Goal: Task Accomplishment & Management: Manage account settings

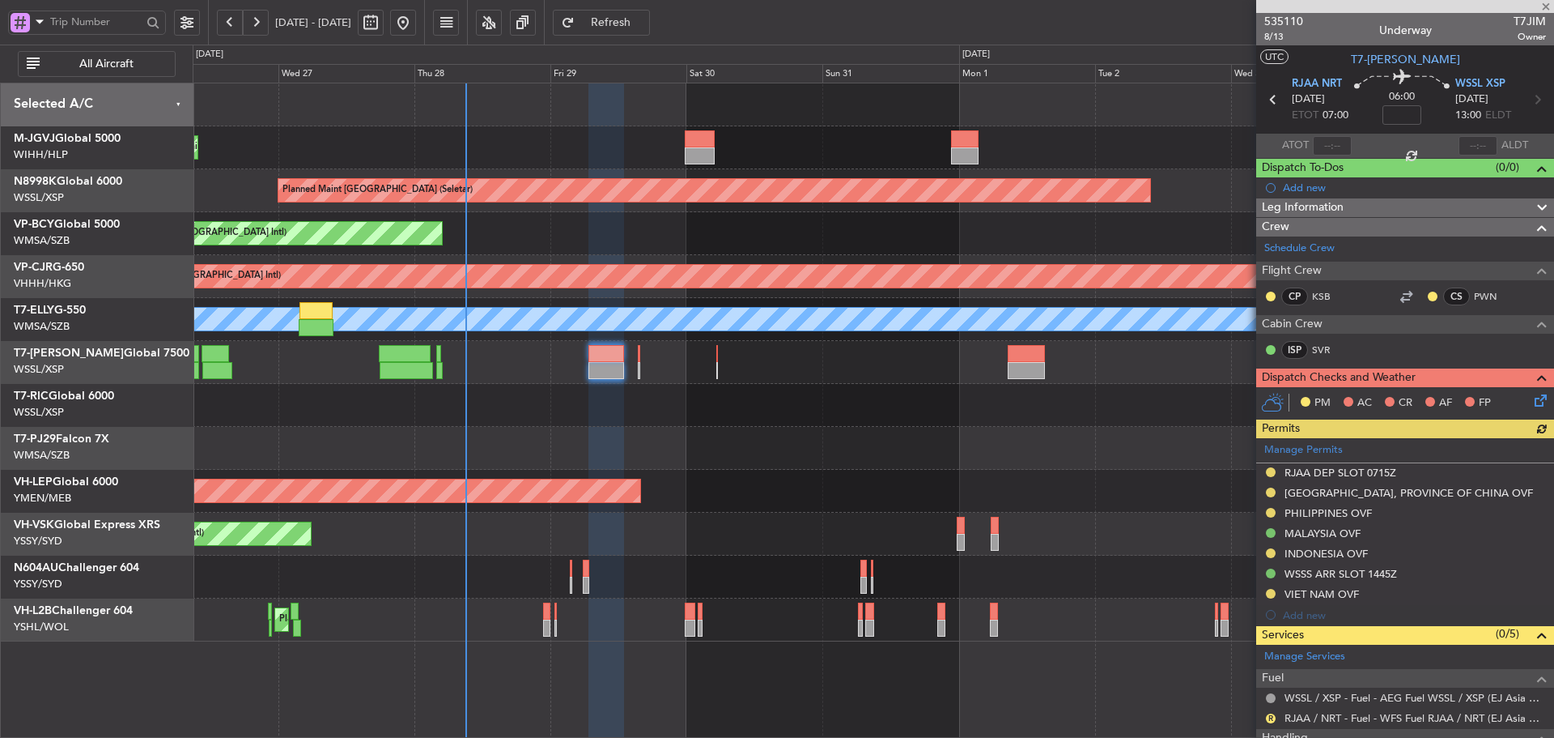
scroll to position [304, 0]
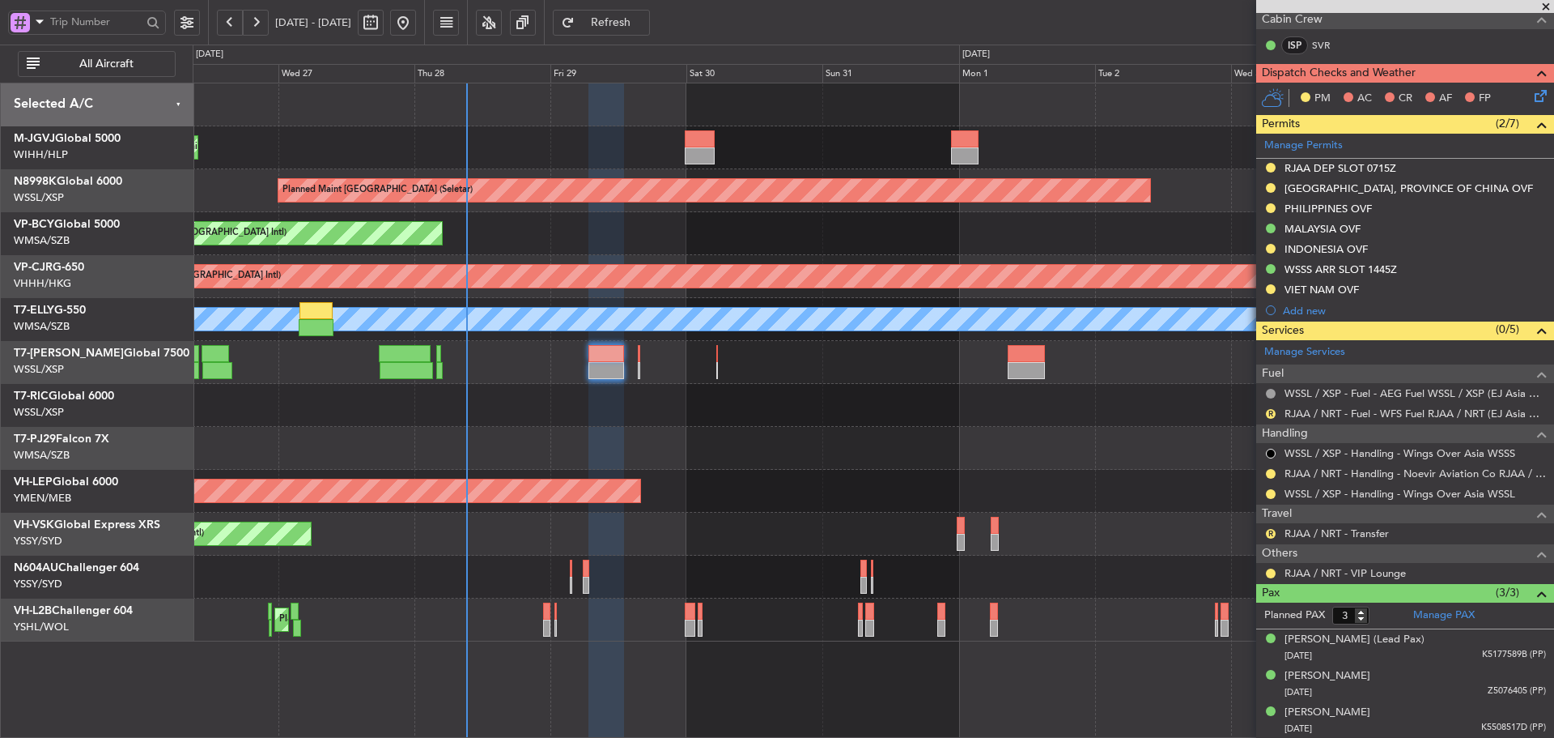
click at [555, 386] on div "Planned Maint [GEOGRAPHIC_DATA] (Halim Intl) Planned Maint [GEOGRAPHIC_DATA] (S…" at bounding box center [873, 362] width 1361 height 558
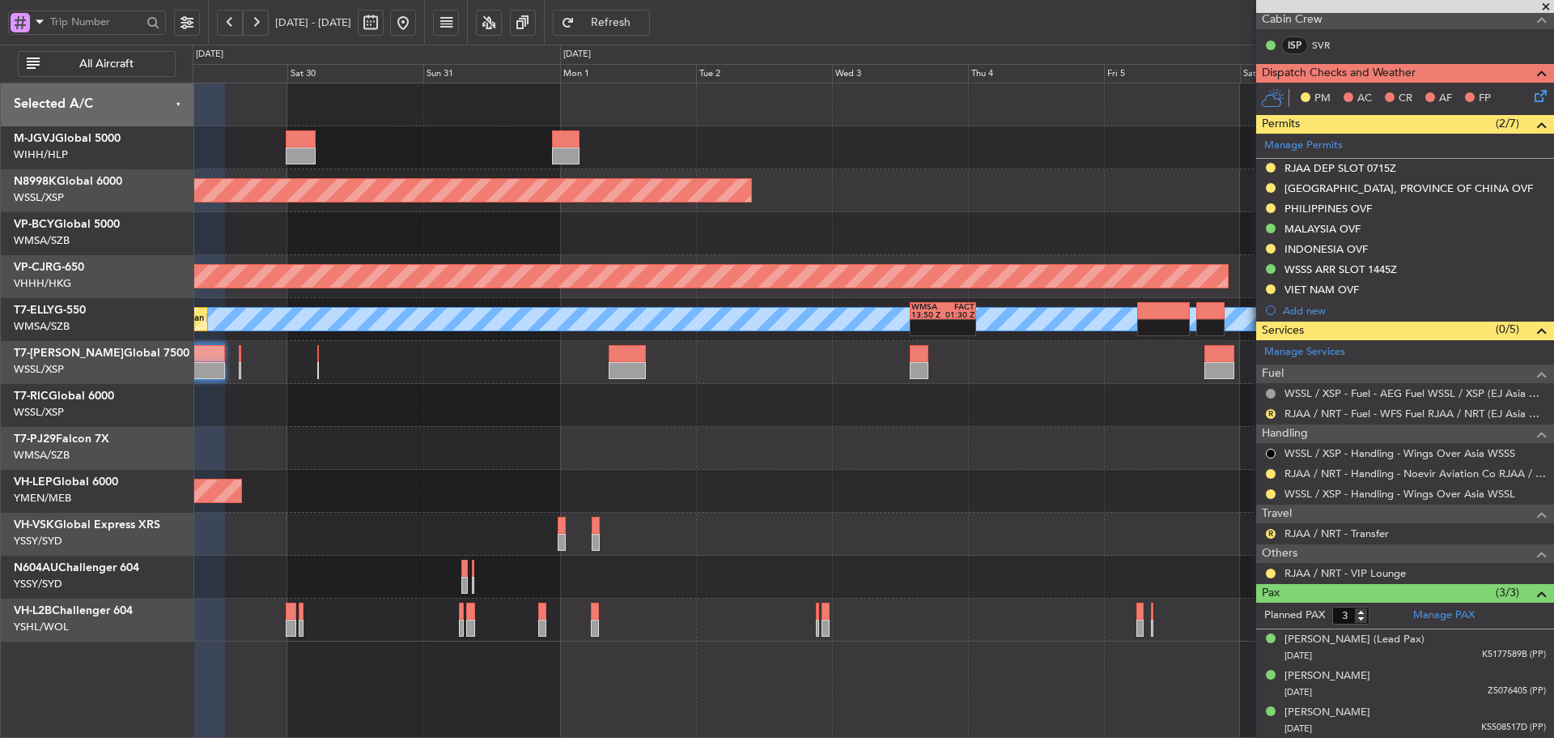
click at [971, 470] on div "Planned Maint [GEOGRAPHIC_DATA] (Seletar) Planned Maint [GEOGRAPHIC_DATA] (Vanc…" at bounding box center [873, 362] width 1361 height 558
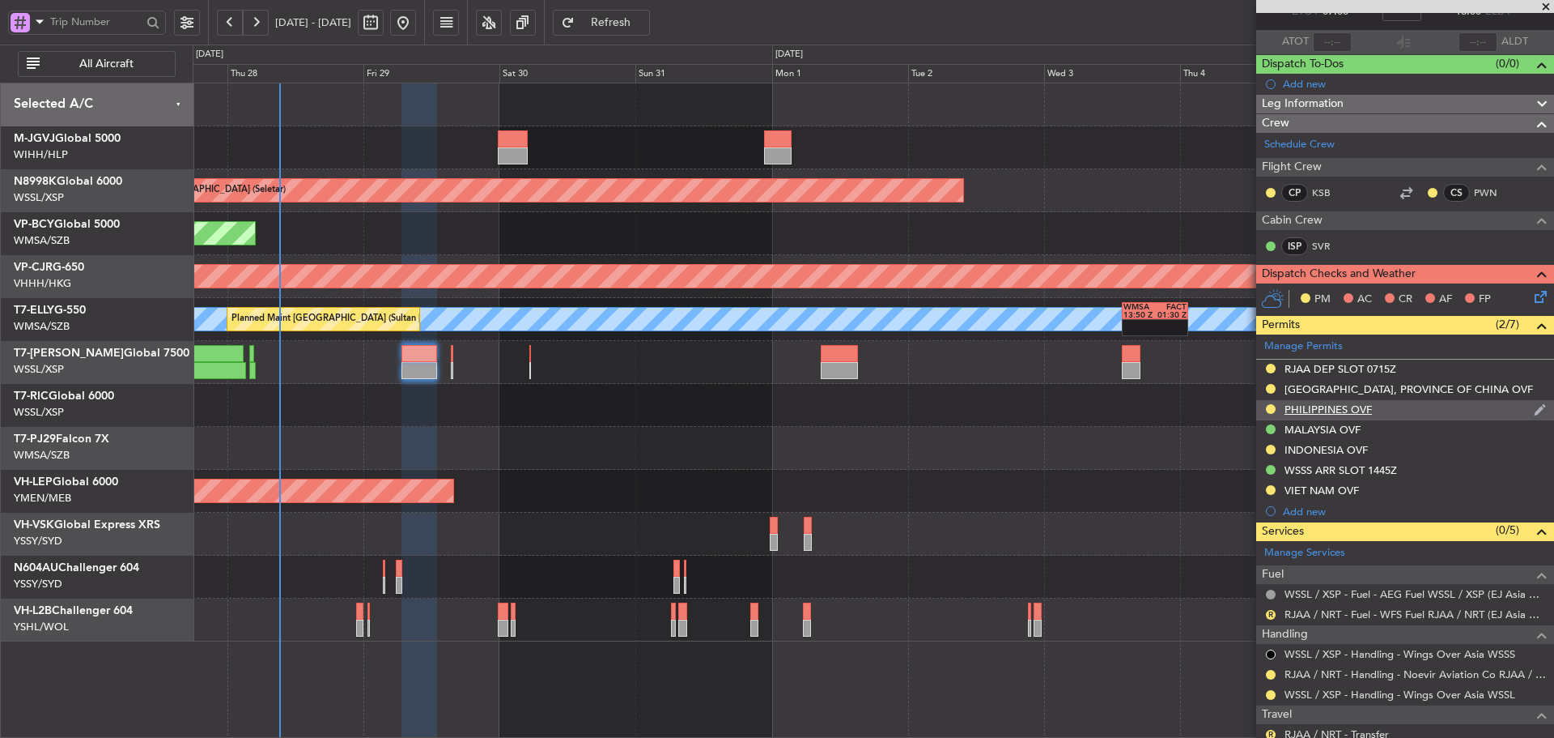
scroll to position [0, 0]
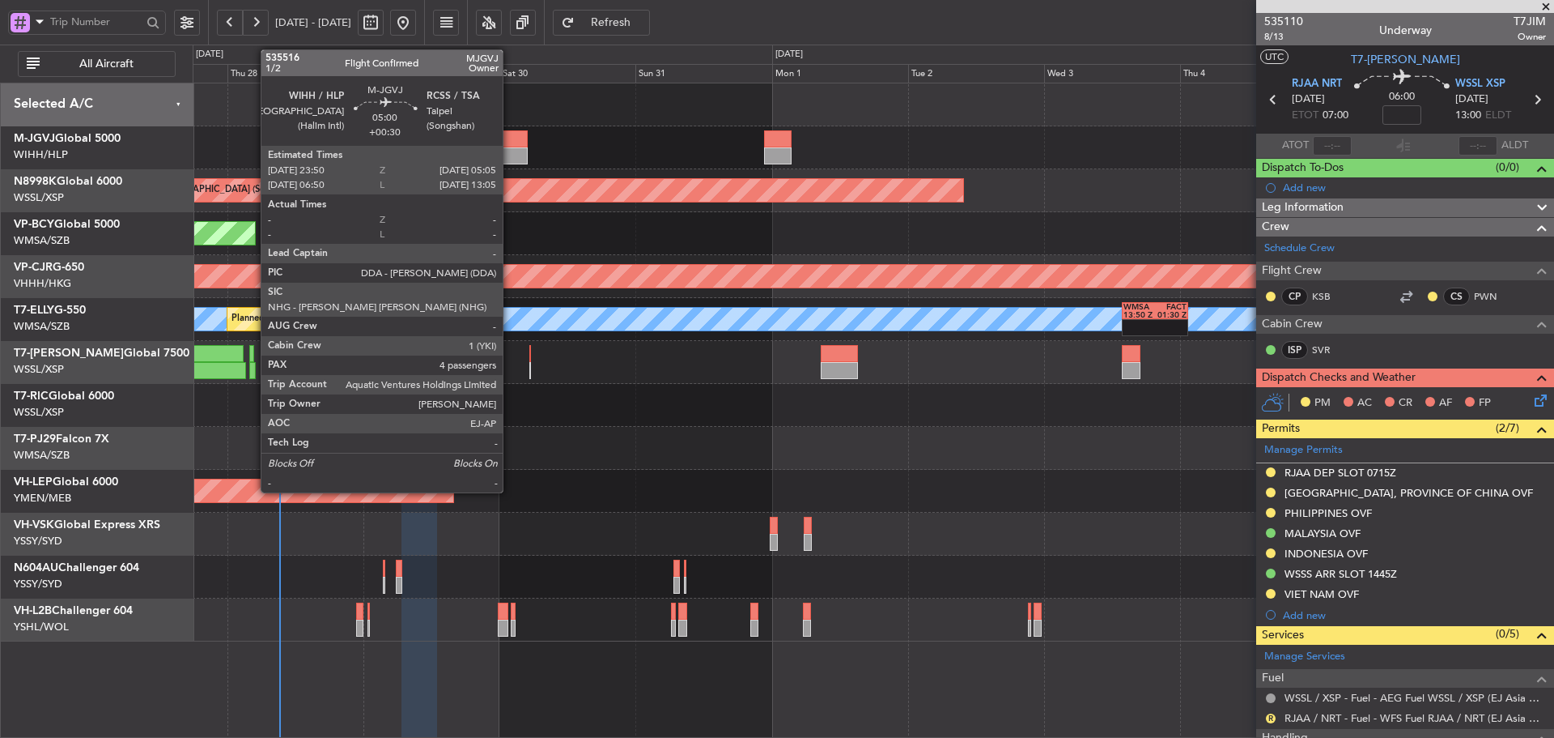
click at [510, 155] on div at bounding box center [513, 155] width 30 height 17
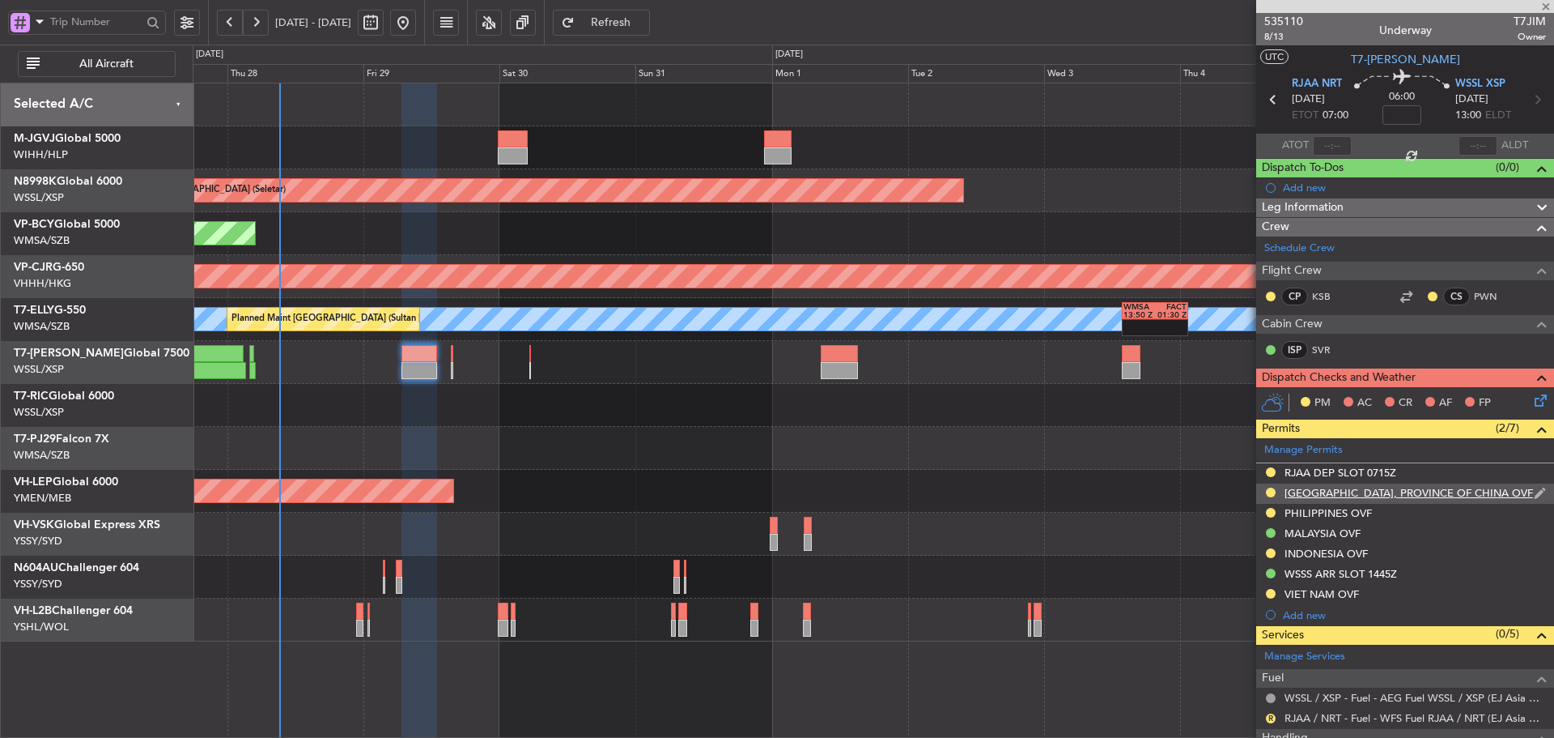
type input "+00:30"
type input "4"
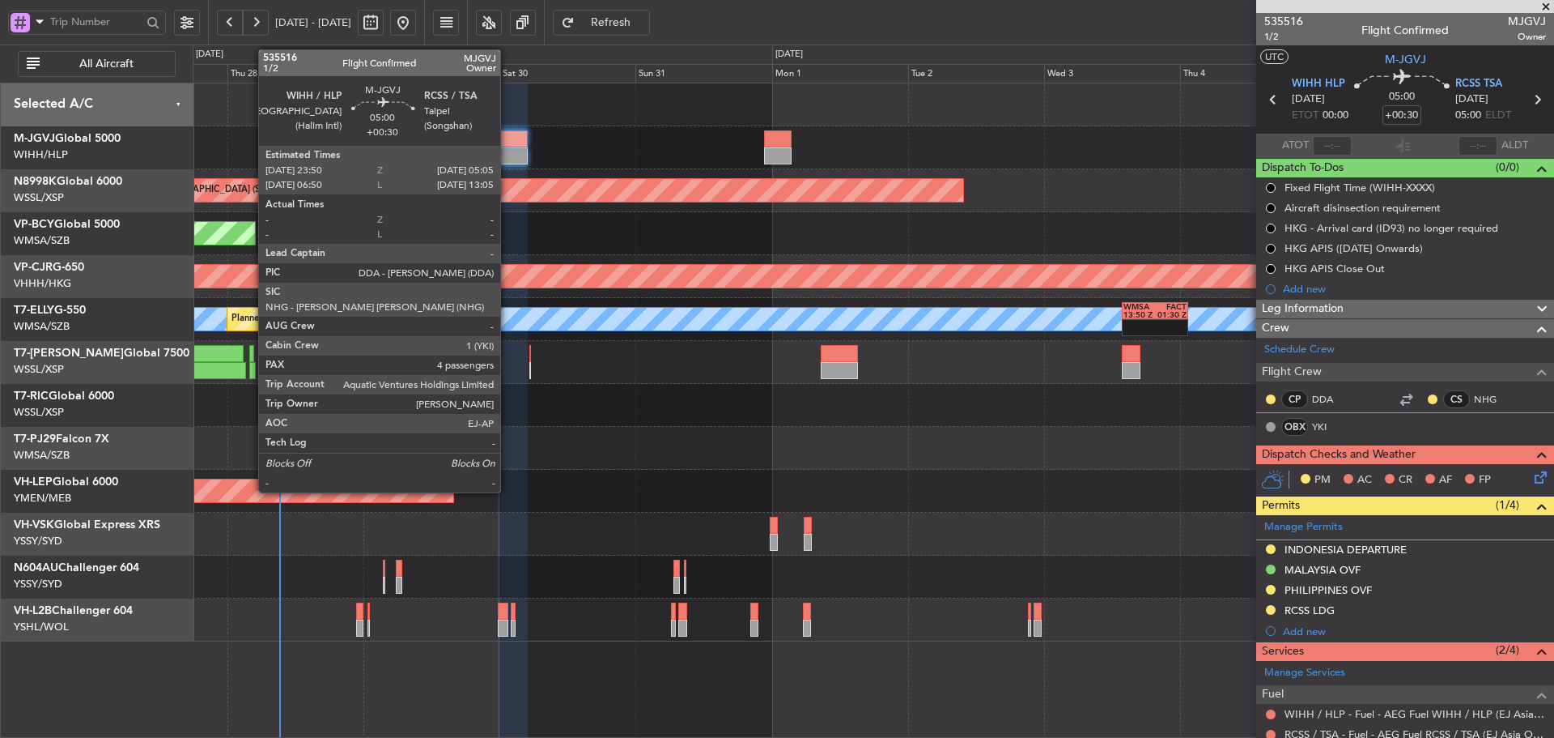
click at [512, 143] on div at bounding box center [513, 138] width 30 height 17
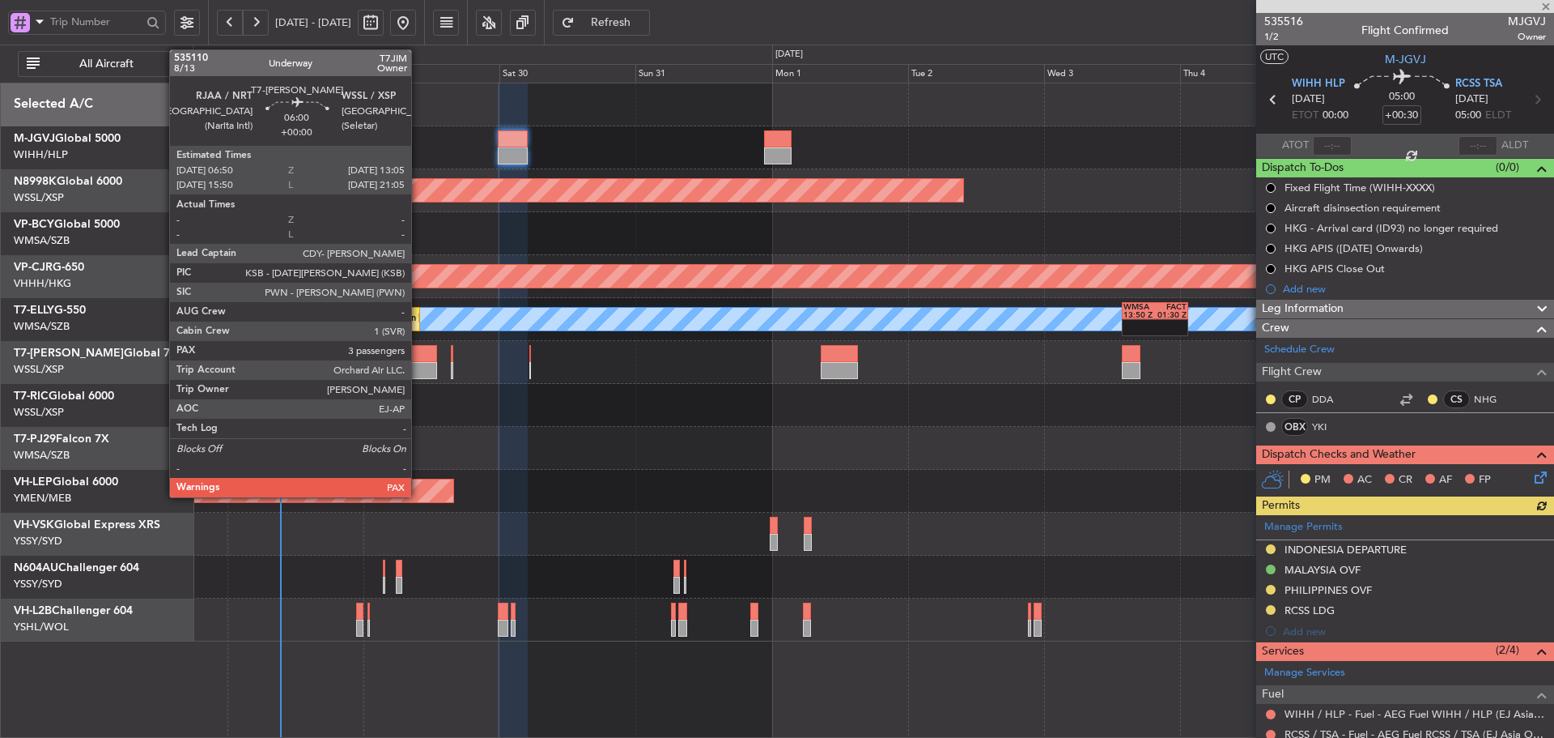
click at [419, 367] on div at bounding box center [420, 370] width 36 height 17
click at [415, 367] on div at bounding box center [420, 370] width 36 height 17
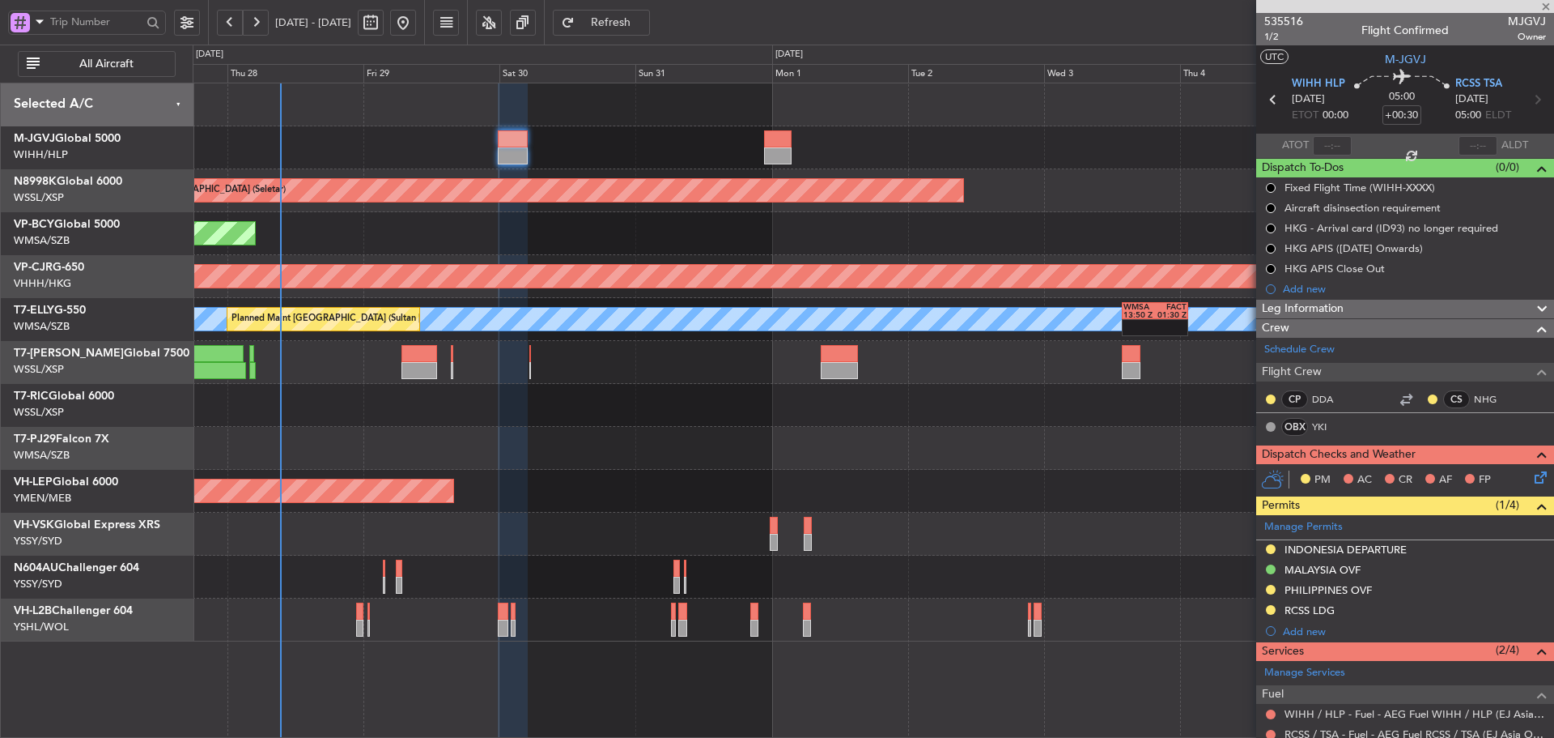
type input "3"
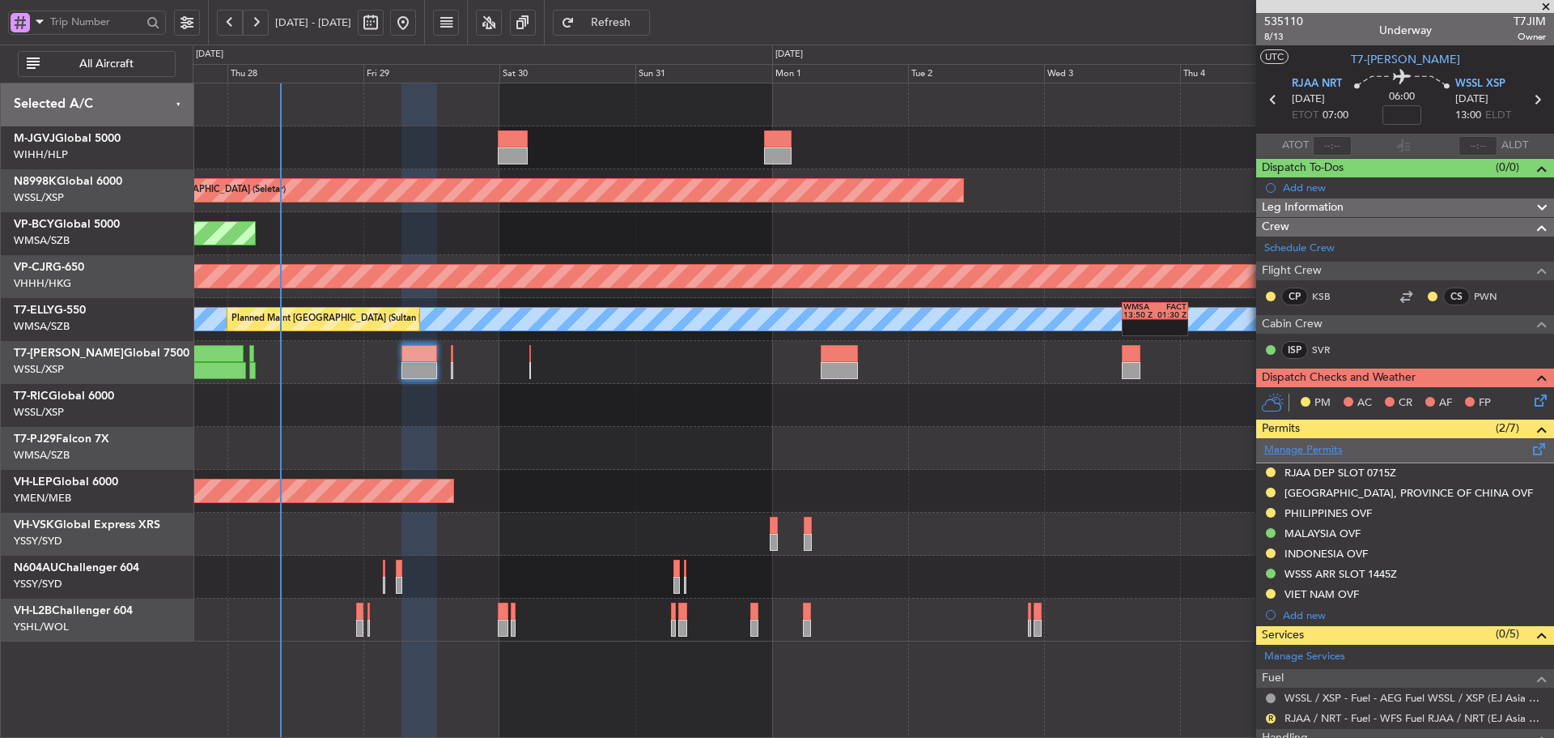
click at [1297, 453] on link "Manage Permits" at bounding box center [1304, 450] width 79 height 16
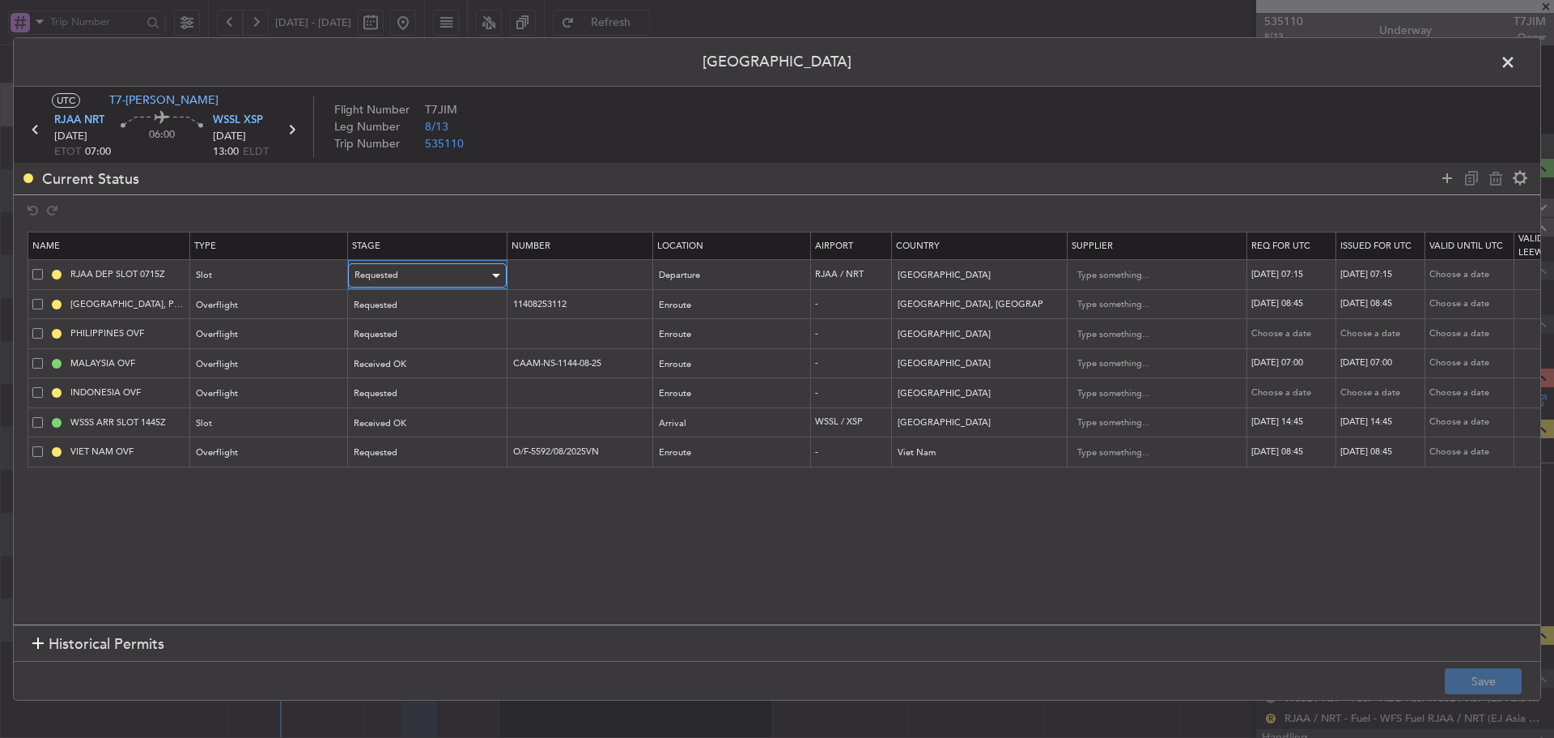
click at [420, 279] on div "Requested" at bounding box center [422, 275] width 134 height 24
click at [394, 405] on span "Received OK" at bounding box center [427, 406] width 144 height 24
click at [1311, 276] on div "29/08/2025 07:15" at bounding box center [1292, 275] width 84 height 14
select select "8"
select select "2025"
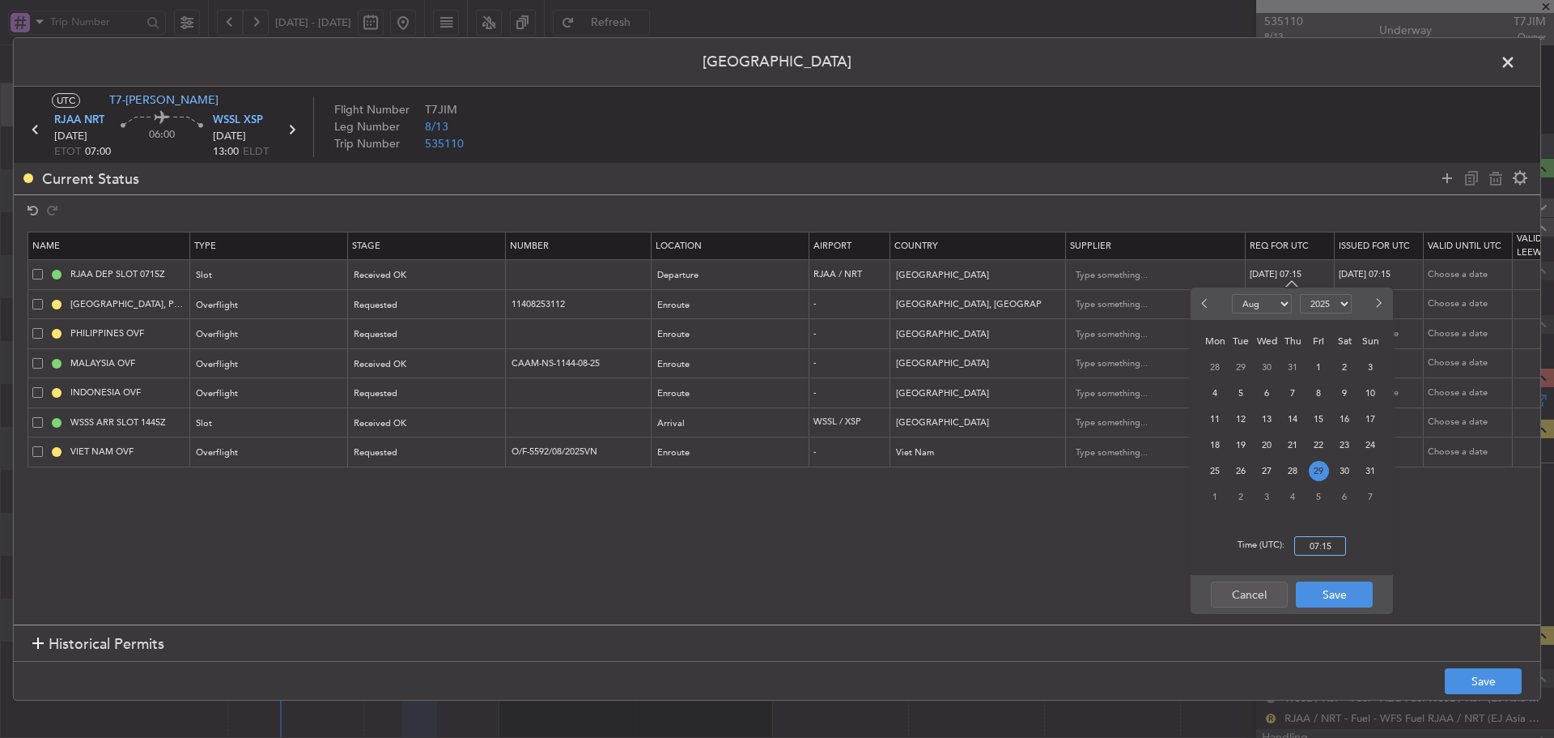
click at [1326, 542] on input "07:15" at bounding box center [1320, 545] width 52 height 19
type input "07:00"
click at [1328, 593] on button "Save" at bounding box center [1334, 594] width 77 height 26
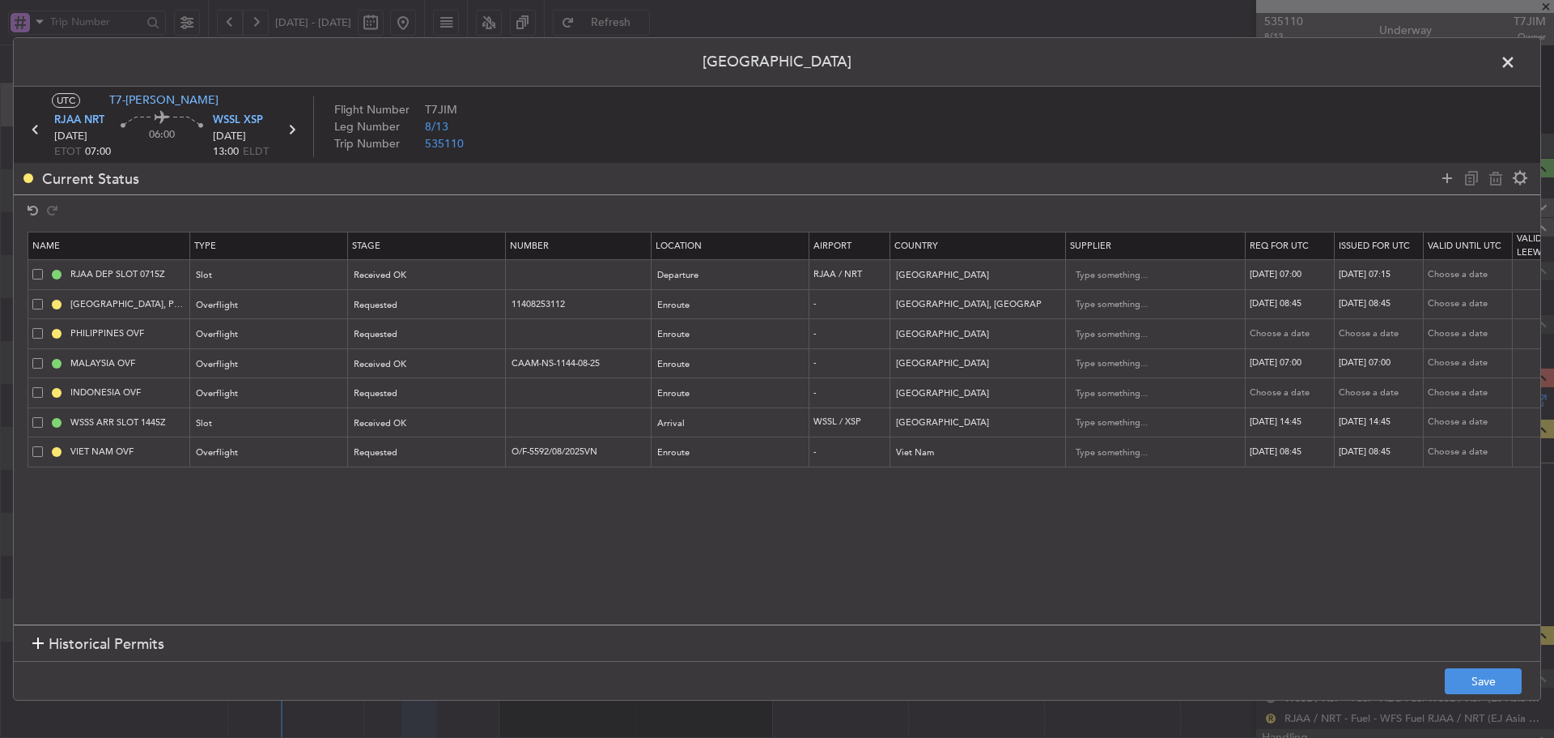
click at [1368, 272] on div "29/08/2025 07:15" at bounding box center [1381, 275] width 84 height 14
select select "8"
select select "2025"
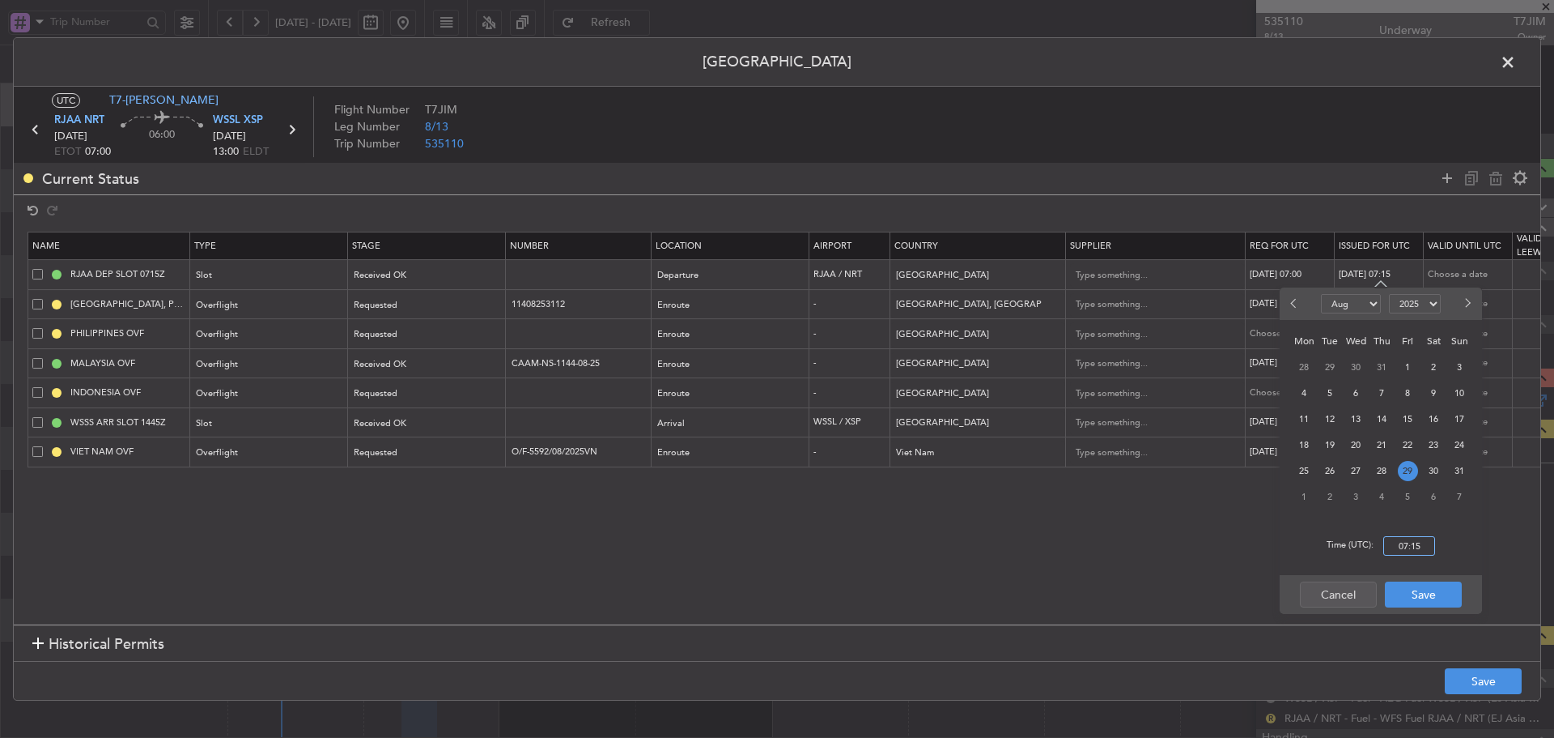
click at [1418, 548] on input "07:15" at bounding box center [1410, 545] width 52 height 19
type input "07:00"
click at [1431, 596] on button "Save" at bounding box center [1423, 594] width 77 height 26
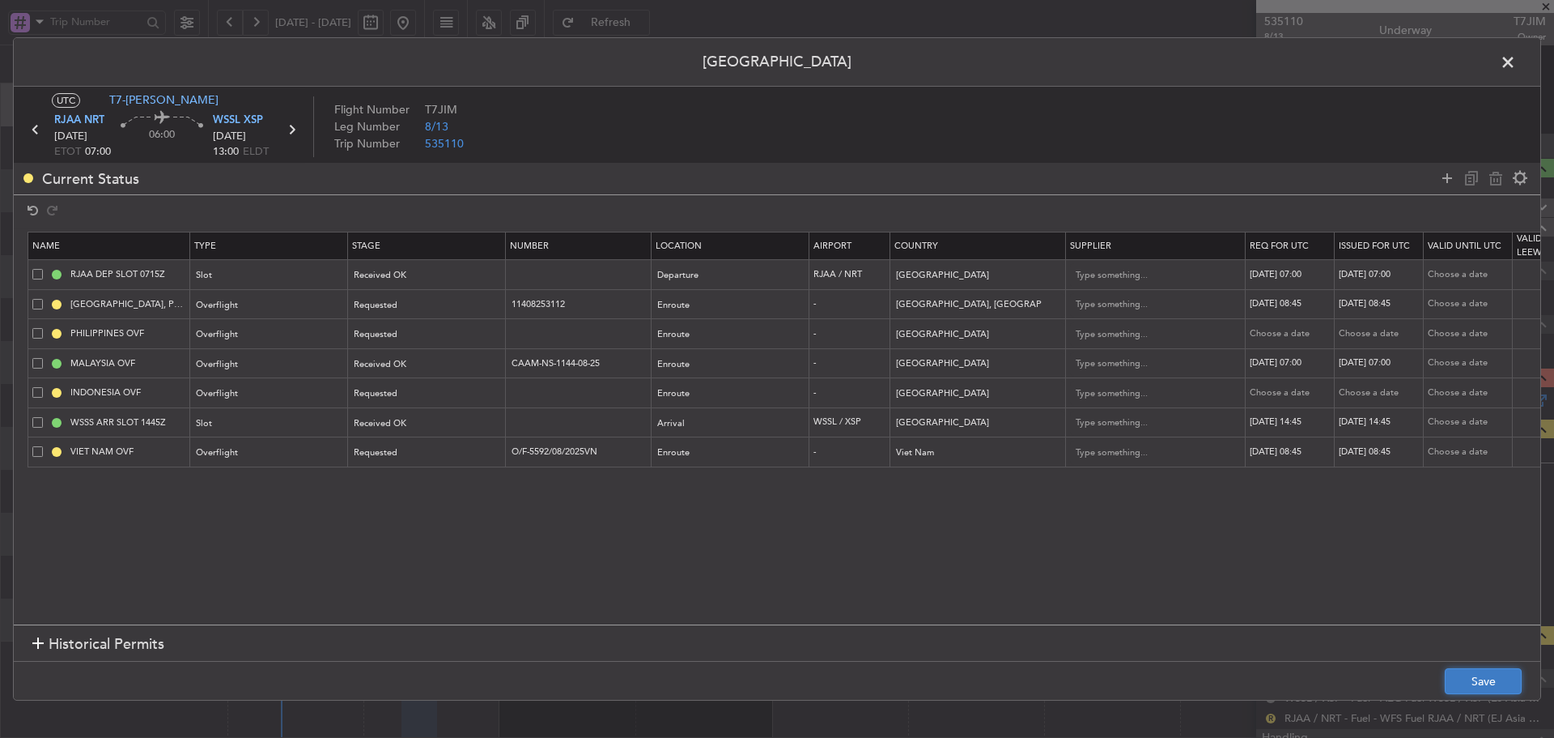
click at [1460, 681] on button "Save" at bounding box center [1483, 681] width 77 height 26
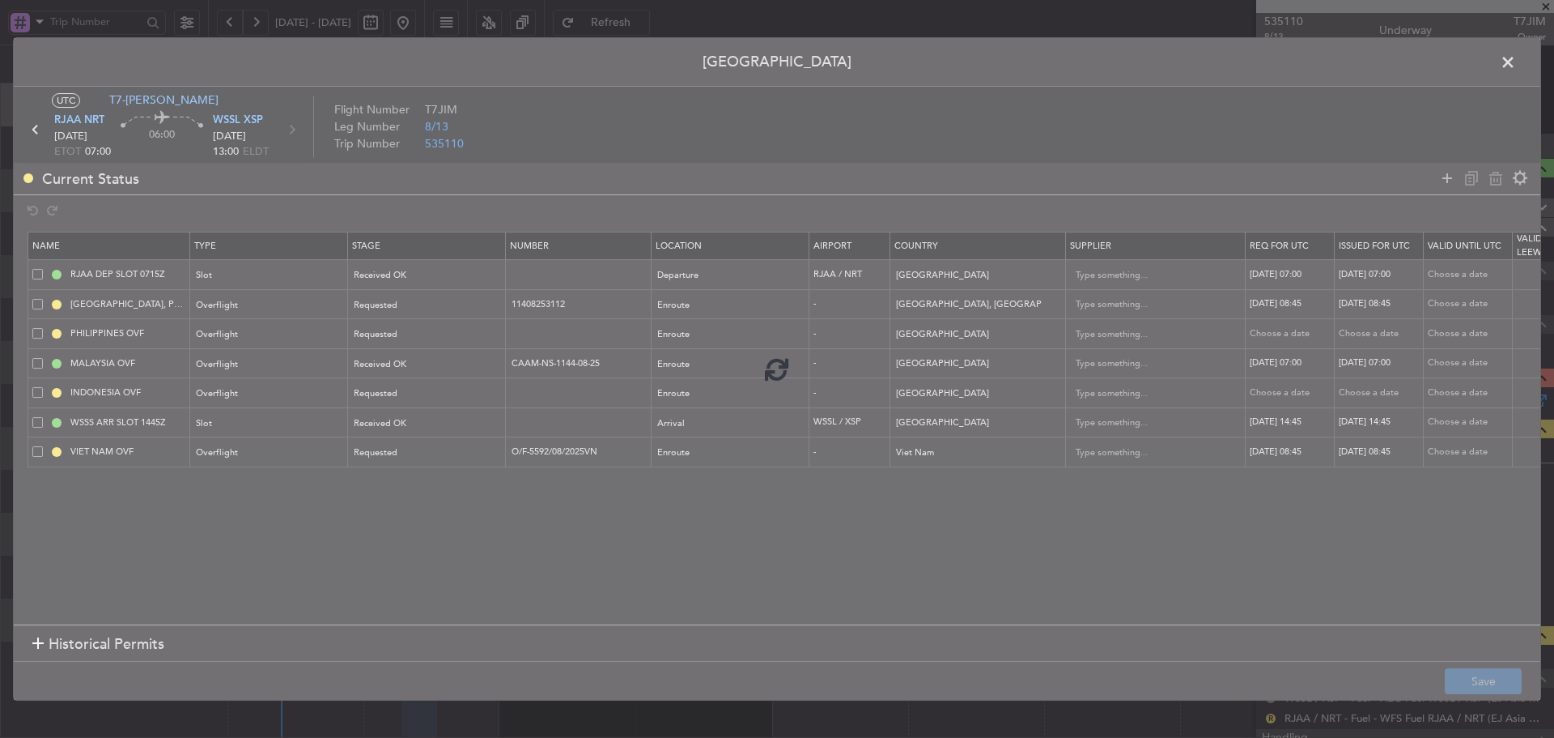
type input "RJAA DEP SLOT 0700Z"
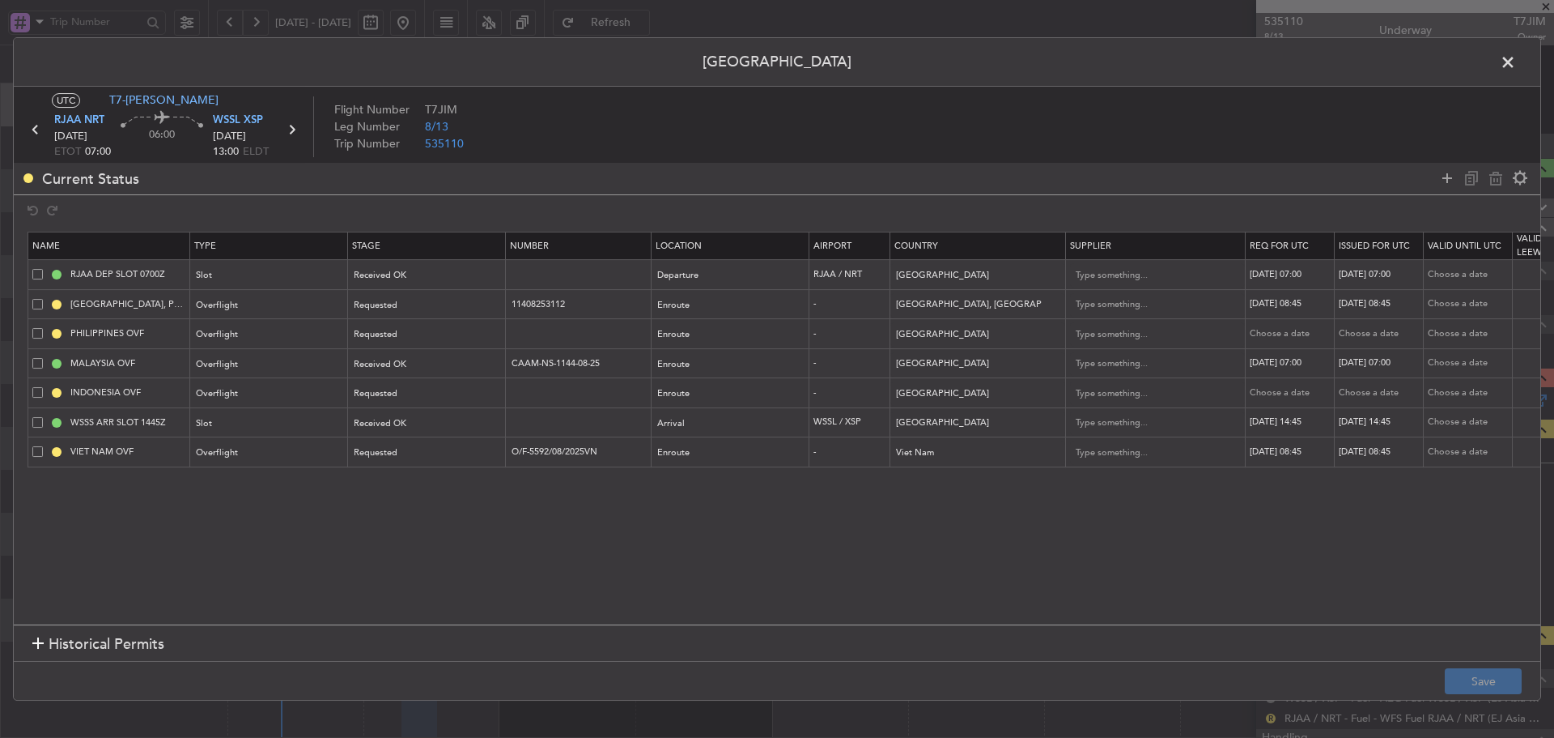
click at [1516, 62] on span at bounding box center [1516, 66] width 0 height 32
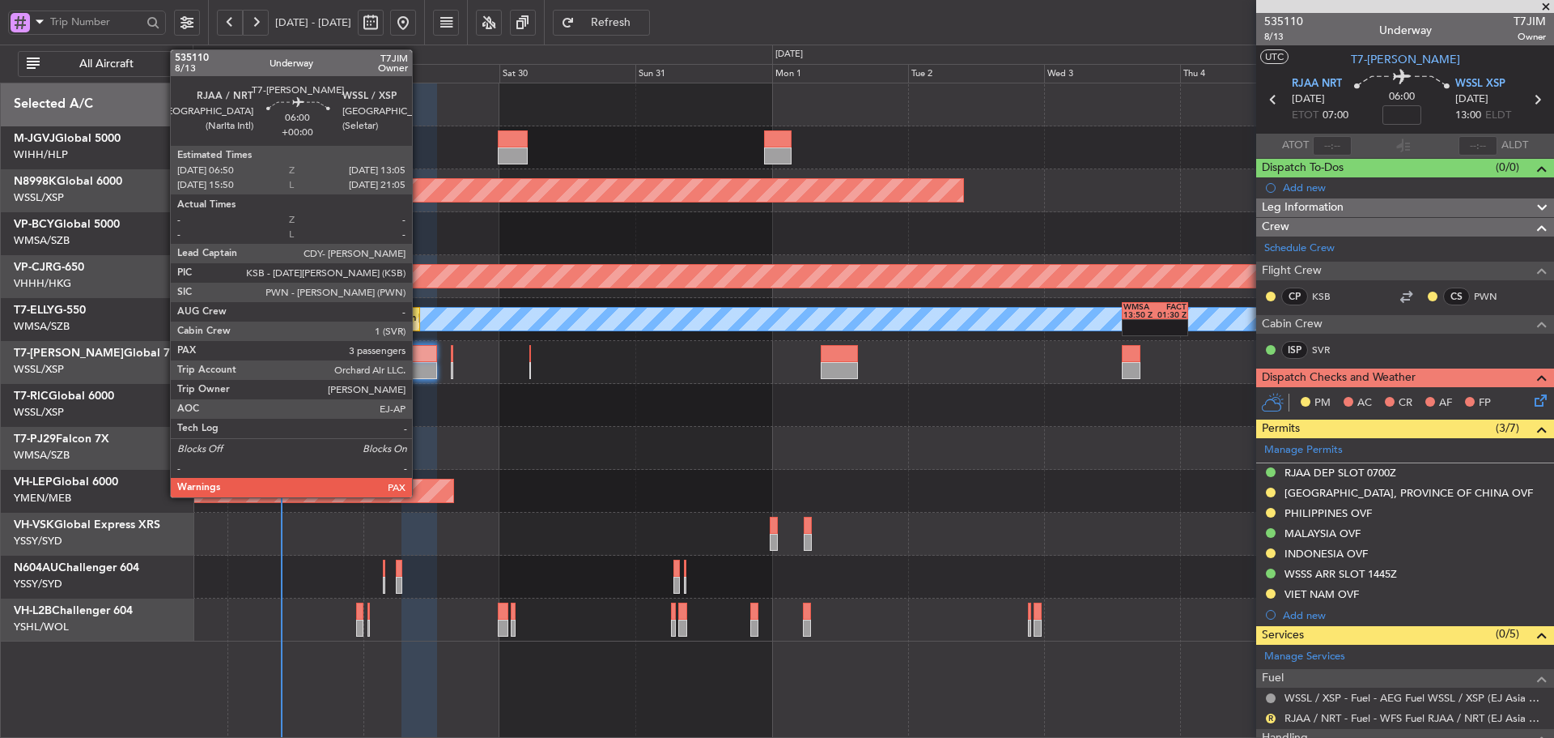
click at [419, 376] on div at bounding box center [420, 370] width 36 height 17
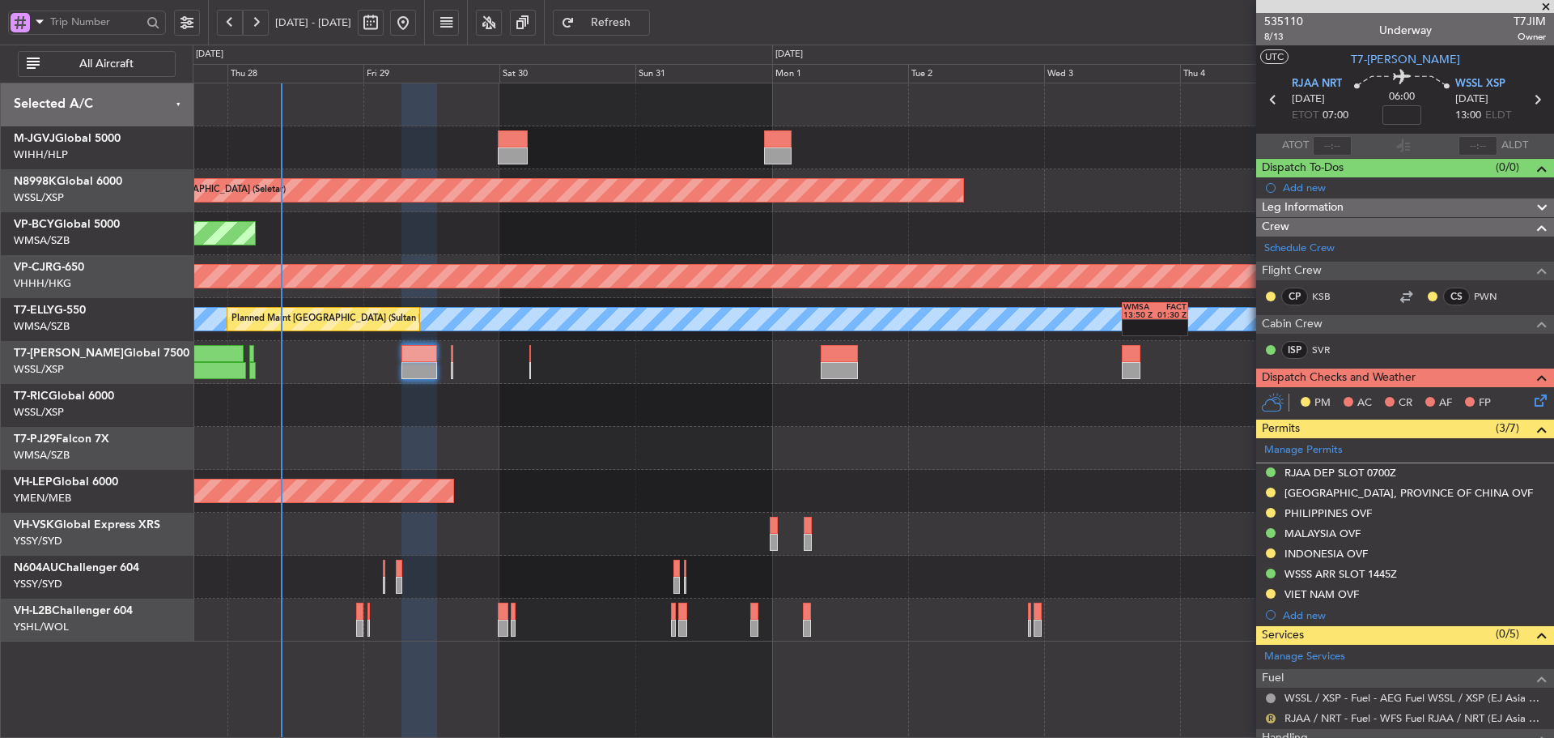
click at [1268, 721] on button "R" at bounding box center [1271, 718] width 10 height 10
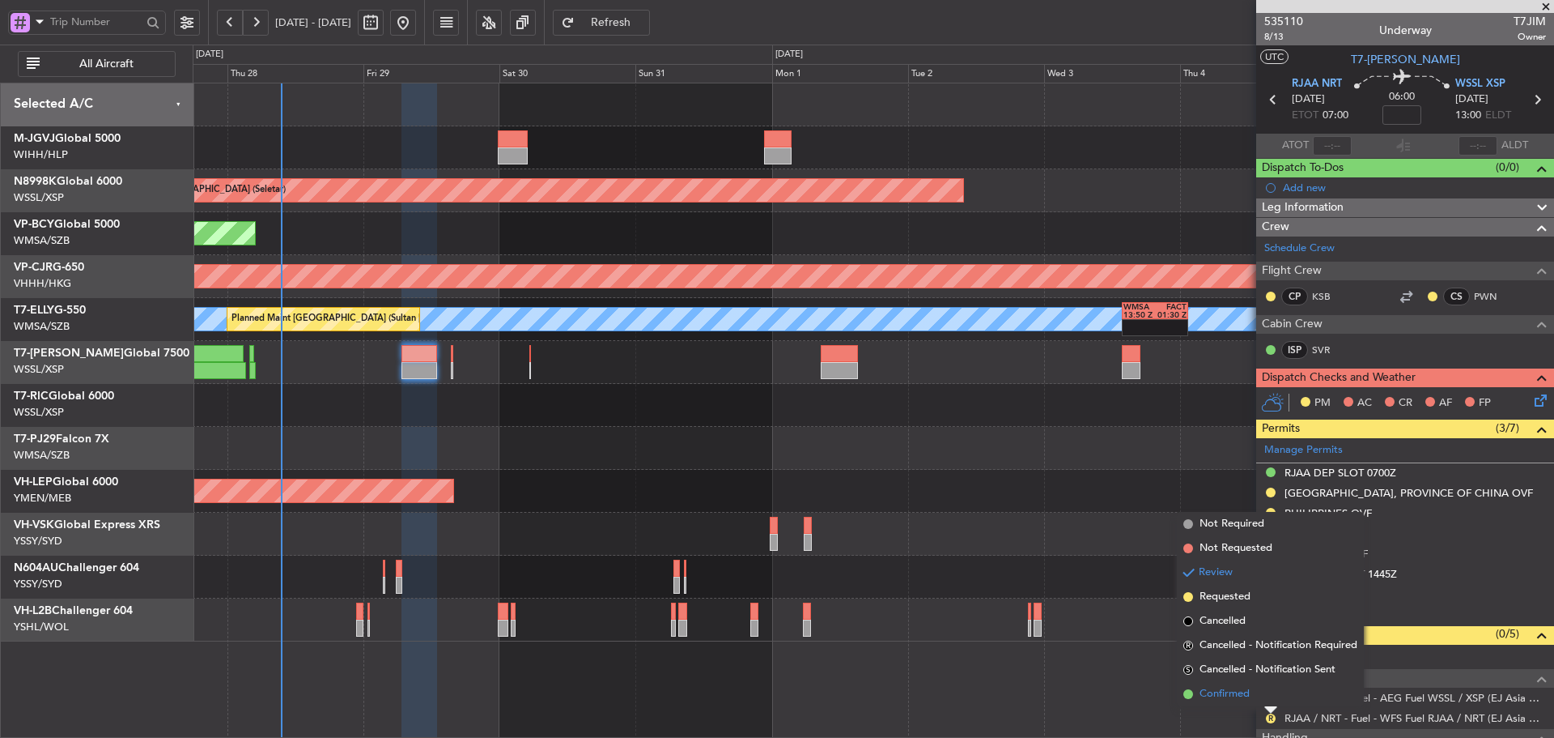
click at [1188, 694] on span at bounding box center [1189, 694] width 10 height 10
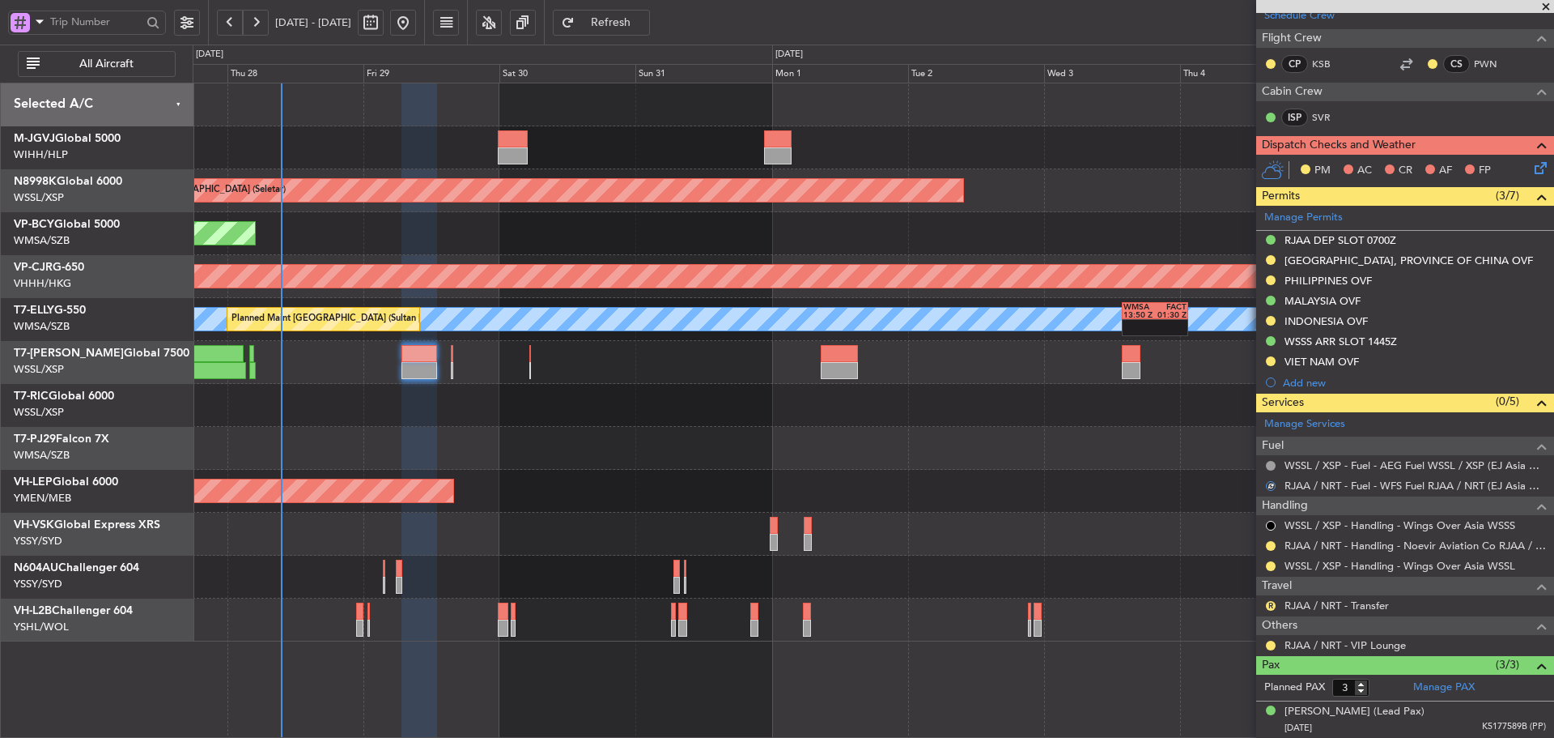
scroll to position [304, 0]
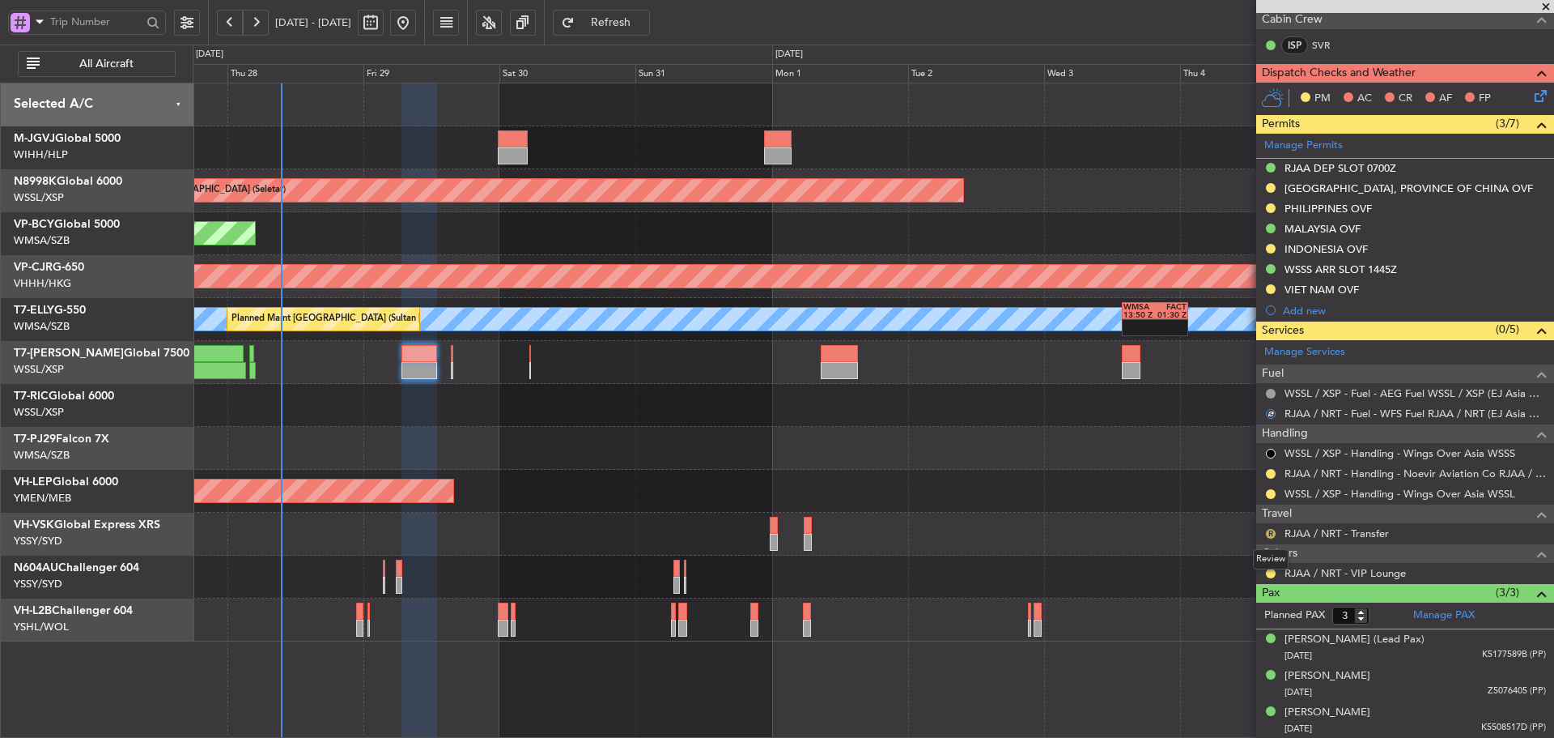
click at [1272, 533] on button "R" at bounding box center [1271, 534] width 10 height 10
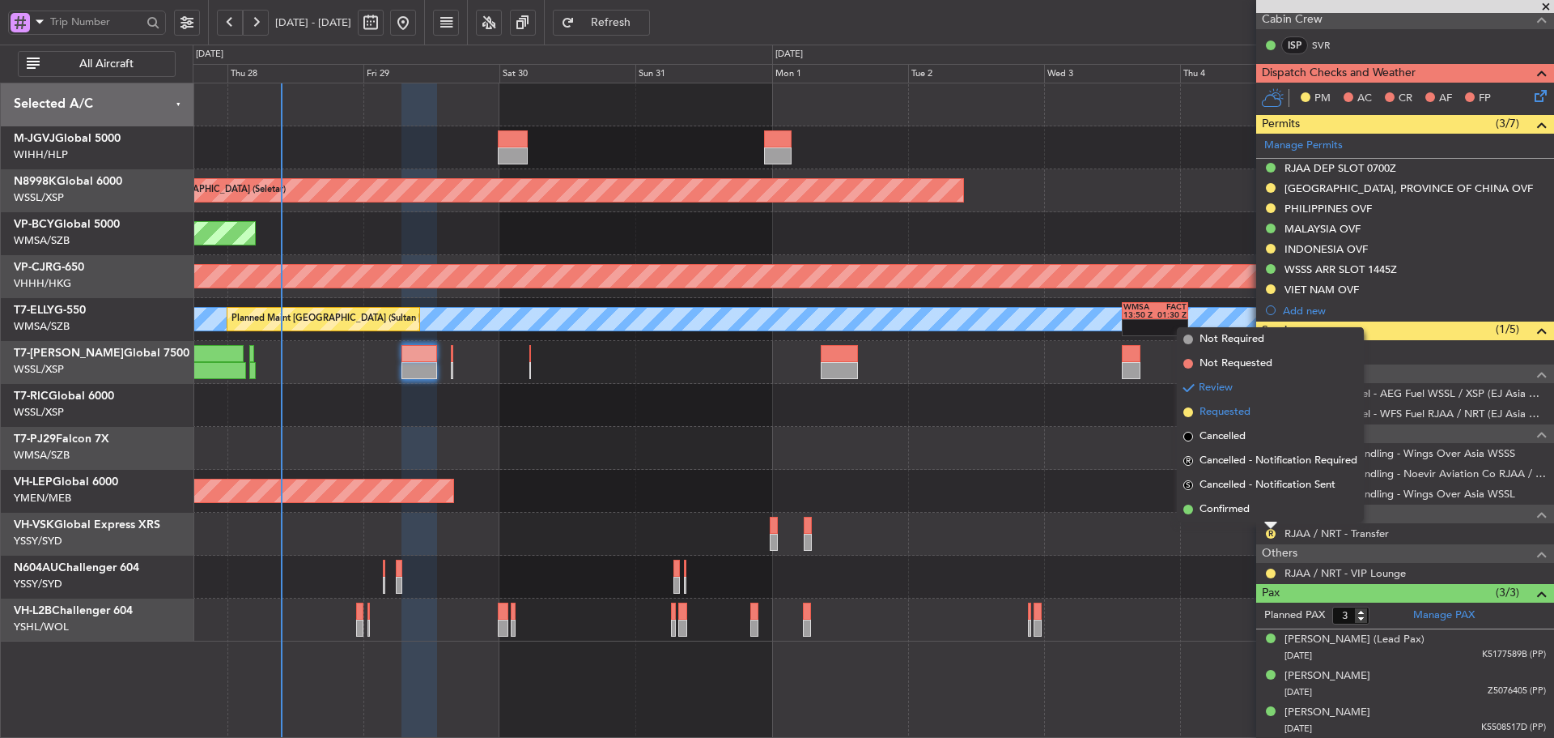
click at [1190, 410] on span at bounding box center [1189, 412] width 10 height 10
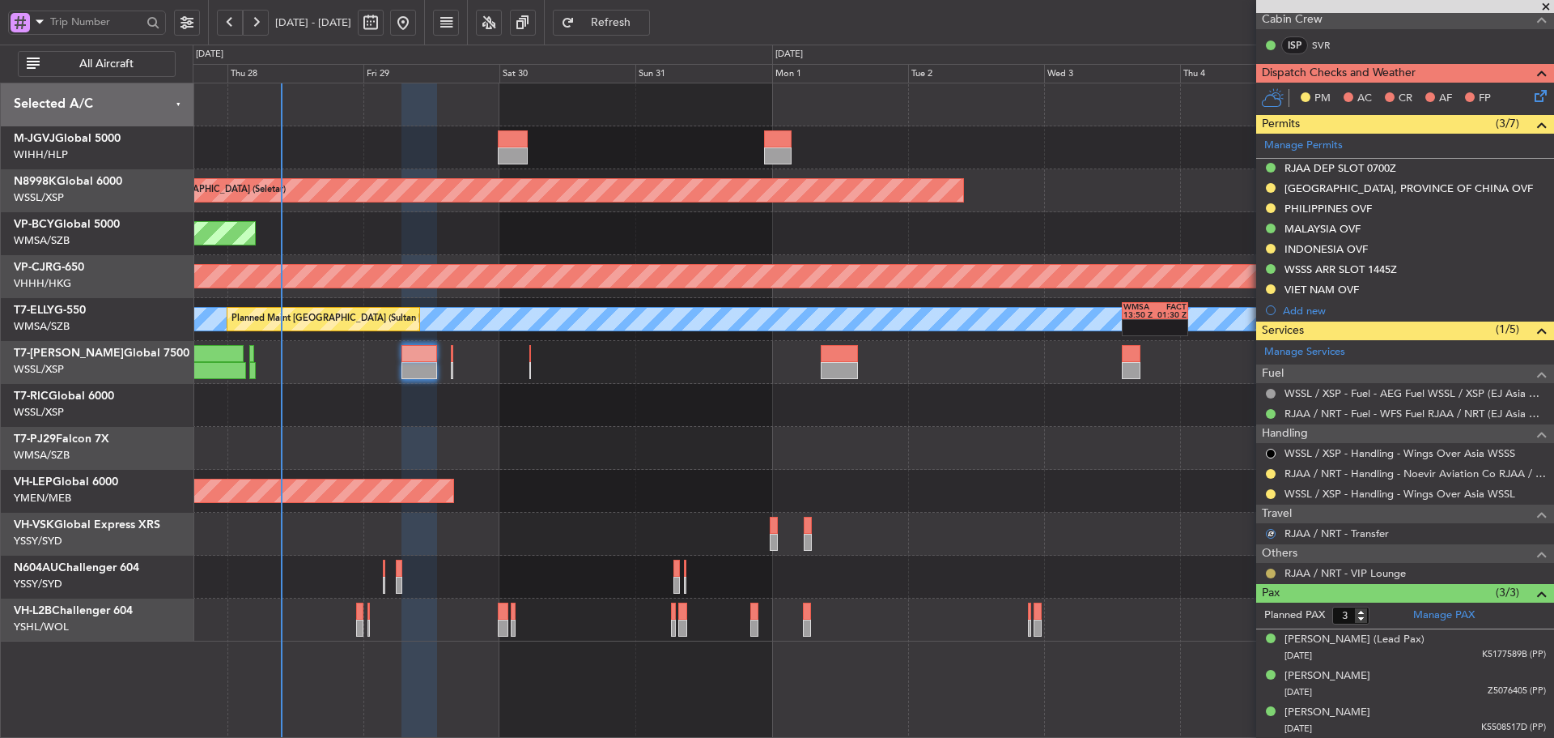
click at [1270, 571] on button at bounding box center [1271, 573] width 10 height 10
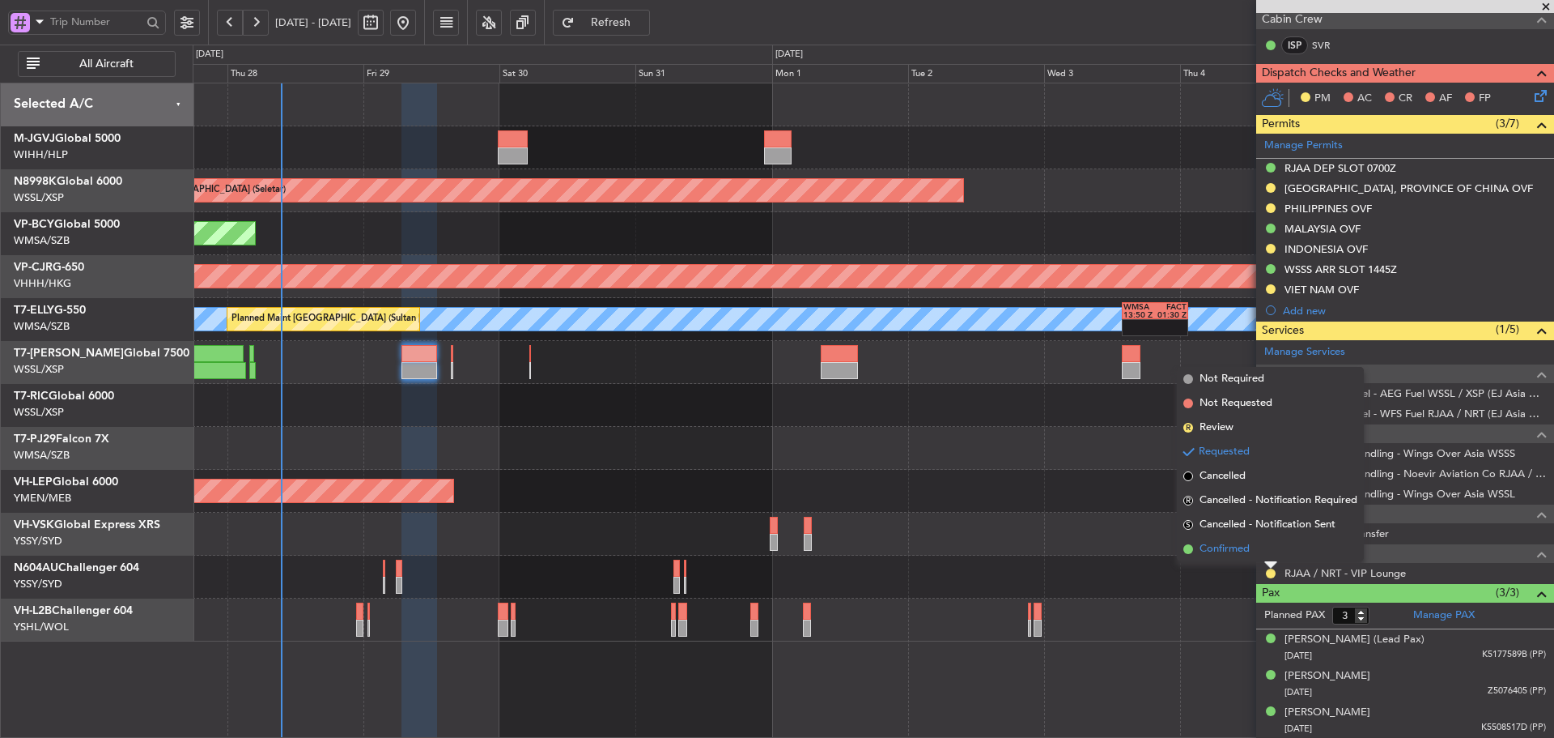
click at [1188, 546] on span at bounding box center [1189, 549] width 10 height 10
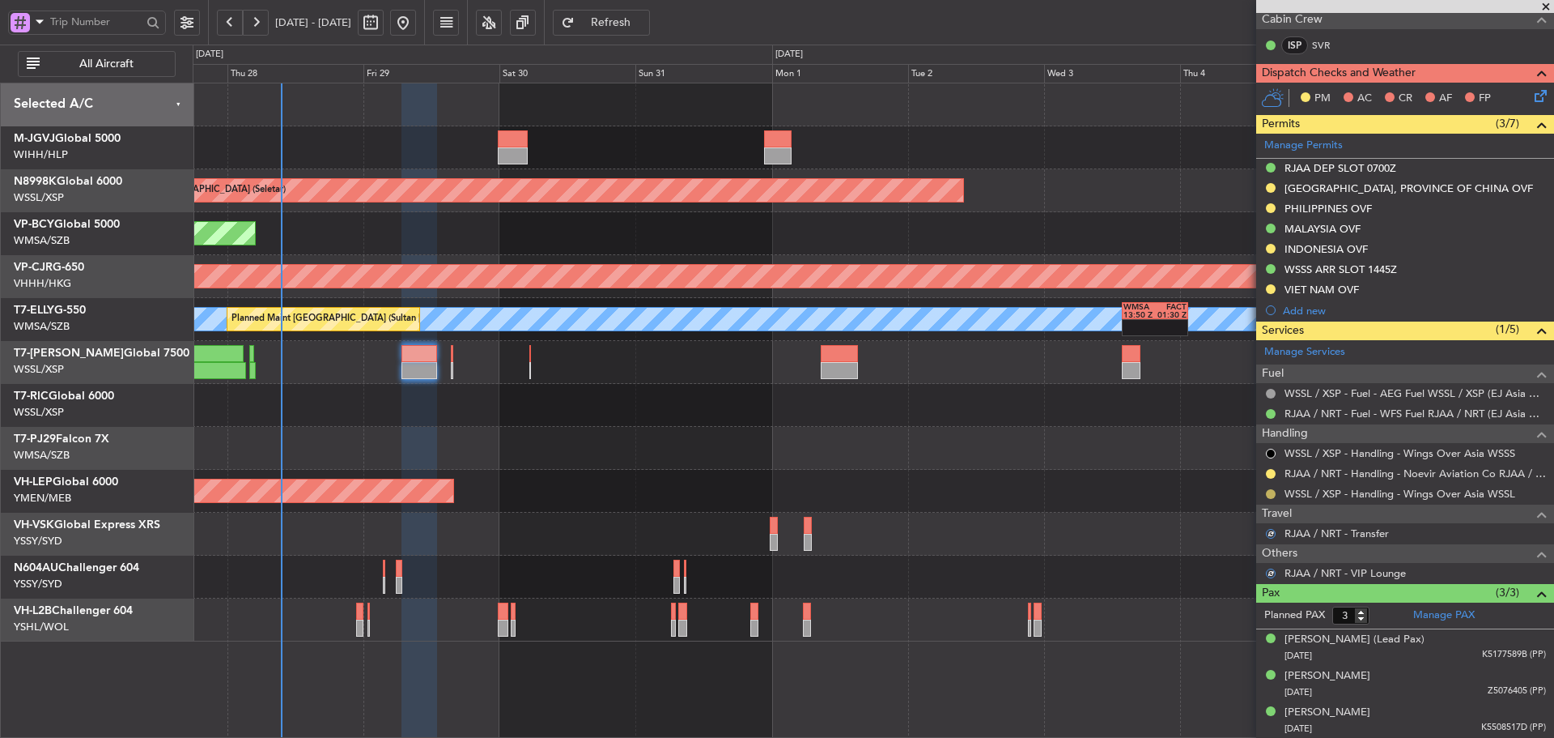
click at [1269, 495] on button at bounding box center [1271, 494] width 10 height 10
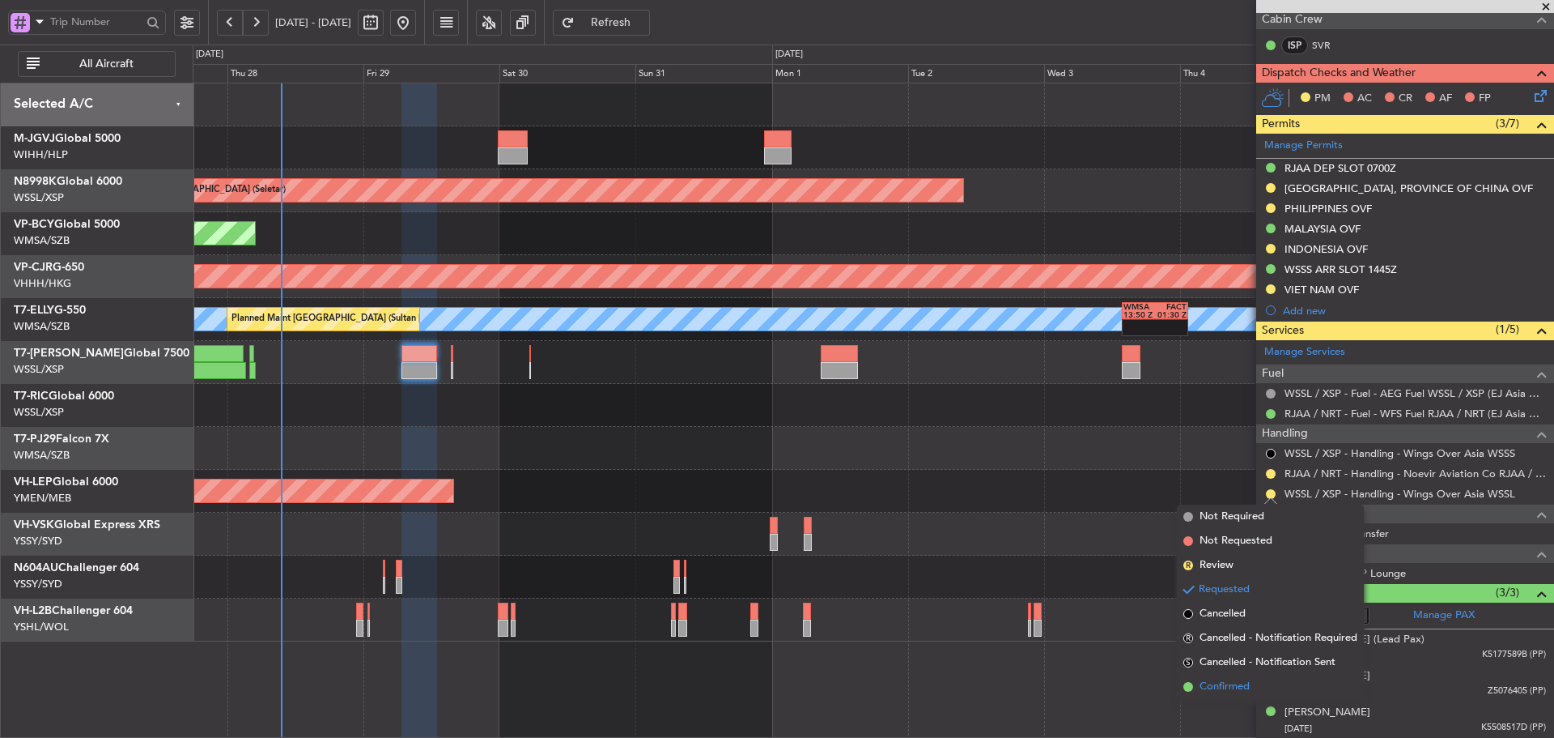
click at [1186, 687] on span at bounding box center [1189, 687] width 10 height 10
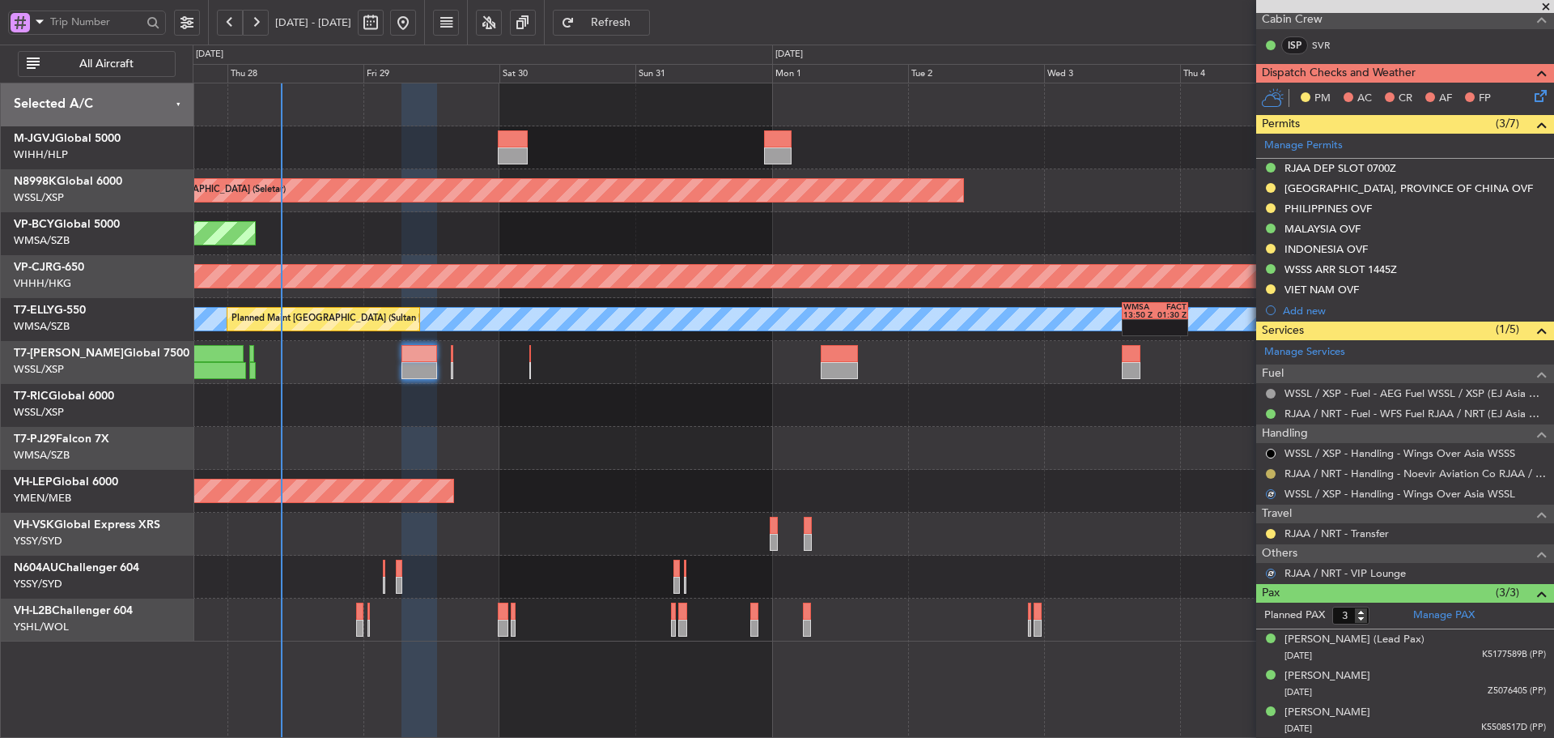
click at [1272, 472] on button at bounding box center [1271, 474] width 10 height 10
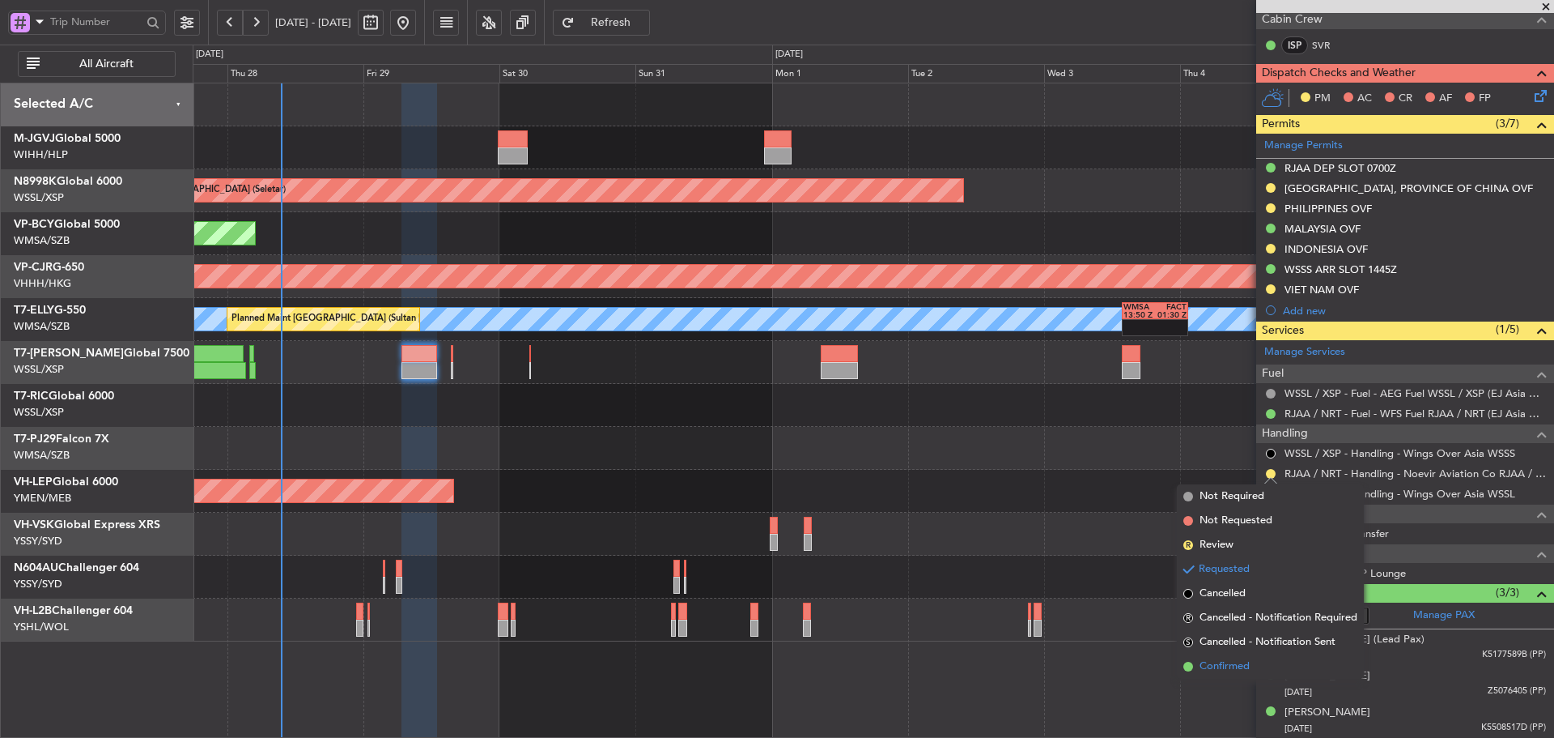
click at [1188, 665] on span at bounding box center [1189, 666] width 10 height 10
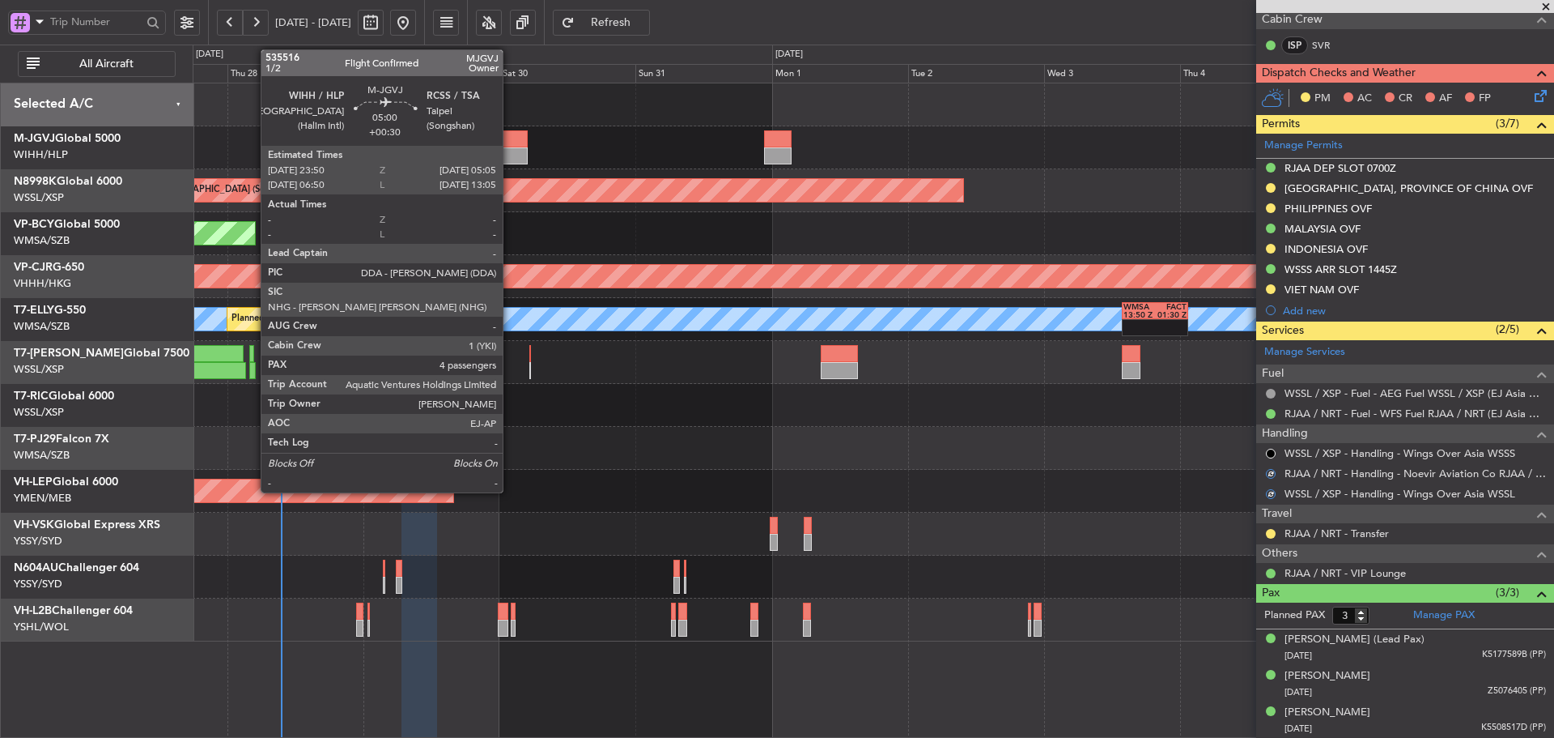
click at [510, 134] on div at bounding box center [513, 138] width 30 height 17
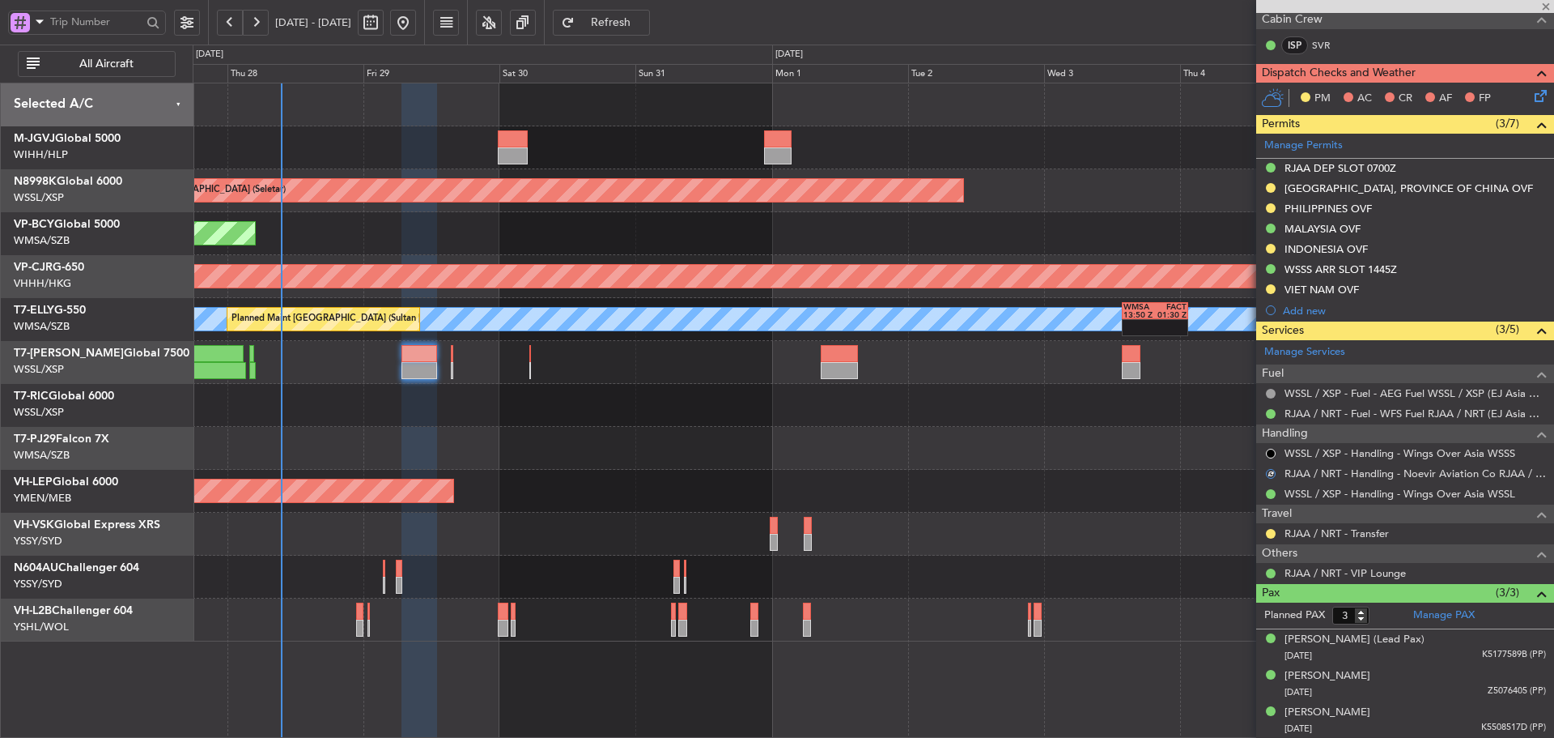
type input "+00:30"
type input "4"
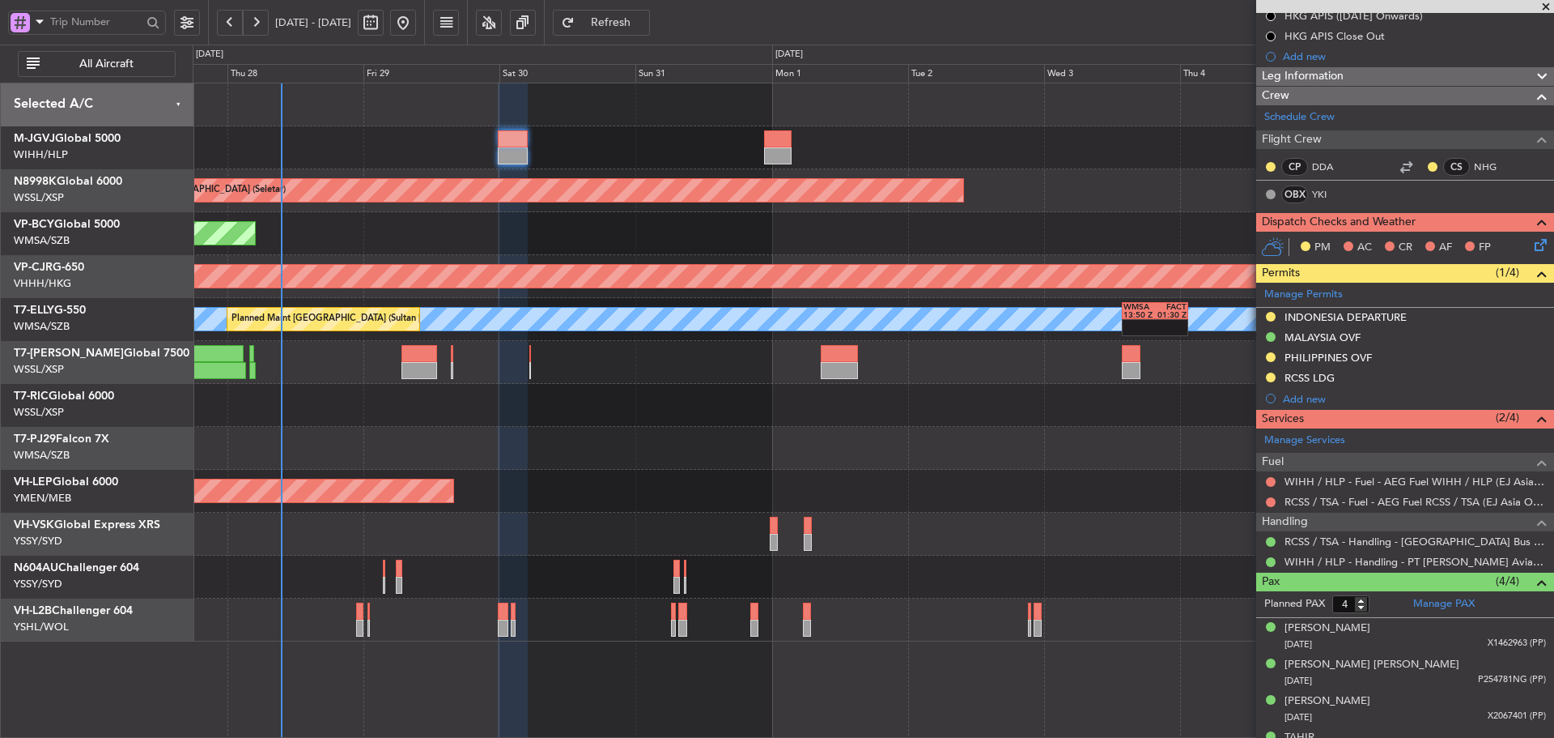
scroll to position [257, 0]
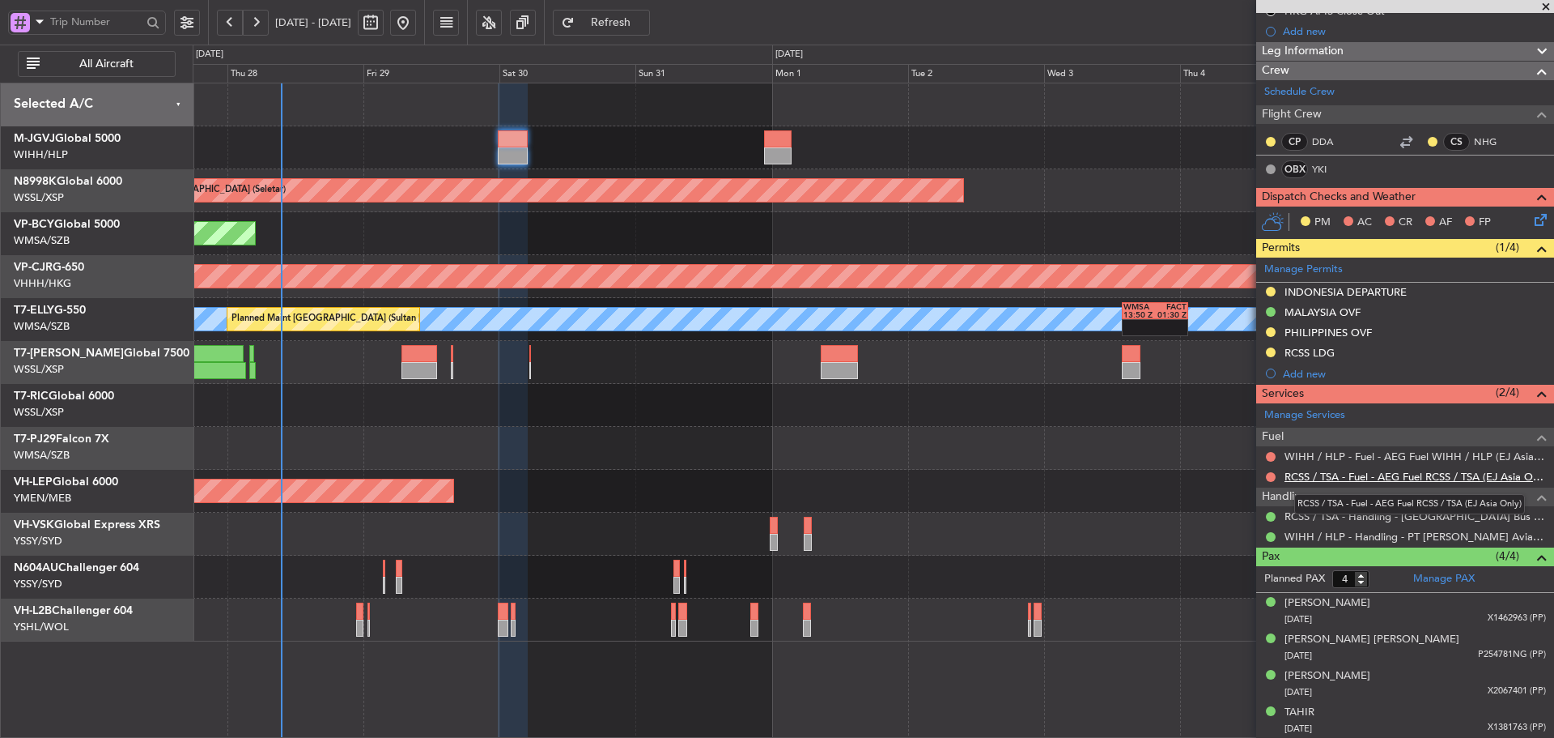
click at [1354, 475] on link "RCSS / TSA - Fuel - AEG Fuel RCSS / TSA (EJ Asia Only)" at bounding box center [1415, 477] width 261 height 14
click at [1401, 143] on div at bounding box center [1405, 141] width 19 height 19
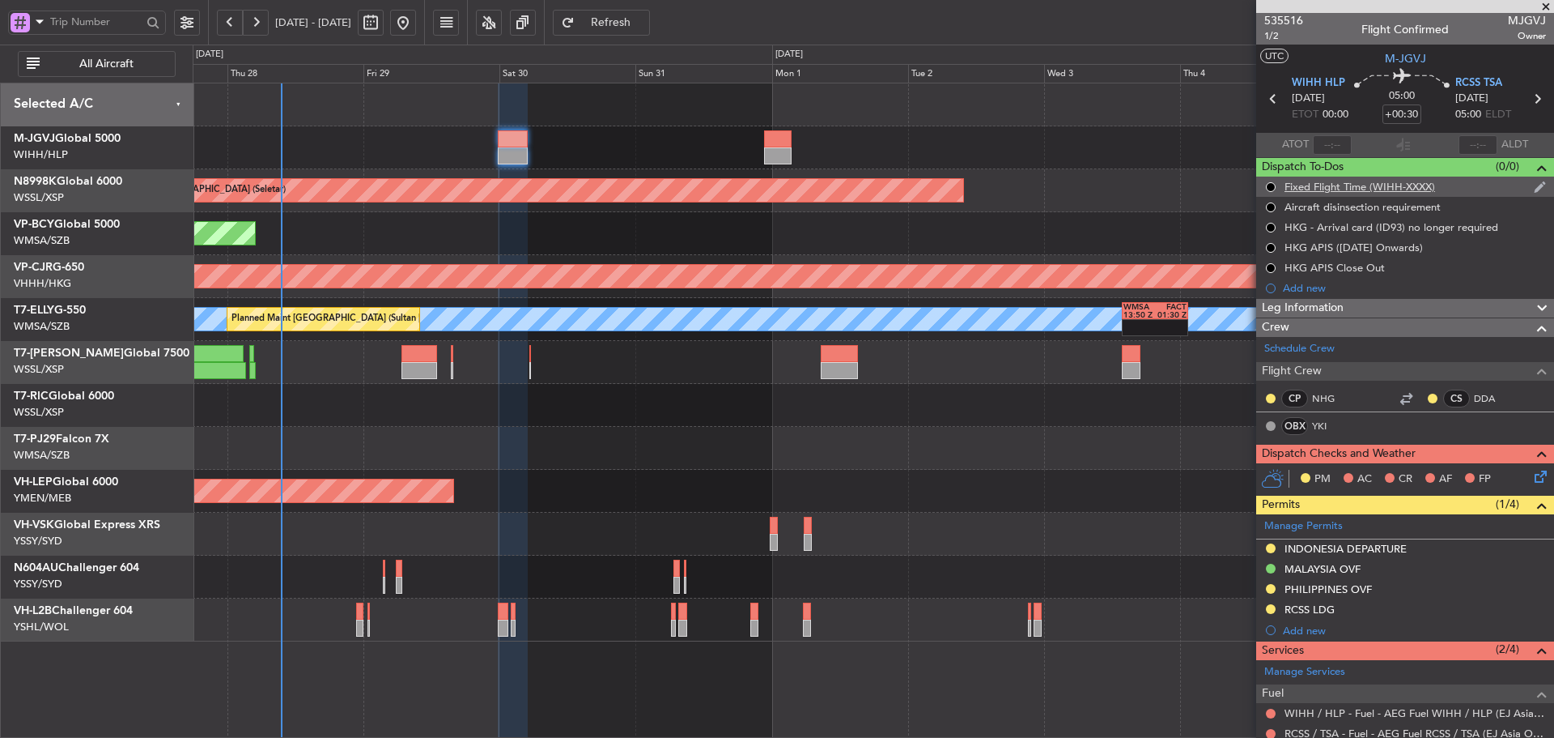
scroll to position [0, 0]
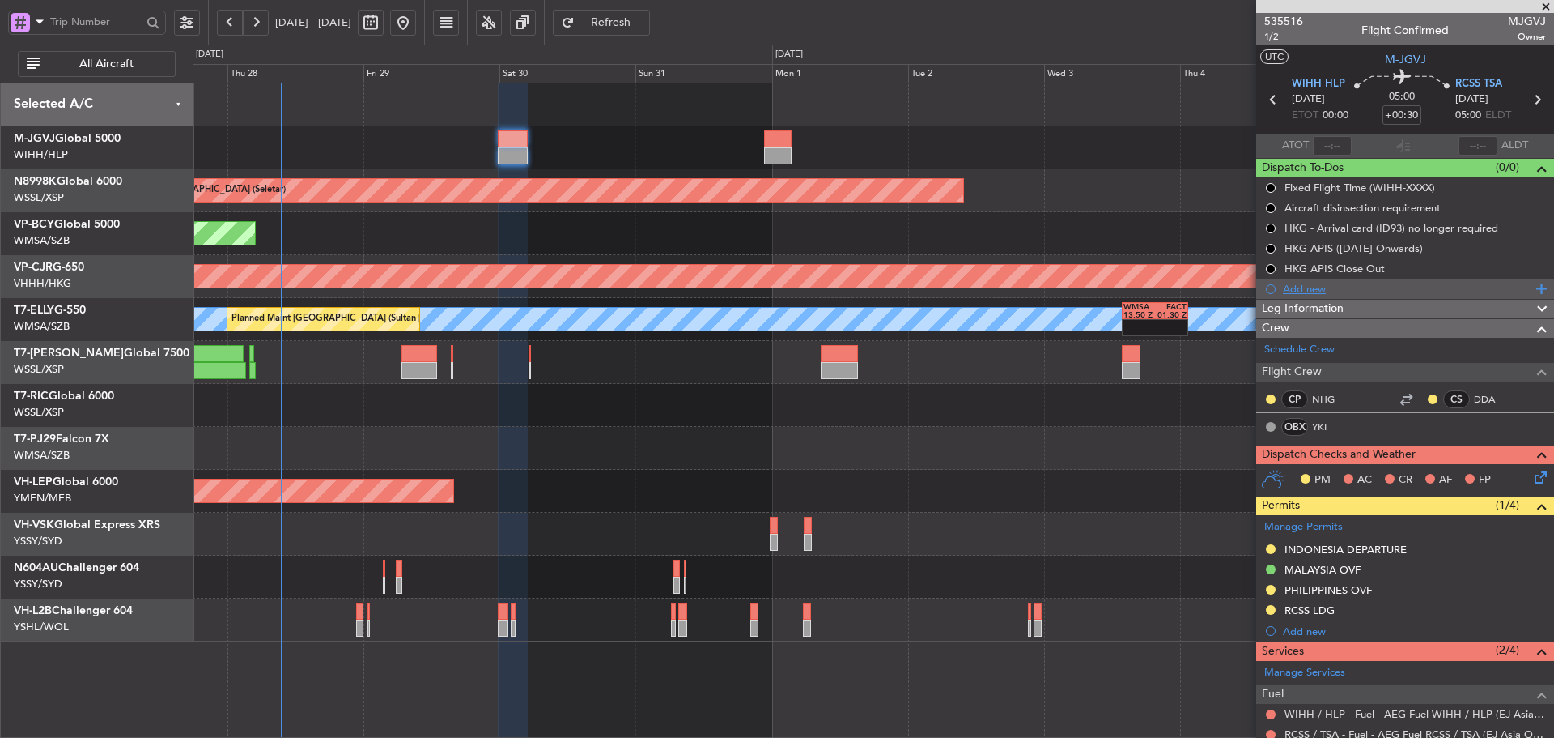
click at [1311, 289] on div "Add new" at bounding box center [1407, 289] width 249 height 14
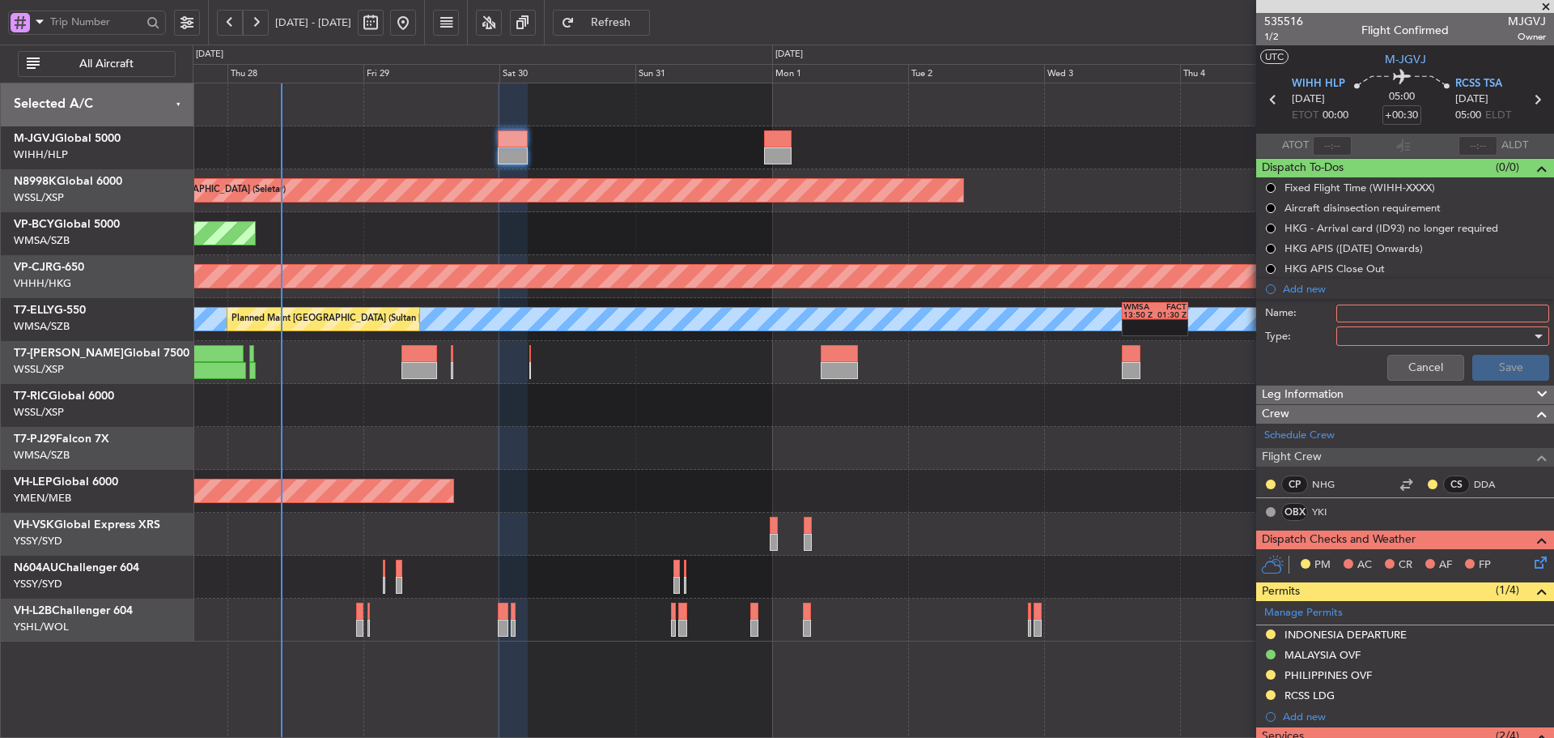
click at [1352, 308] on input "Name:" at bounding box center [1443, 313] width 213 height 18
type input "FPL"
click at [1349, 338] on div at bounding box center [1437, 336] width 189 height 24
click at [1360, 365] on span "Generic" at bounding box center [1435, 369] width 189 height 24
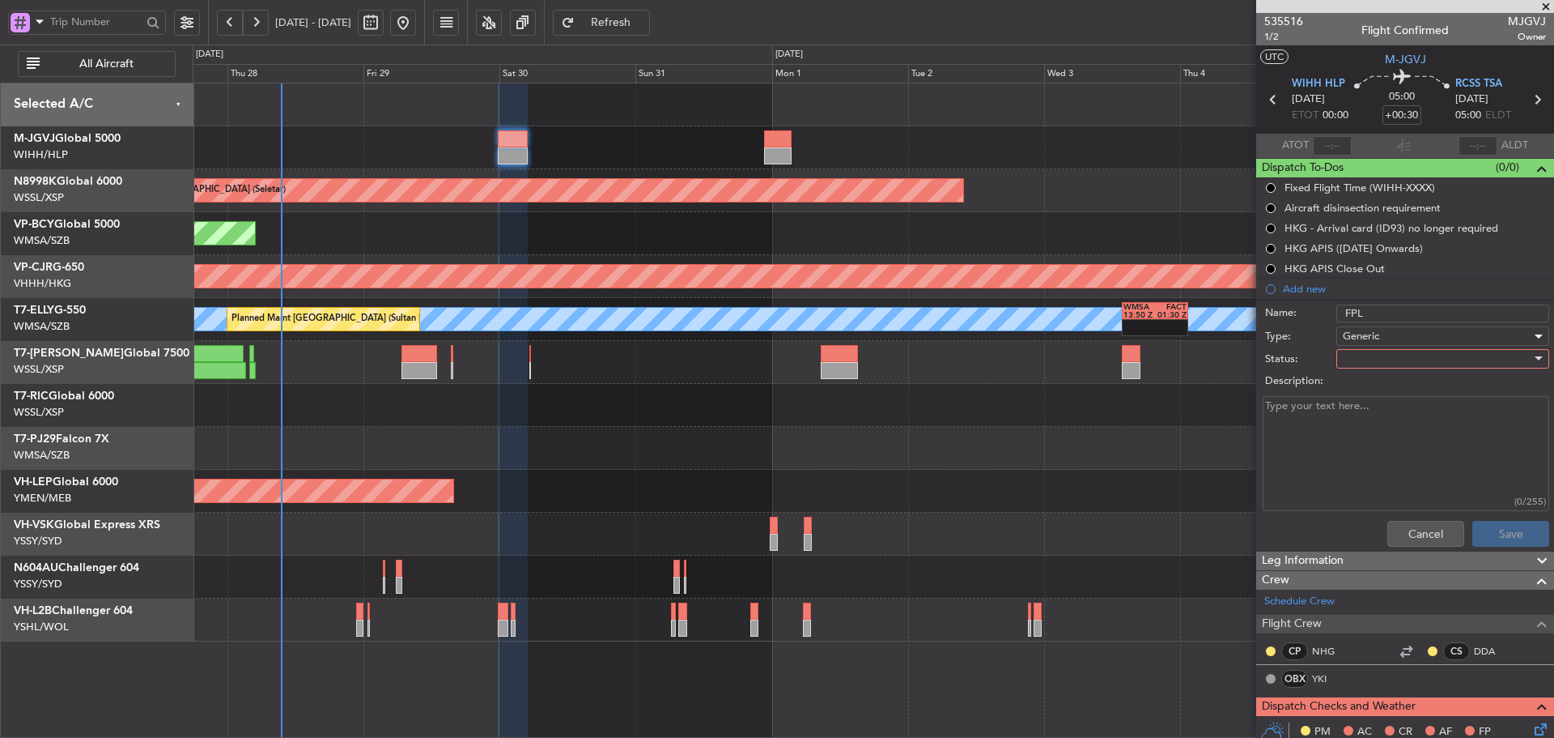
click at [1345, 359] on div at bounding box center [1437, 358] width 189 height 24
click at [1354, 378] on div "Not Started In Progress Completed Cancelled" at bounding box center [1435, 427] width 217 height 99
click at [1354, 384] on span "Not Started" at bounding box center [1435, 391] width 189 height 24
click at [1316, 409] on textarea "Description:" at bounding box center [1406, 454] width 287 height 116
type textarea "FL 390/410 FOB 26000 lbs"
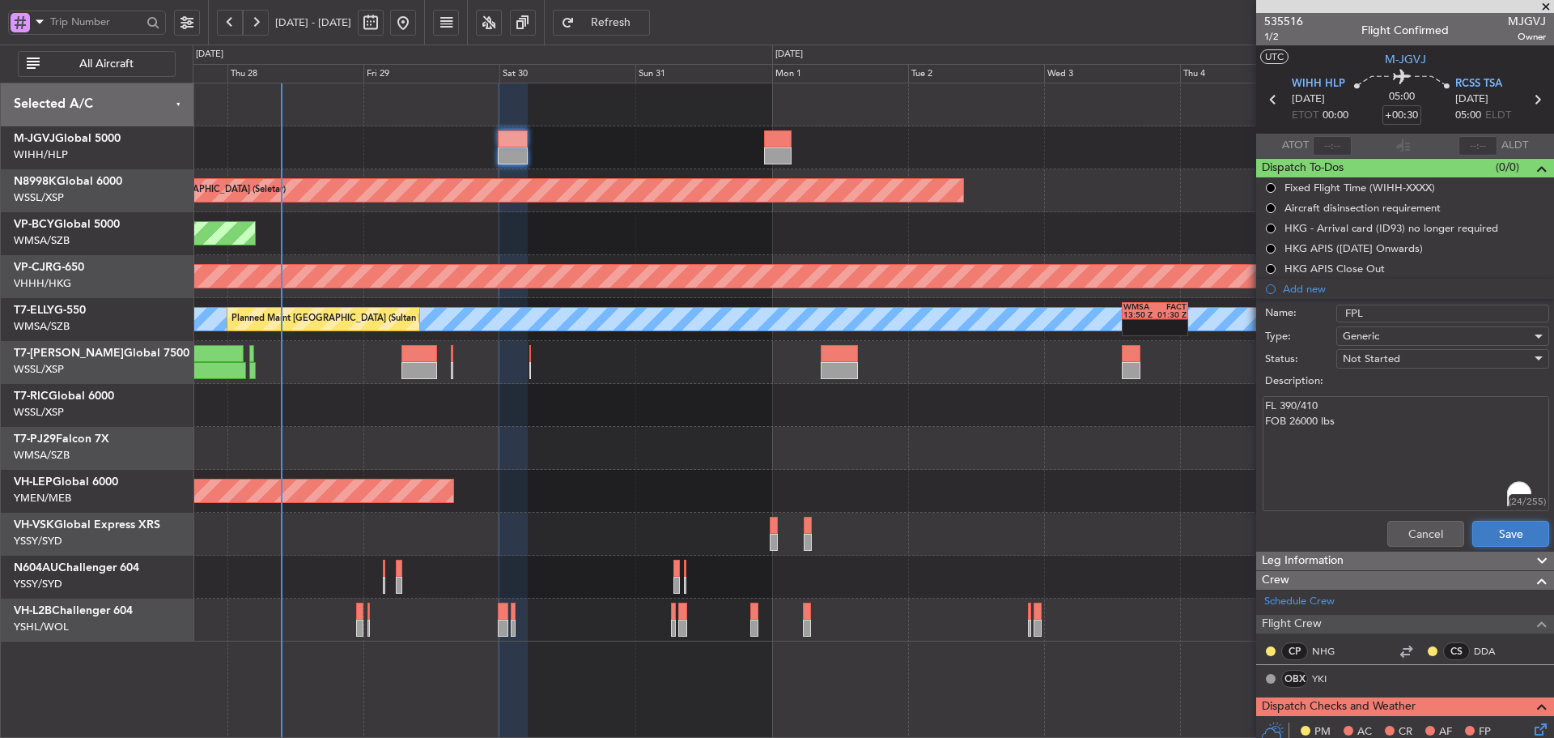
click at [1500, 534] on button "Save" at bounding box center [1511, 534] width 77 height 26
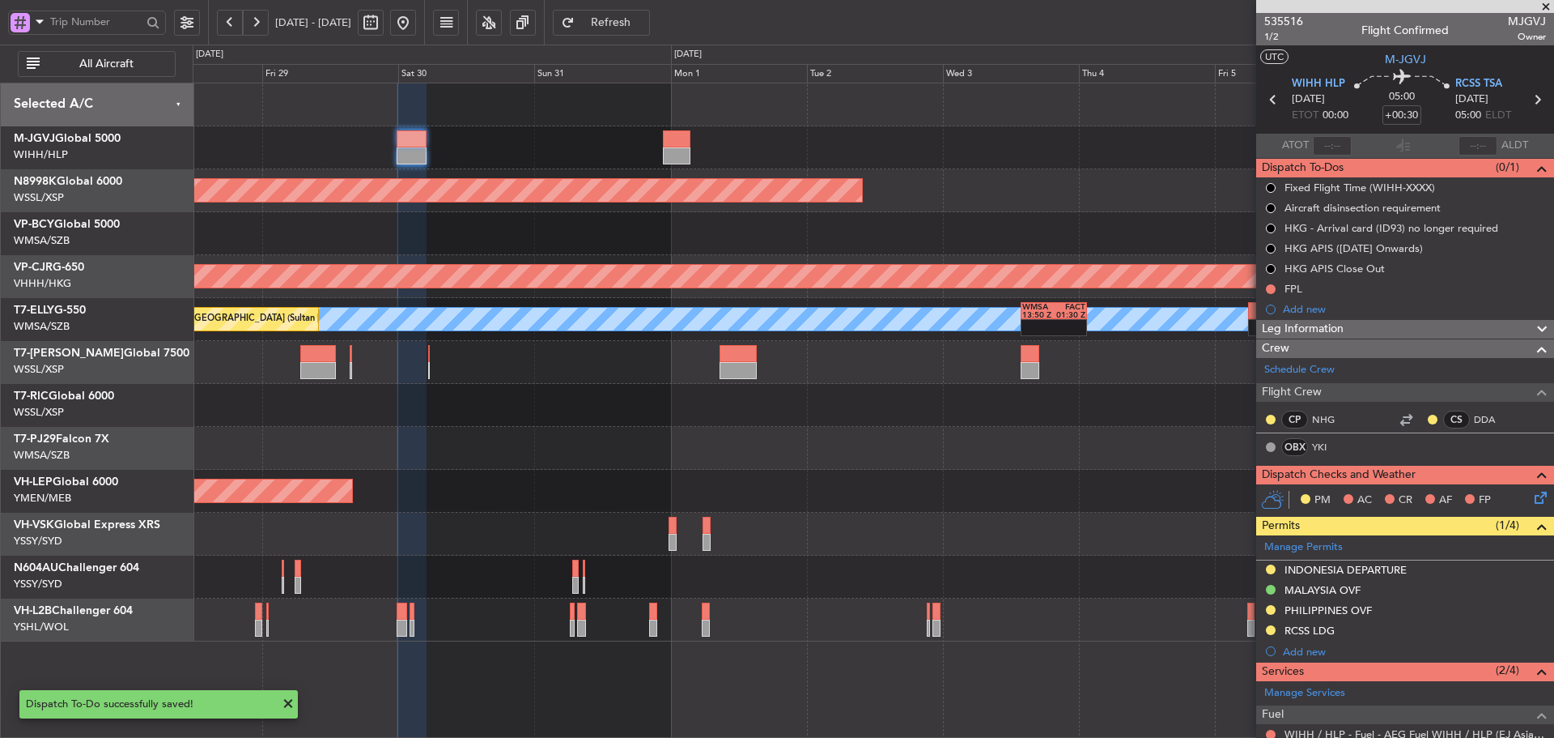
click at [994, 382] on div "Planned Maint Jakarta (Halim Intl) Planned Maint Singapore (Seletar) Planned Ma…" at bounding box center [873, 362] width 1361 height 558
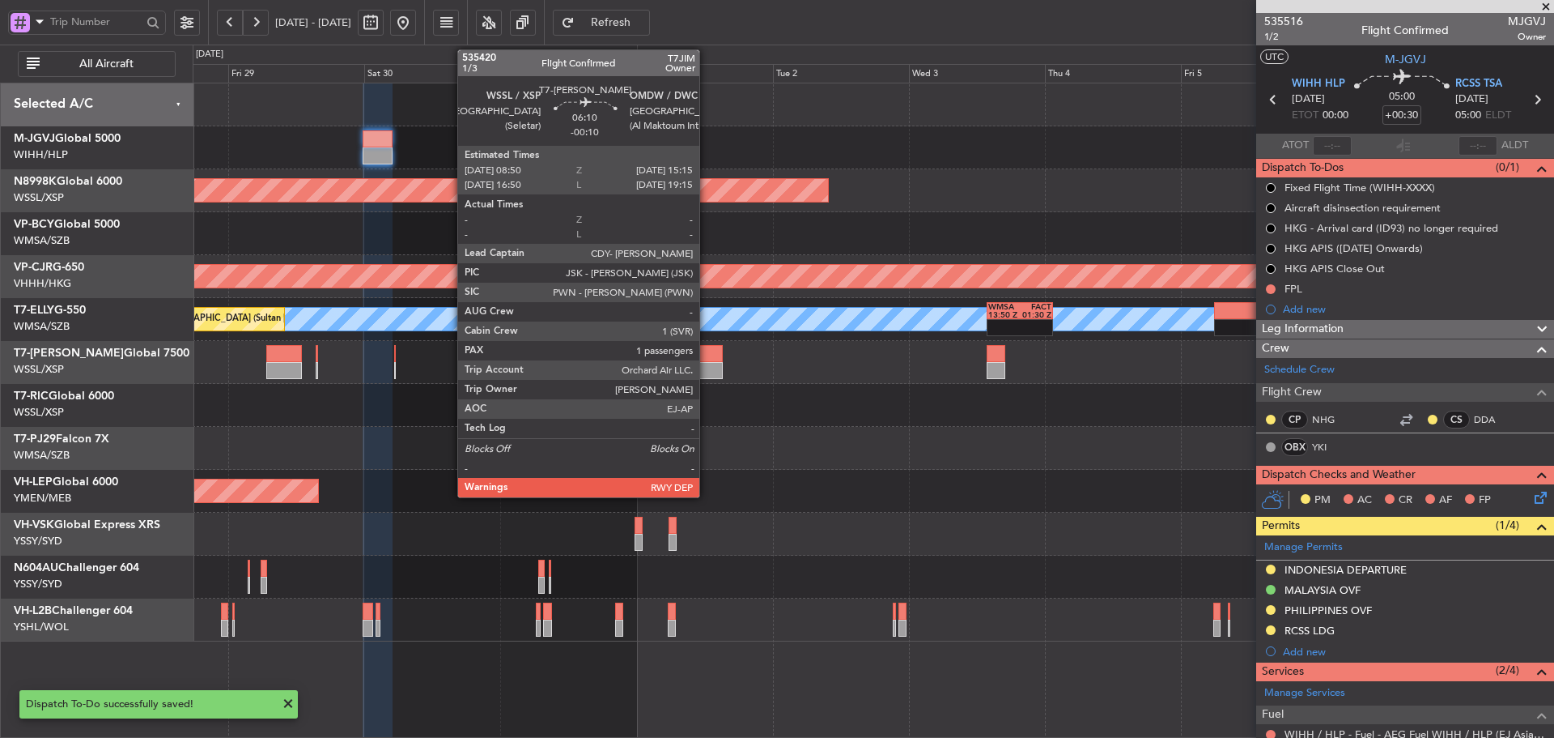
click at [699, 363] on div at bounding box center [704, 370] width 36 height 17
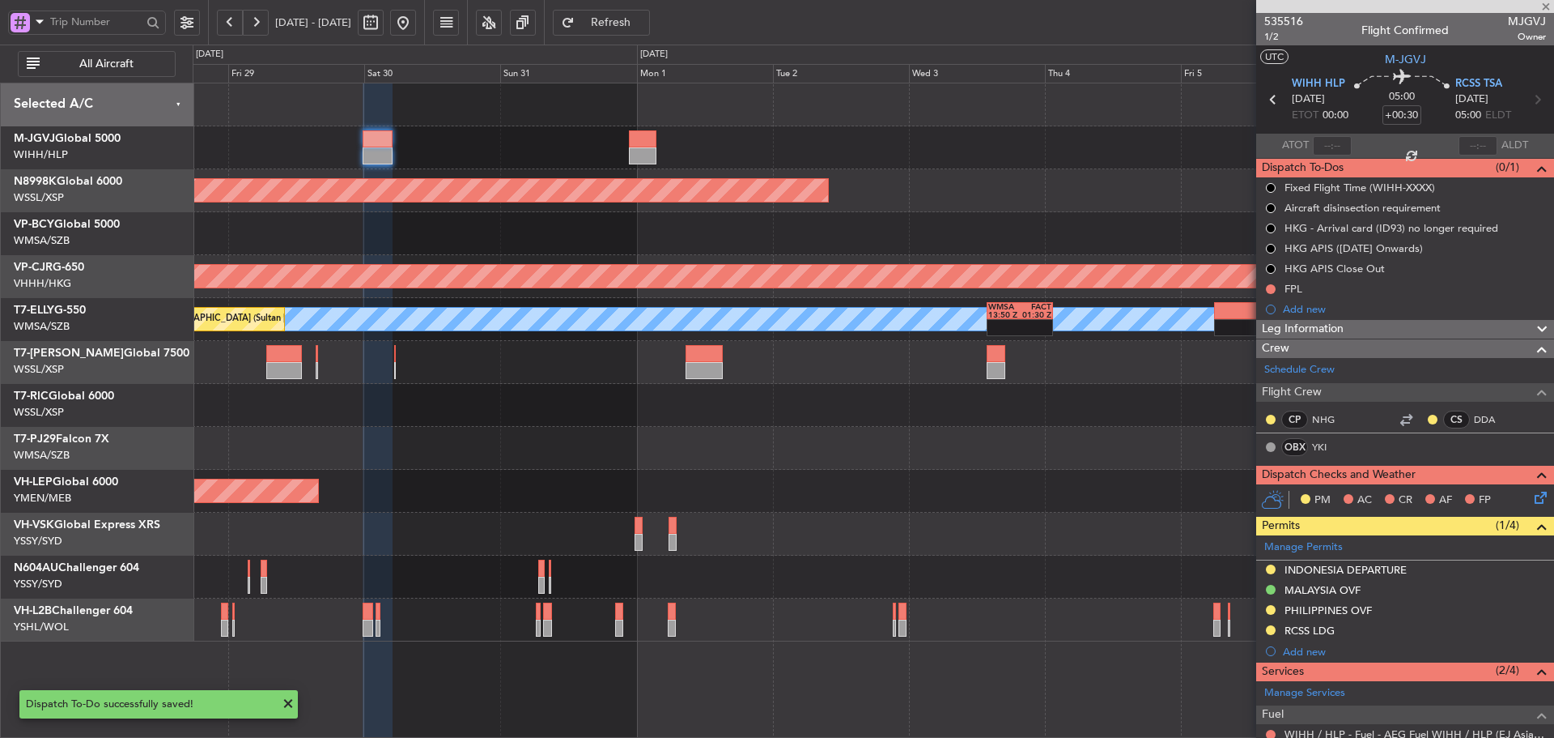
type input "-00:10"
type input "1"
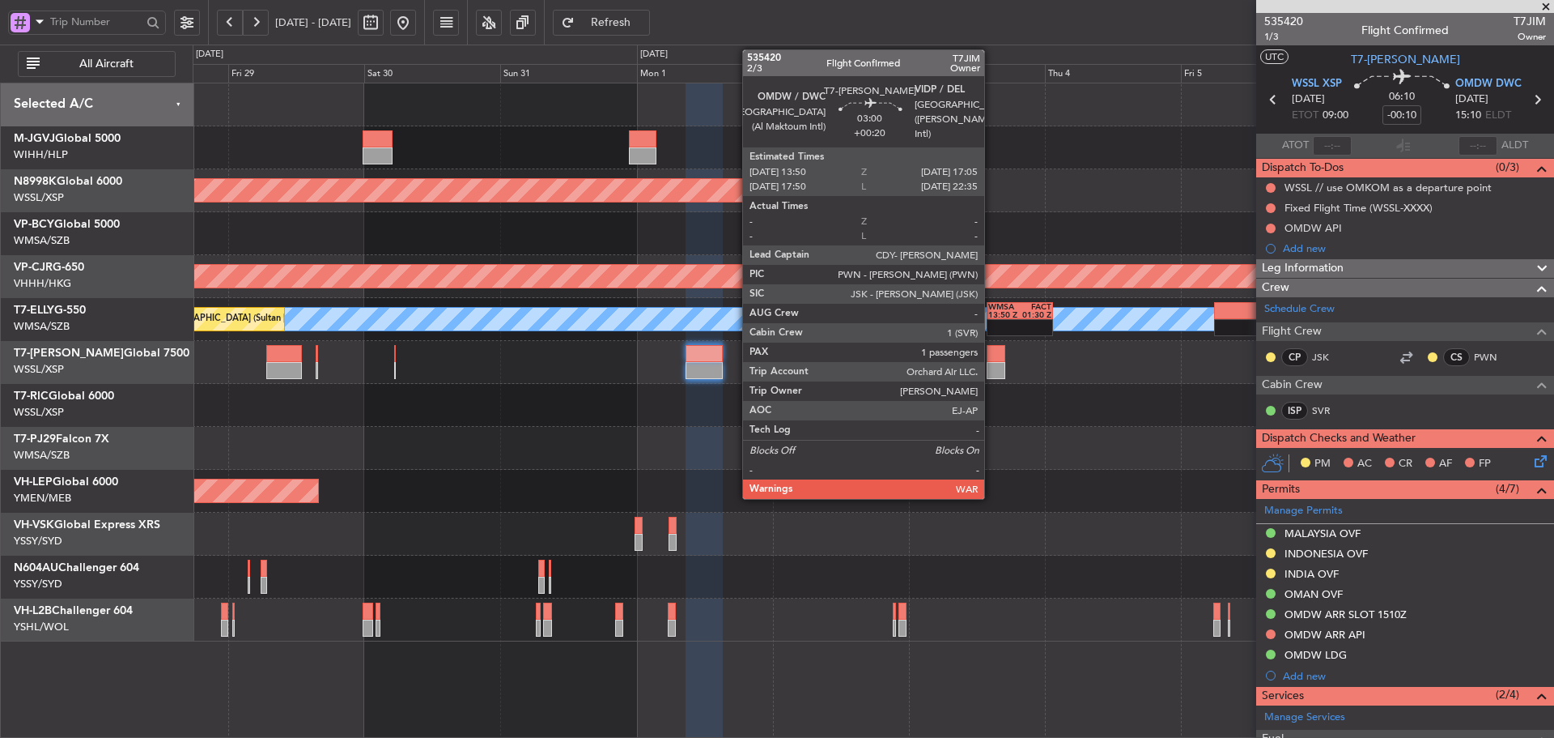
click at [992, 357] on div at bounding box center [996, 353] width 19 height 17
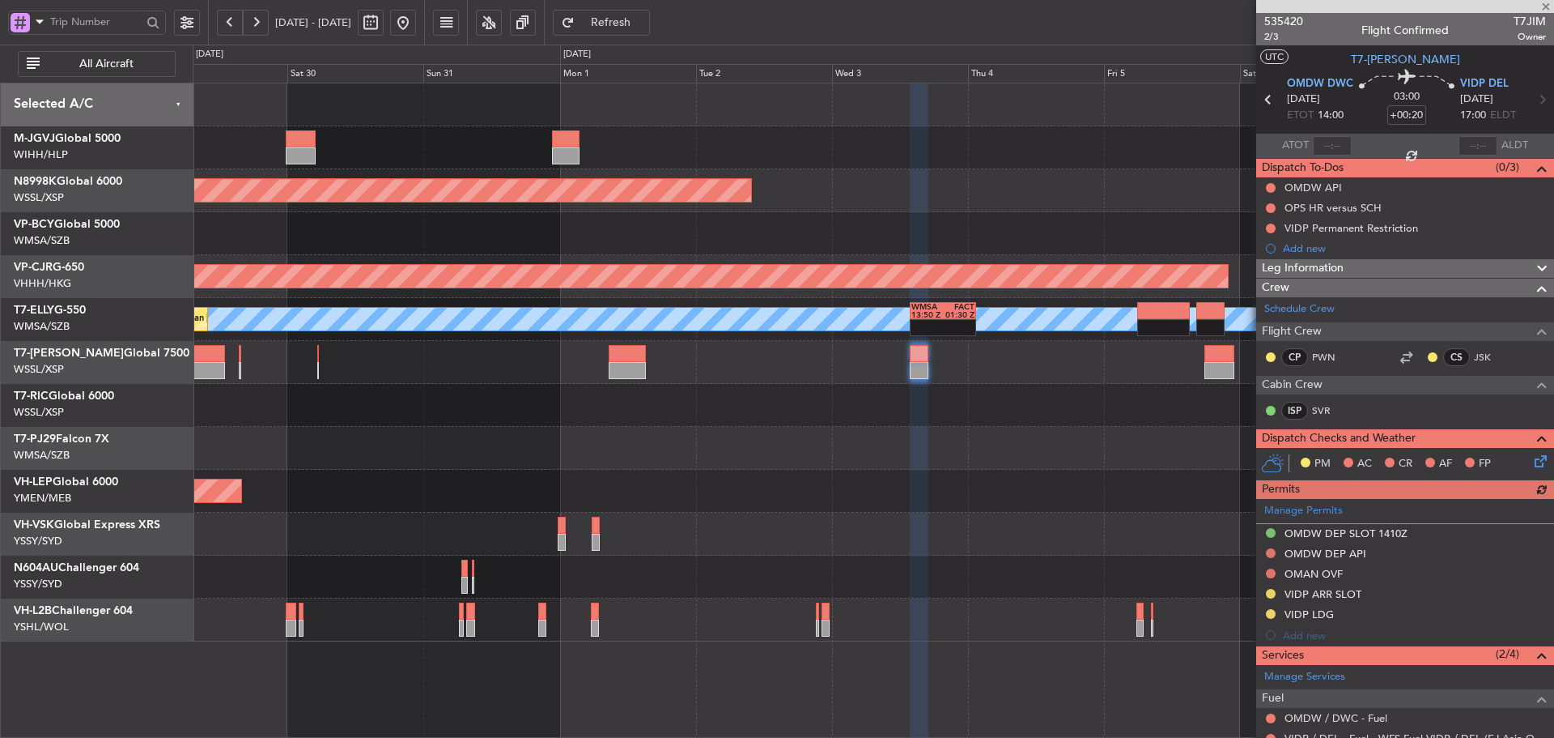
click at [1087, 367] on div "- - WSSS 13:50 Z PANC 01:40 Z" at bounding box center [873, 362] width 1361 height 43
click at [1401, 355] on div at bounding box center [1405, 356] width 19 height 19
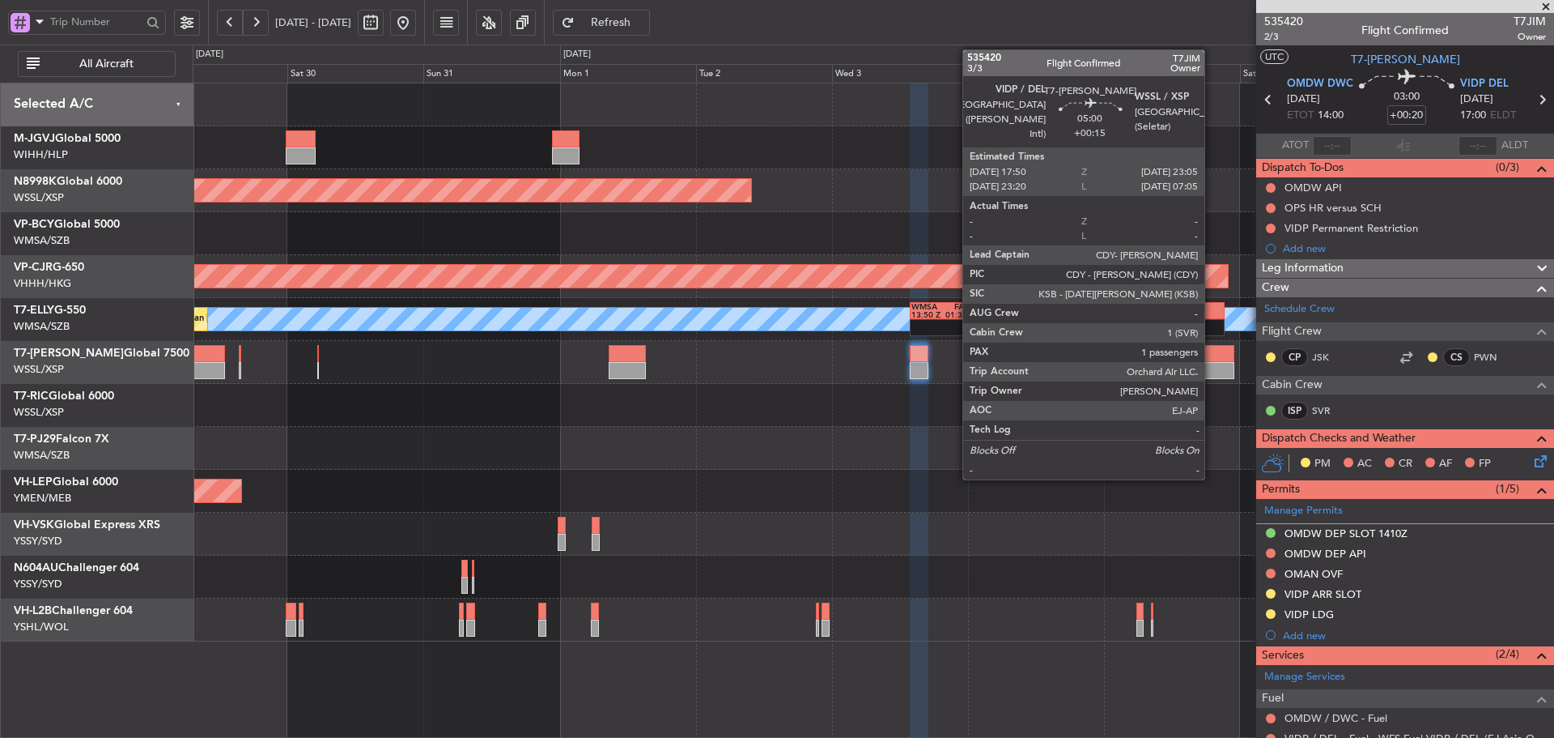
click at [1212, 363] on div at bounding box center [1220, 370] width 30 height 17
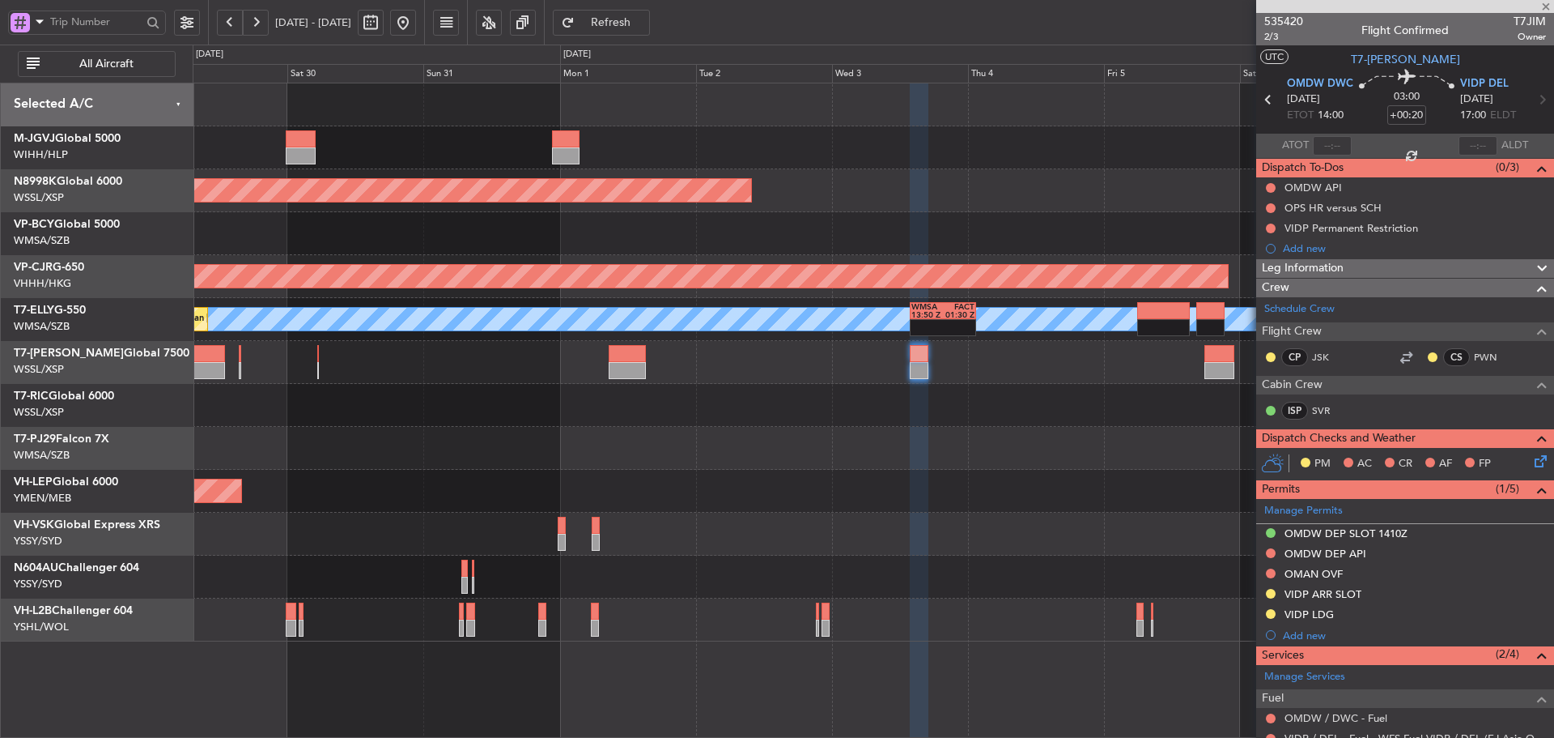
type input "+00:15"
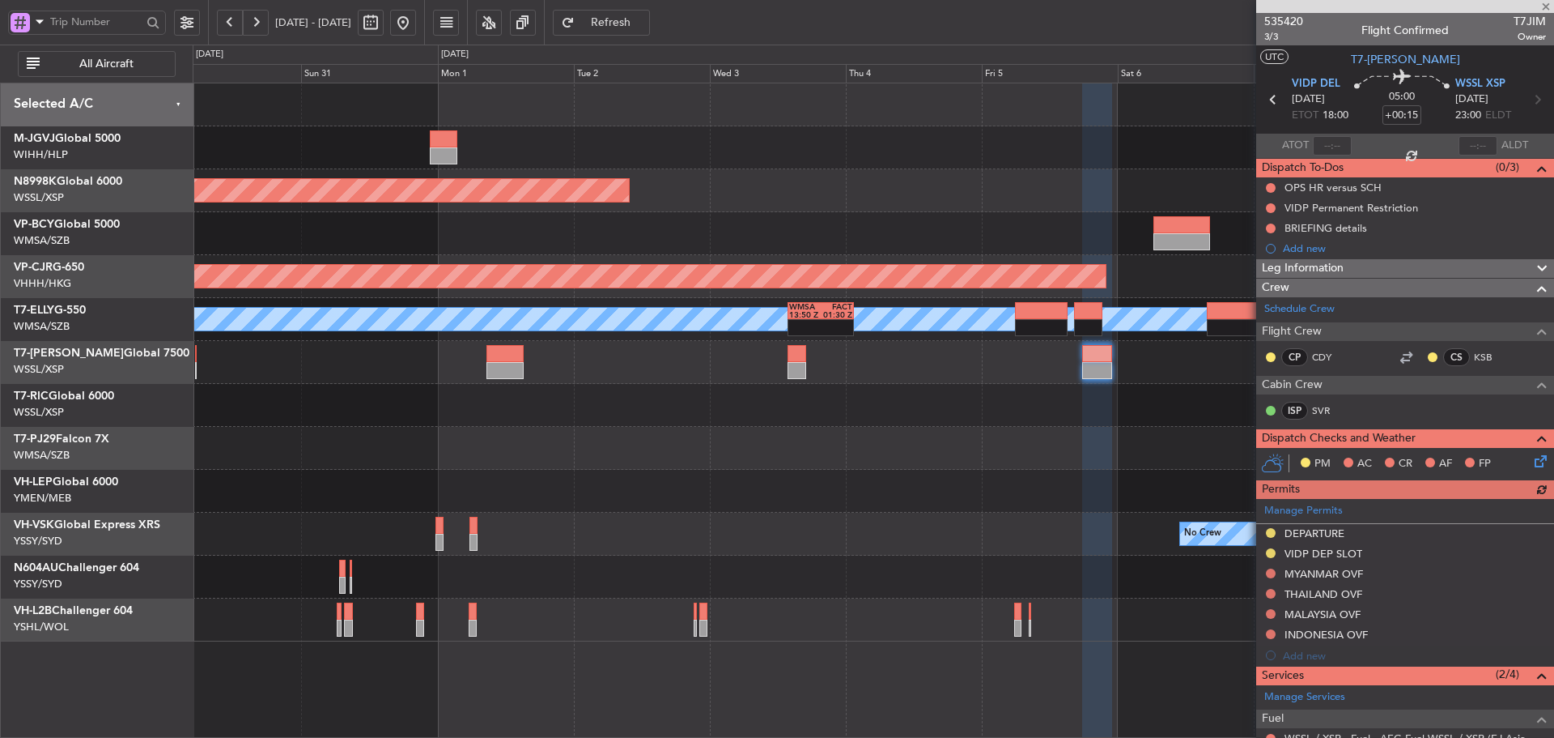
click at [966, 393] on div at bounding box center [873, 405] width 1361 height 43
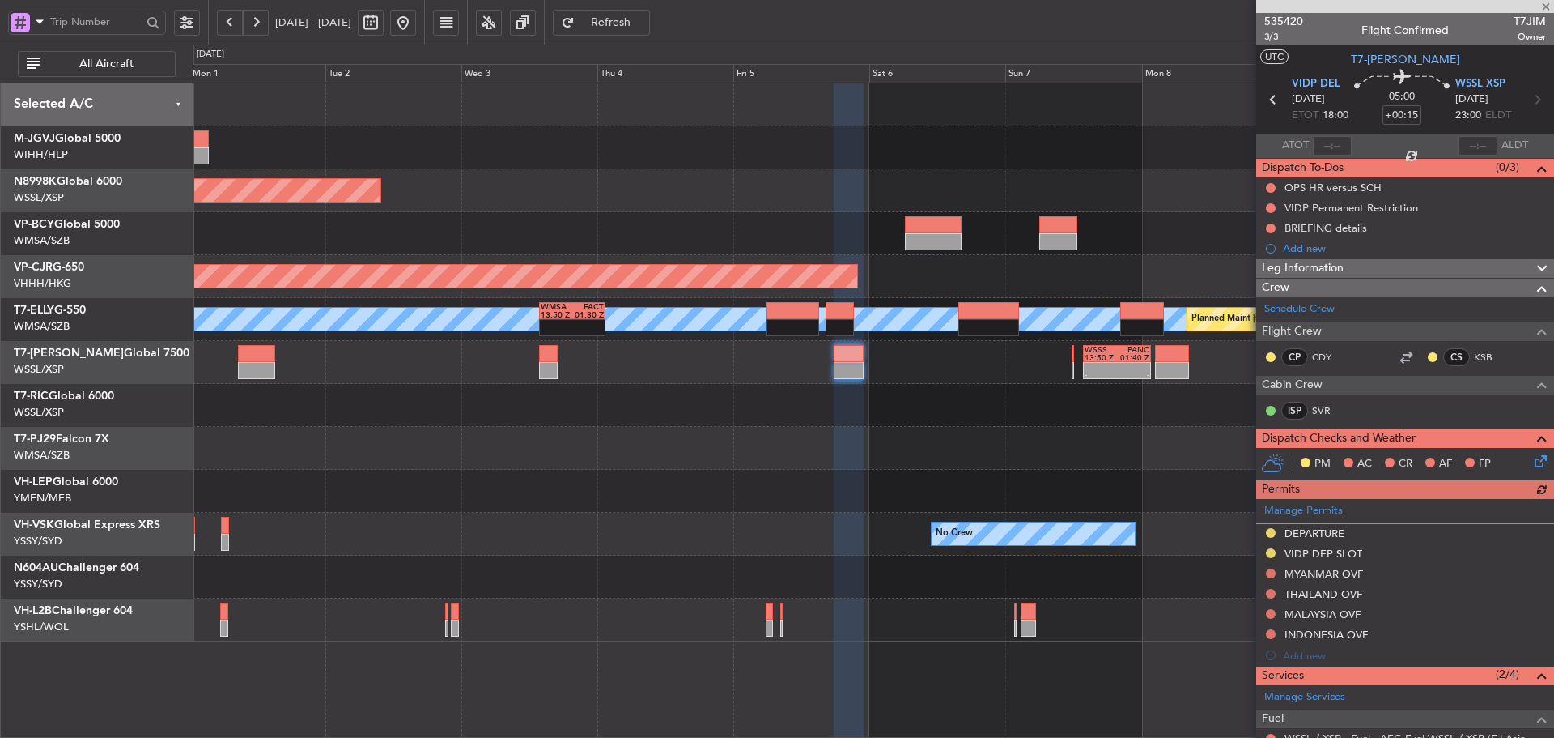
click at [816, 429] on div at bounding box center [873, 448] width 1361 height 43
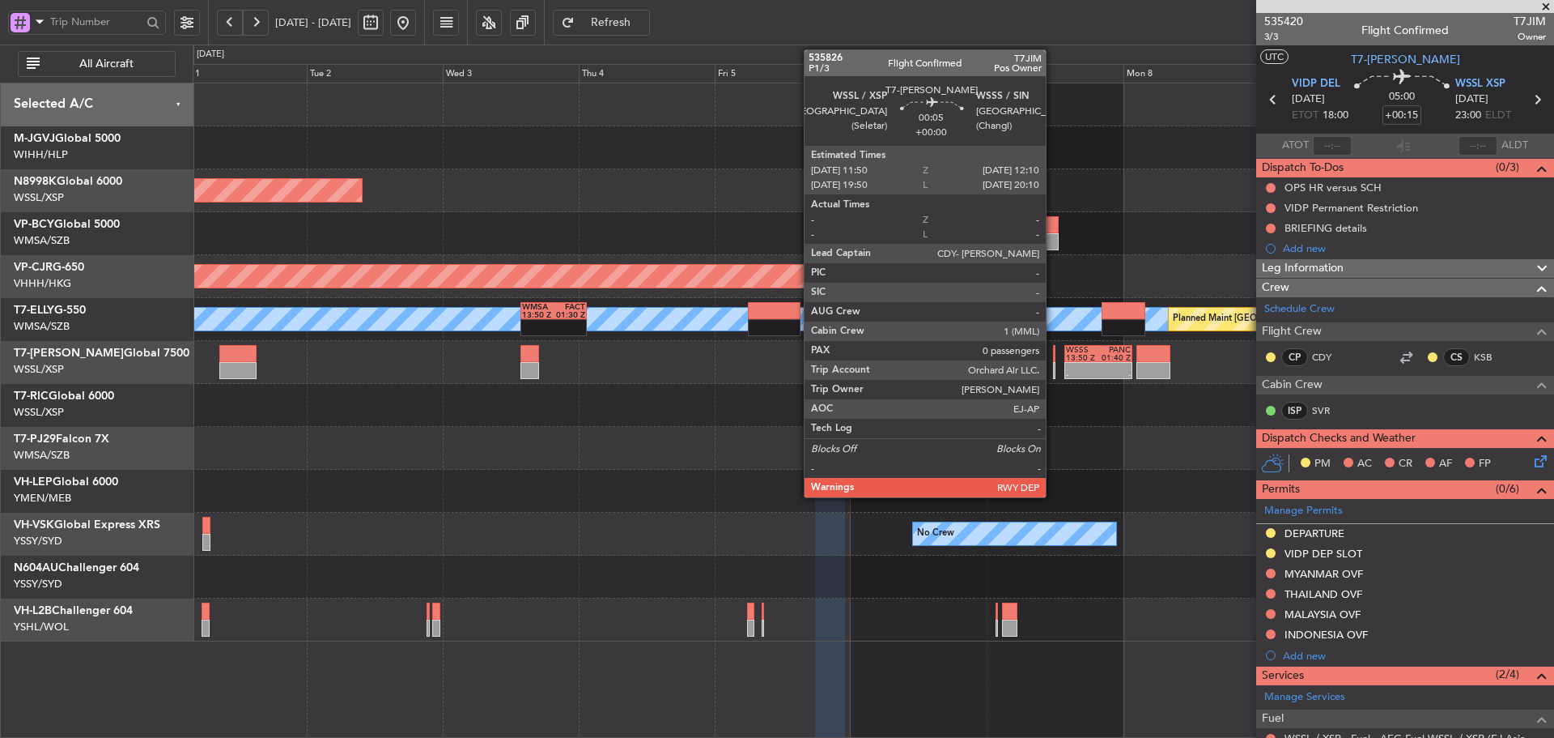
click at [1053, 371] on div at bounding box center [1054, 370] width 2 height 17
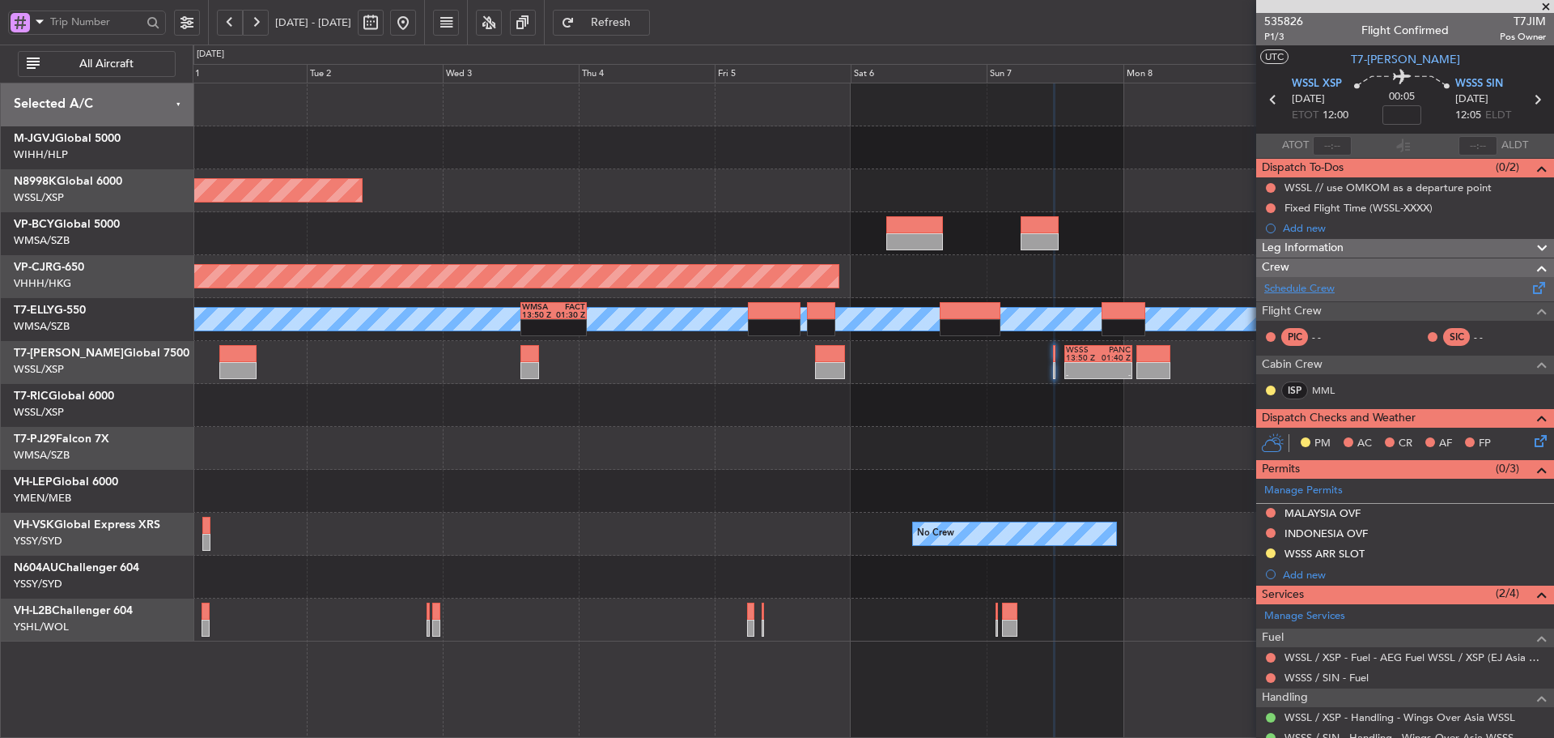
click at [1303, 290] on link "Schedule Crew" at bounding box center [1300, 289] width 70 height 16
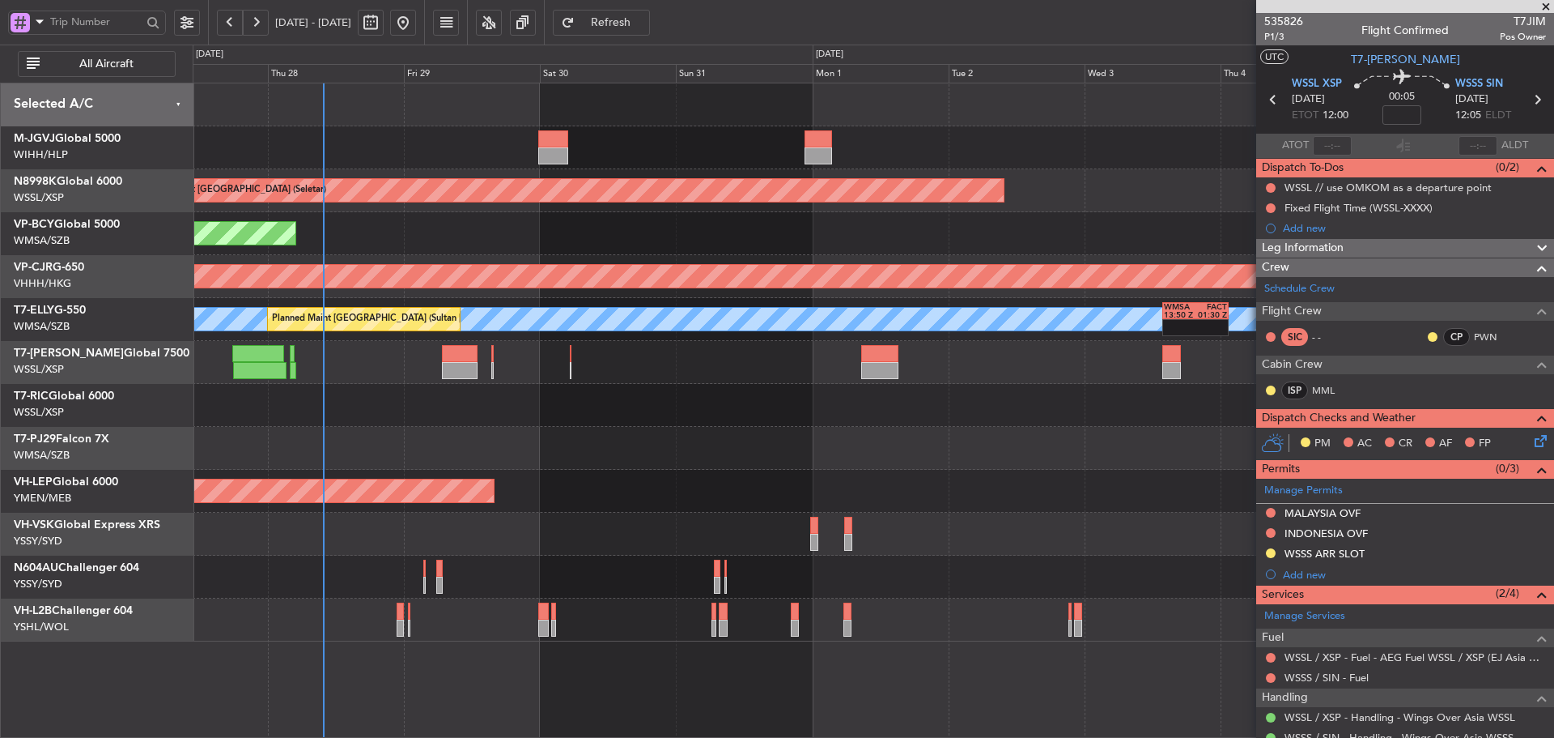
click at [1100, 389] on div "Planned Maint Jakarta (Halim Intl) Planned Maint Singapore (Seletar) Planned Ma…" at bounding box center [873, 362] width 1361 height 558
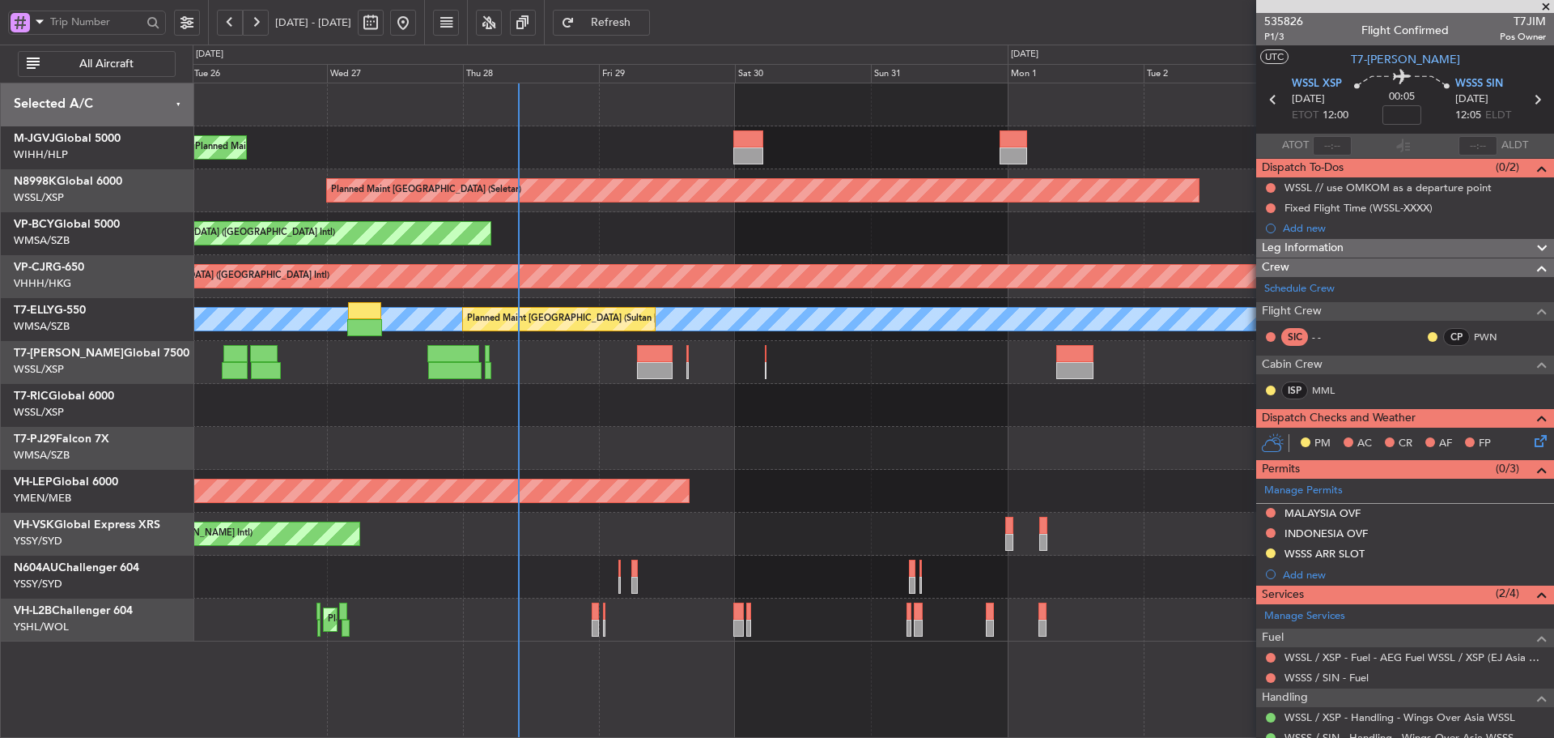
click at [708, 403] on div at bounding box center [873, 405] width 1361 height 43
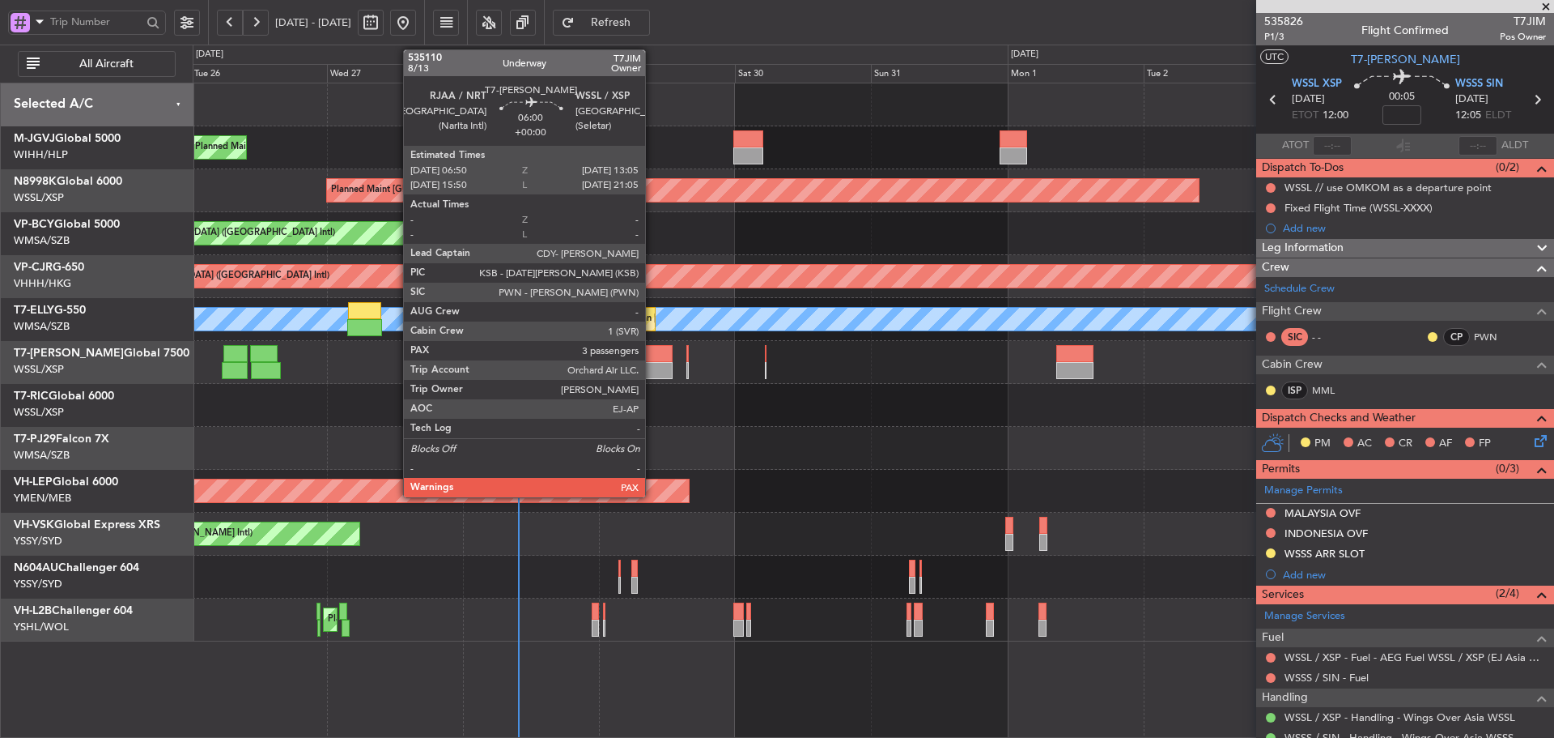
click at [653, 360] on div at bounding box center [655, 353] width 36 height 17
type input "3"
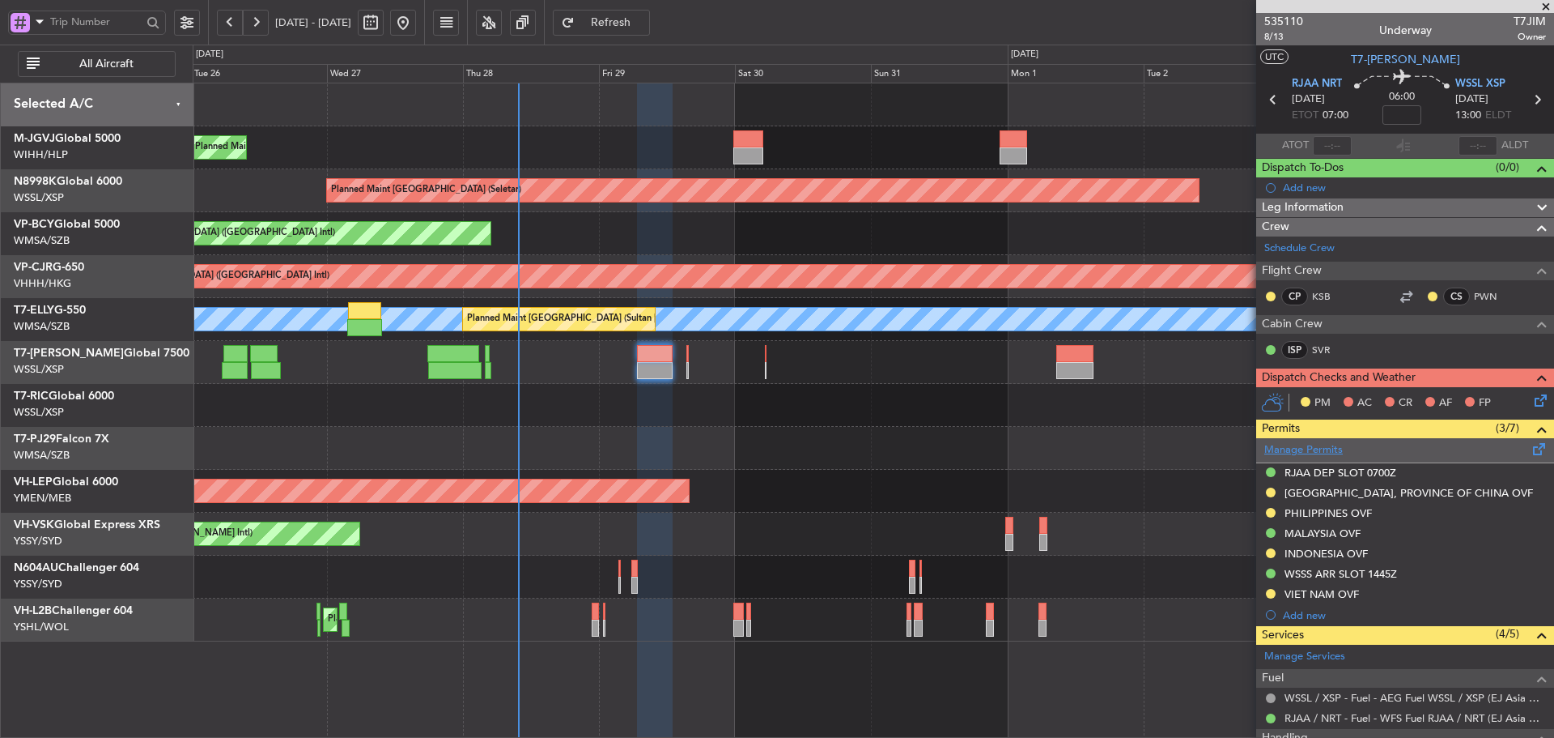
click at [1315, 450] on link "Manage Permits" at bounding box center [1304, 450] width 79 height 16
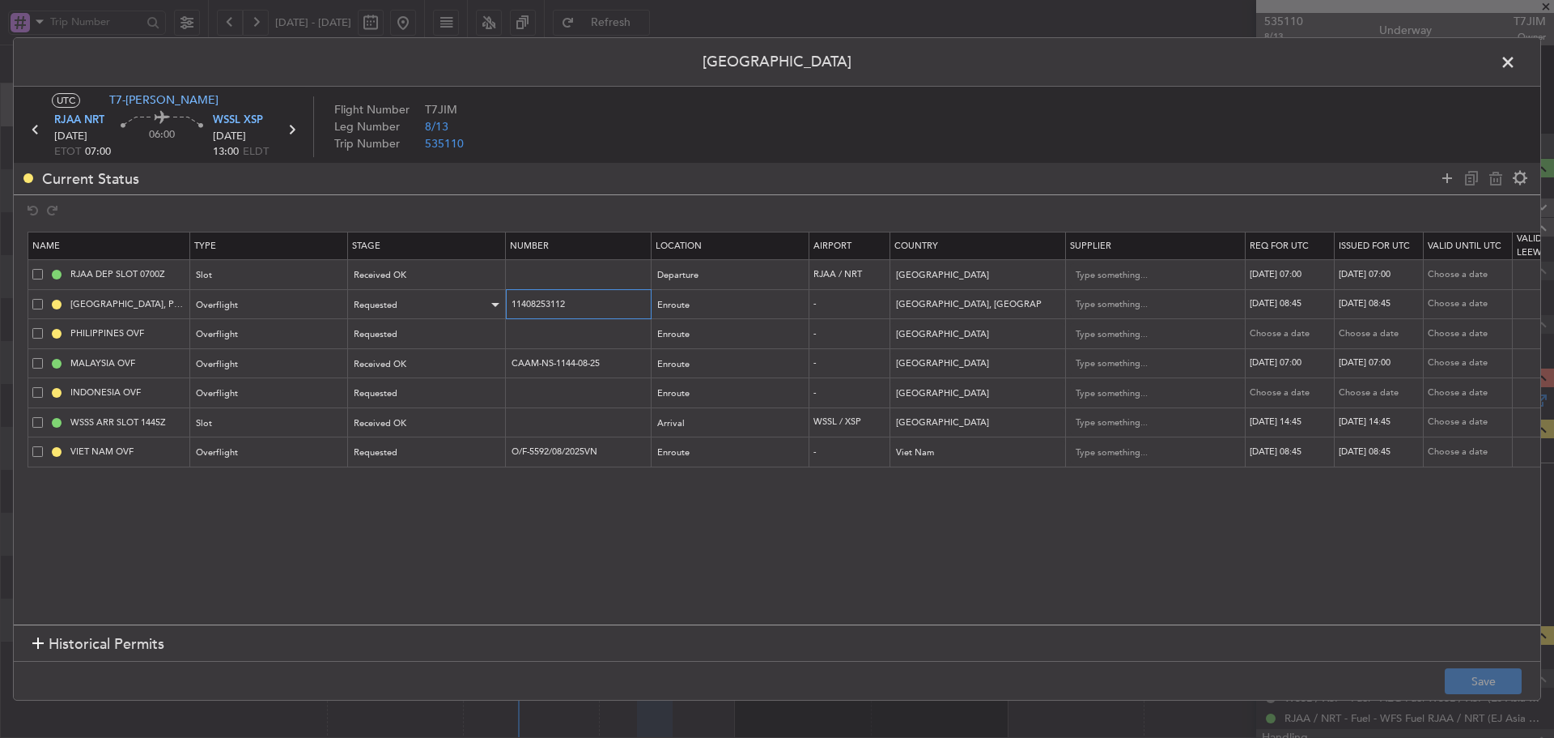
drag, startPoint x: 540, startPoint y: 300, endPoint x: 465, endPoint y: 300, distance: 75.3
click at [465, 300] on tr "TAIWAN, PROVINCE OF CHINA OVF Overflight Requested 11408253112 Enroute - Taiwan…" at bounding box center [1060, 304] width 2065 height 30
paste input ": 11408253112"
click at [460, 305] on div "Requested" at bounding box center [422, 305] width 134 height 24
click at [518, 303] on div at bounding box center [777, 369] width 1554 height 738
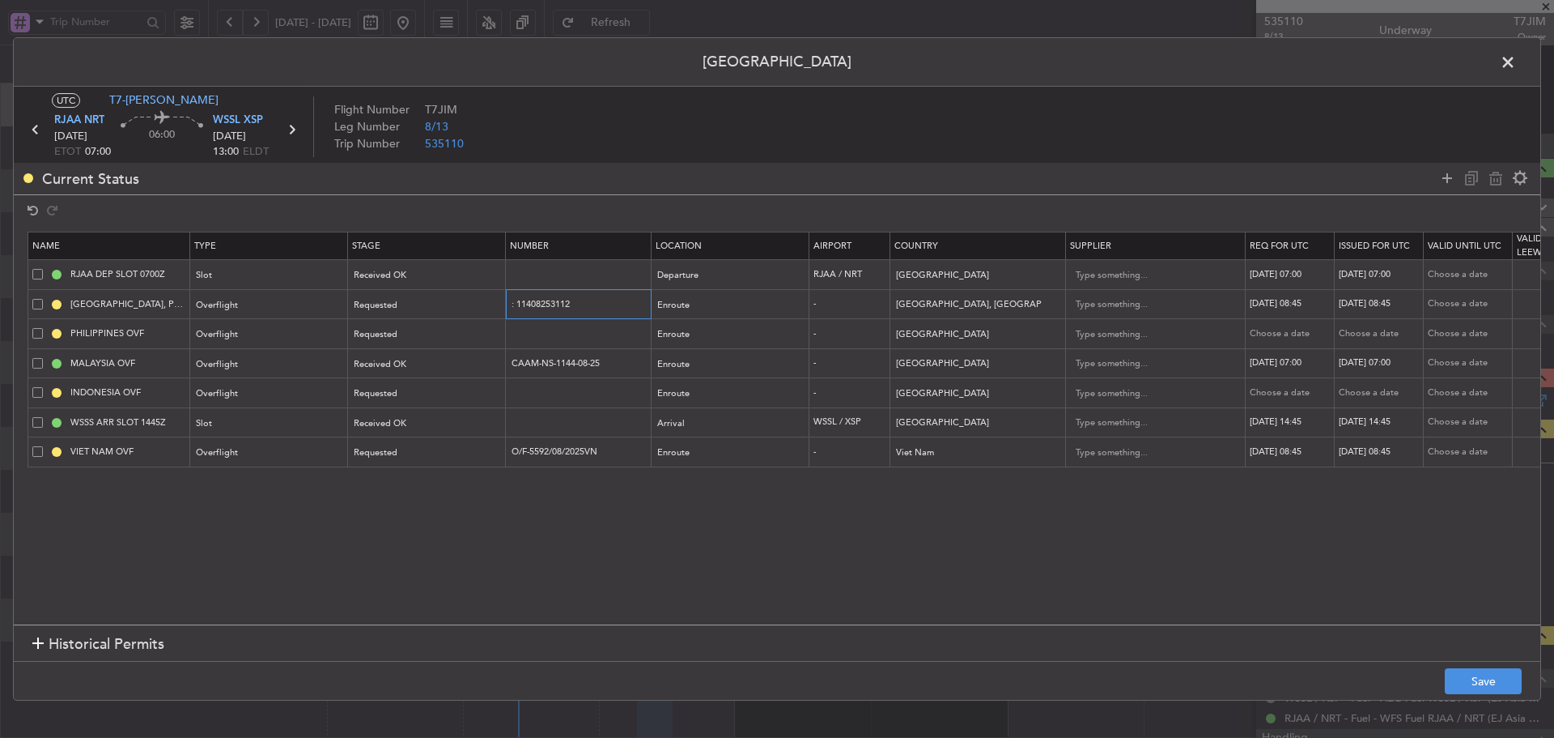
click at [517, 302] on input ": 11408253112" at bounding box center [580, 304] width 141 height 14
type input "11408253112"
click at [450, 309] on div "Requested" at bounding box center [422, 305] width 134 height 24
click at [440, 447] on span "Received OK" at bounding box center [427, 436] width 144 height 24
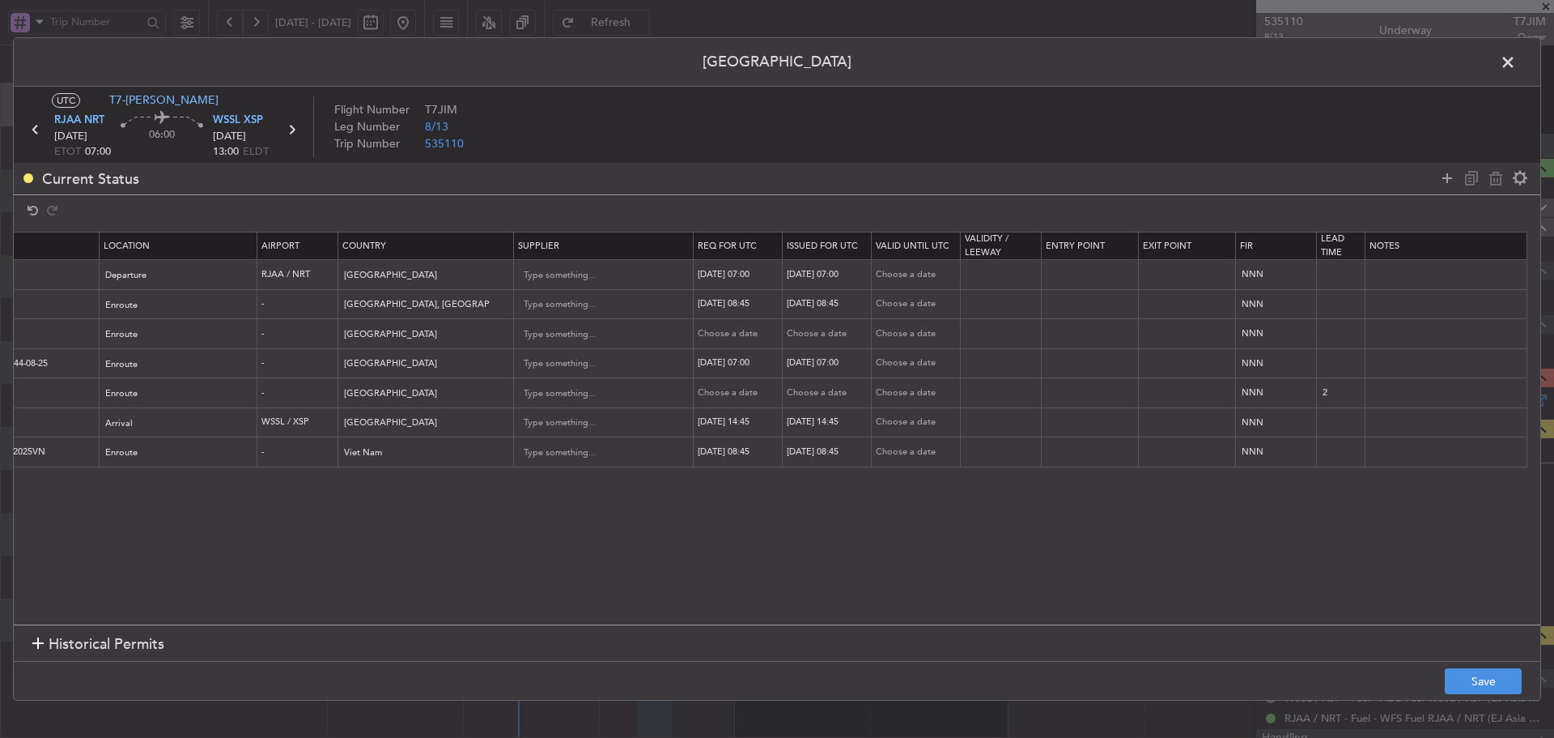
scroll to position [0, 551]
click at [739, 304] on div "29/08/2025 08:45" at bounding box center [741, 304] width 84 height 14
select select "8"
select select "2025"
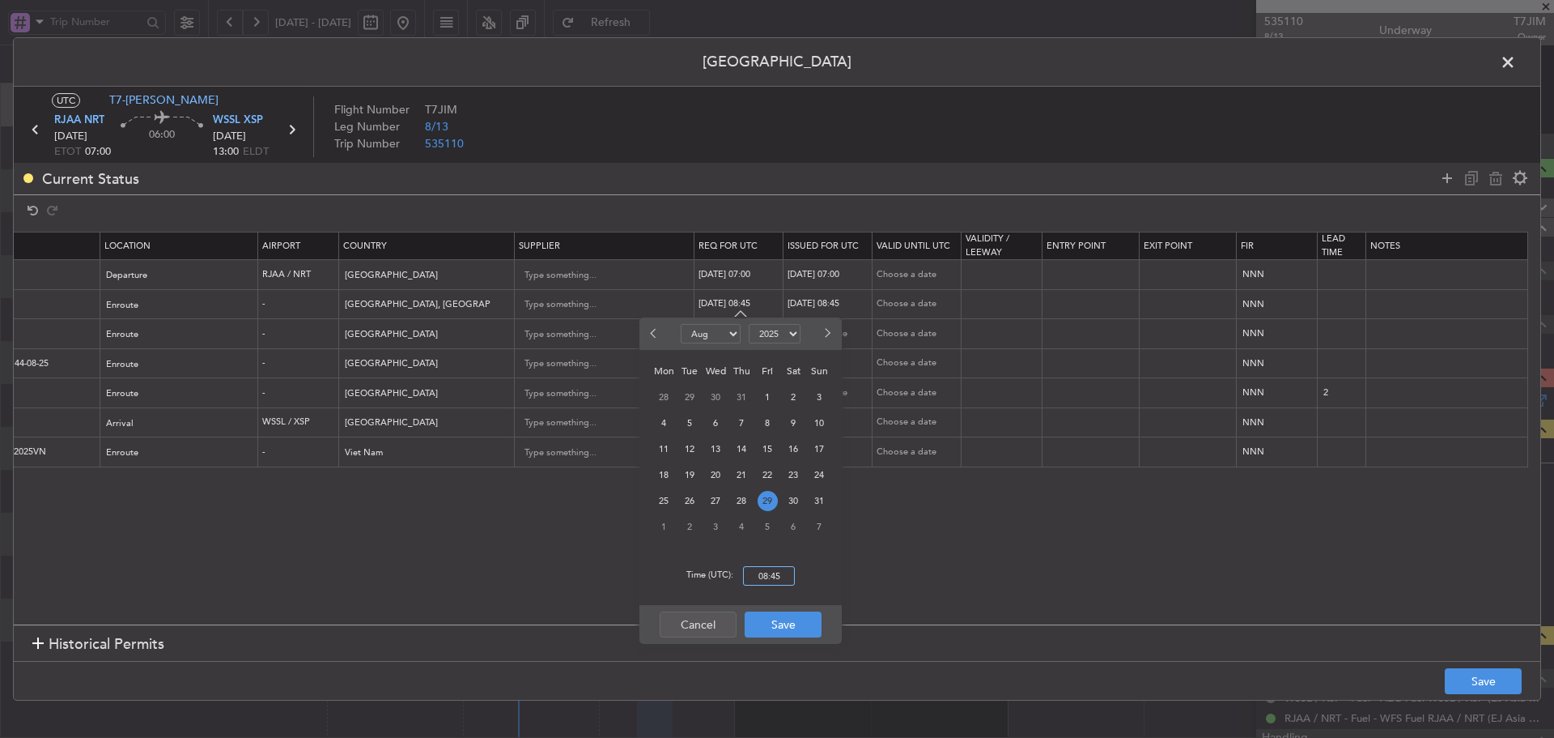
click at [767, 574] on input "08:45" at bounding box center [769, 575] width 52 height 19
type input "07:00"
click at [798, 624] on button "Save" at bounding box center [783, 624] width 77 height 26
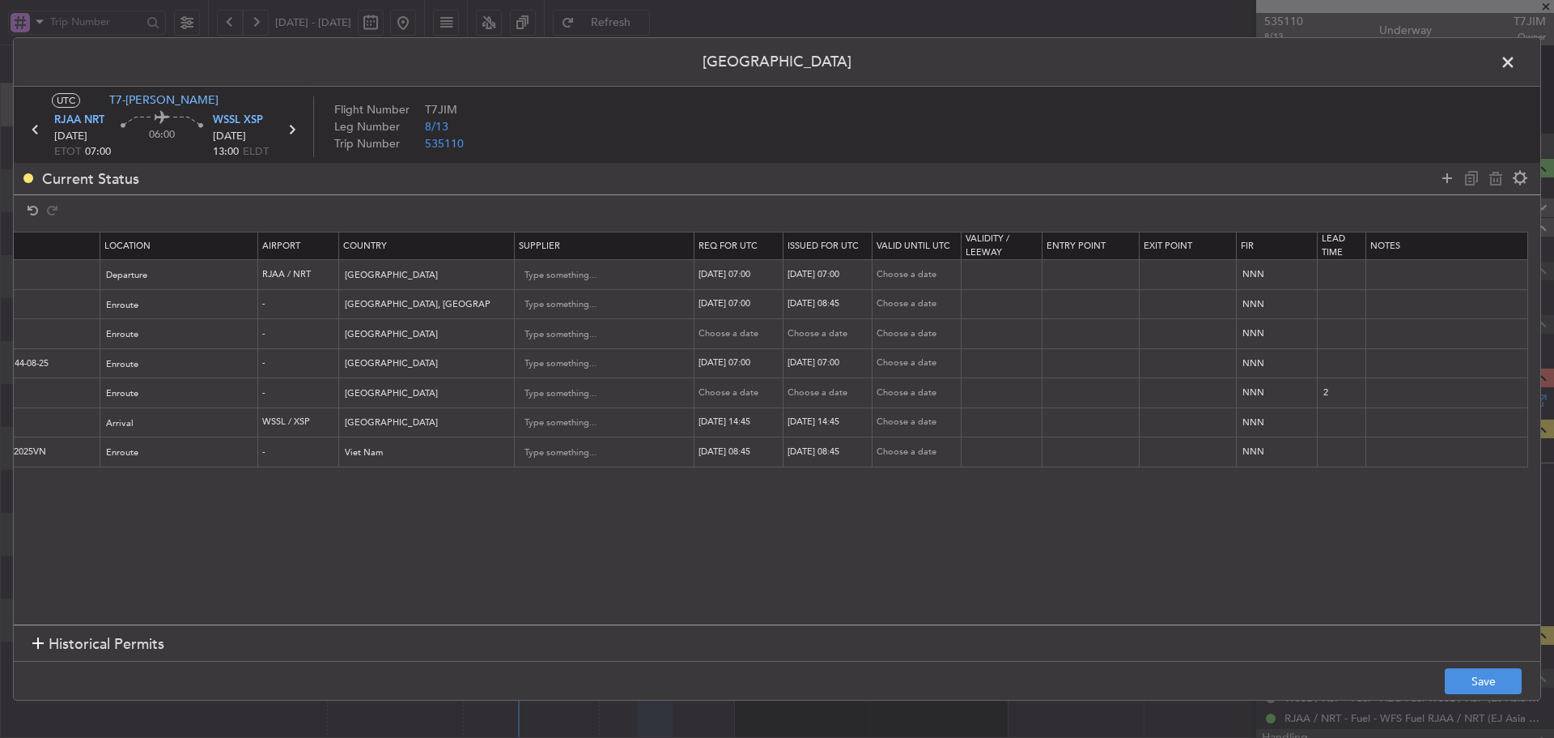
click at [832, 309] on div "29/08/2025 08:45" at bounding box center [830, 304] width 84 height 14
select select "8"
select select "2025"
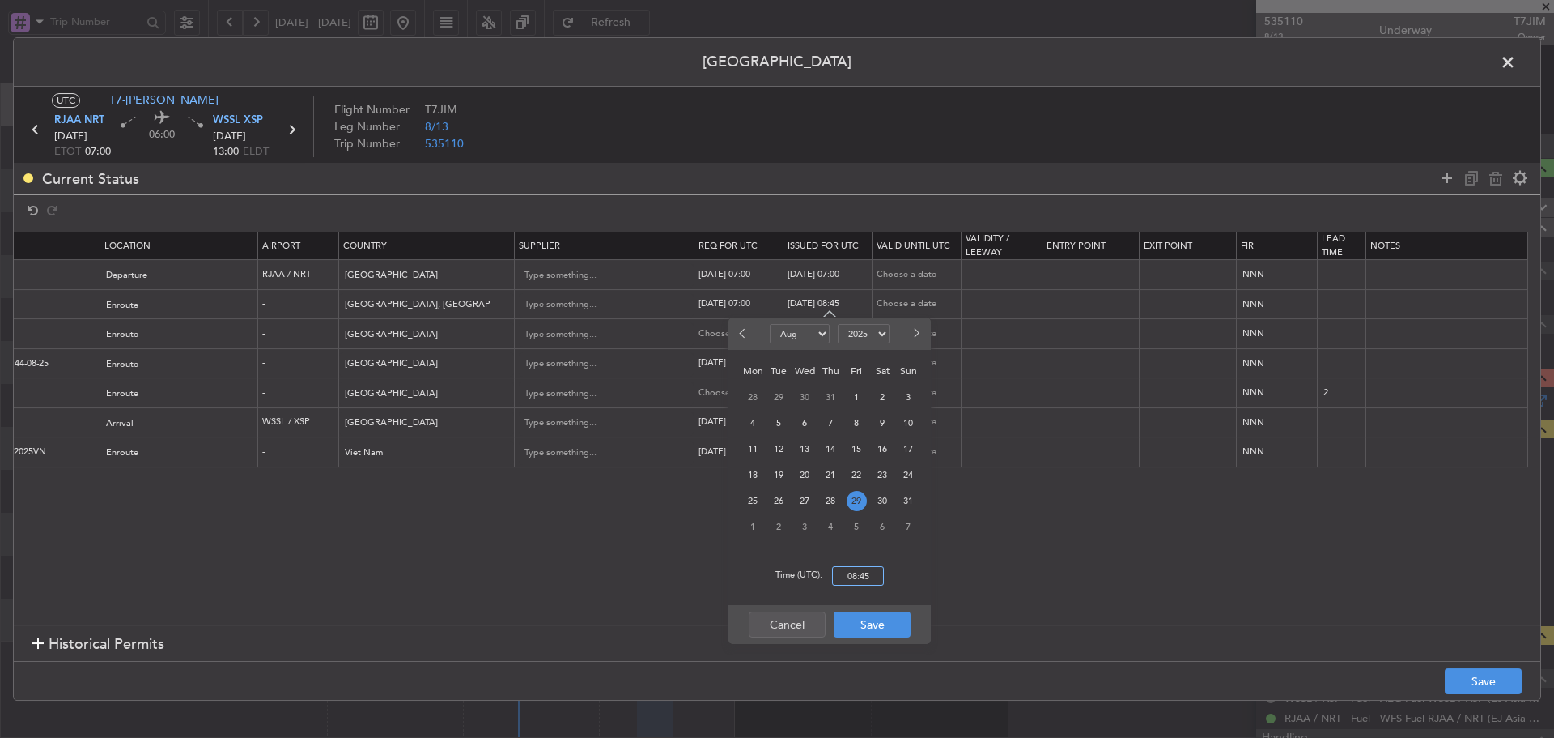
click at [859, 582] on input "08:45" at bounding box center [858, 575] width 52 height 19
type input "07:00"
click at [873, 627] on button "Save" at bounding box center [872, 624] width 77 height 26
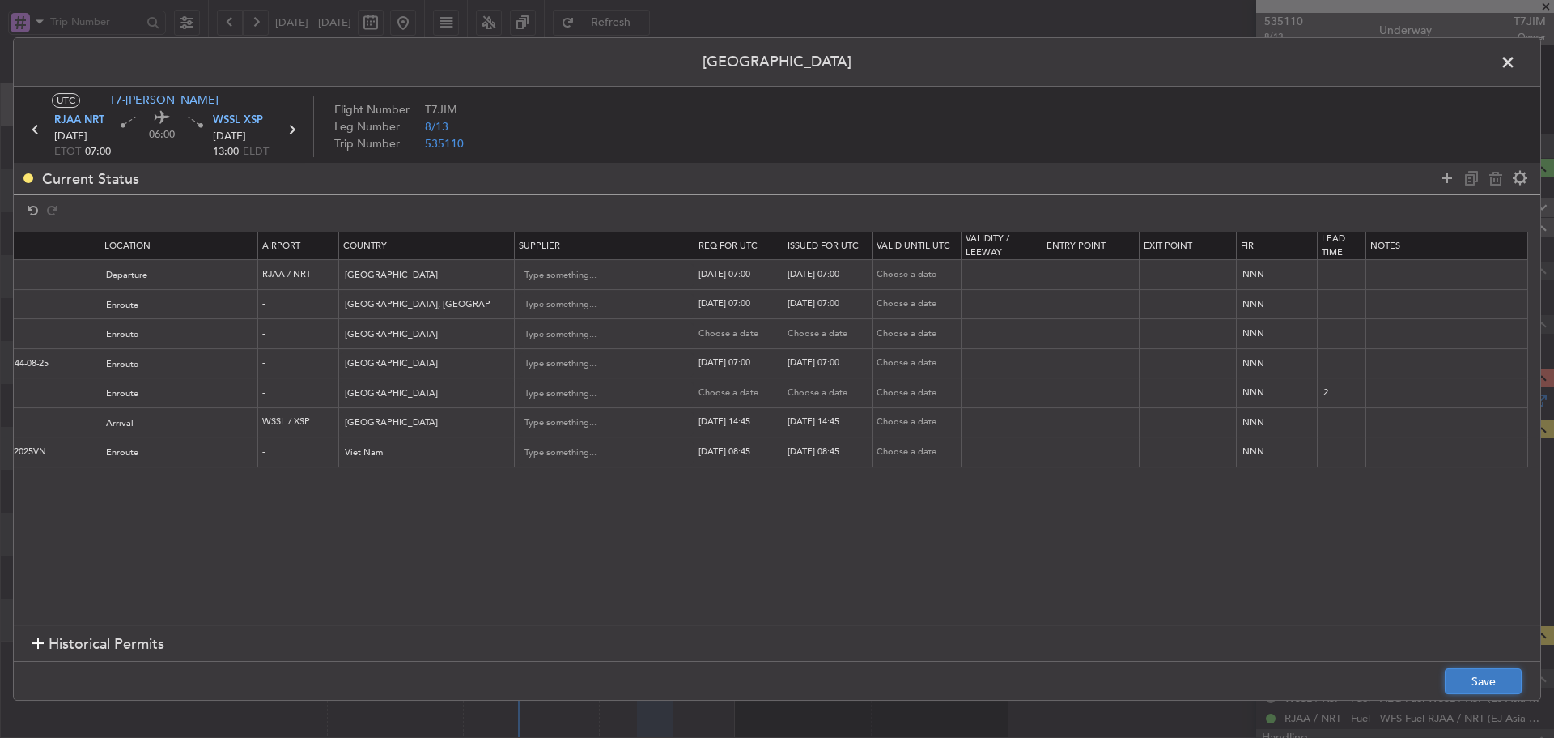
click at [1468, 683] on button "Save" at bounding box center [1483, 681] width 77 height 26
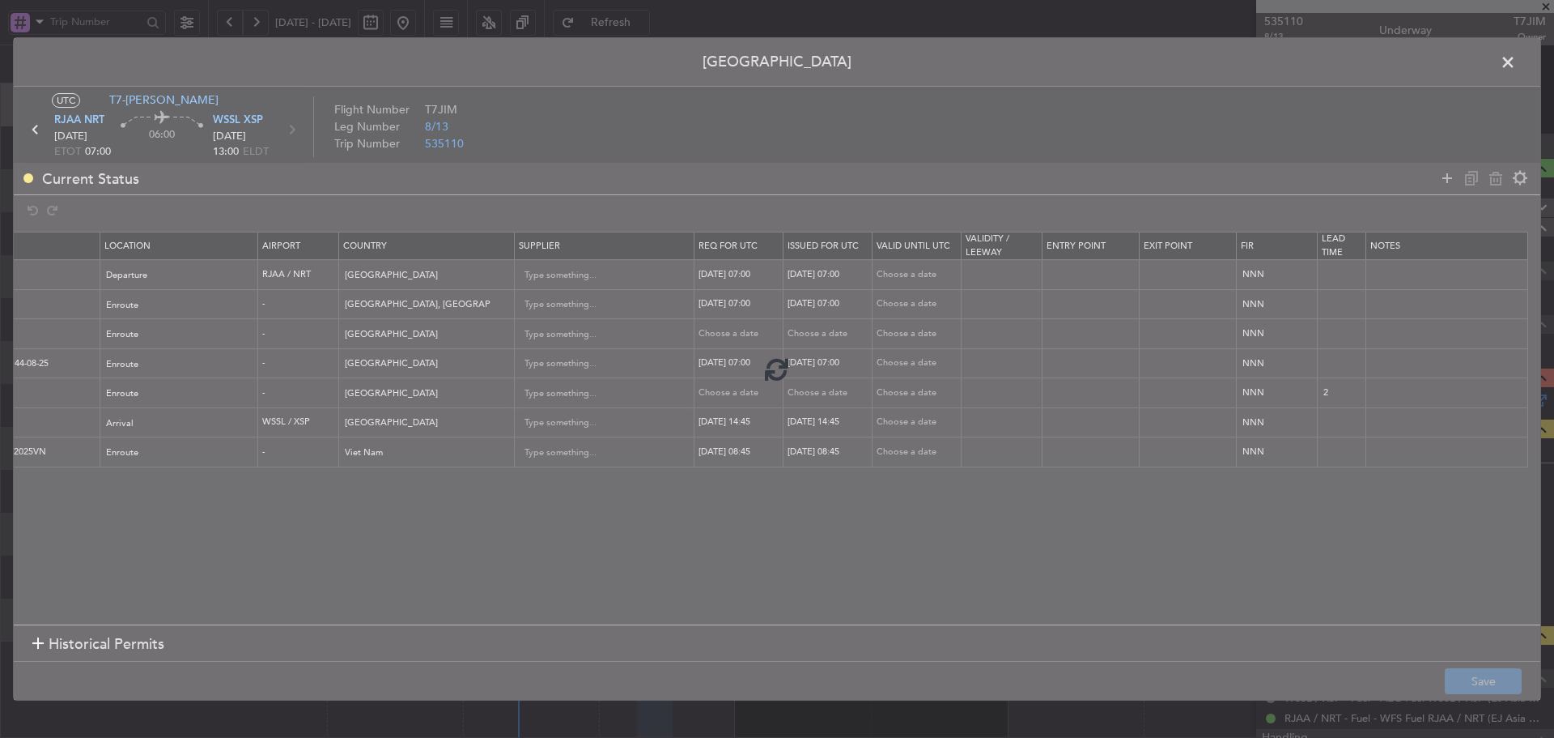
type input "11408253112"
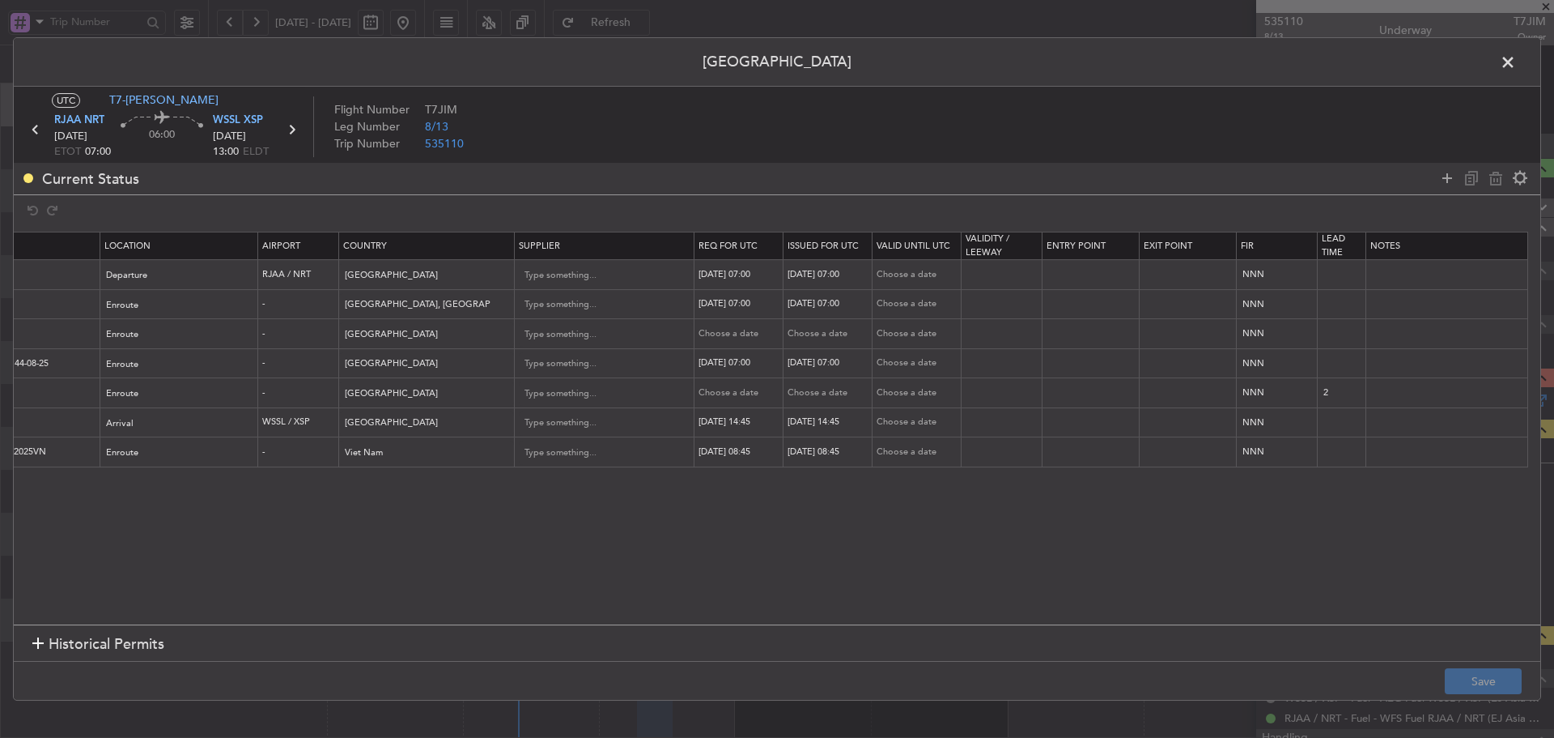
scroll to position [0, 0]
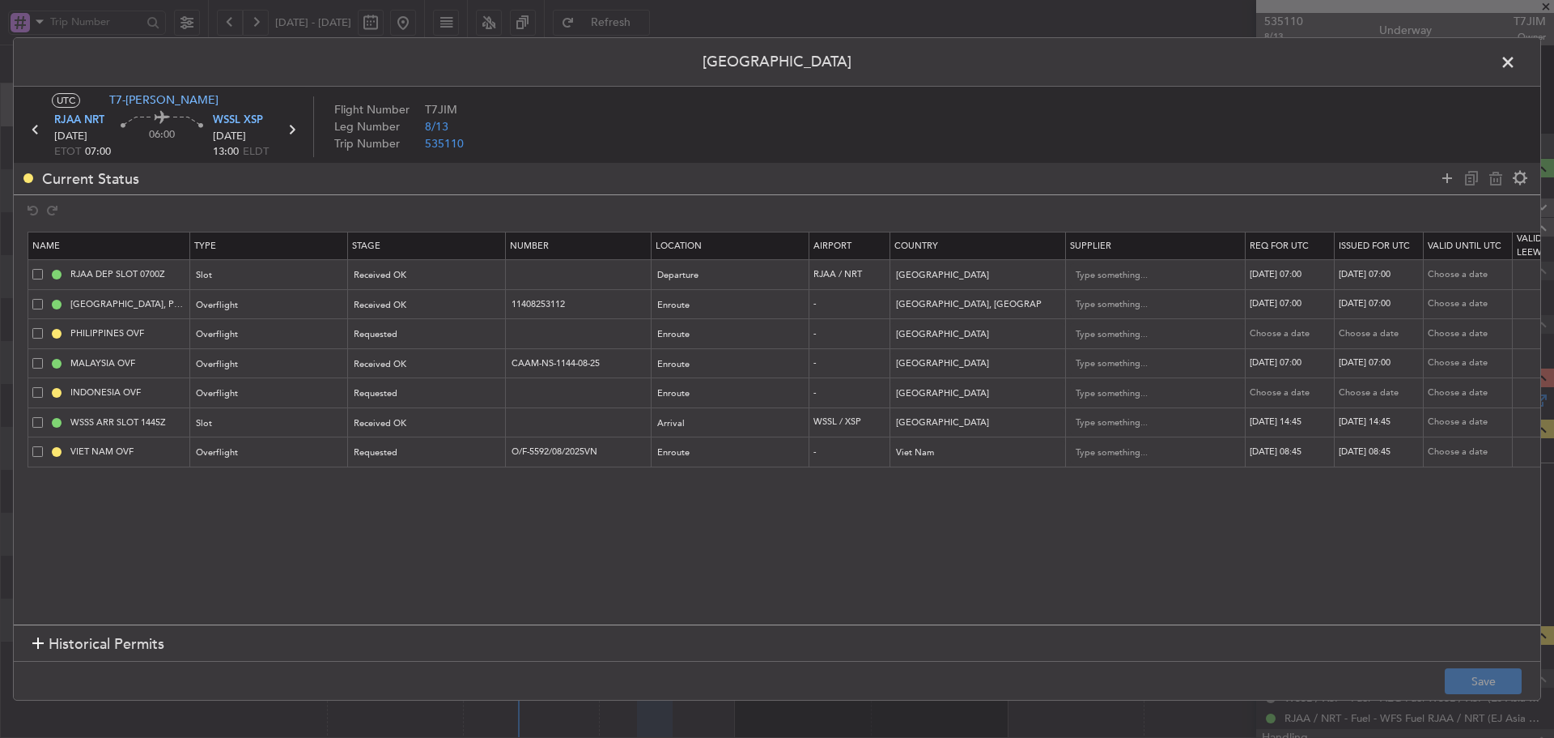
click at [1516, 62] on span at bounding box center [1516, 66] width 0 height 32
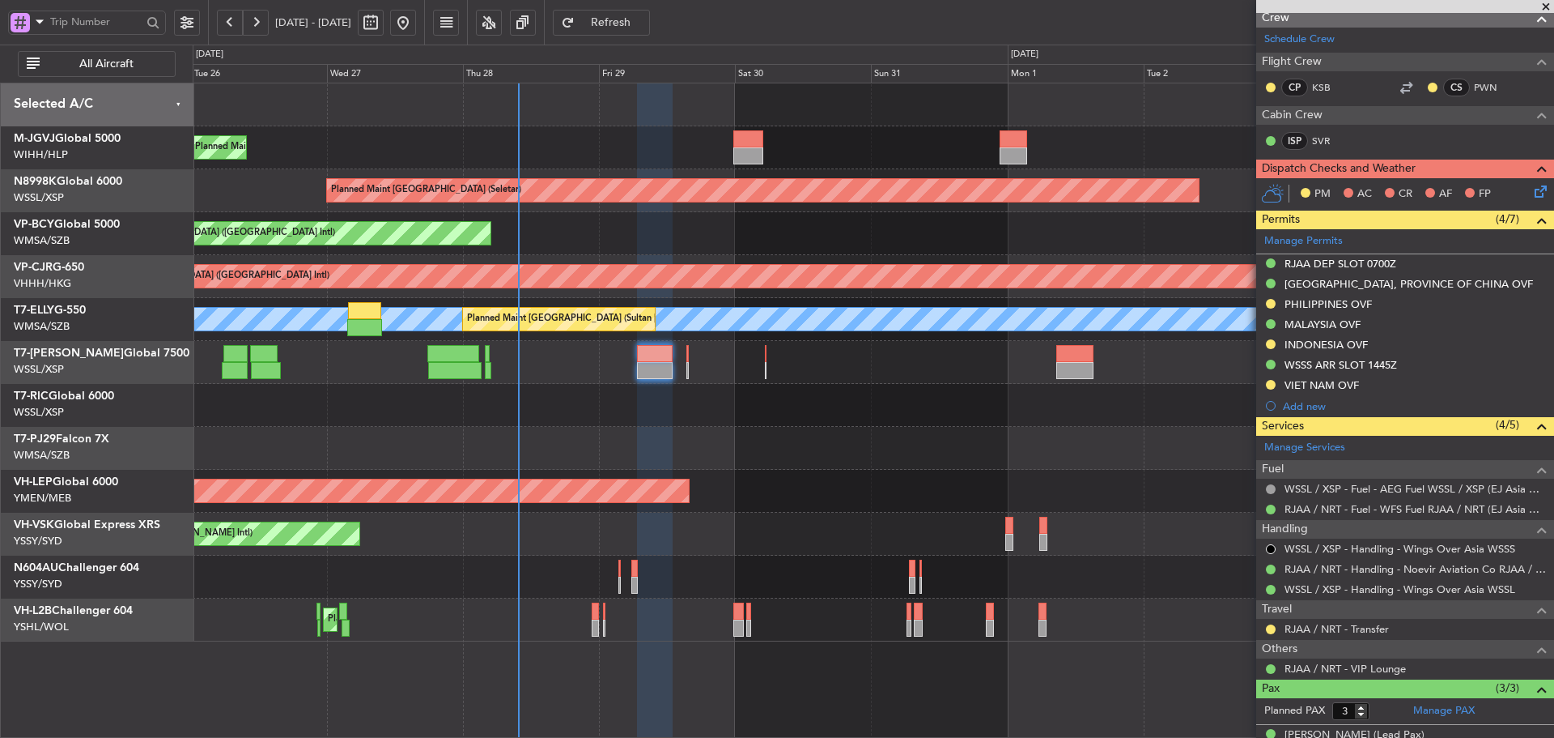
scroll to position [304, 0]
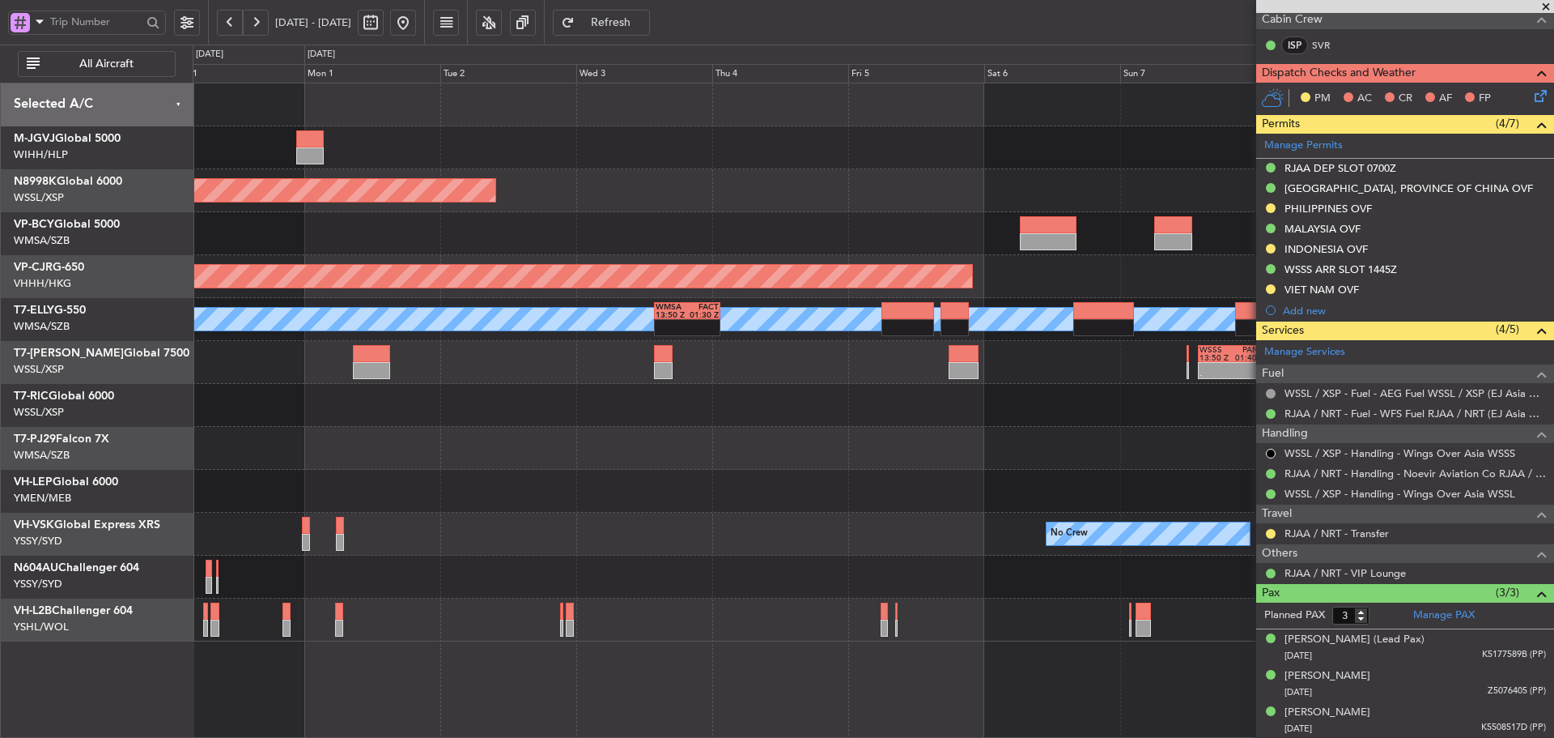
click at [343, 252] on div at bounding box center [873, 233] width 1361 height 43
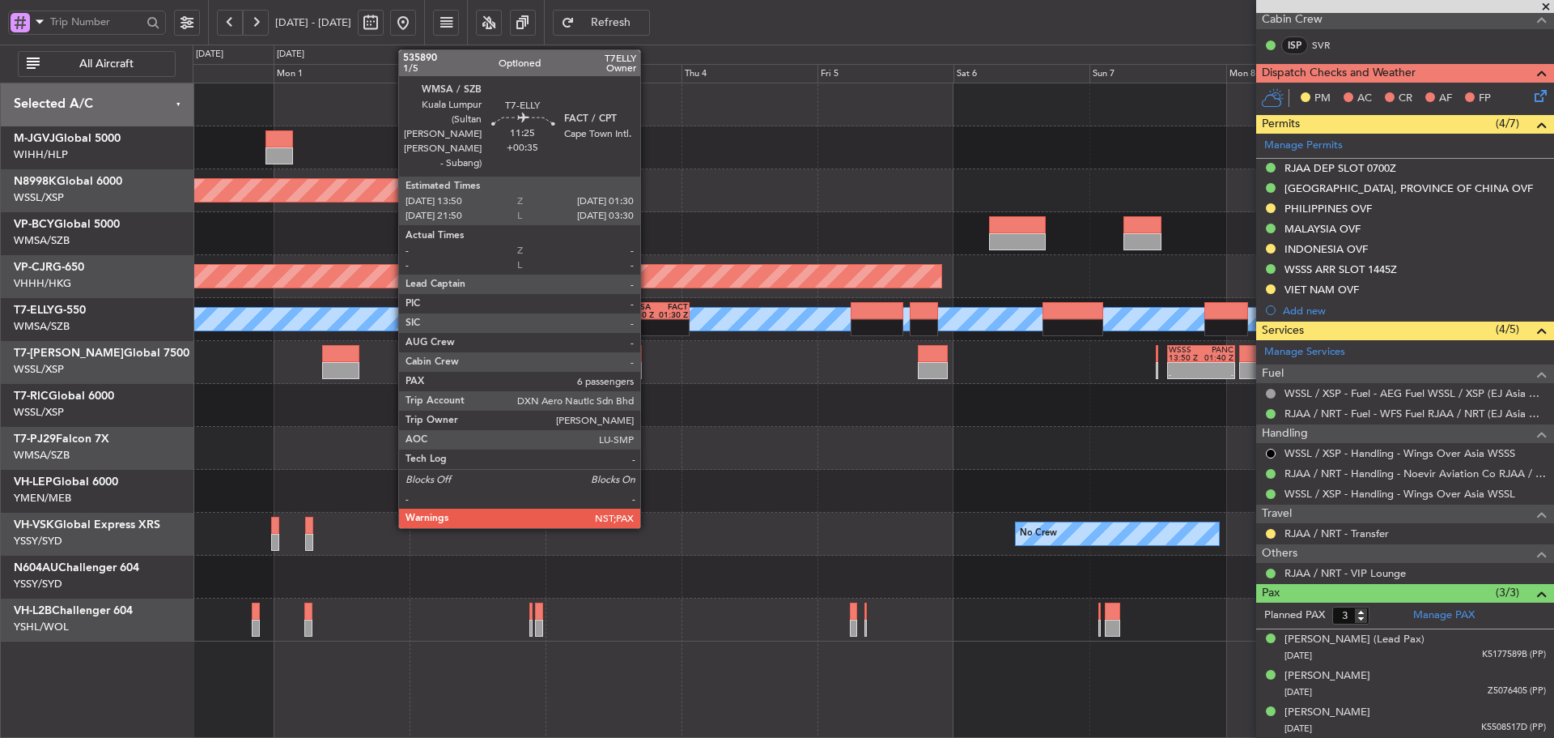
click at [648, 313] on div "13:50 Z" at bounding box center [641, 315] width 32 height 8
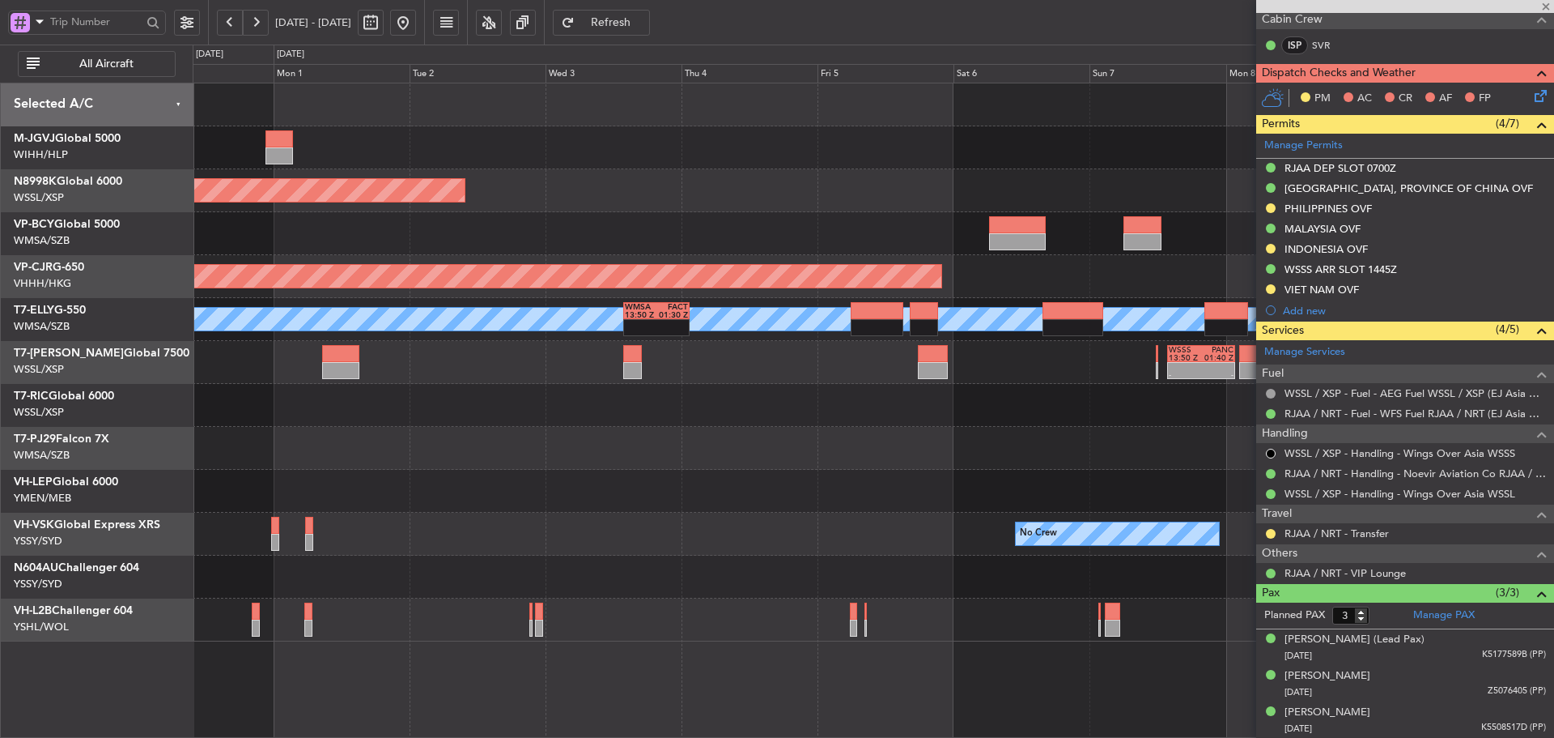
type input "+00:35"
type input "6"
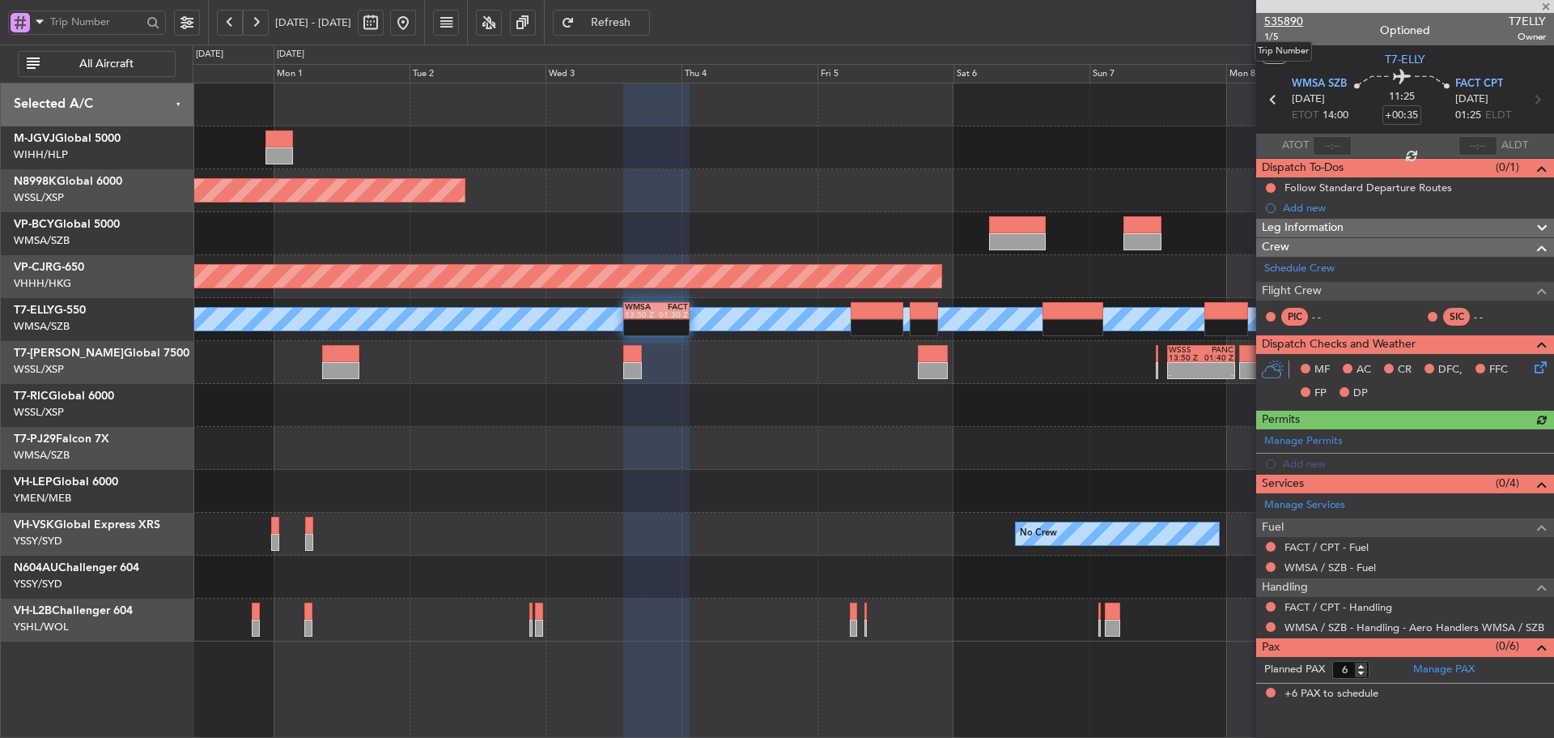
click at [1284, 23] on span "535890" at bounding box center [1284, 21] width 39 height 17
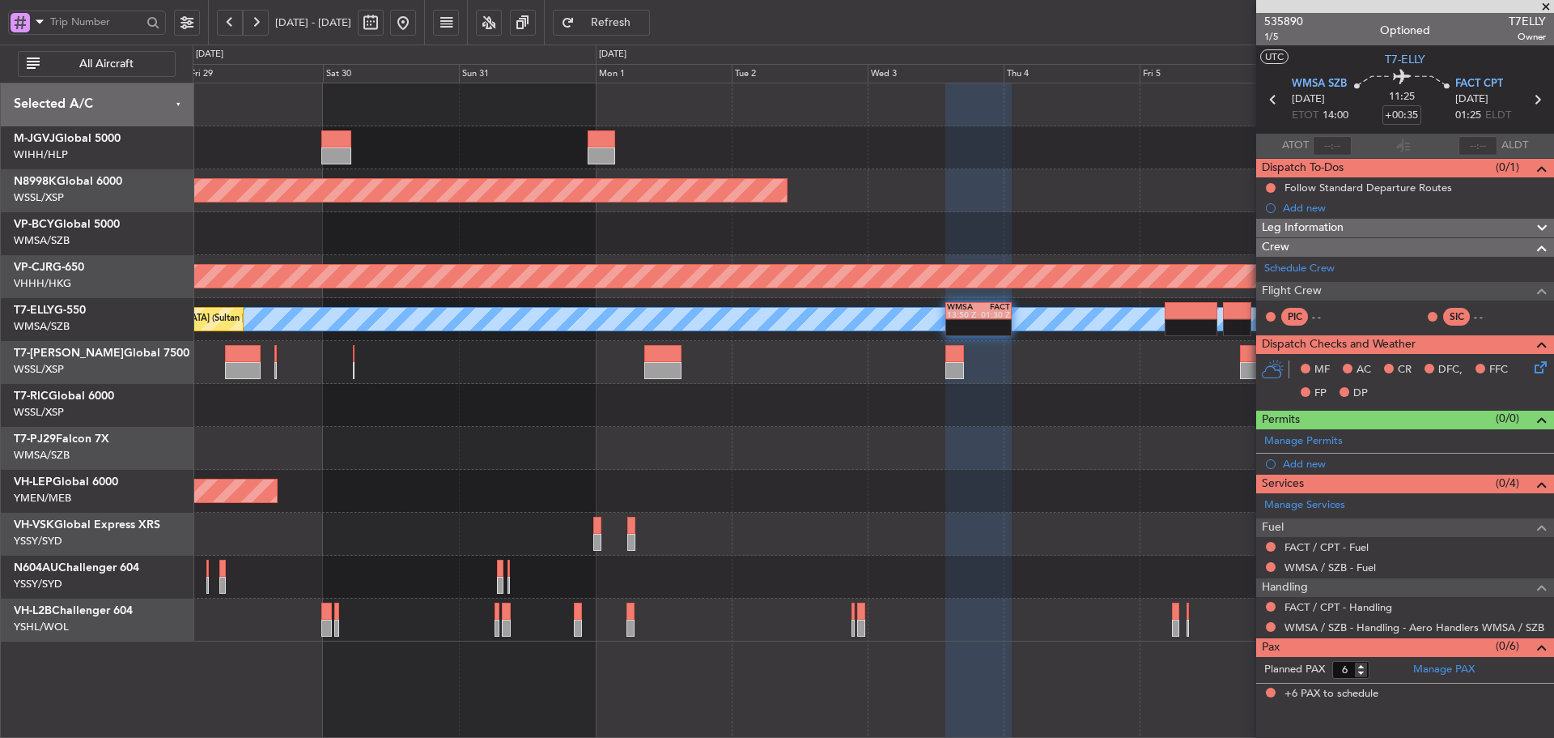
click at [1147, 253] on div "Planned Maint [GEOGRAPHIC_DATA] (Seletar) Planned Maint [GEOGRAPHIC_DATA] (Vanc…" at bounding box center [873, 362] width 1361 height 558
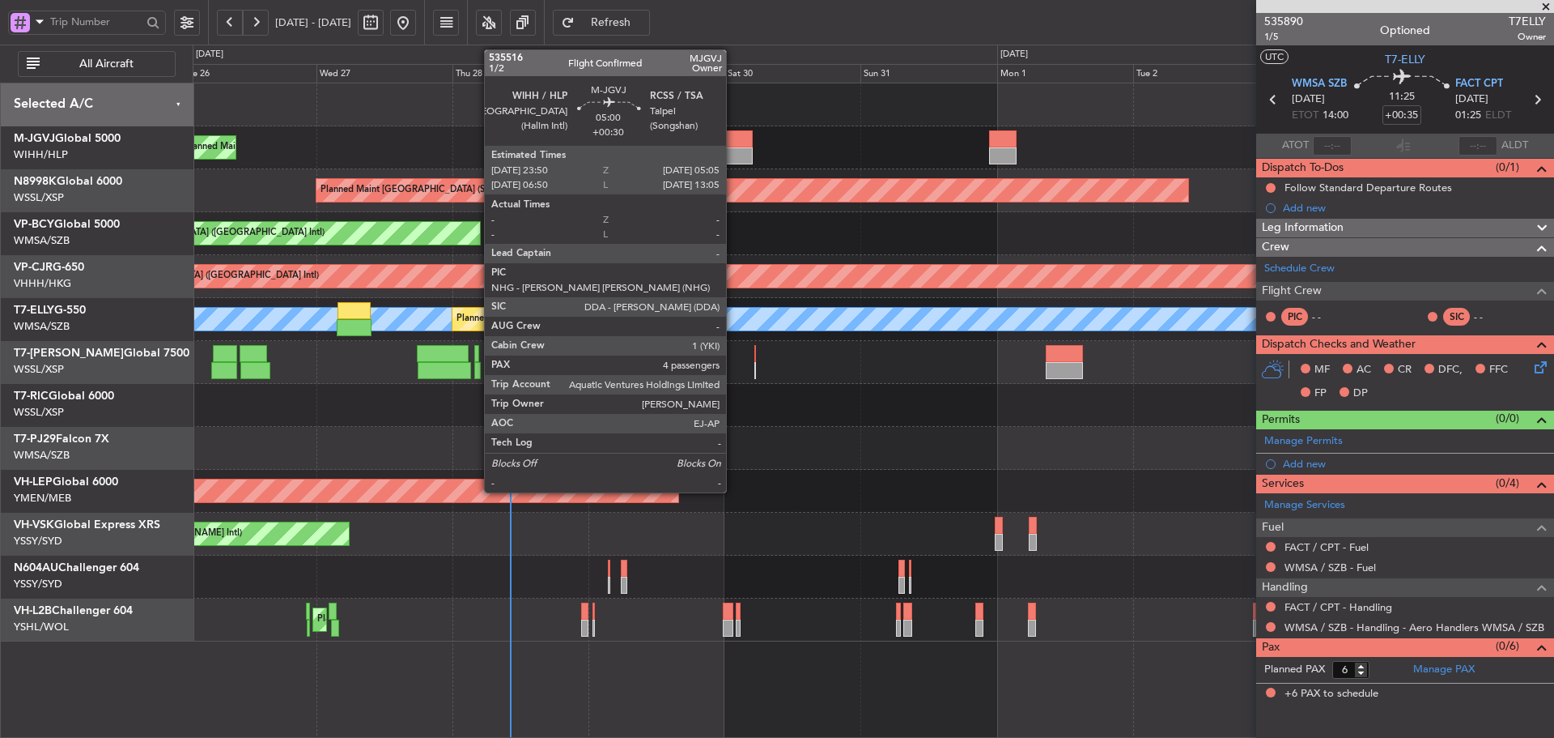
click at [733, 151] on div at bounding box center [738, 155] width 30 height 17
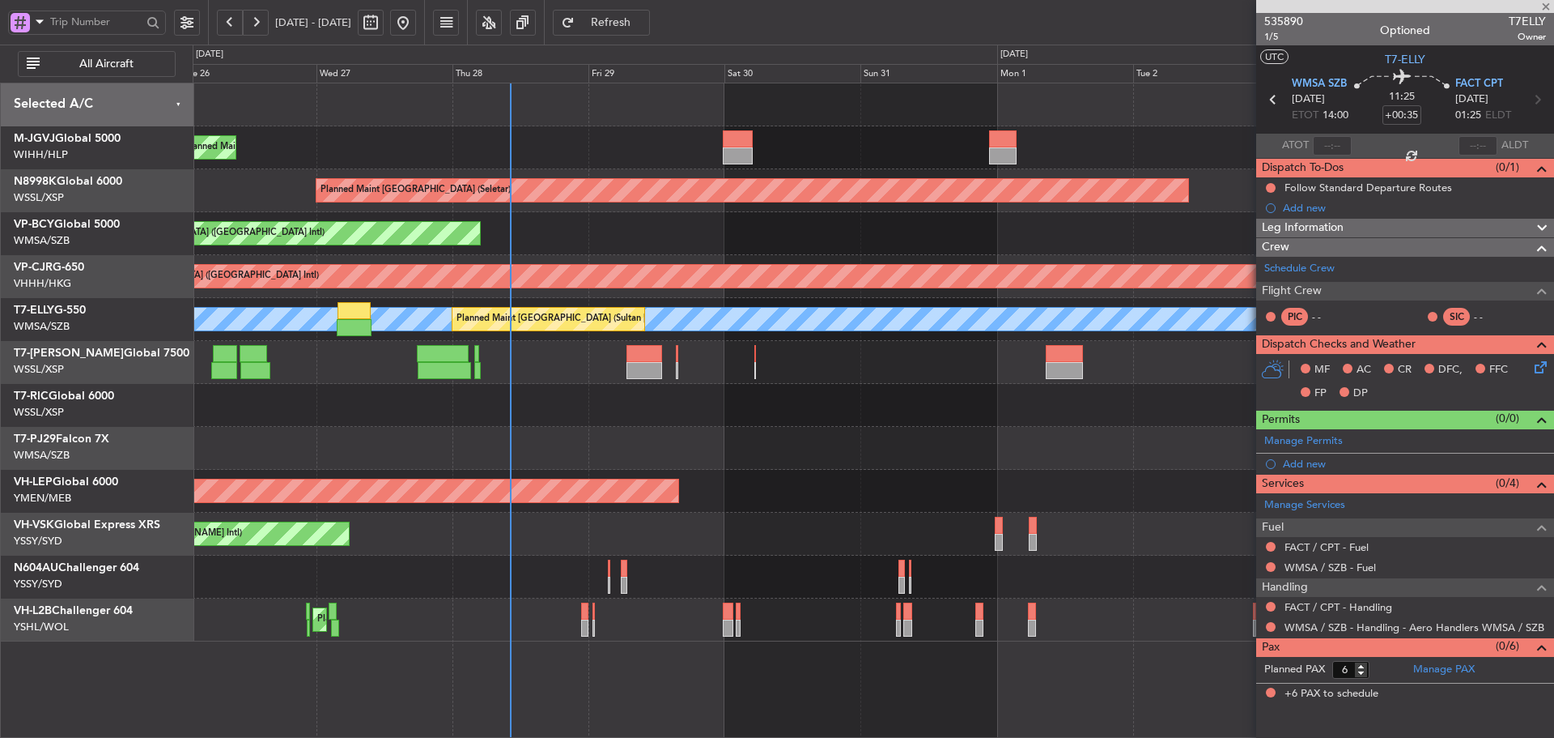
type input "+00:30"
type input "4"
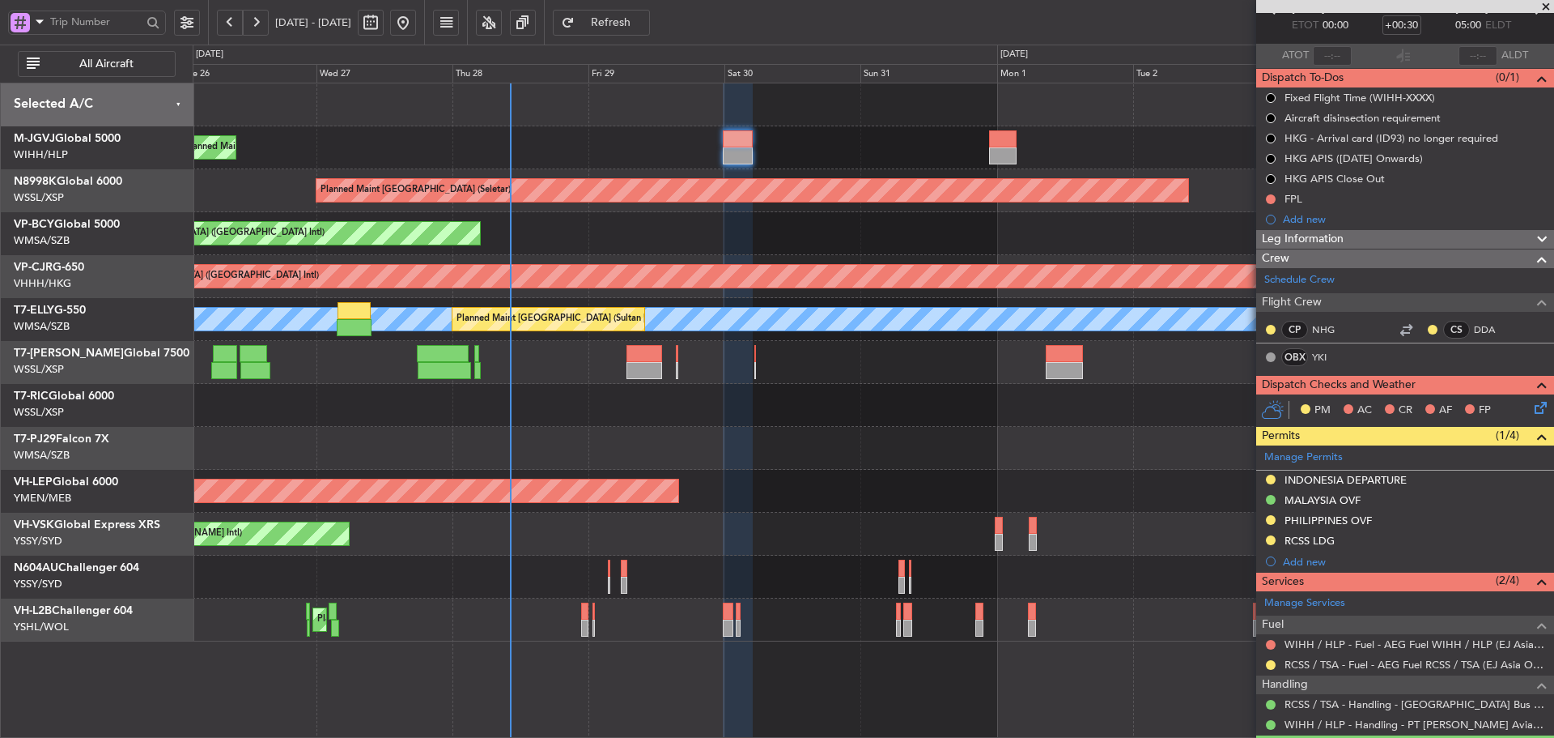
scroll to position [162, 0]
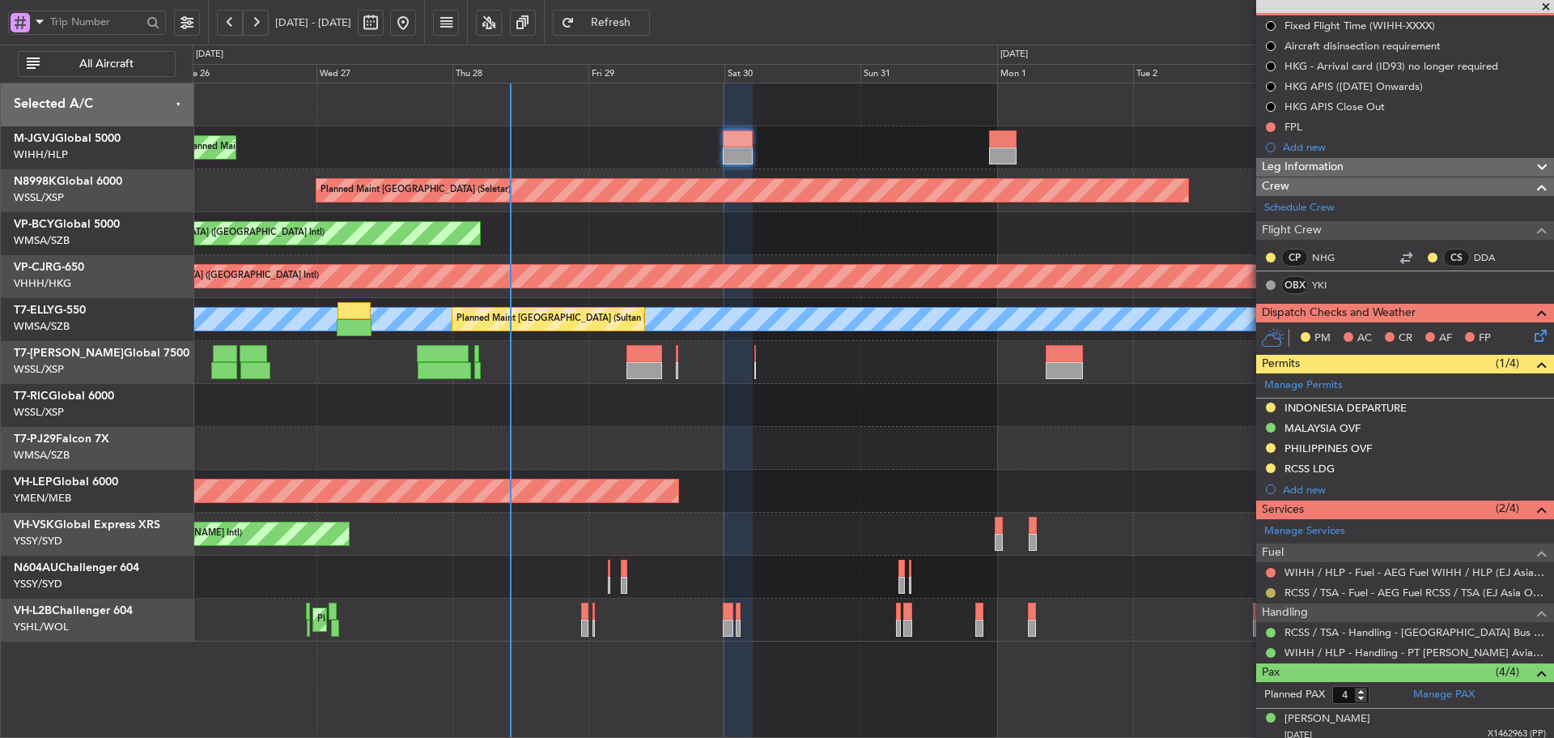
click at [1271, 593] on button at bounding box center [1271, 593] width 10 height 10
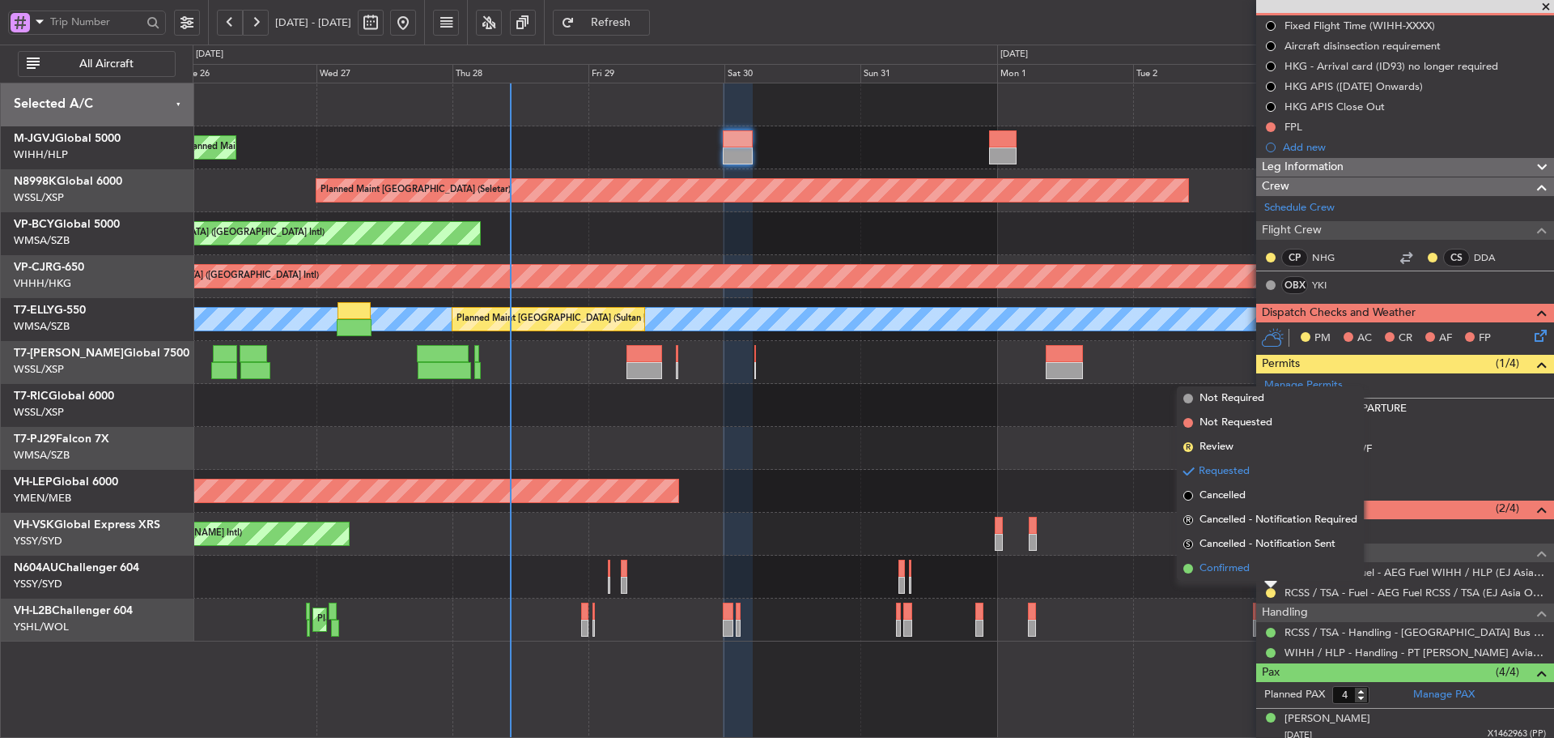
click at [1186, 572] on span at bounding box center [1189, 568] width 10 height 10
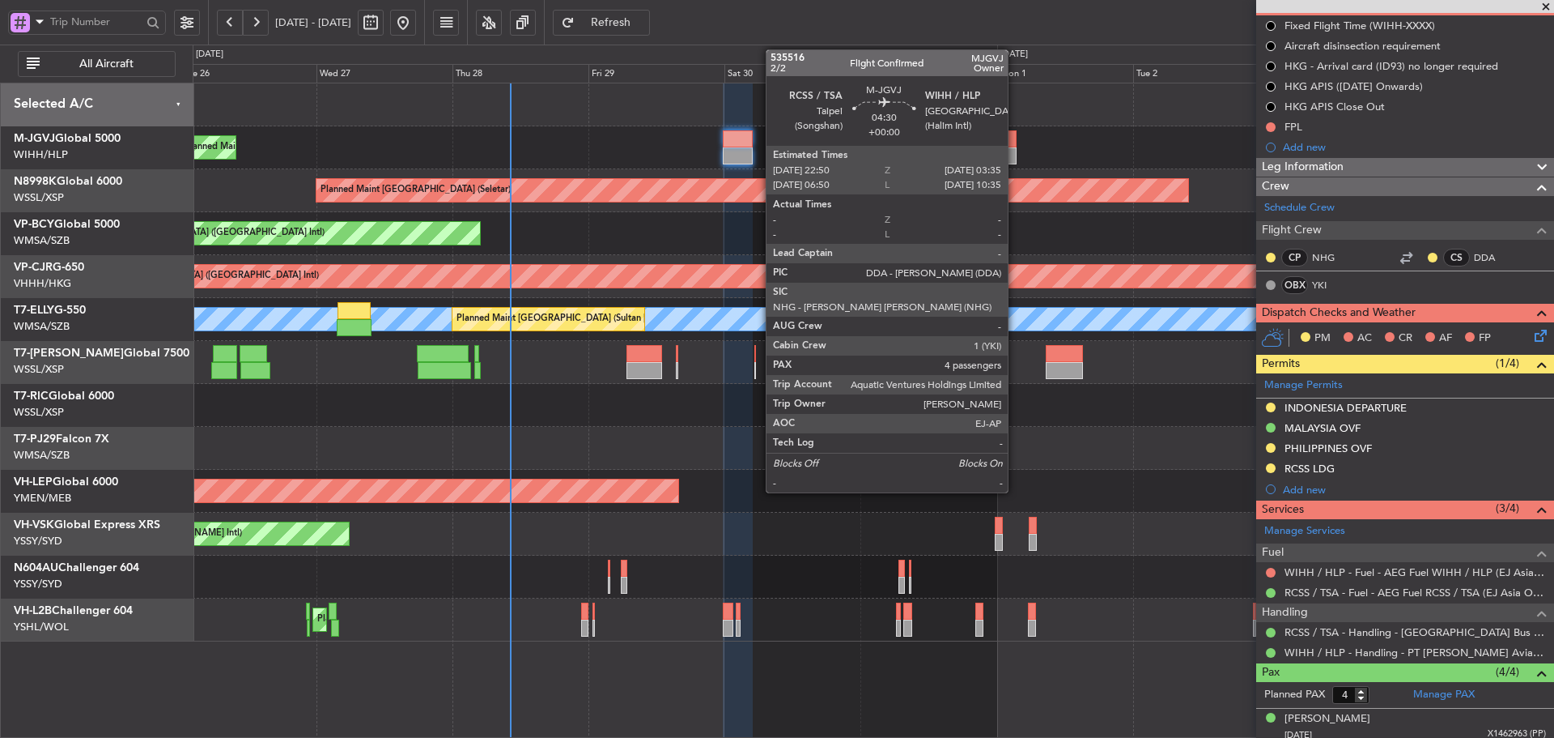
click at [1015, 151] on div at bounding box center [1003, 155] width 28 height 17
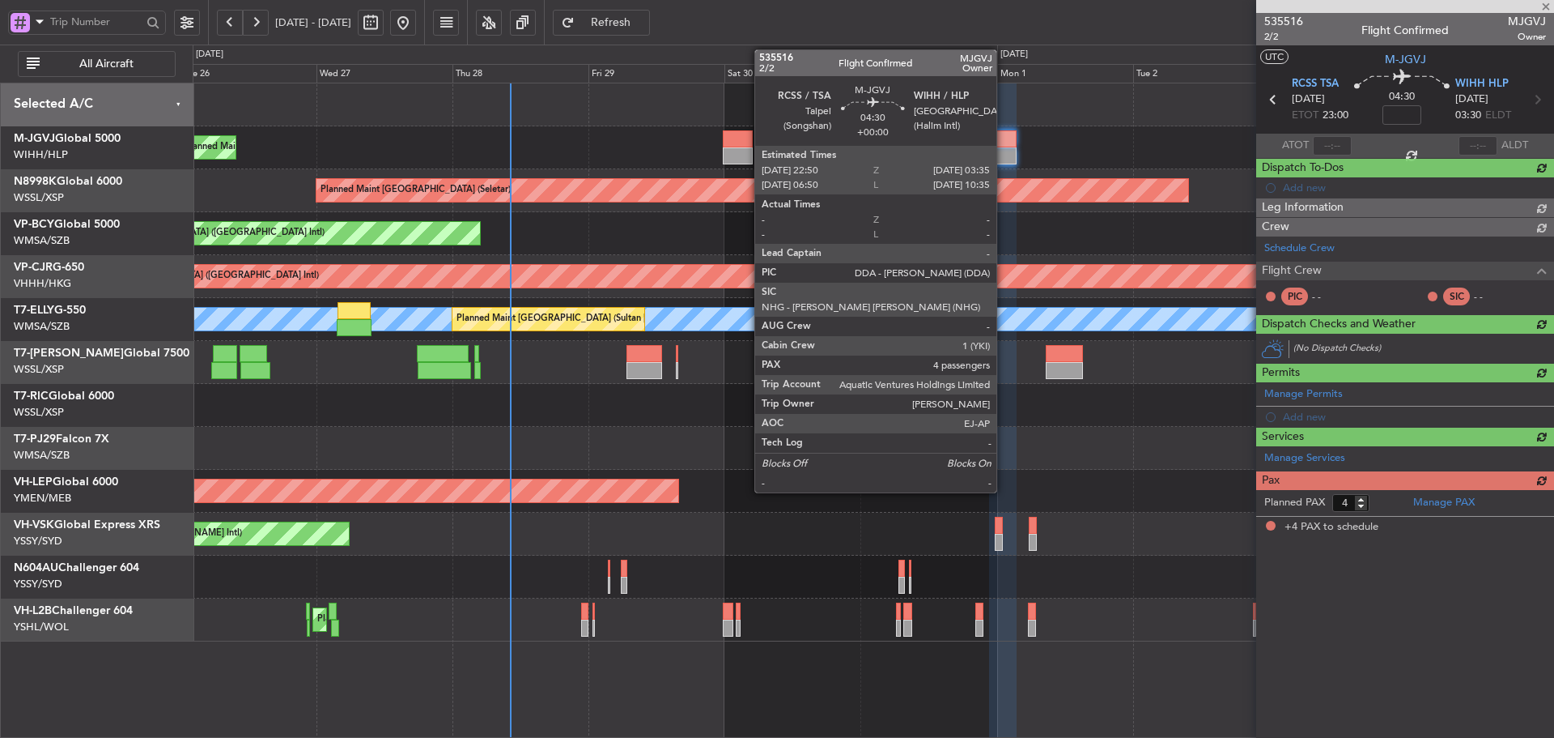
scroll to position [0, 0]
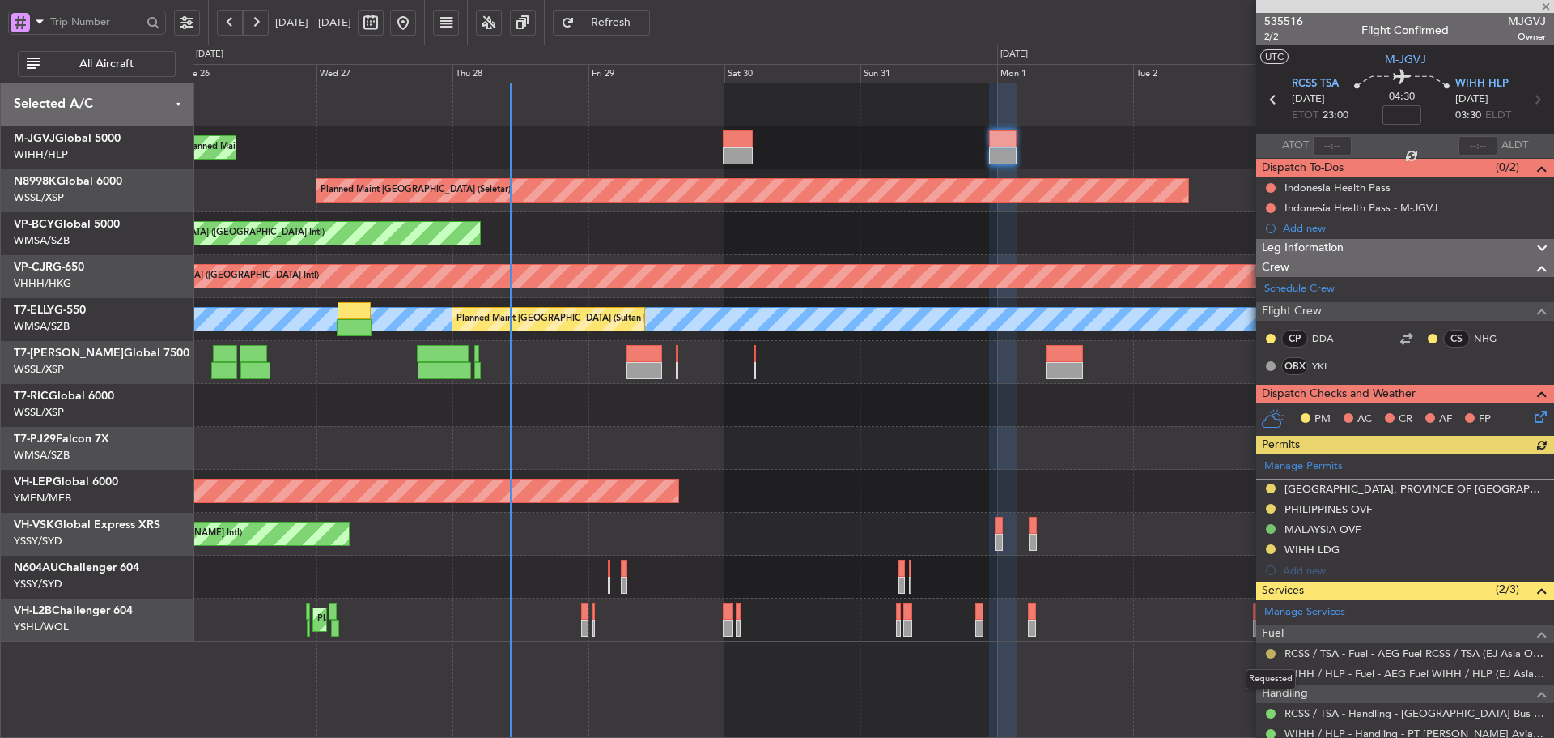
click at [1271, 655] on button at bounding box center [1271, 653] width 10 height 10
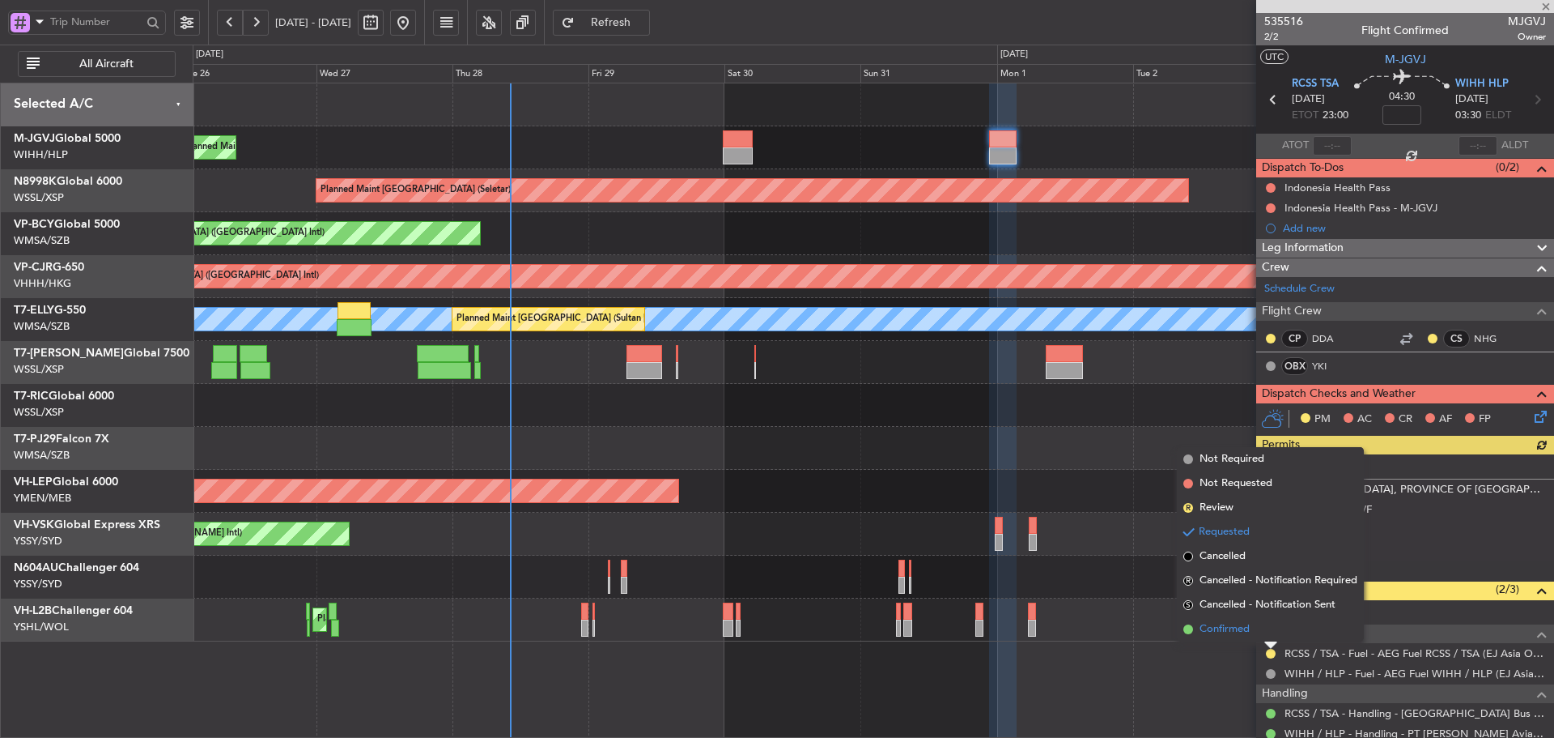
click at [1184, 627] on span at bounding box center [1189, 629] width 10 height 10
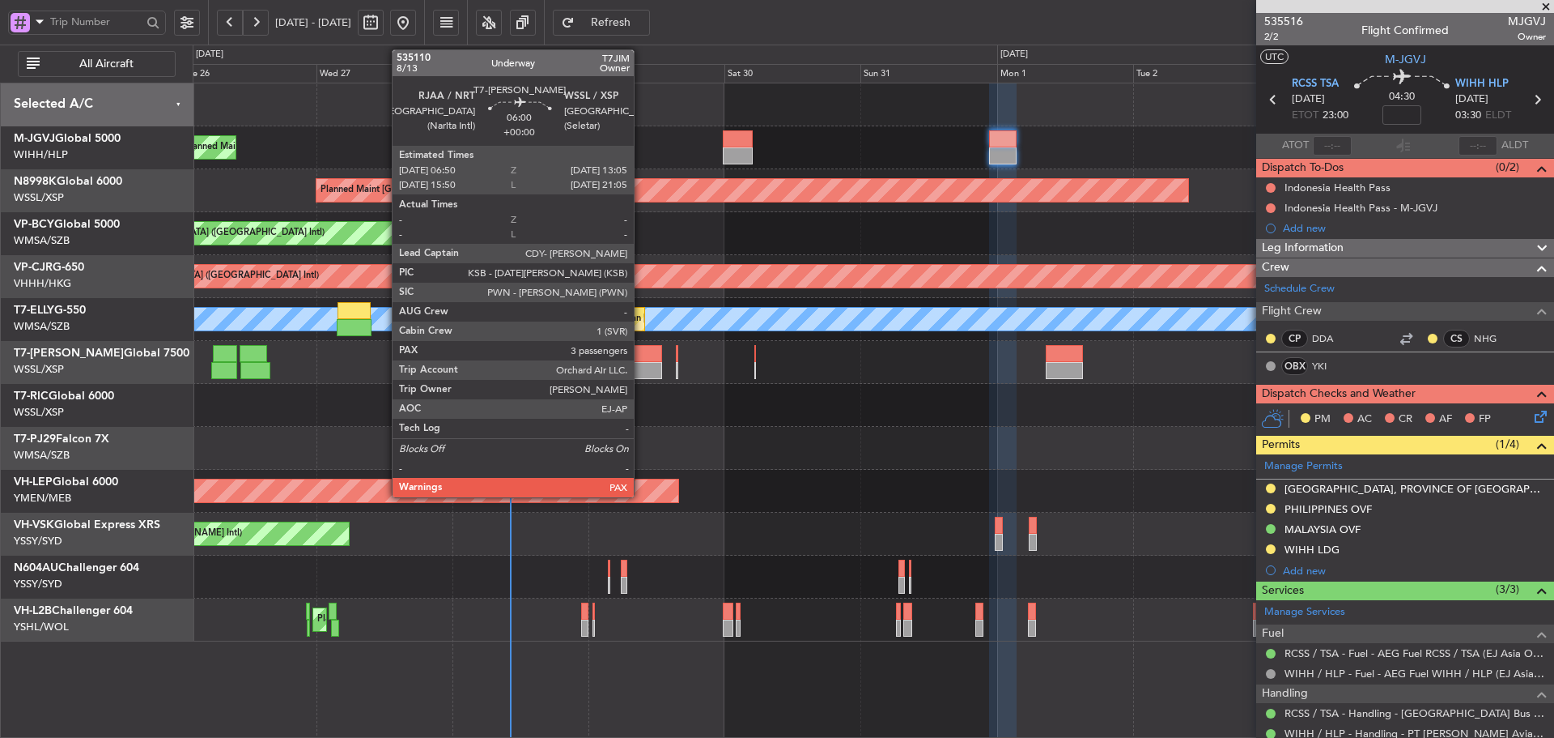
click at [640, 366] on div at bounding box center [645, 370] width 36 height 17
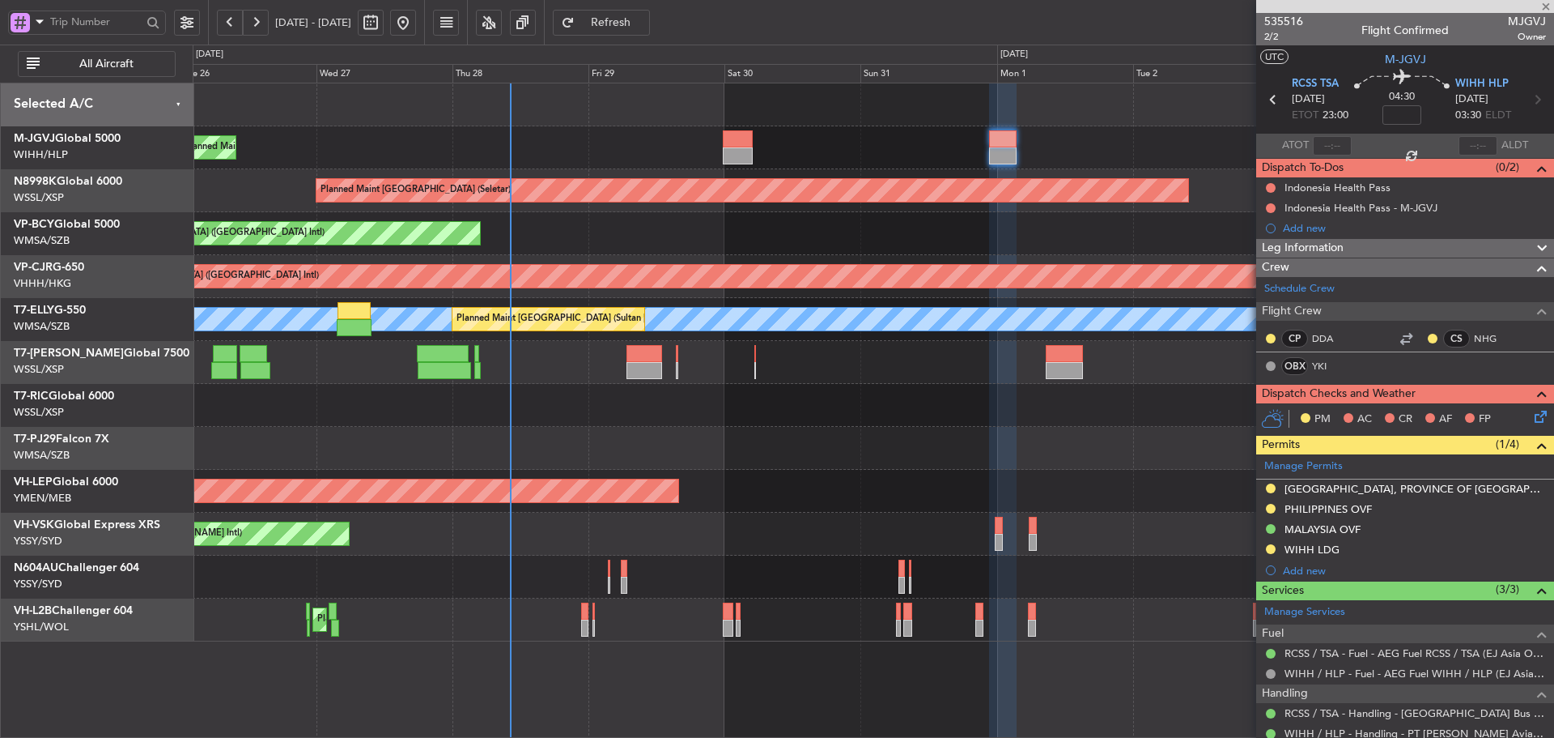
type input "3"
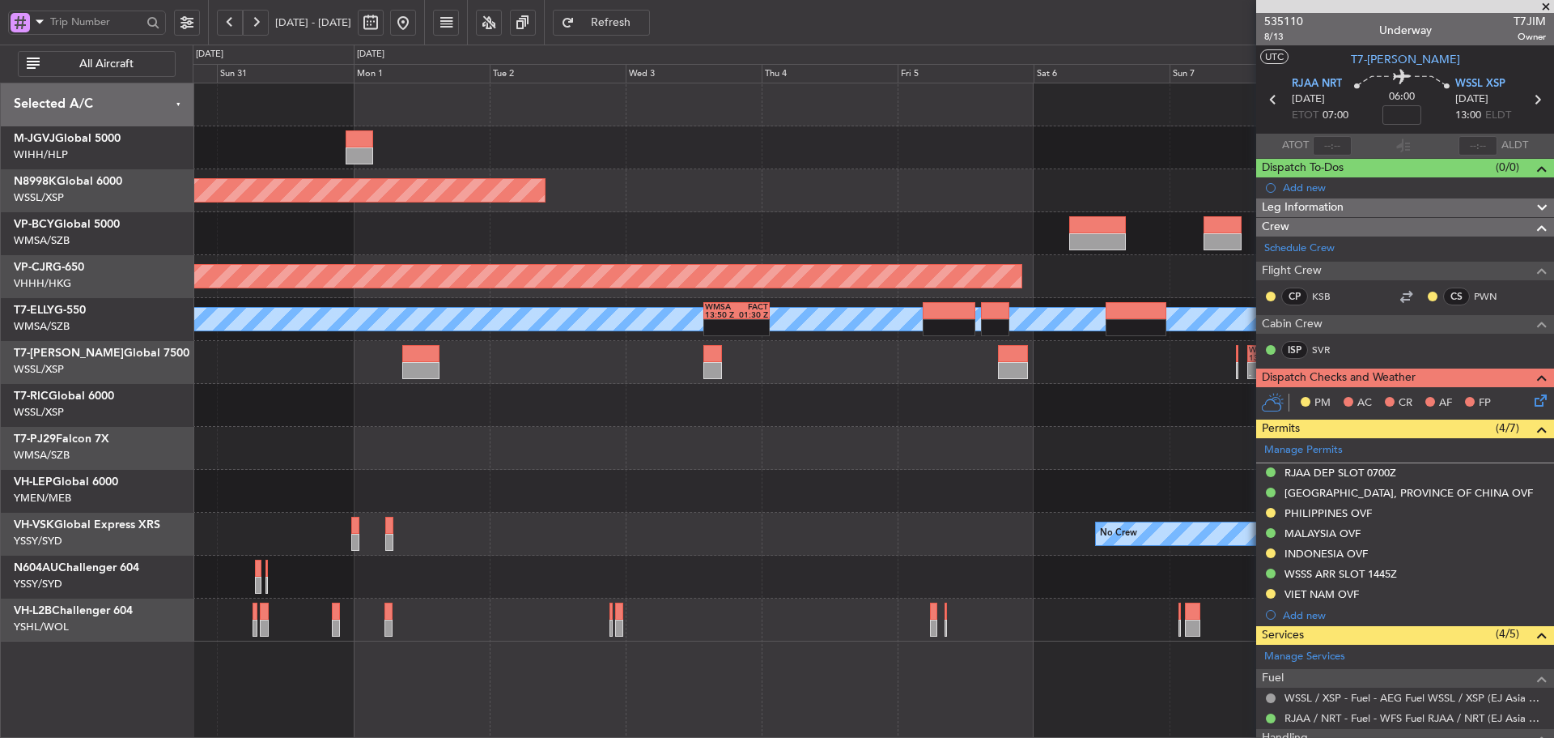
click at [457, 236] on div at bounding box center [873, 233] width 1361 height 43
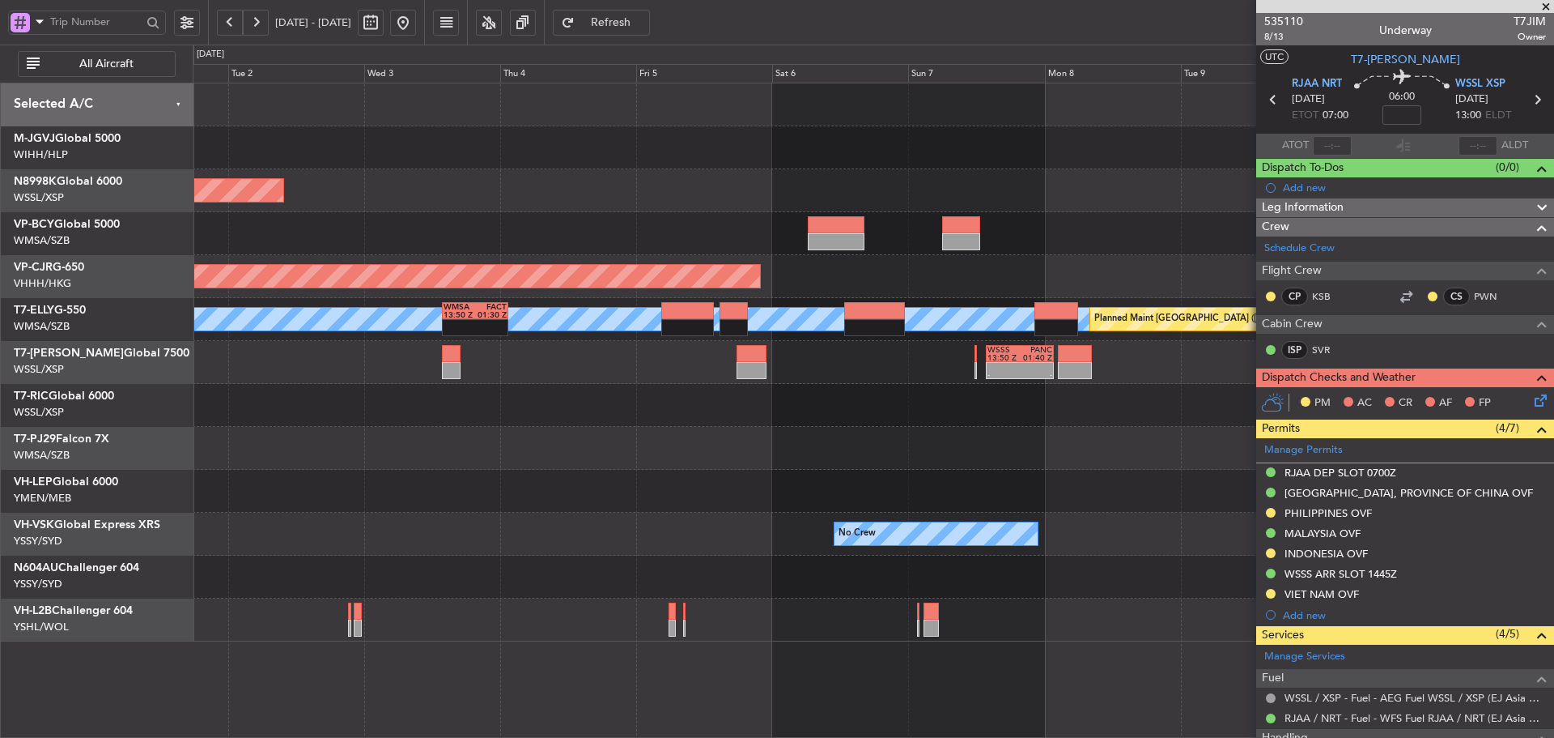
click at [730, 223] on div at bounding box center [873, 233] width 1361 height 43
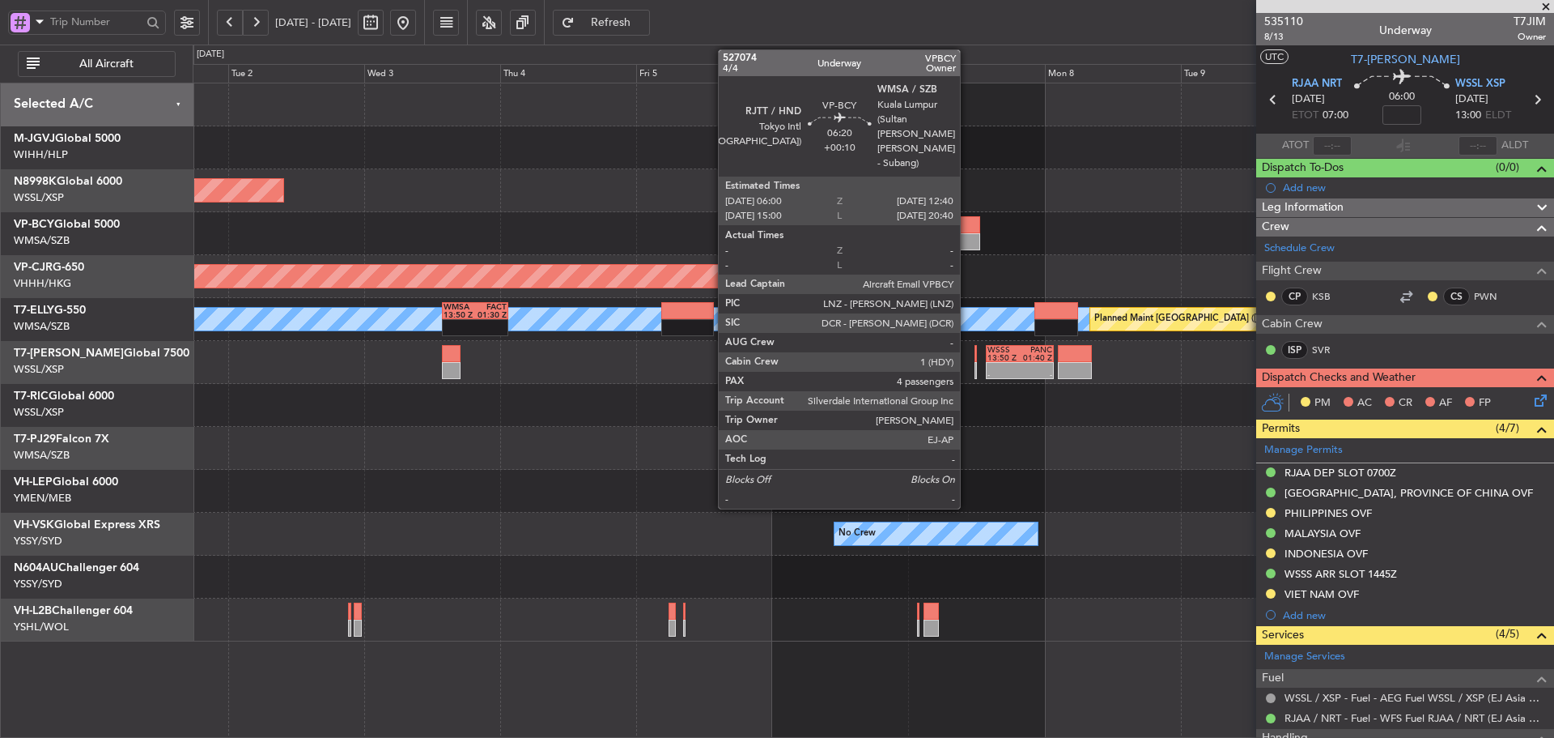
click at [967, 232] on div at bounding box center [961, 224] width 38 height 17
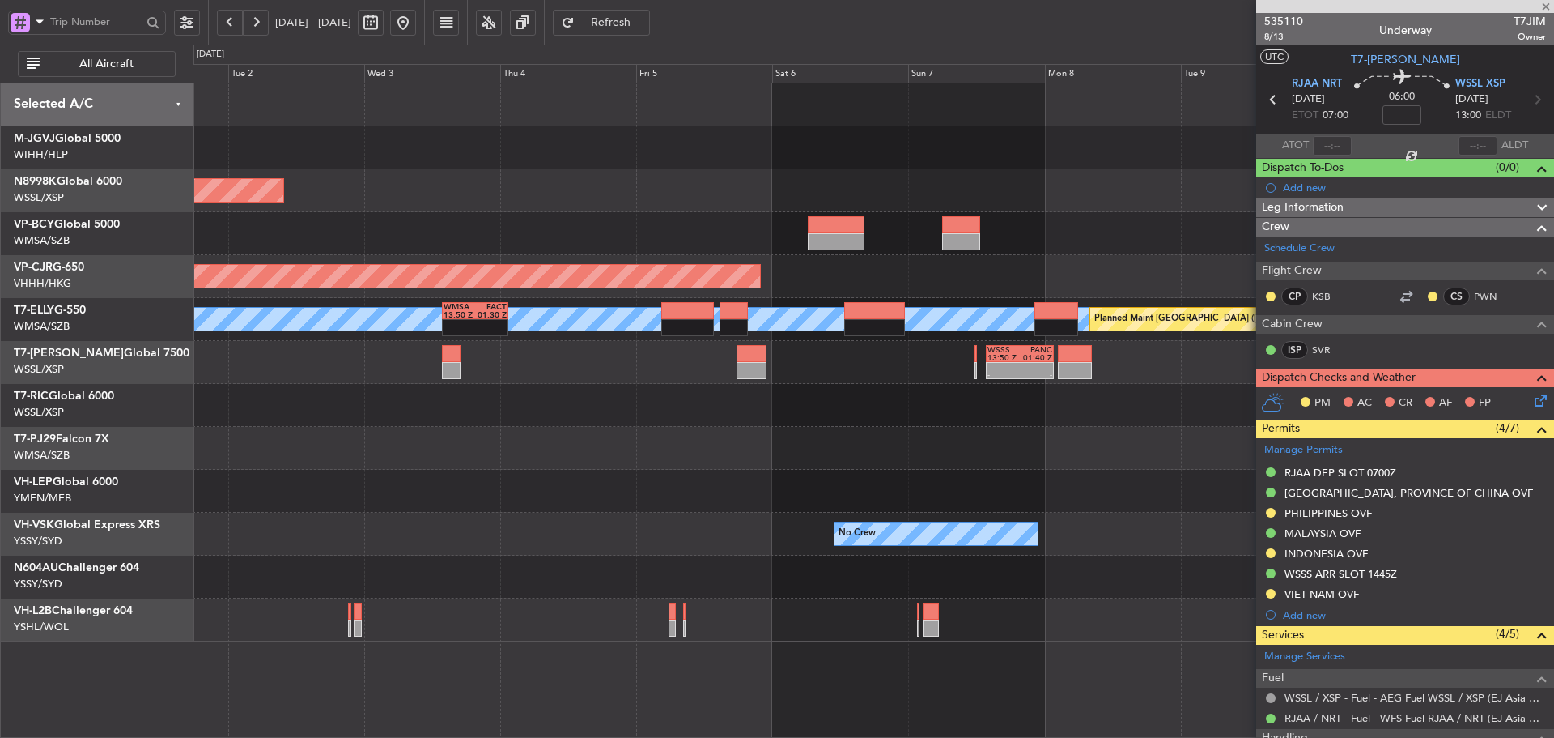
type input "+00:10"
type input "4"
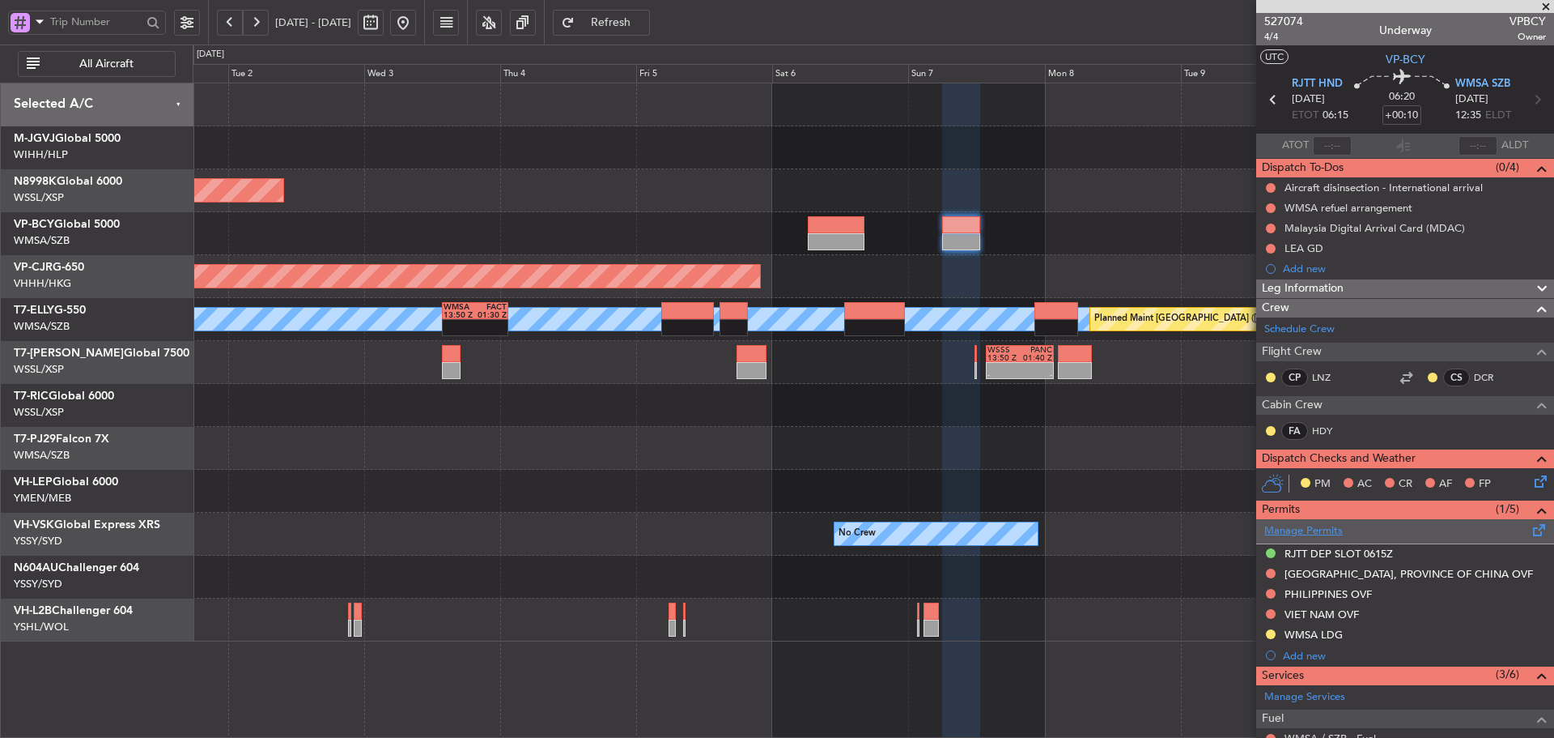
click at [1337, 525] on link "Manage Permits" at bounding box center [1304, 531] width 79 height 16
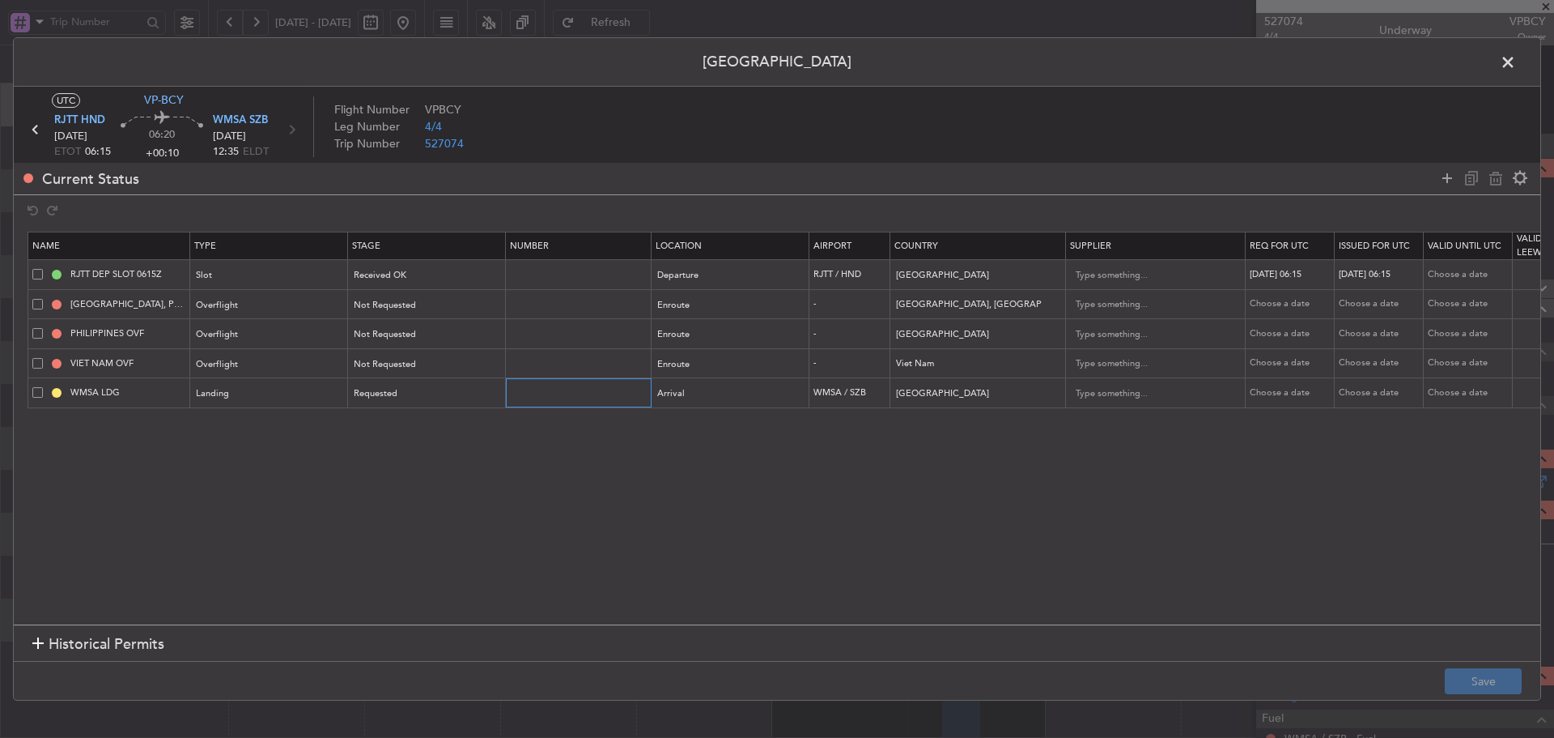
click at [523, 397] on input "text" at bounding box center [580, 392] width 141 height 14
paste input "CAAM-NS-1132-08-25"
type input "CAAM-NS-1132-08-25"
click at [435, 397] on div "Requested" at bounding box center [422, 393] width 134 height 24
click at [431, 525] on span "Received OK" at bounding box center [427, 524] width 144 height 24
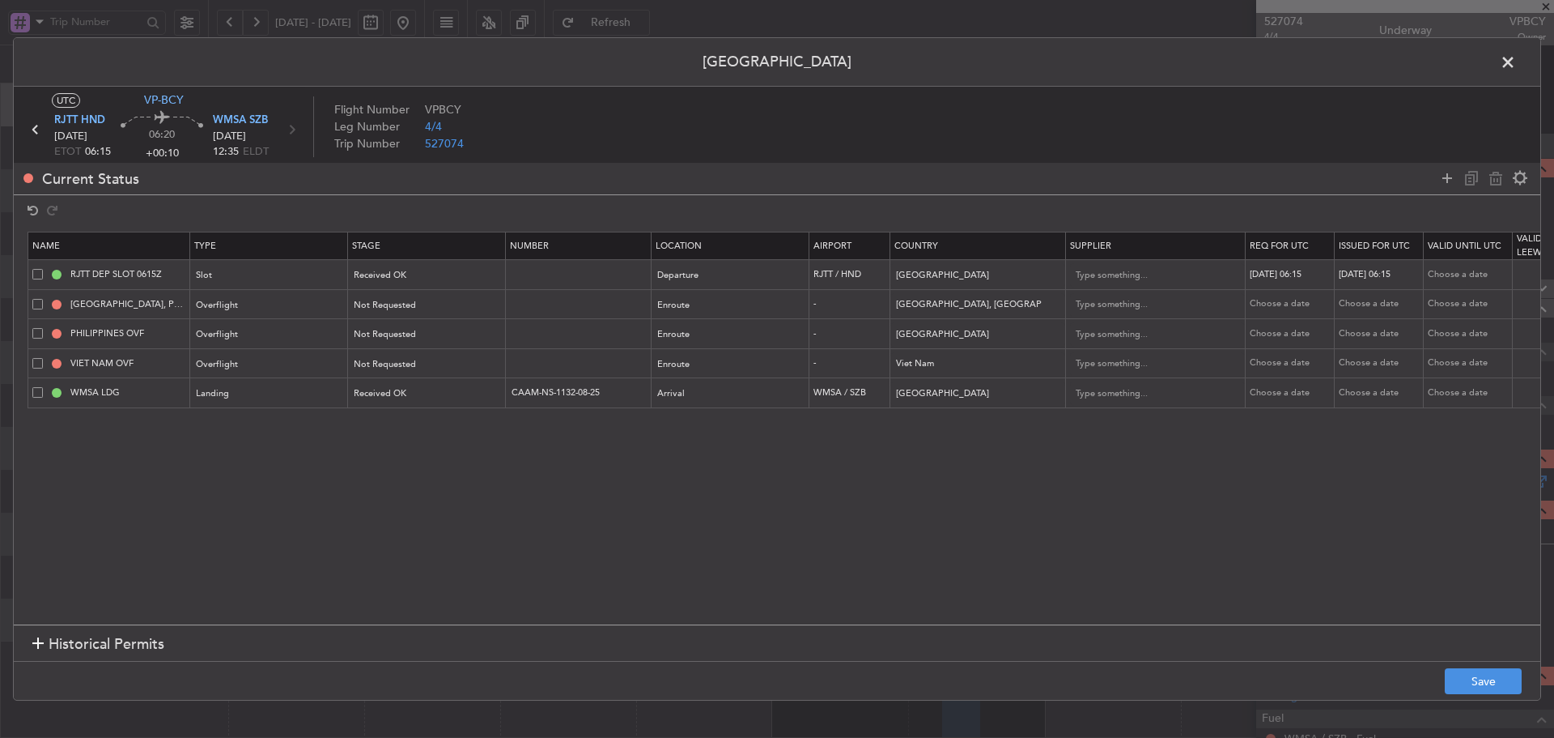
click at [1277, 388] on div "Choose a date" at bounding box center [1292, 393] width 84 height 14
select select "8"
select select "2025"
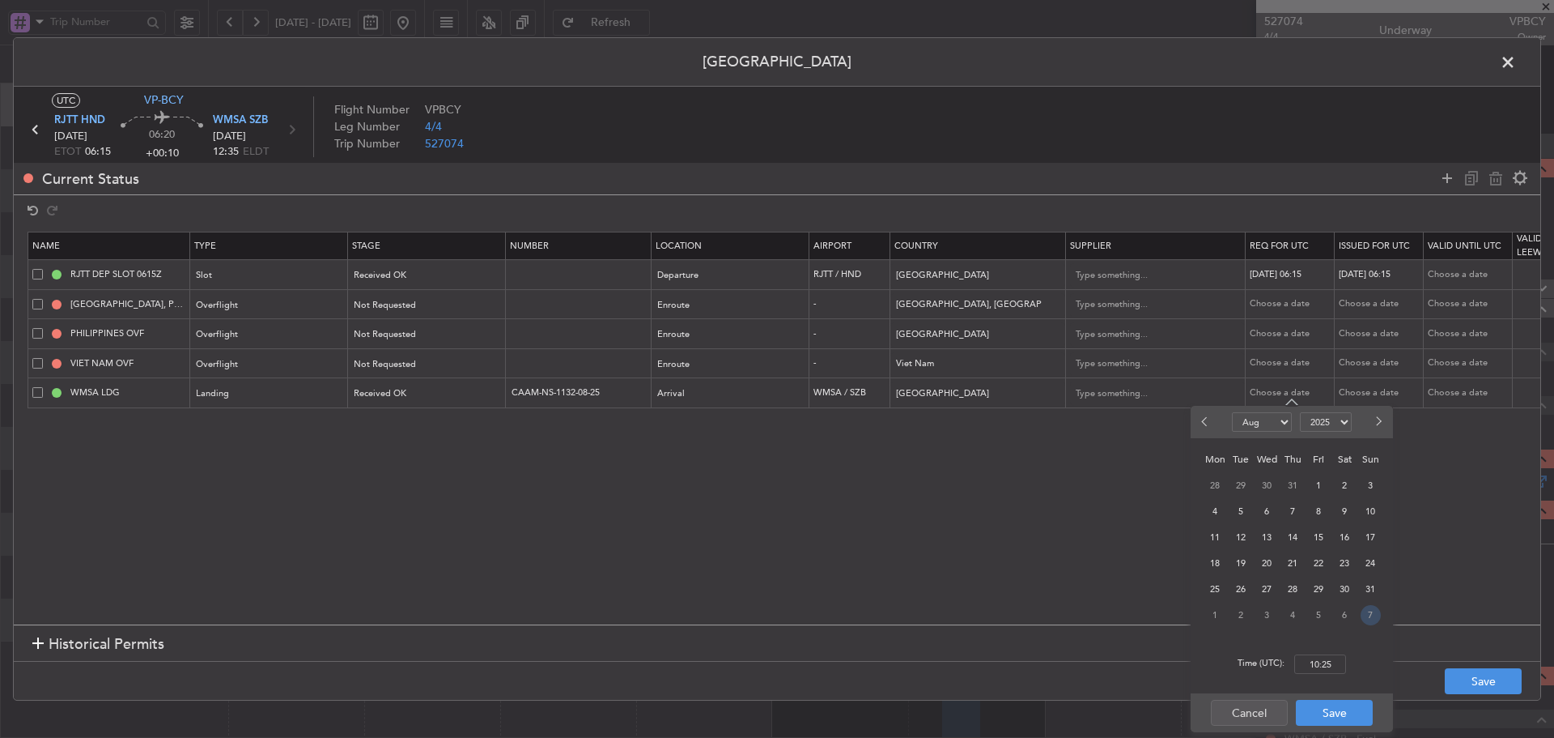
click at [1365, 614] on span "7" at bounding box center [1371, 615] width 20 height 20
select select "9"
click at [1320, 657] on input "00:00" at bounding box center [1320, 663] width 52 height 19
type input "06:15"
click at [1324, 712] on button "Save" at bounding box center [1334, 712] width 77 height 26
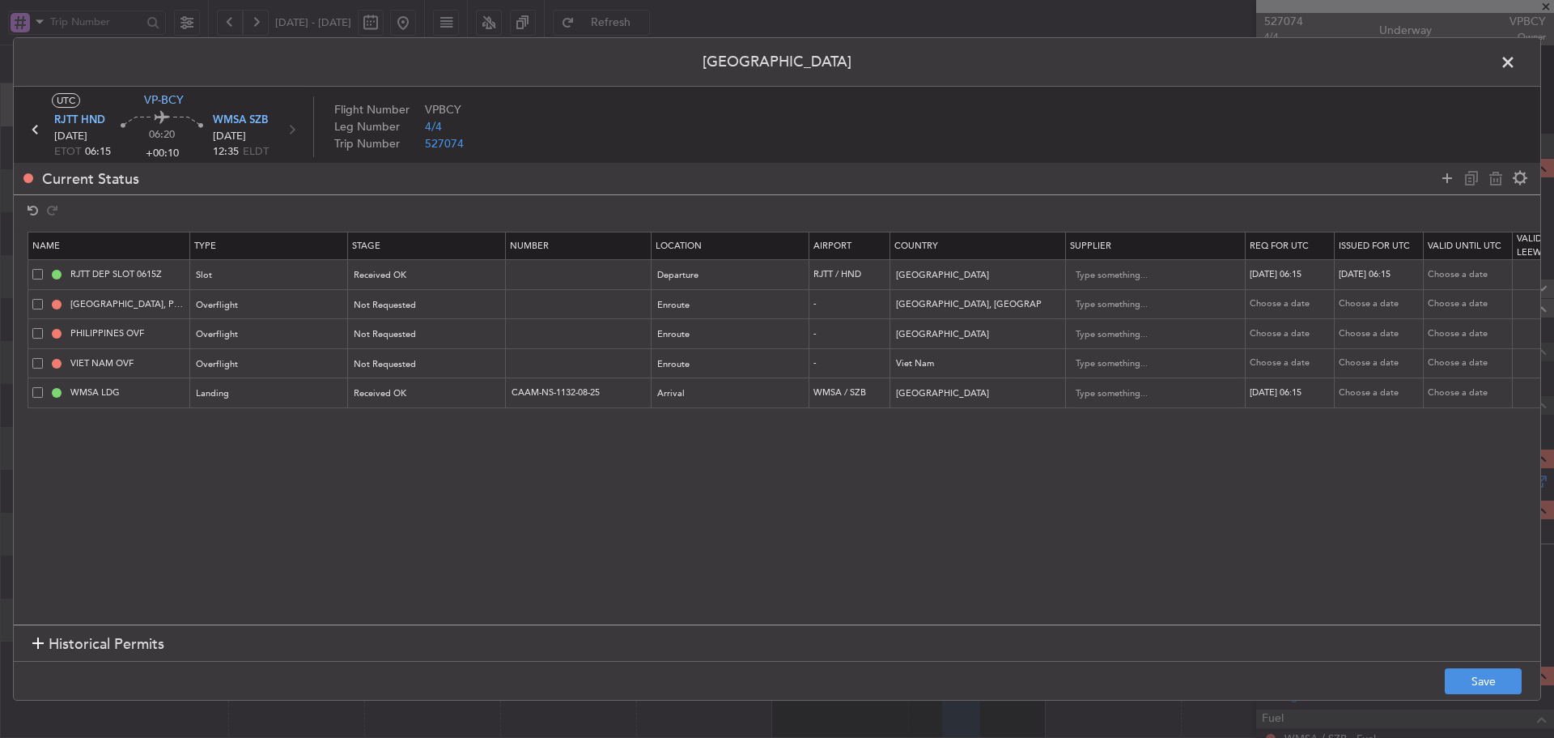
click at [1370, 392] on div "Choose a date" at bounding box center [1381, 393] width 84 height 14
select select "8"
select select "2025"
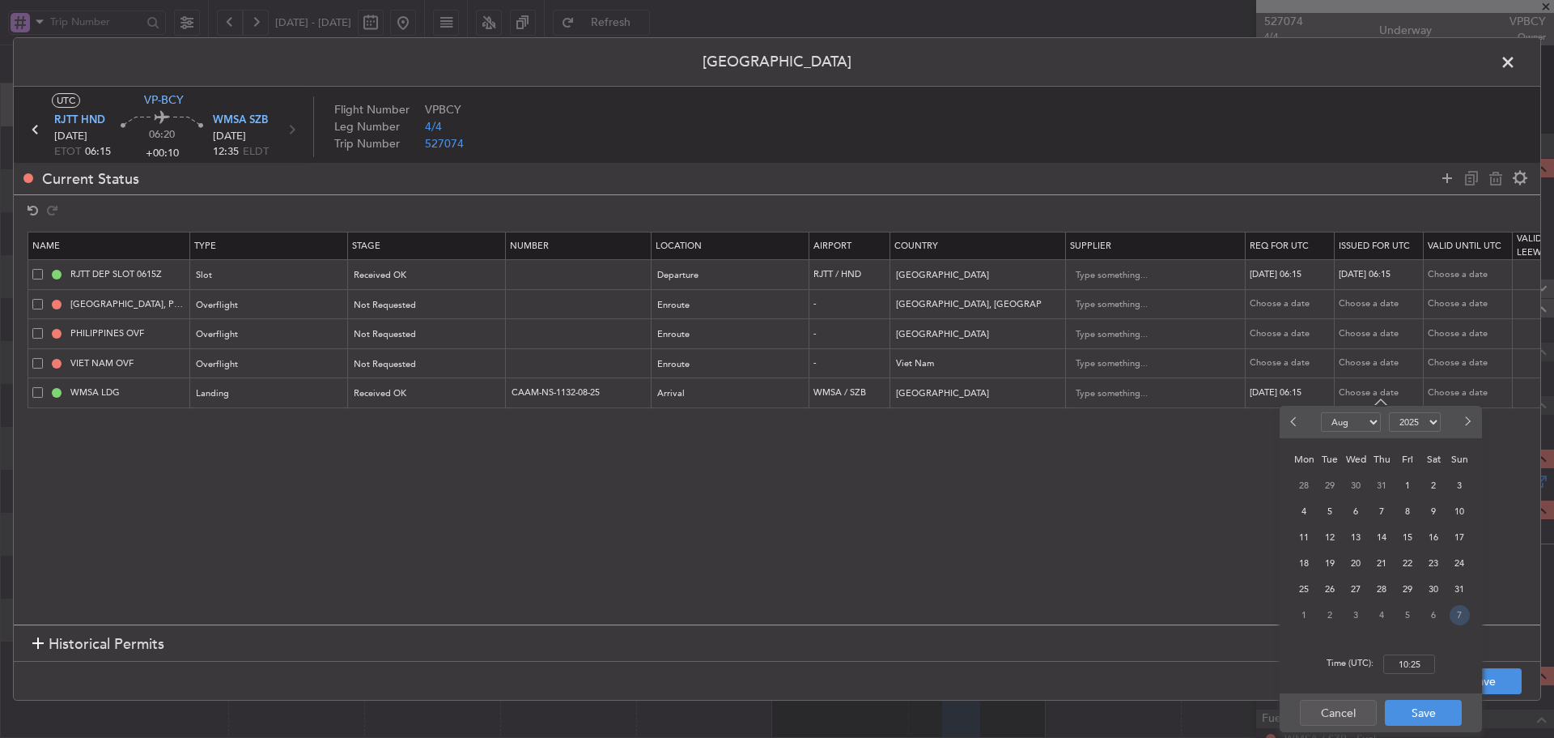
click at [1460, 616] on span "7" at bounding box center [1460, 615] width 20 height 20
select select "9"
click at [1417, 660] on input "00:00" at bounding box center [1410, 663] width 52 height 19
type input "06:15"
click at [1398, 714] on button "Save" at bounding box center [1423, 712] width 77 height 26
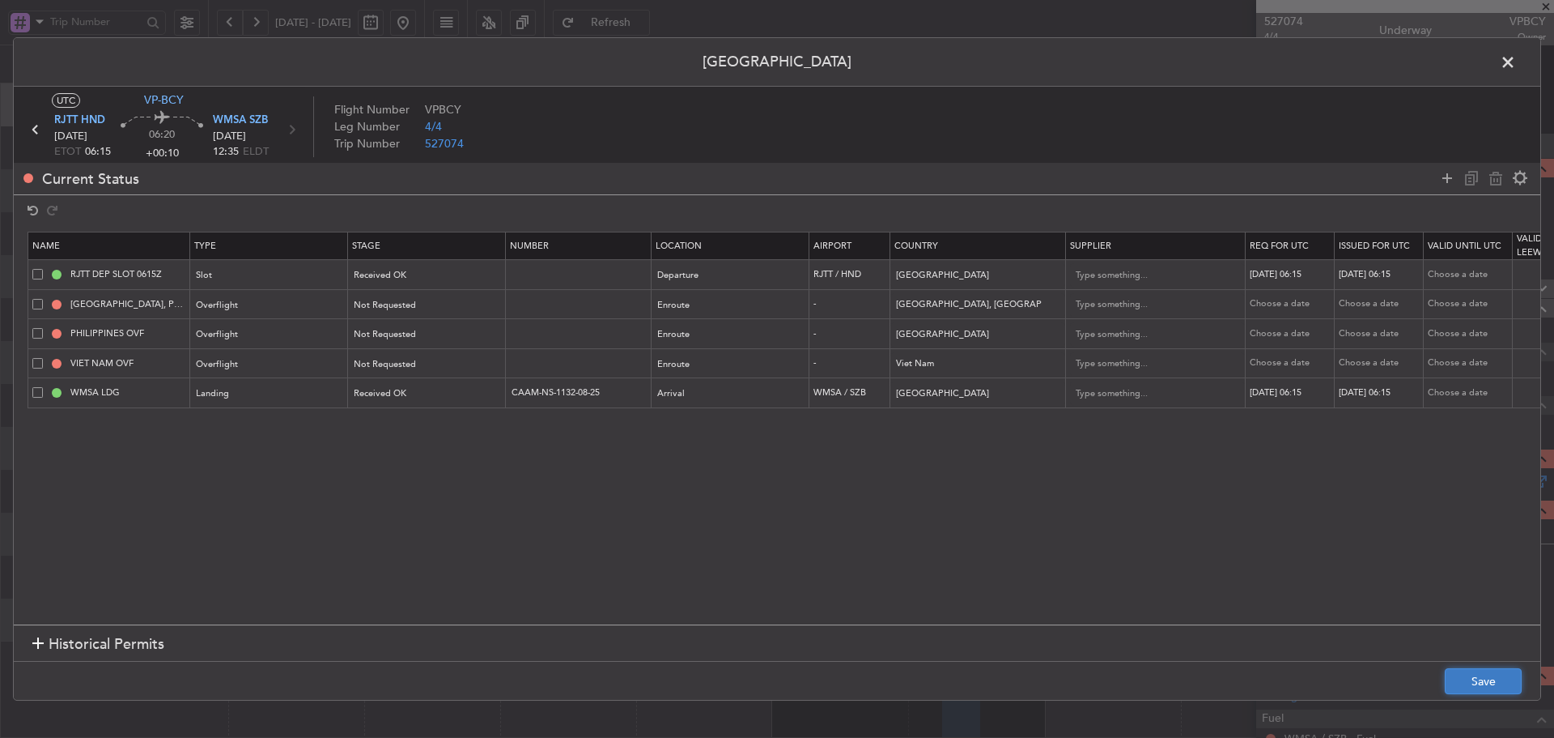
click at [1511, 681] on button "Save" at bounding box center [1483, 681] width 77 height 26
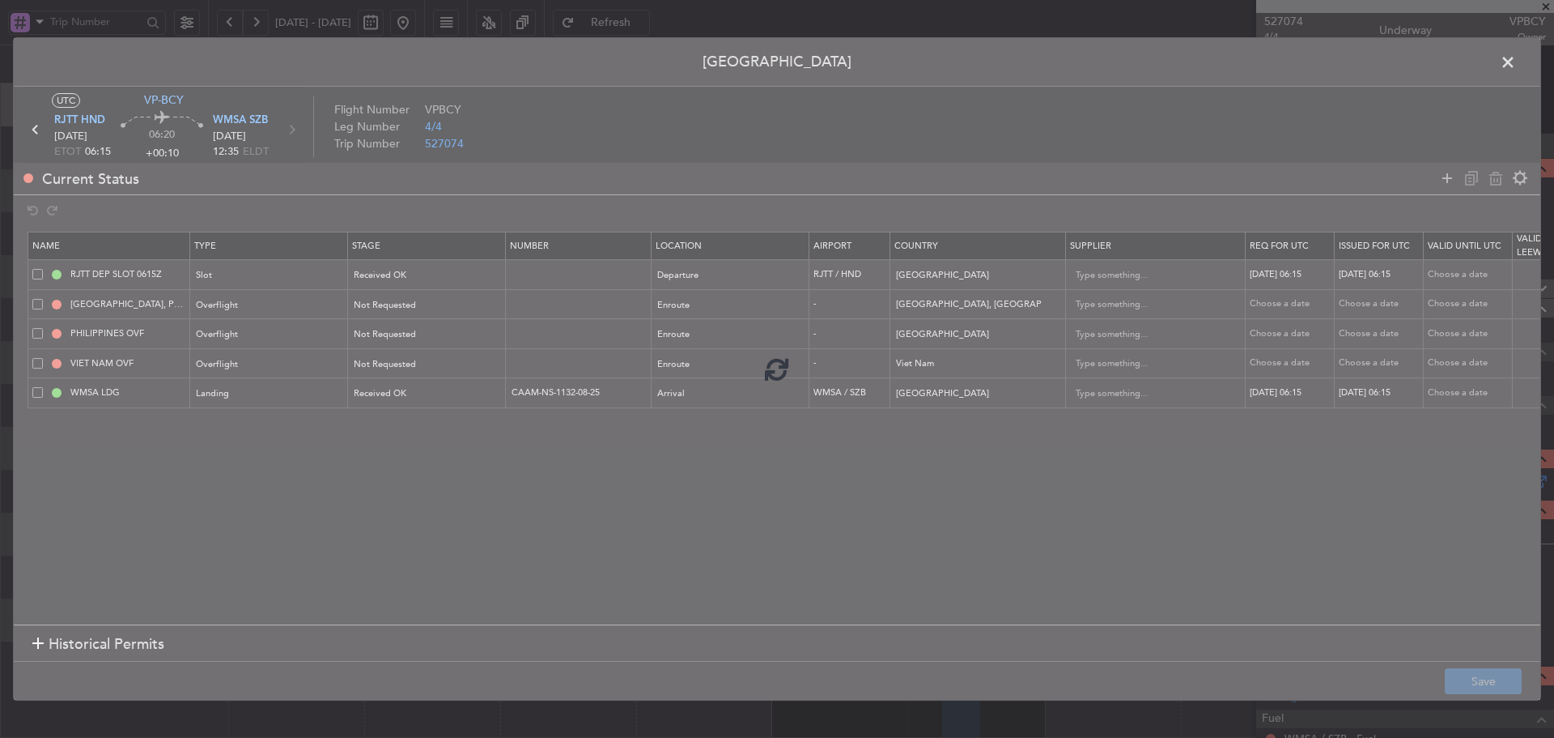
type input "CAAM-NS-1132-08-25"
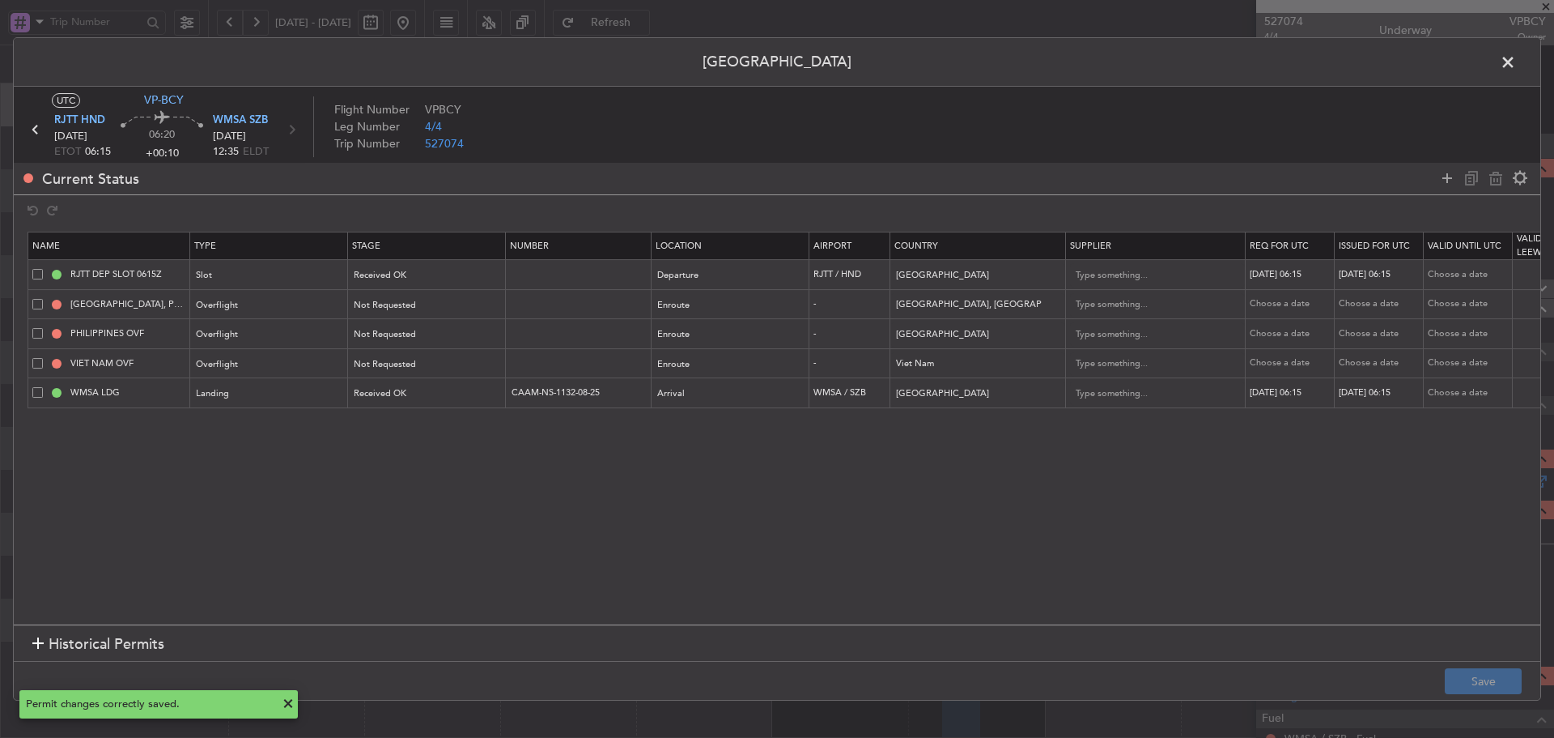
click at [1516, 65] on span at bounding box center [1516, 66] width 0 height 32
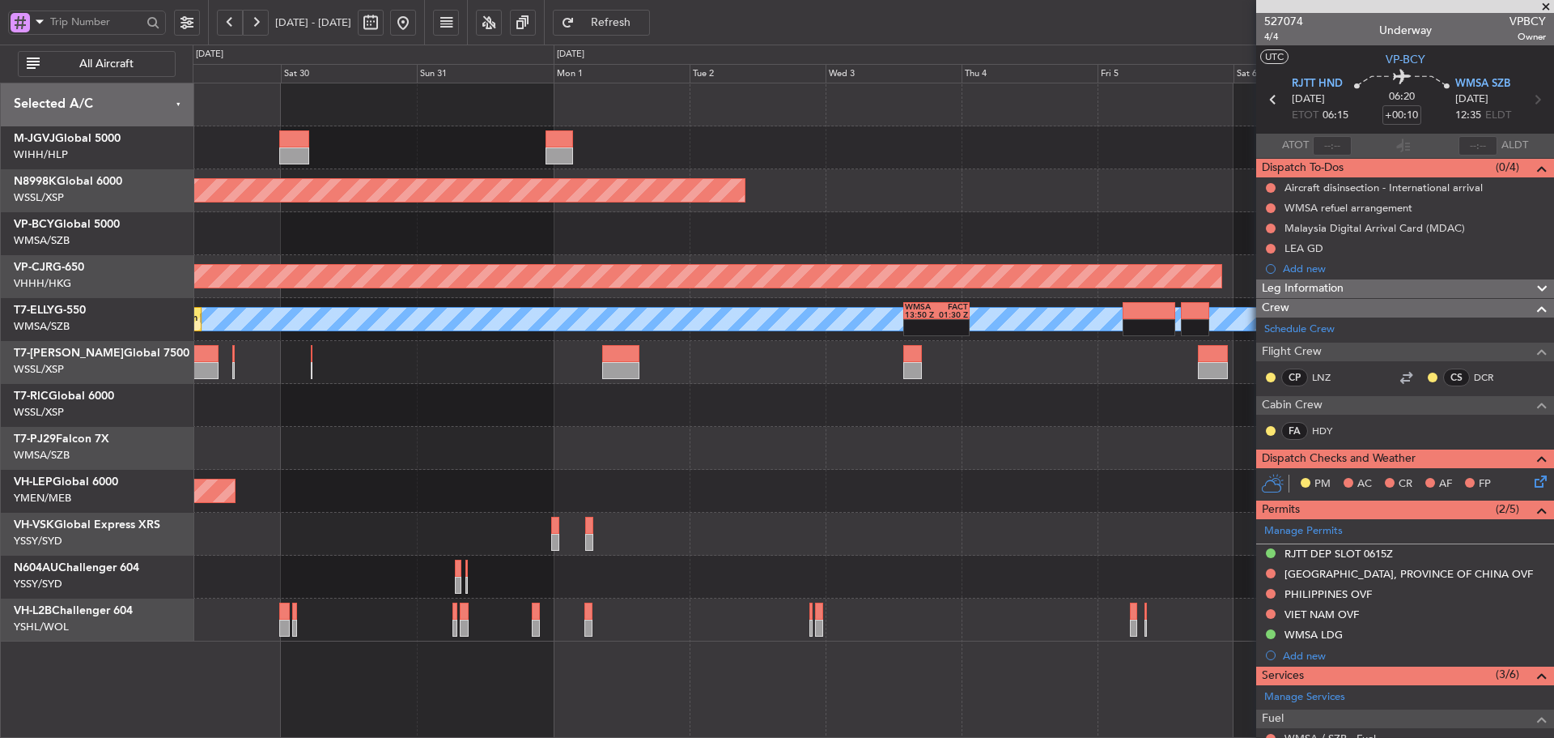
click at [871, 489] on div "Unplanned Maint Wichita (Wichita Mid-continent)" at bounding box center [873, 491] width 1361 height 43
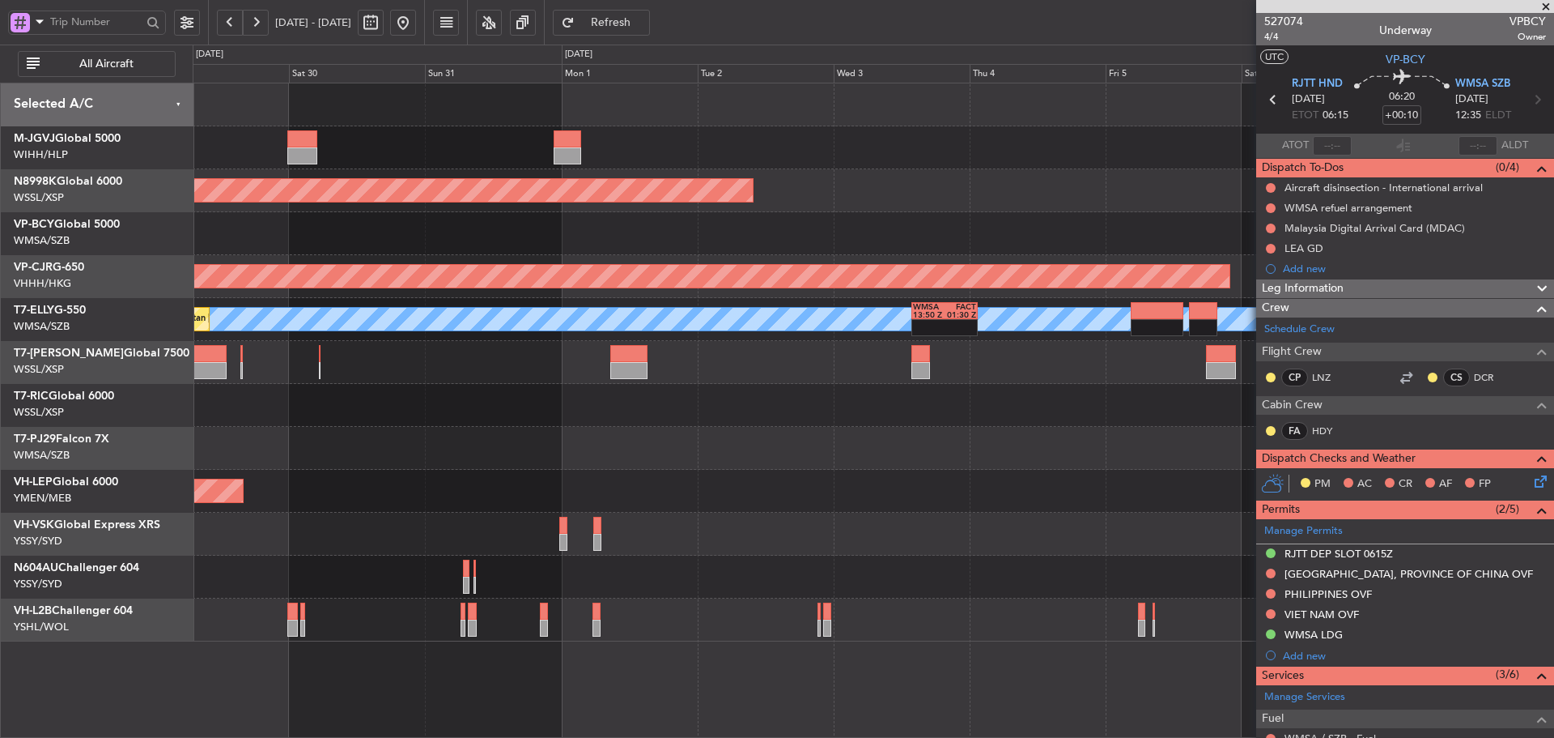
click at [844, 461] on div at bounding box center [873, 448] width 1361 height 43
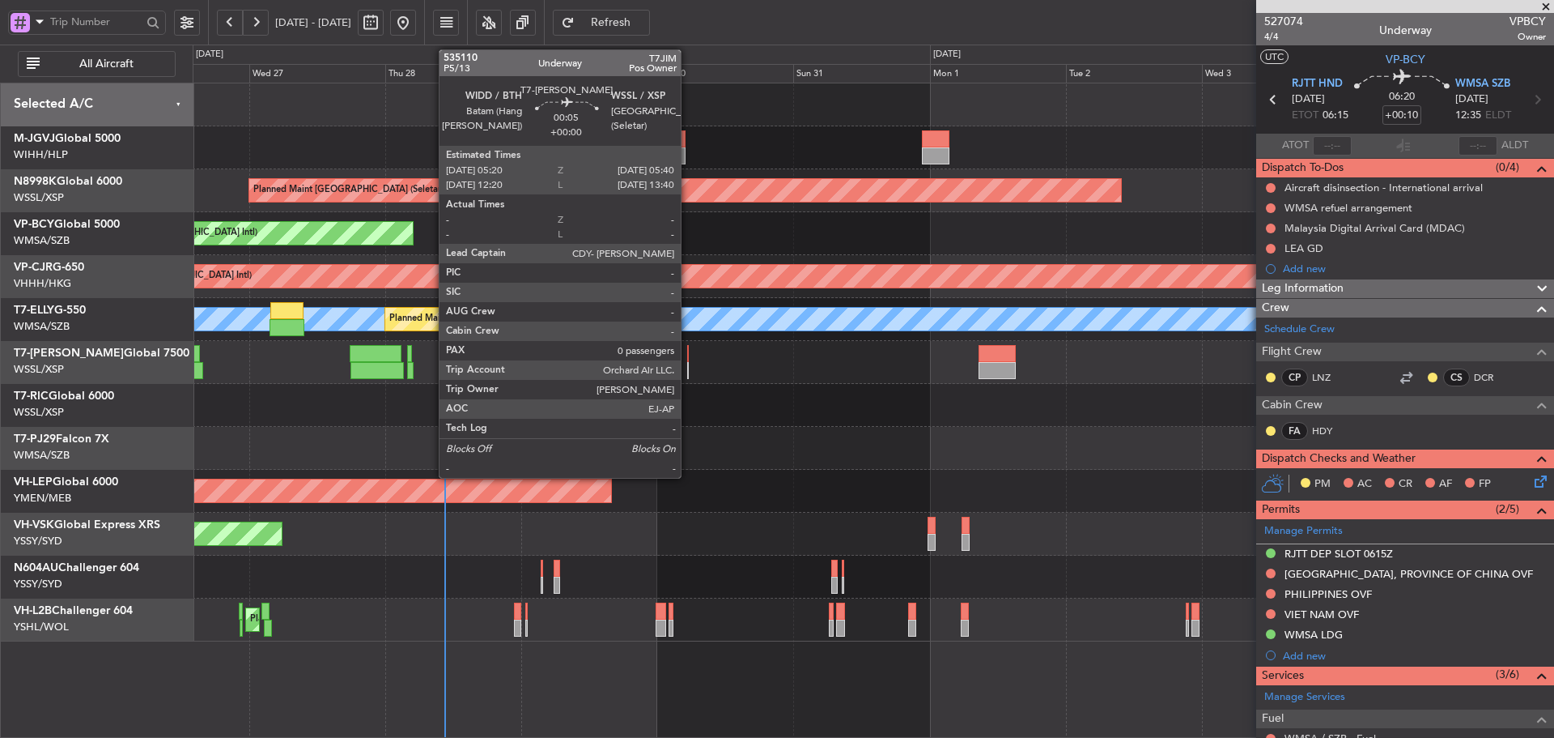
click at [688, 367] on div at bounding box center [688, 370] width 2 height 17
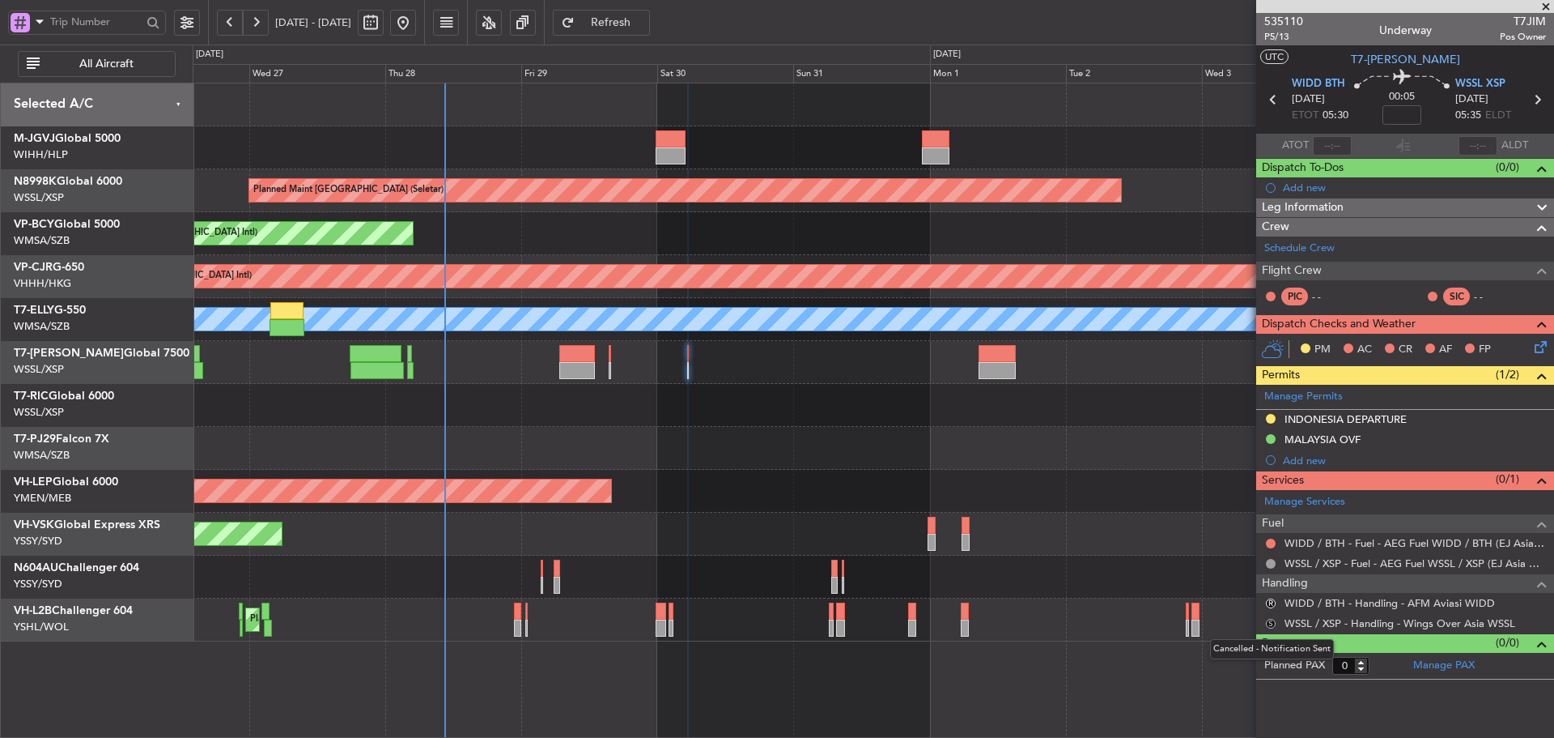
click at [1271, 623] on button "S" at bounding box center [1271, 624] width 10 height 10
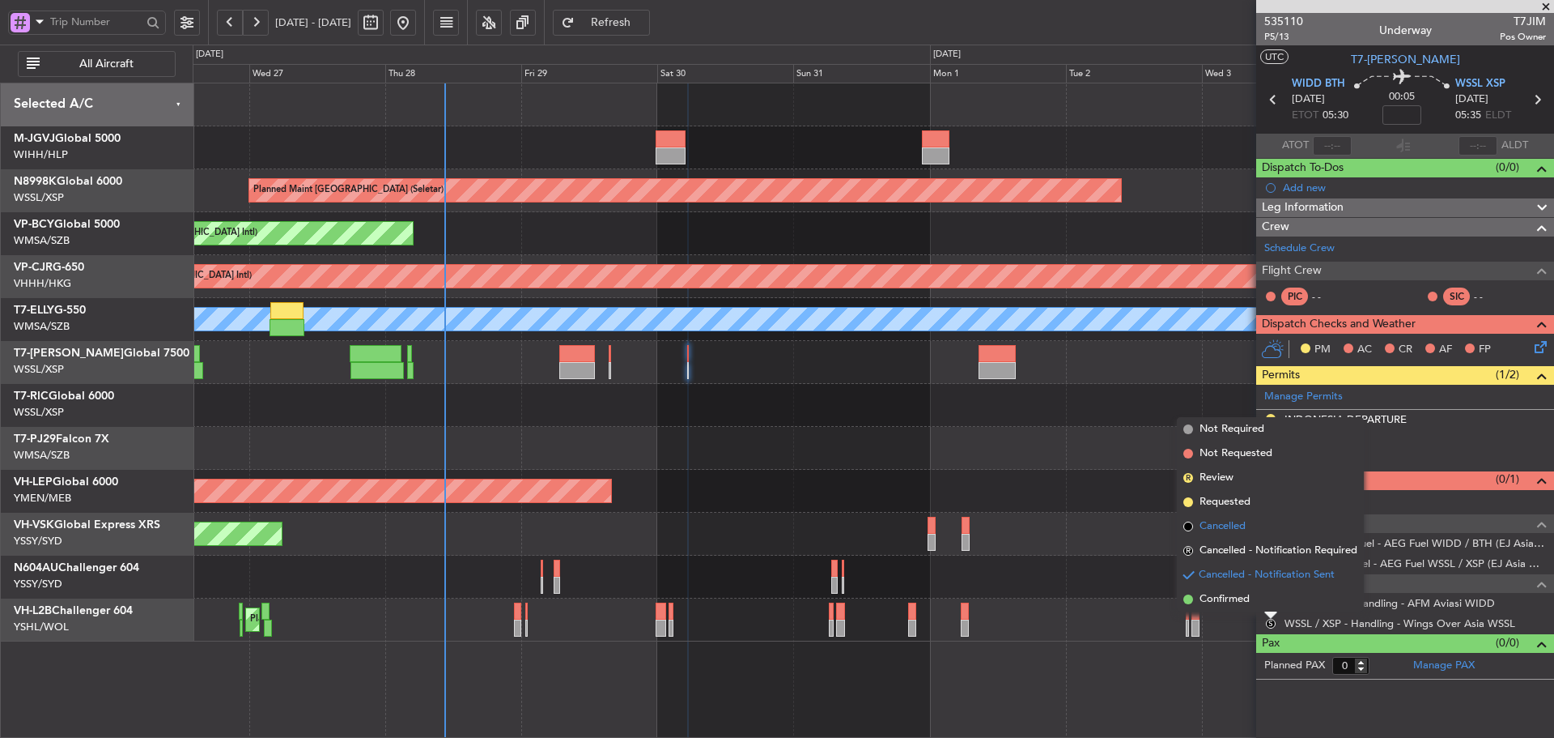
click at [1184, 525] on span at bounding box center [1189, 526] width 10 height 10
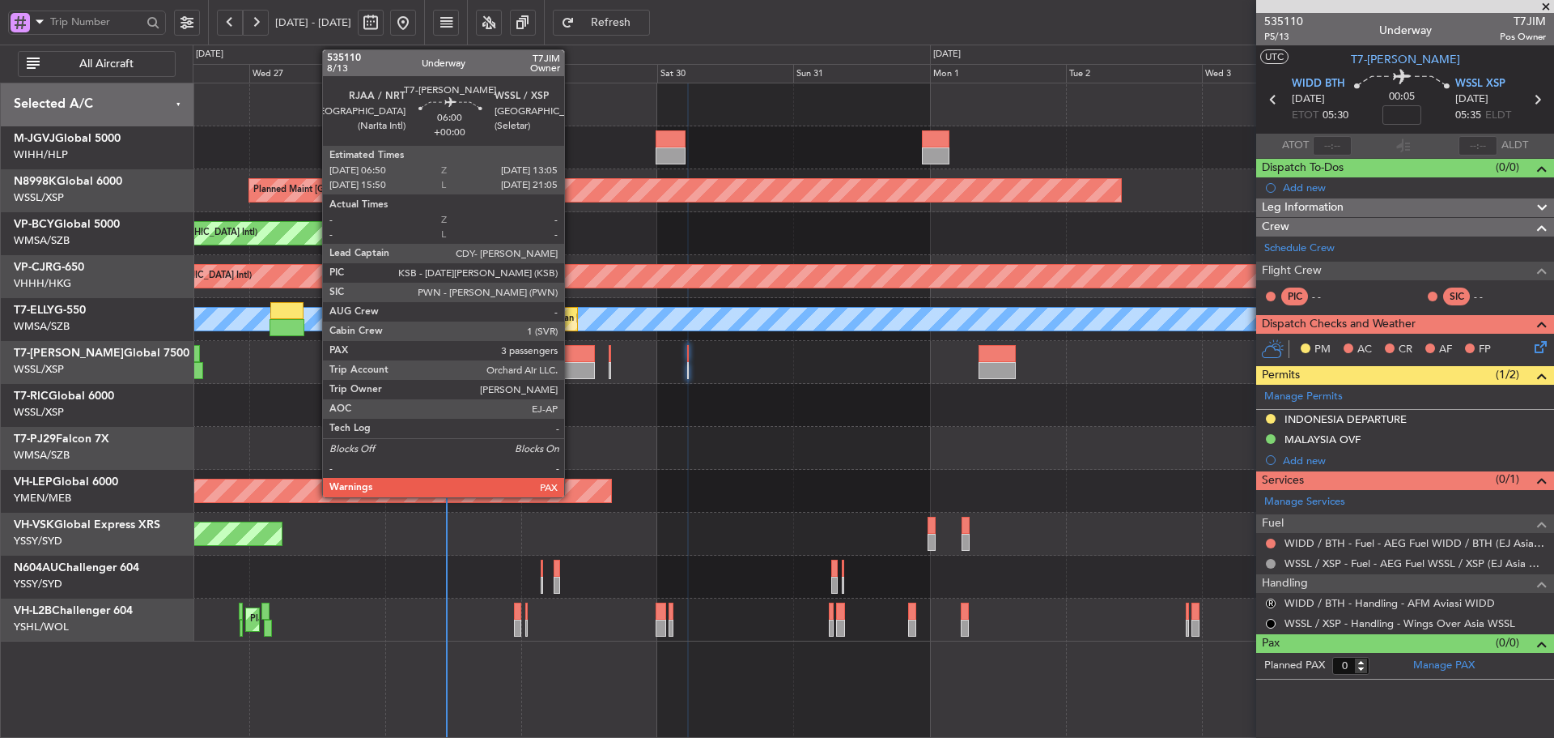
click at [572, 351] on div at bounding box center [577, 353] width 36 height 17
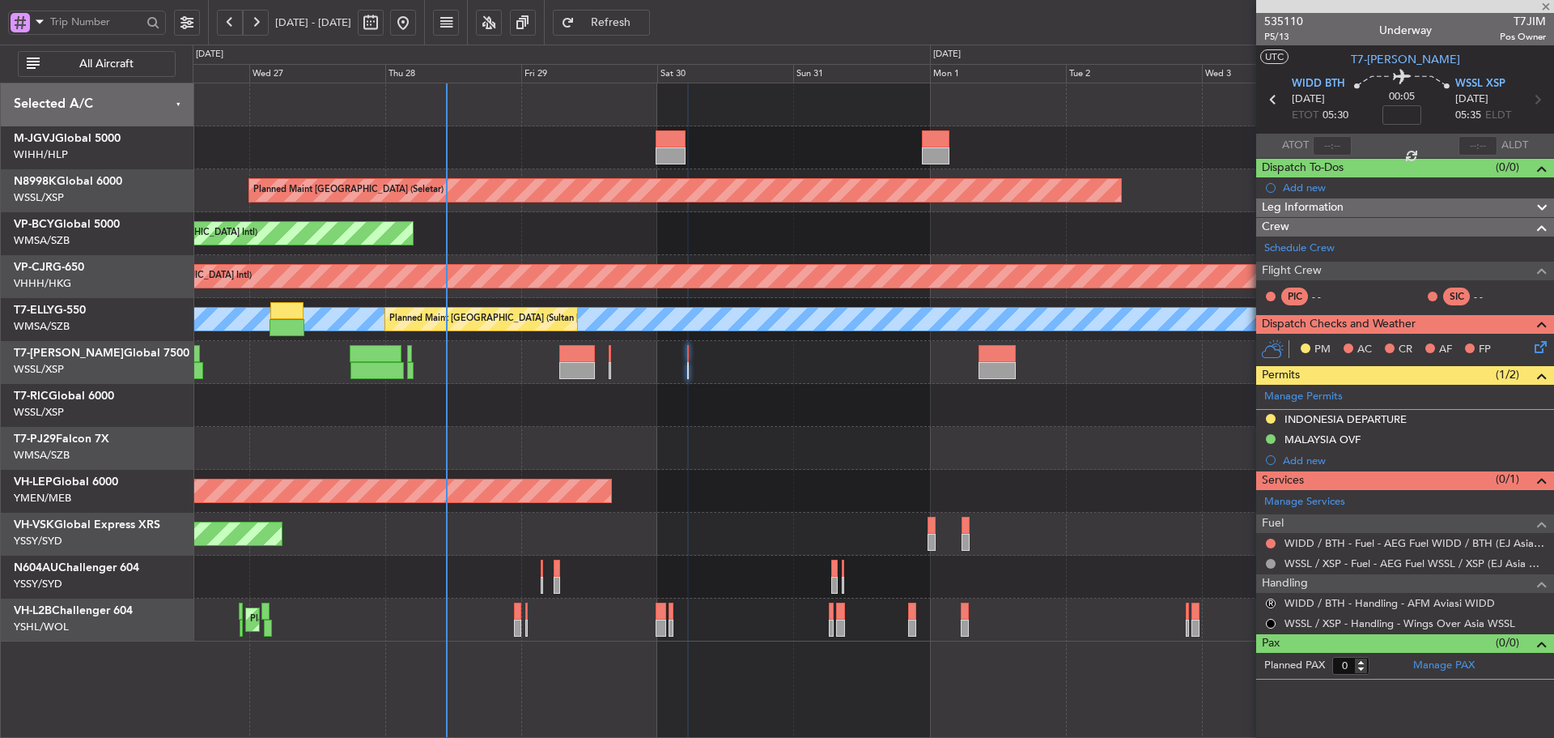
type input "3"
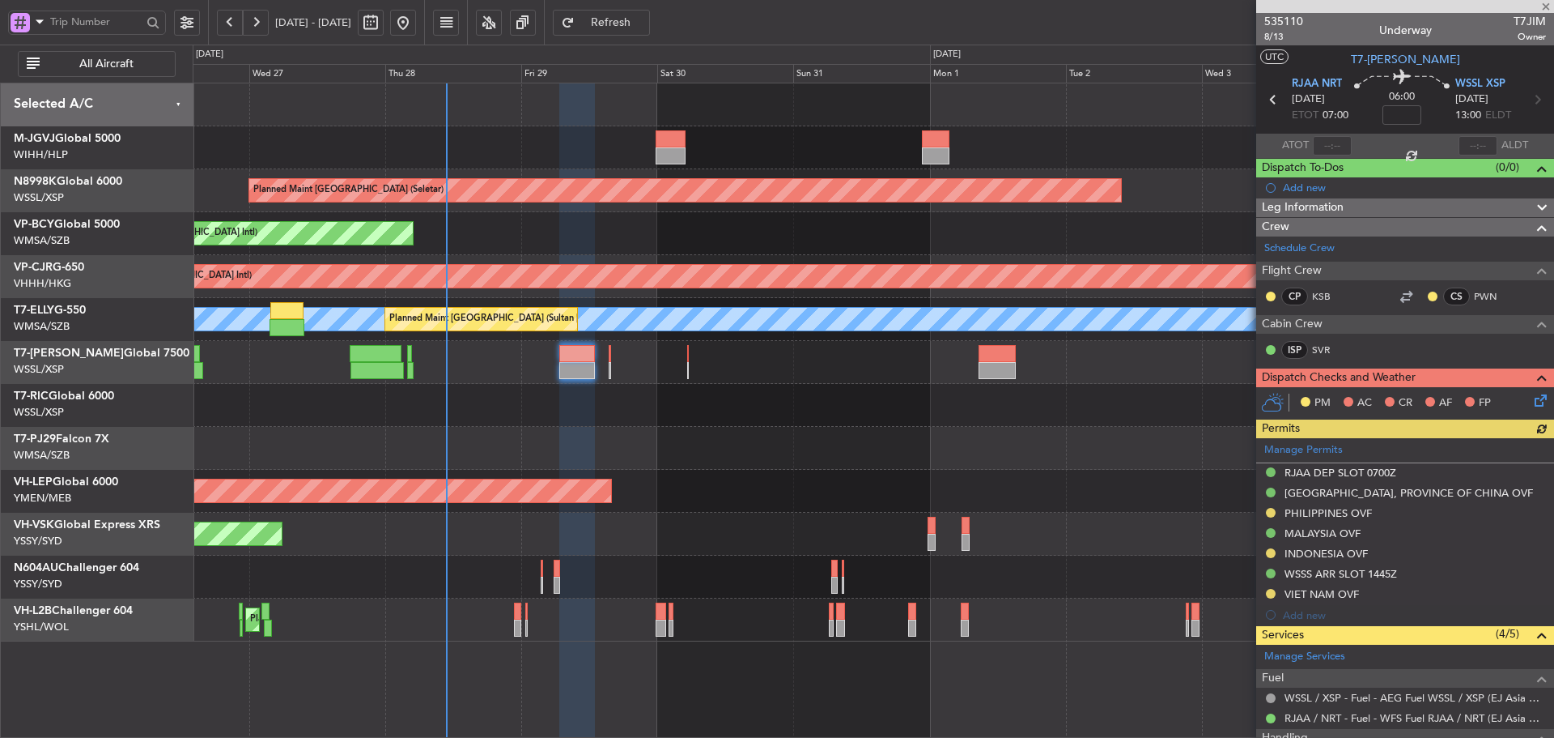
click at [1306, 445] on div "Manage Permits RJAA DEP SLOT 0700Z TAIWAN, PROVINCE OF CHINA OVF PHILIPPINES OV…" at bounding box center [1405, 531] width 298 height 187
click at [1310, 447] on link "Manage Permits" at bounding box center [1304, 450] width 79 height 16
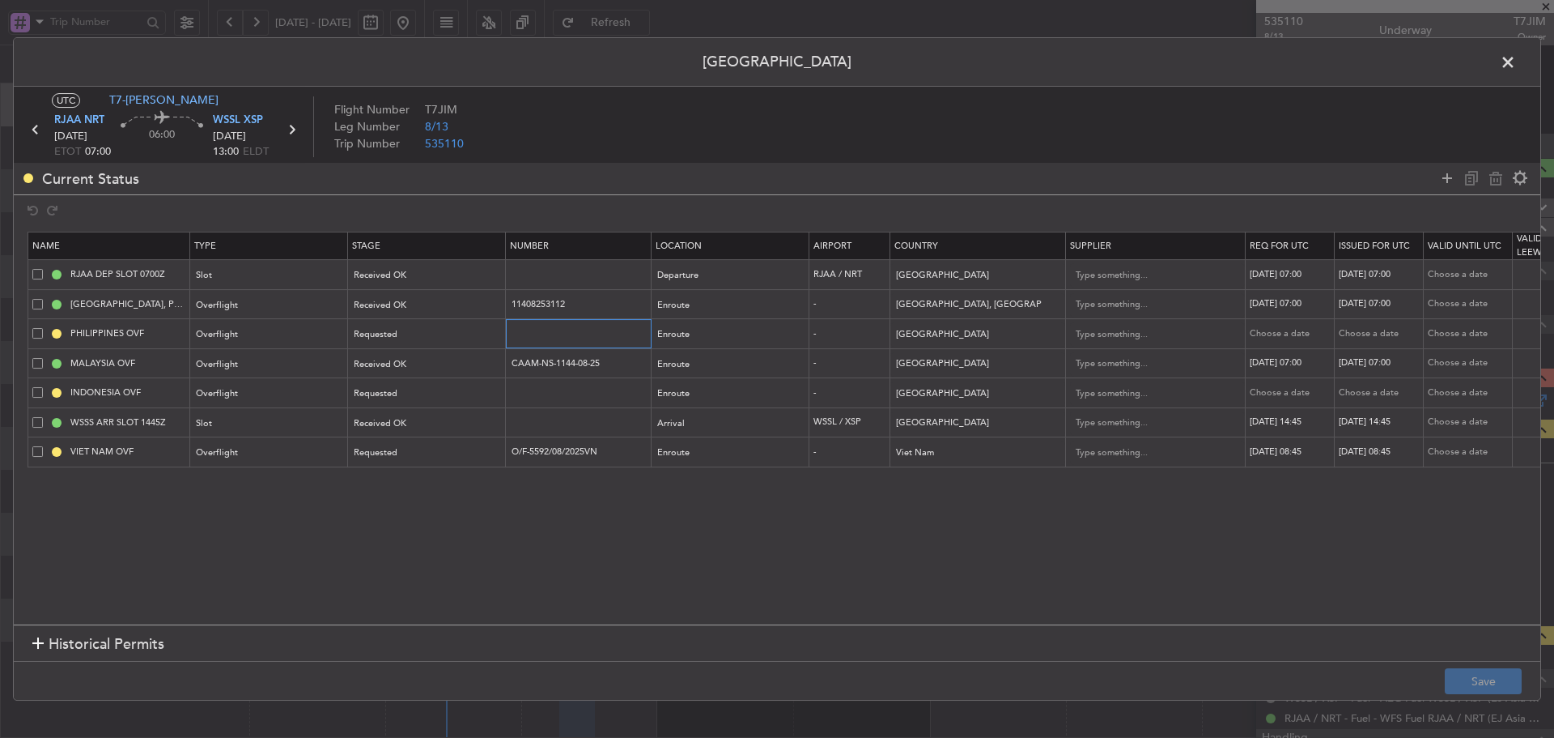
click at [538, 338] on input "text" at bounding box center [580, 333] width 141 height 14
paste input "3OP2025-2178"
type input "3OP2025-2178"
click at [420, 339] on div "Requested" at bounding box center [422, 334] width 134 height 24
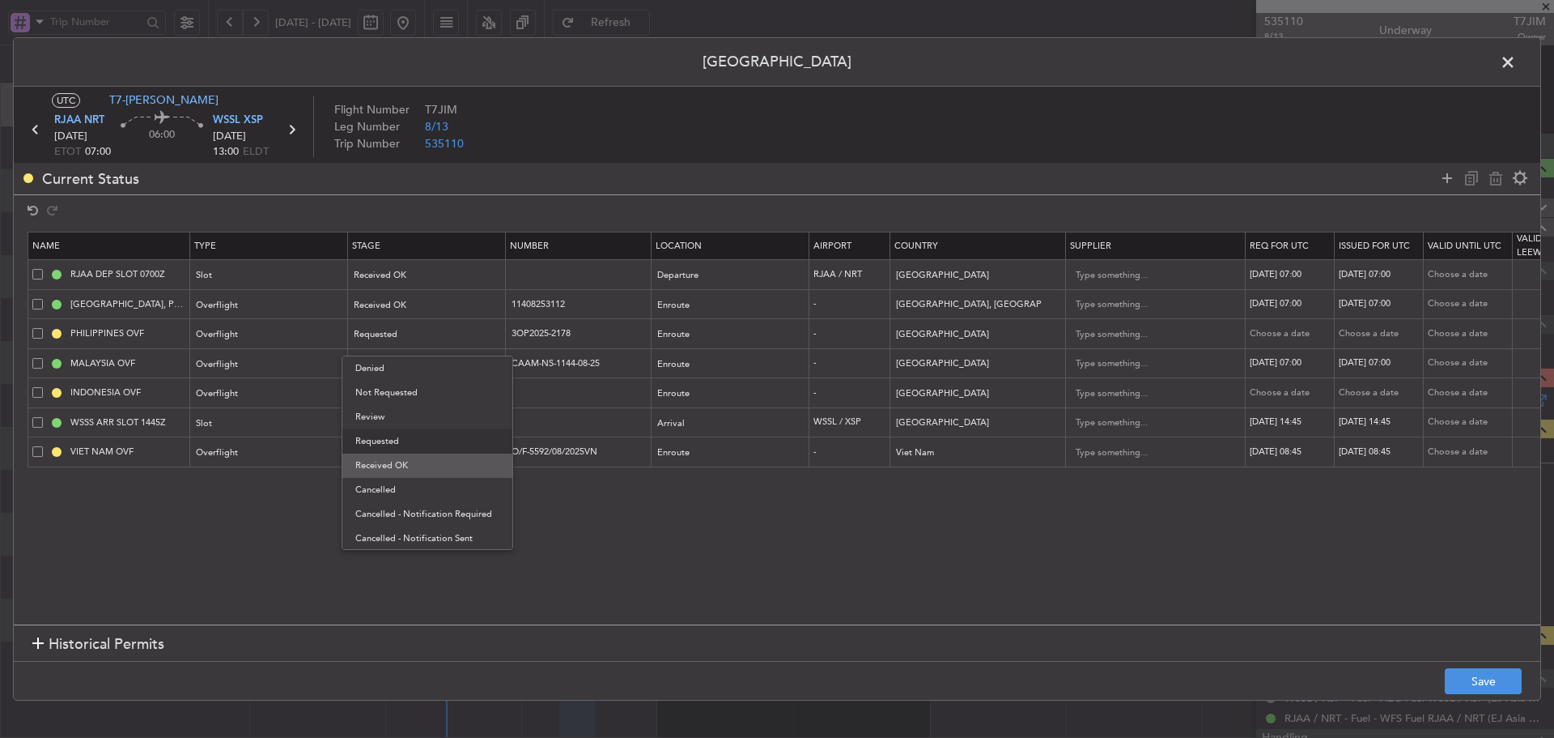
click at [405, 465] on span "Received OK" at bounding box center [427, 465] width 144 height 24
click at [1281, 334] on div "Choose a date" at bounding box center [1292, 334] width 84 height 14
select select "8"
select select "2025"
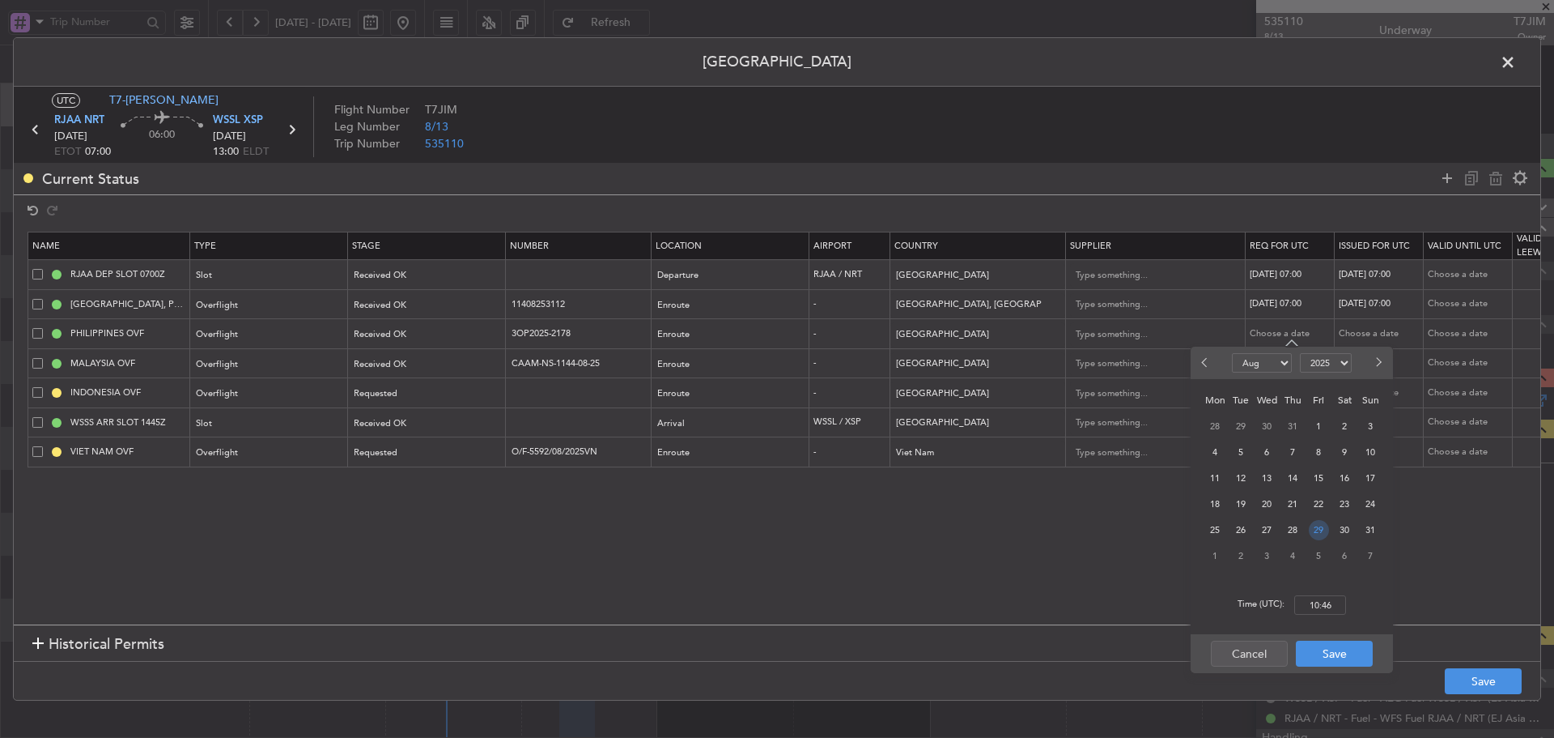
click at [1321, 531] on span "29" at bounding box center [1319, 530] width 20 height 20
click at [1317, 608] on input "00:00" at bounding box center [1320, 604] width 52 height 19
type input "07:00"
click at [1322, 655] on button "Save" at bounding box center [1334, 653] width 77 height 26
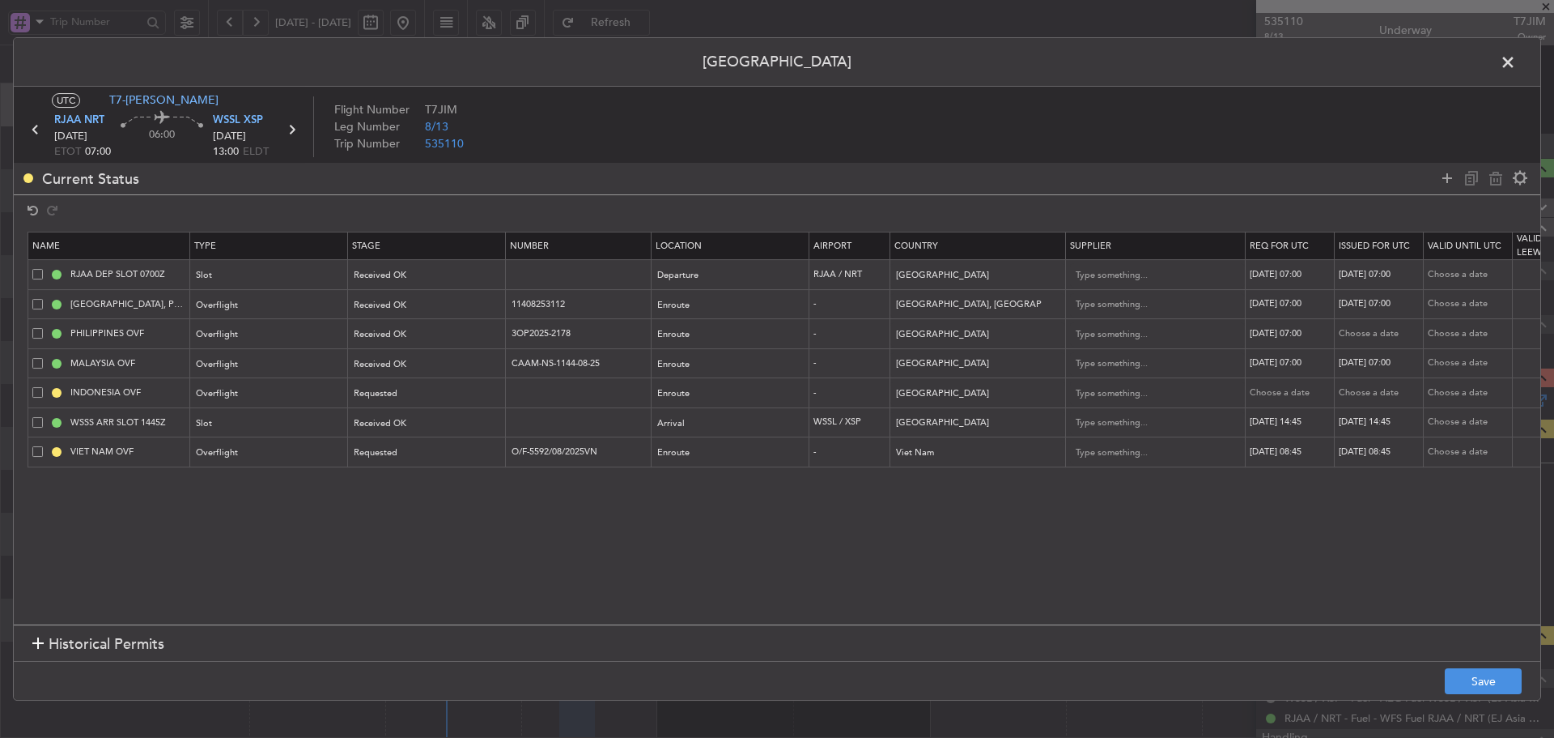
click at [1378, 333] on div "Choose a date" at bounding box center [1381, 334] width 84 height 14
select select "8"
select select "2025"
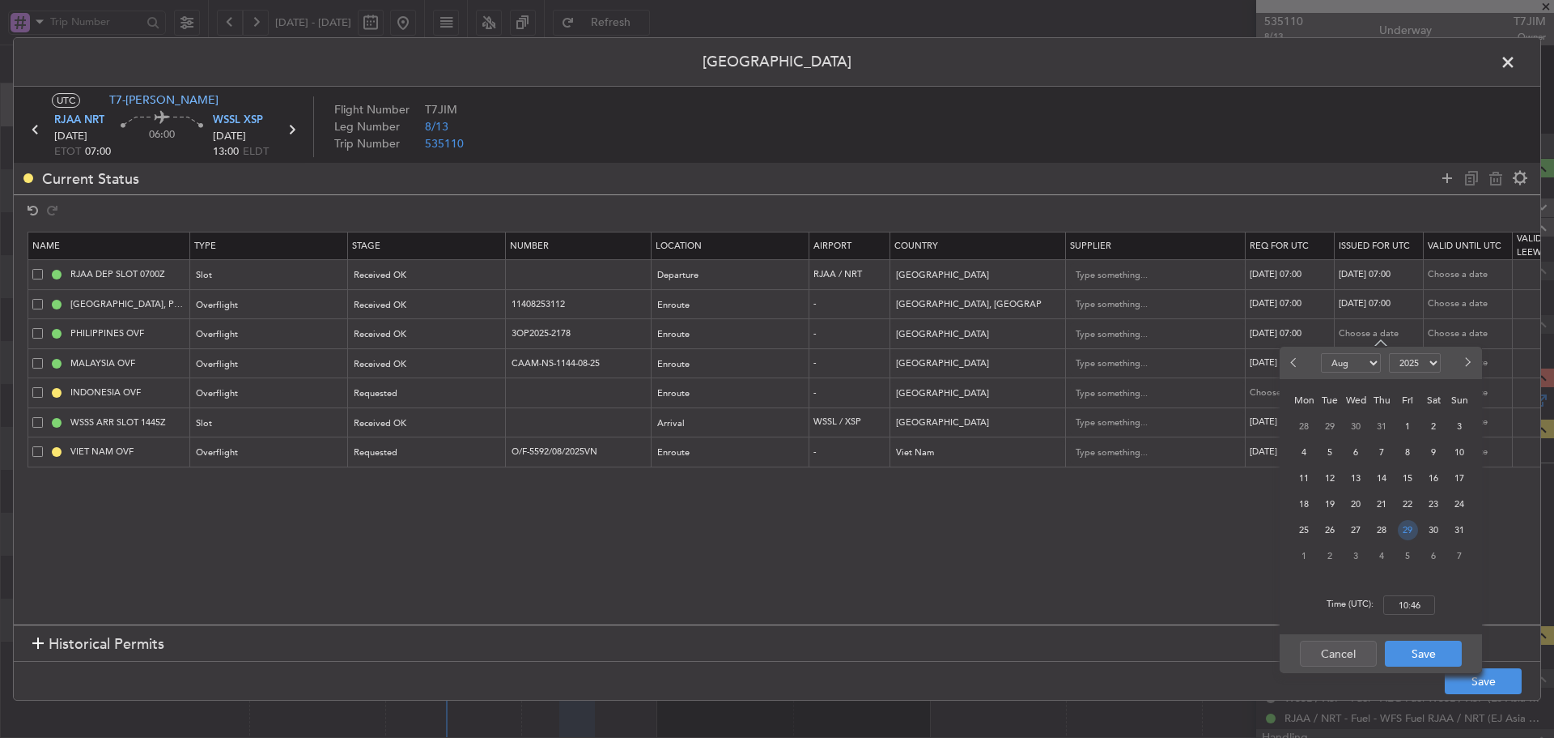
click at [1411, 532] on span "29" at bounding box center [1408, 530] width 20 height 20
click at [1412, 607] on input "00:00" at bounding box center [1410, 604] width 52 height 19
type input "07:00"
click at [1426, 650] on button "Save" at bounding box center [1423, 653] width 77 height 26
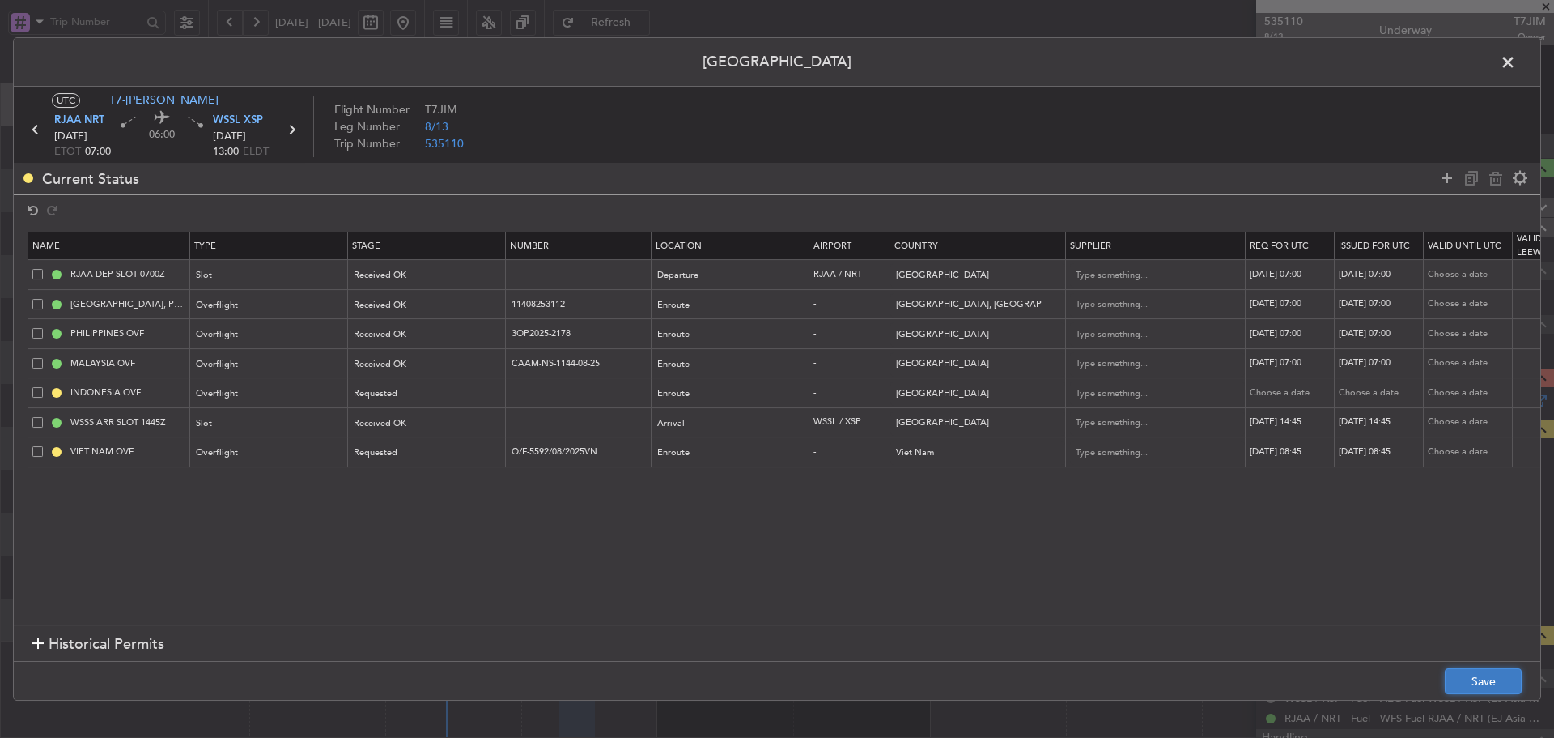
click at [1460, 678] on button "Save" at bounding box center [1483, 681] width 77 height 26
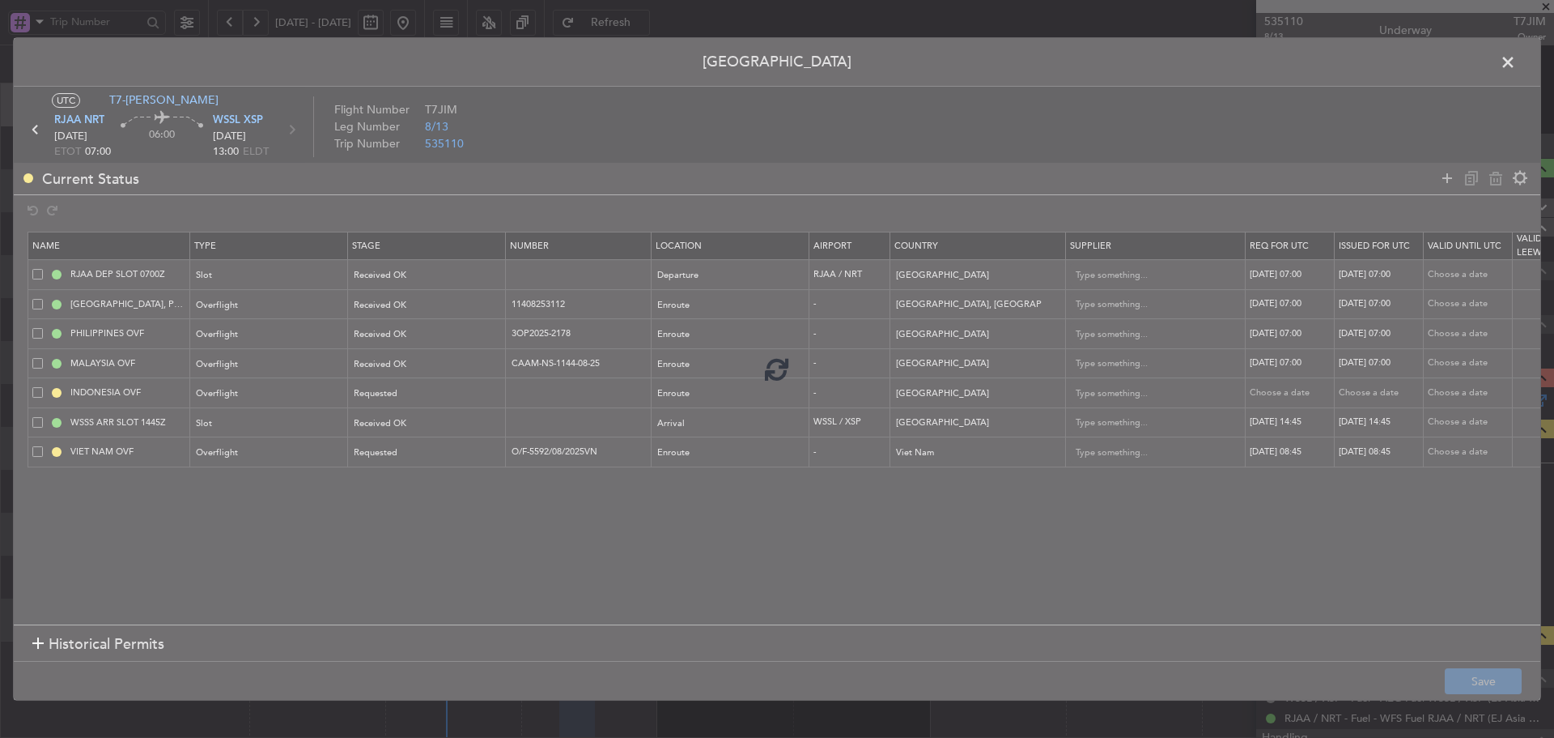
type input "3OP2025-2178"
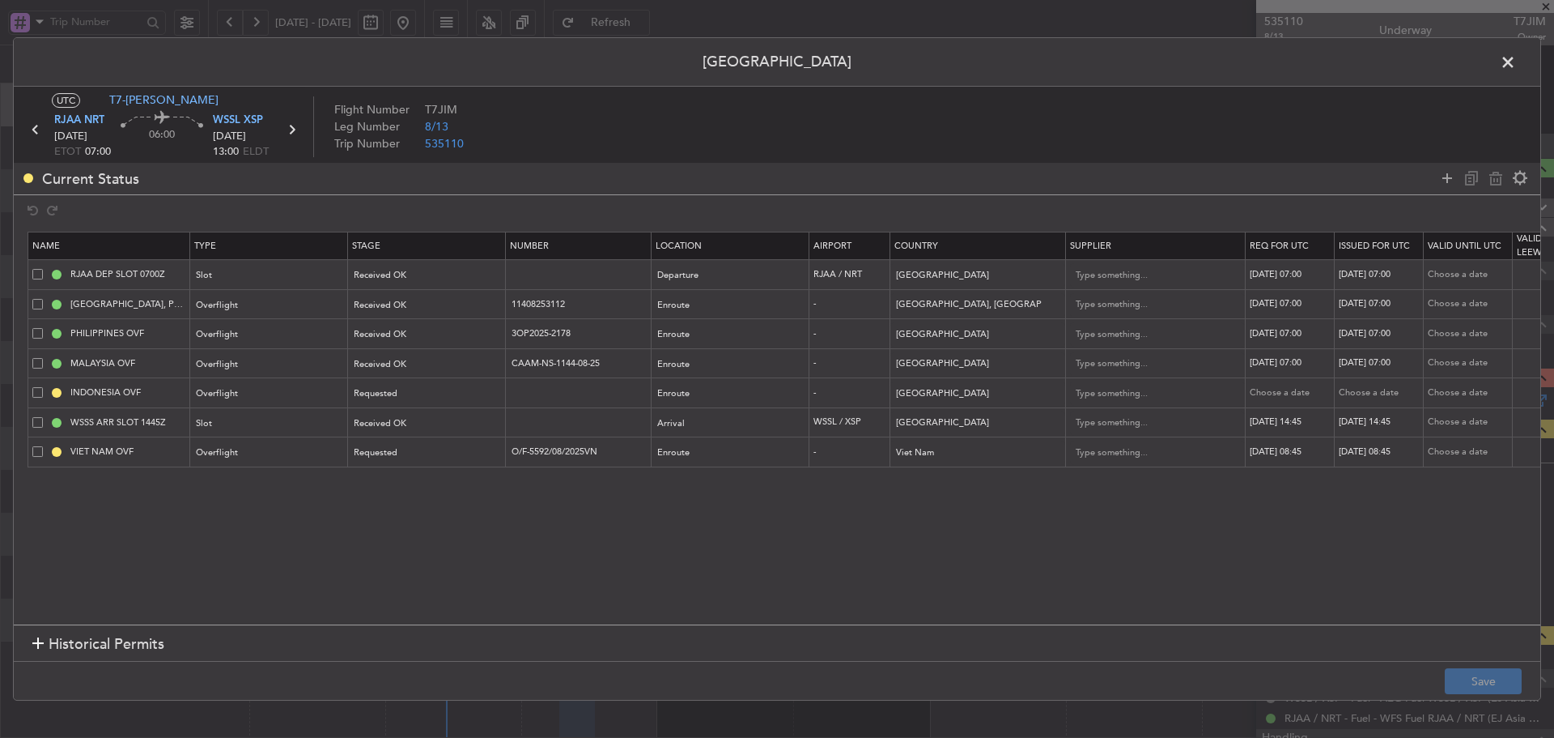
drag, startPoint x: 1502, startPoint y: 57, endPoint x: 1507, endPoint y: 305, distance: 248.6
click at [1516, 57] on span at bounding box center [1516, 66] width 0 height 32
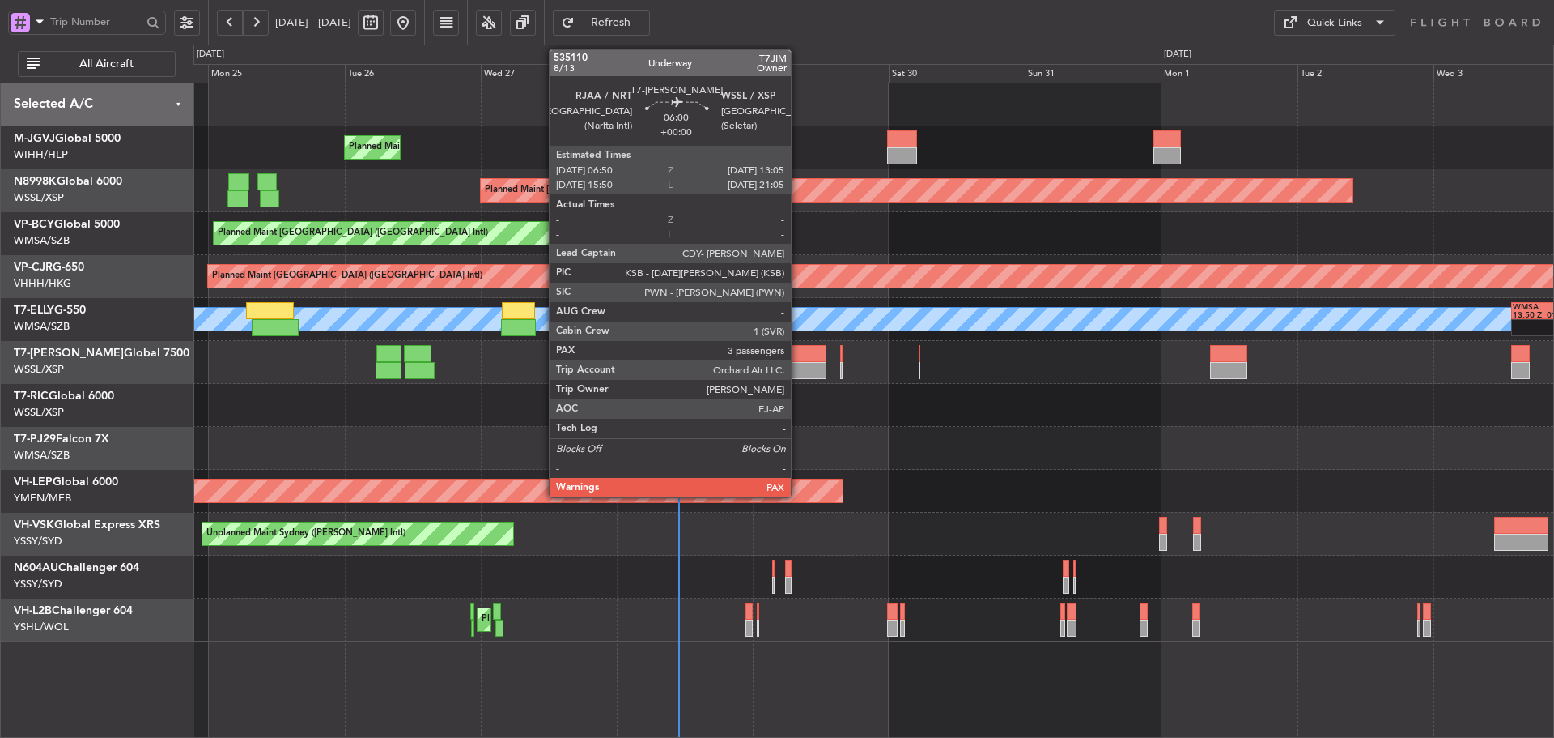
click at [798, 376] on div at bounding box center [809, 370] width 36 height 17
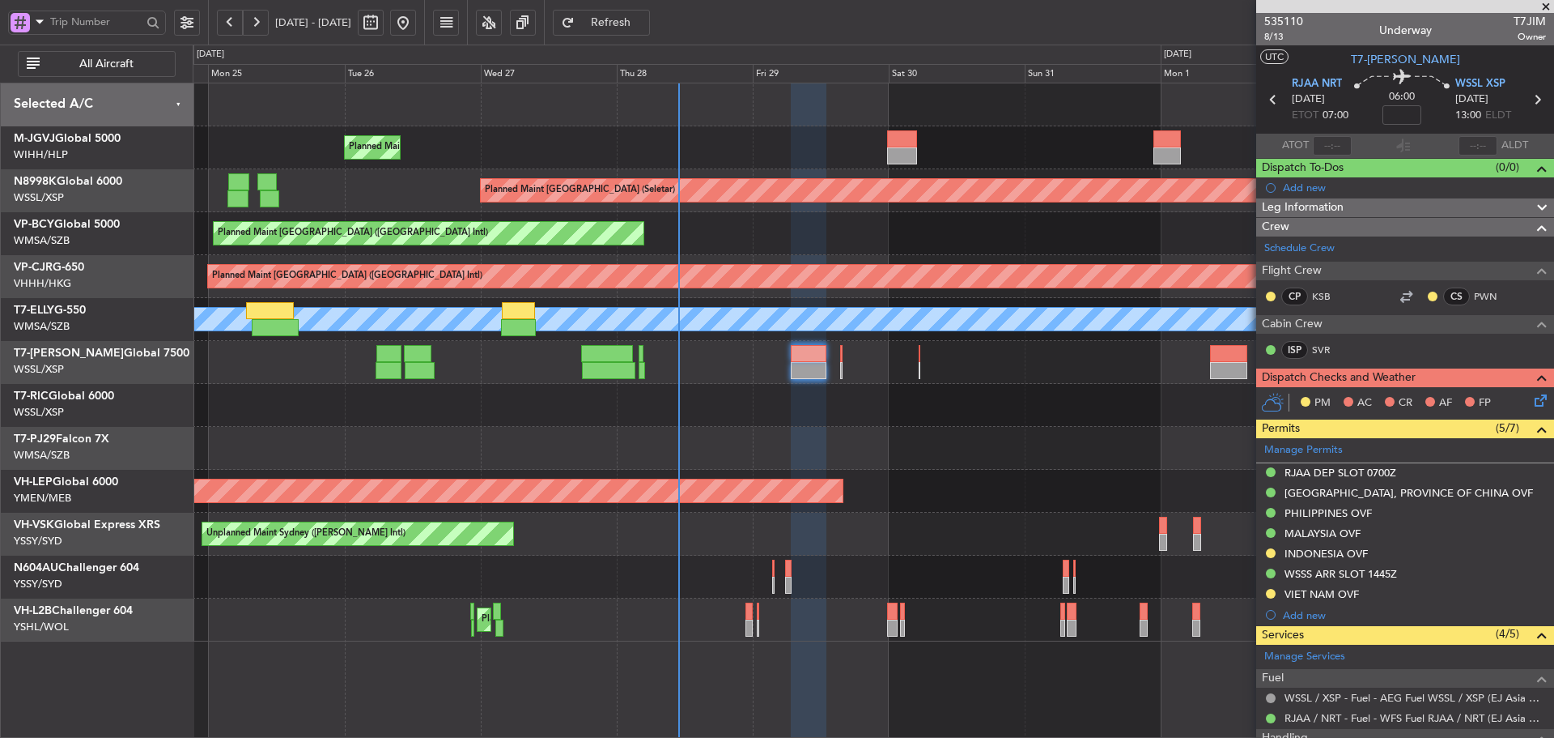
scroll to position [162, 0]
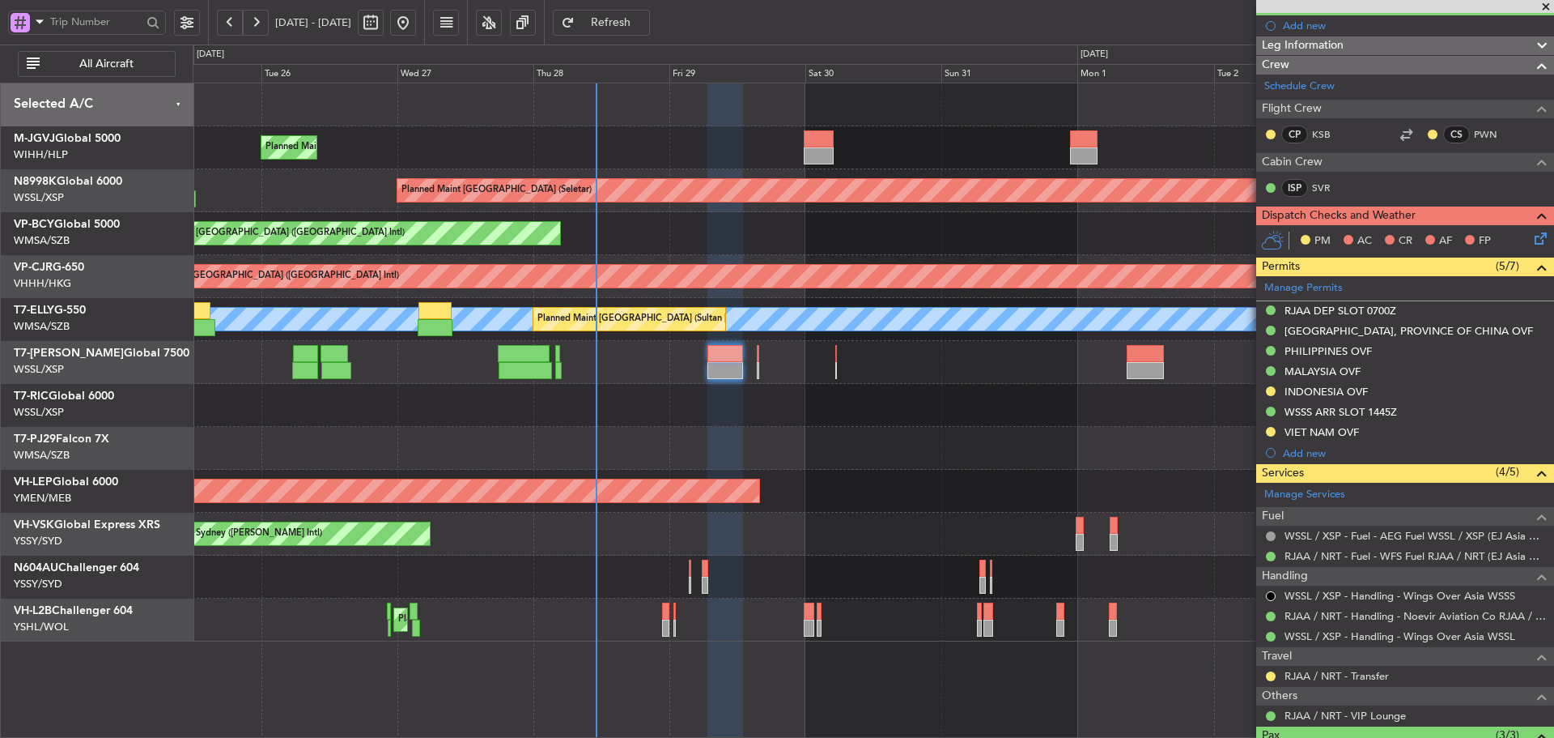
click at [1039, 368] on div at bounding box center [873, 362] width 1361 height 43
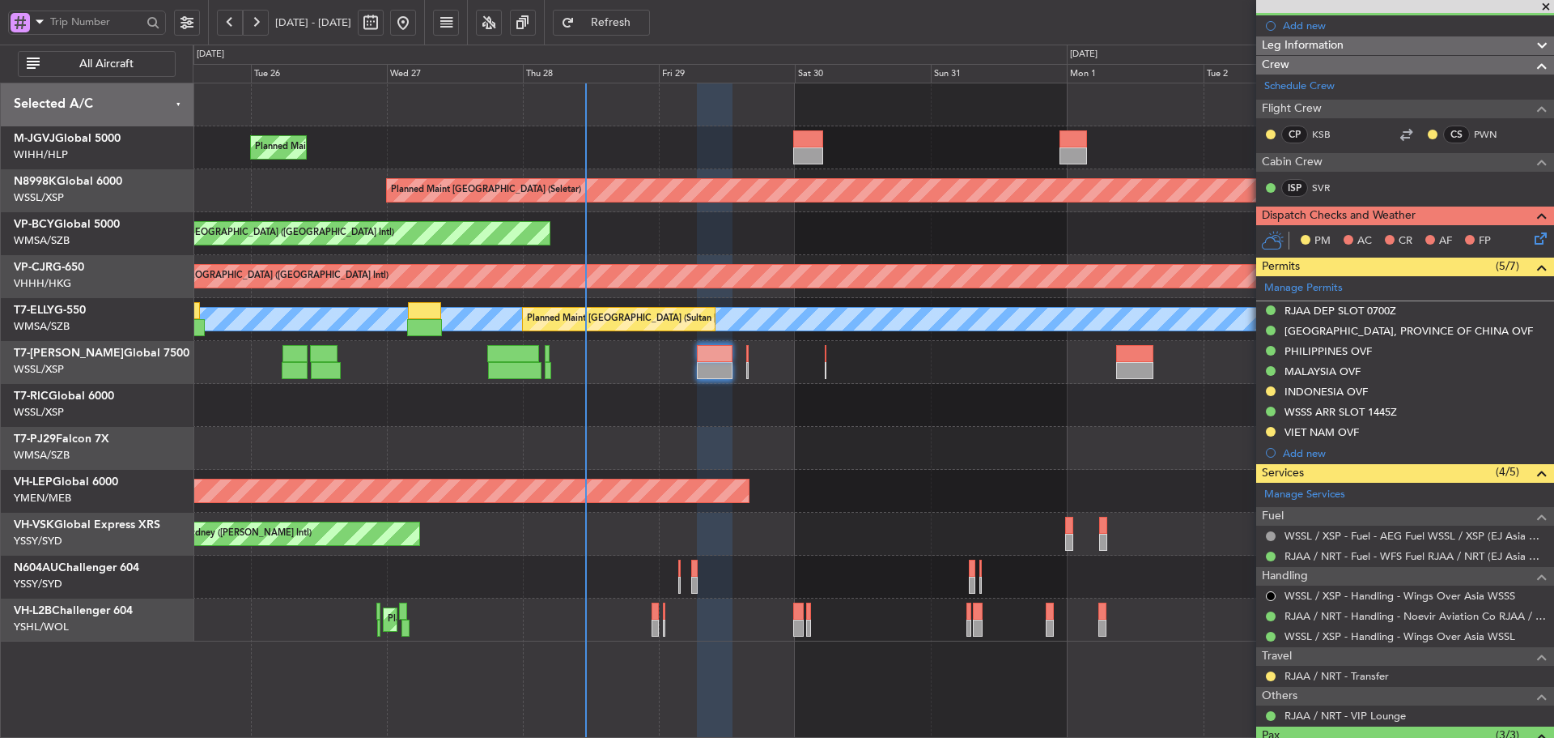
click at [695, 413] on div "Planned Maint [GEOGRAPHIC_DATA] (Halim Intl) Planned Maint [GEOGRAPHIC_DATA] (S…" at bounding box center [873, 362] width 1361 height 558
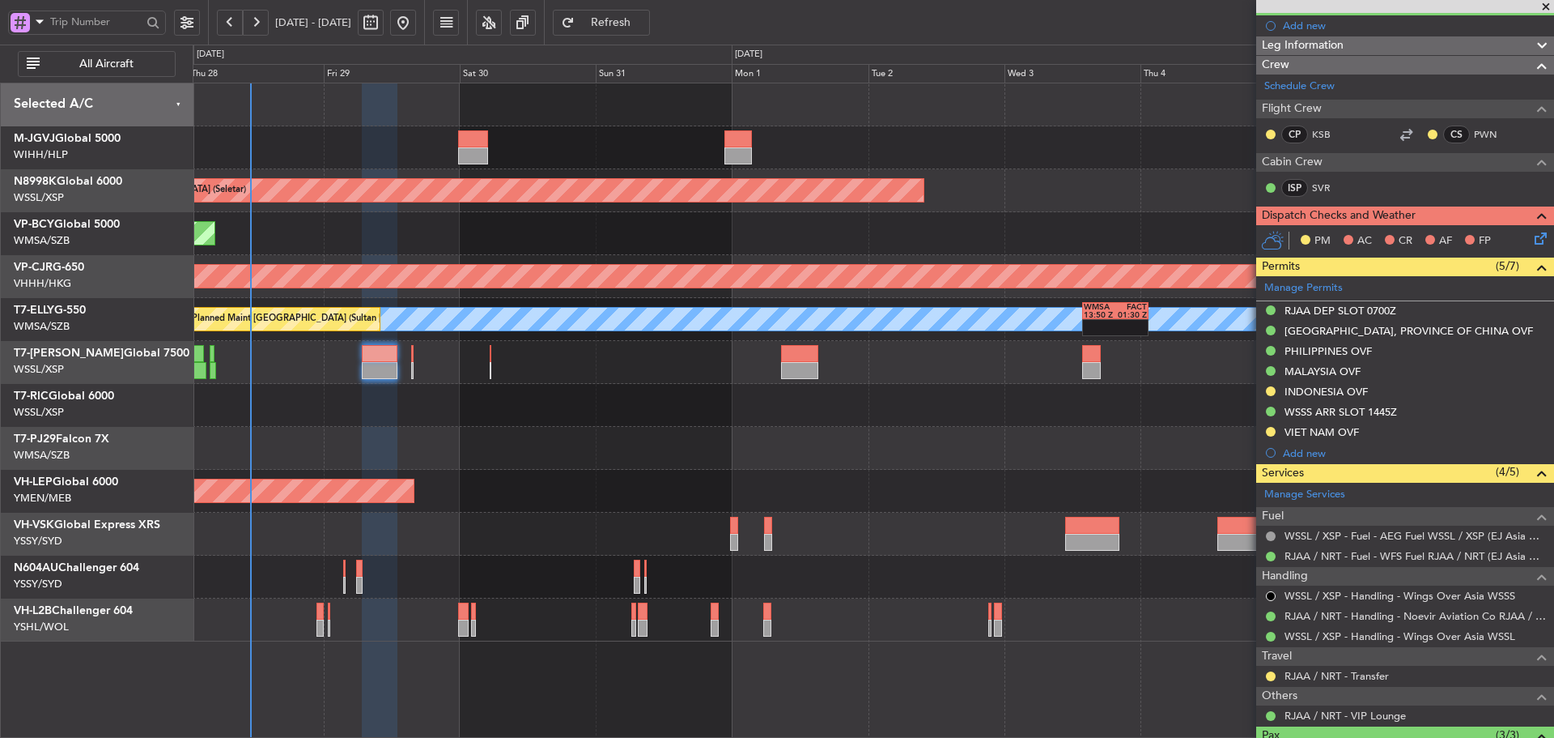
click at [568, 395] on div at bounding box center [873, 405] width 1361 height 43
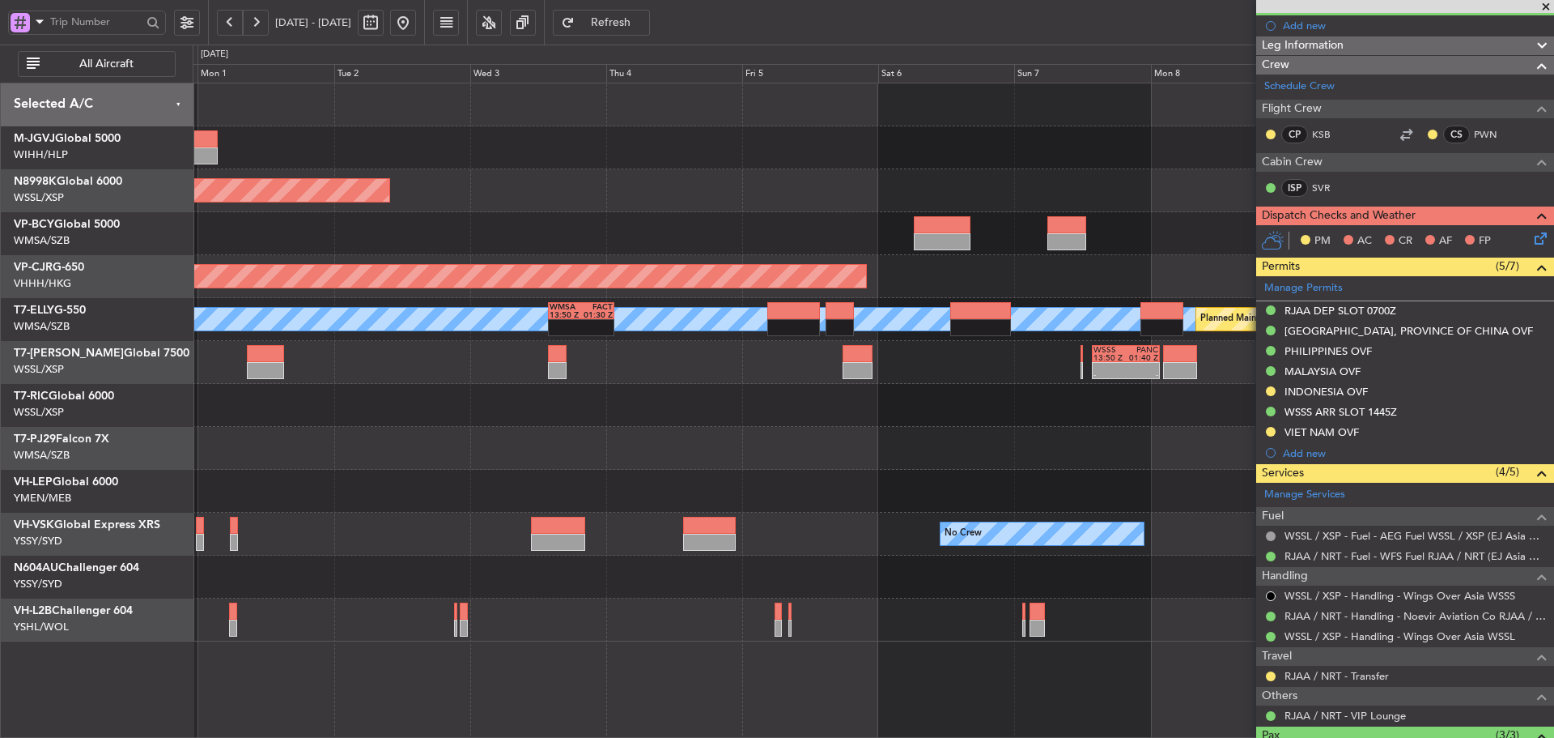
click at [825, 457] on div at bounding box center [873, 448] width 1361 height 43
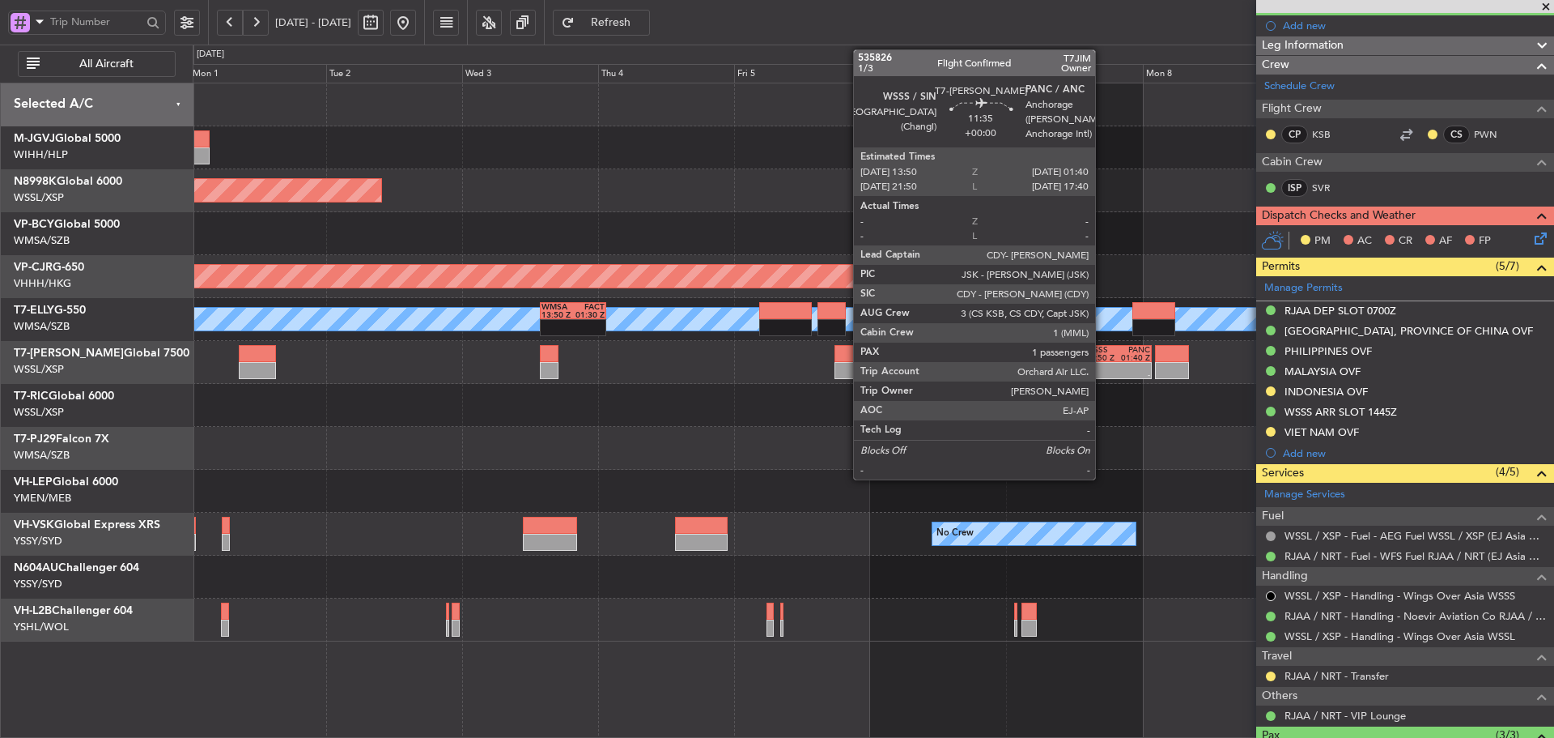
click at [1103, 368] on div at bounding box center [1102, 367] width 32 height 8
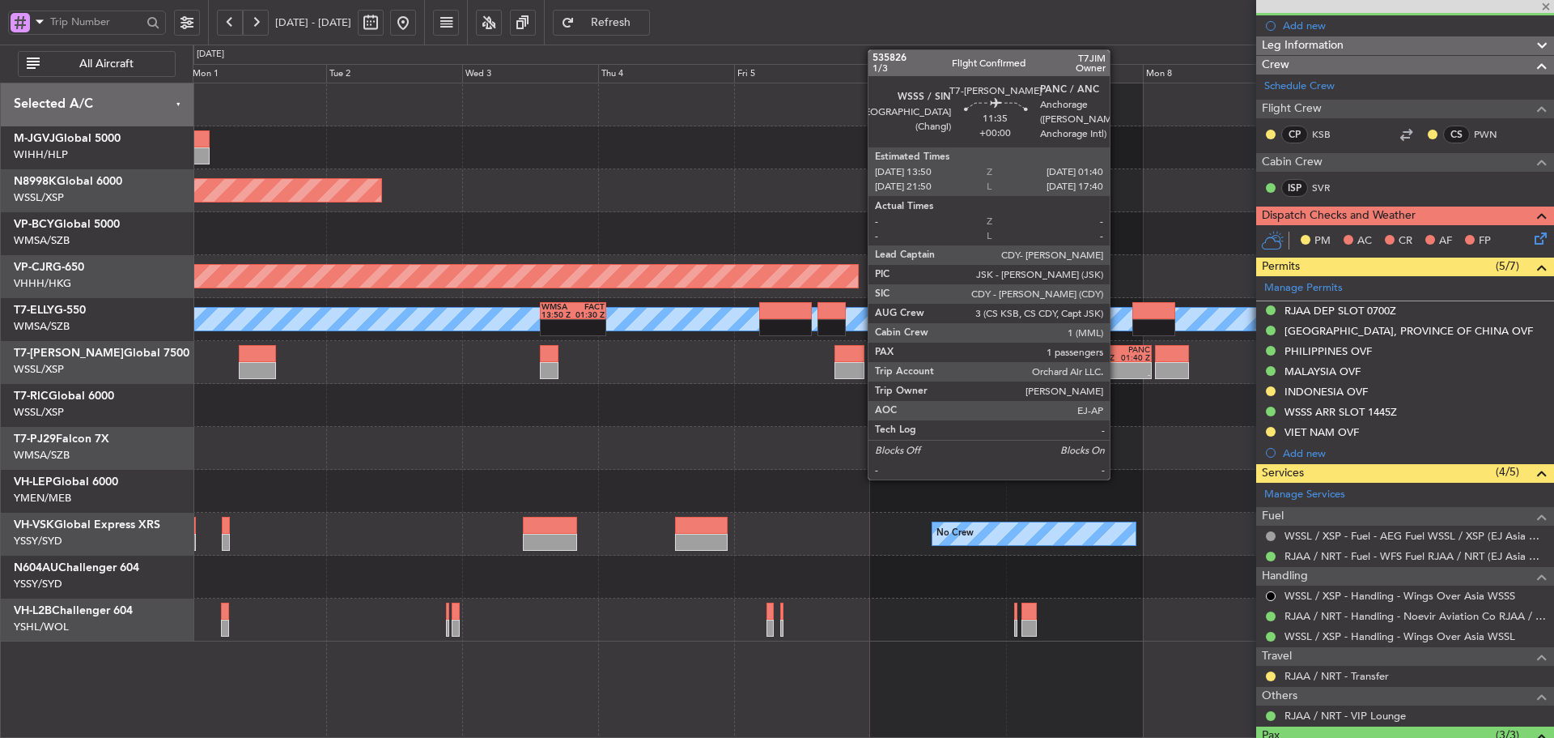
type input "1"
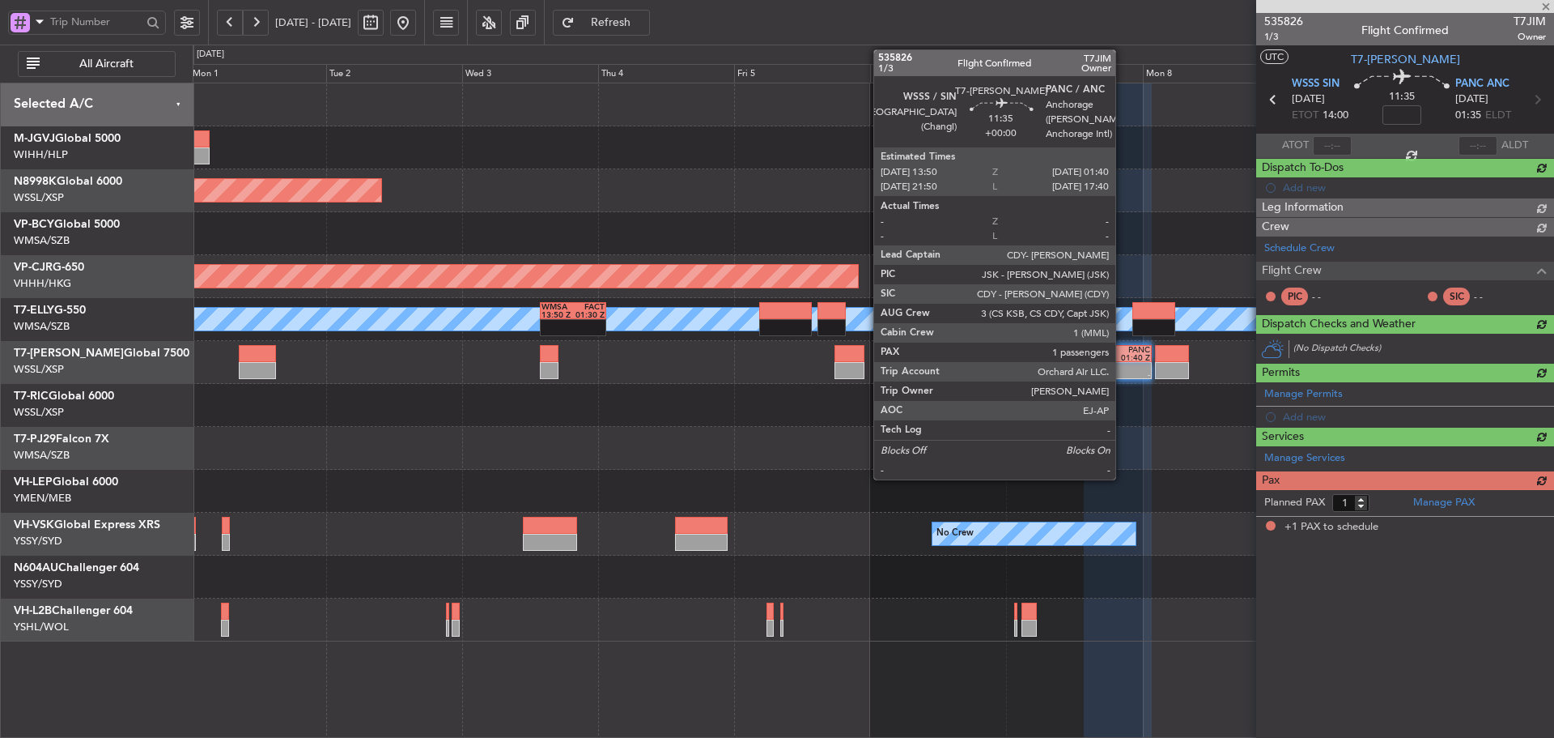
scroll to position [0, 0]
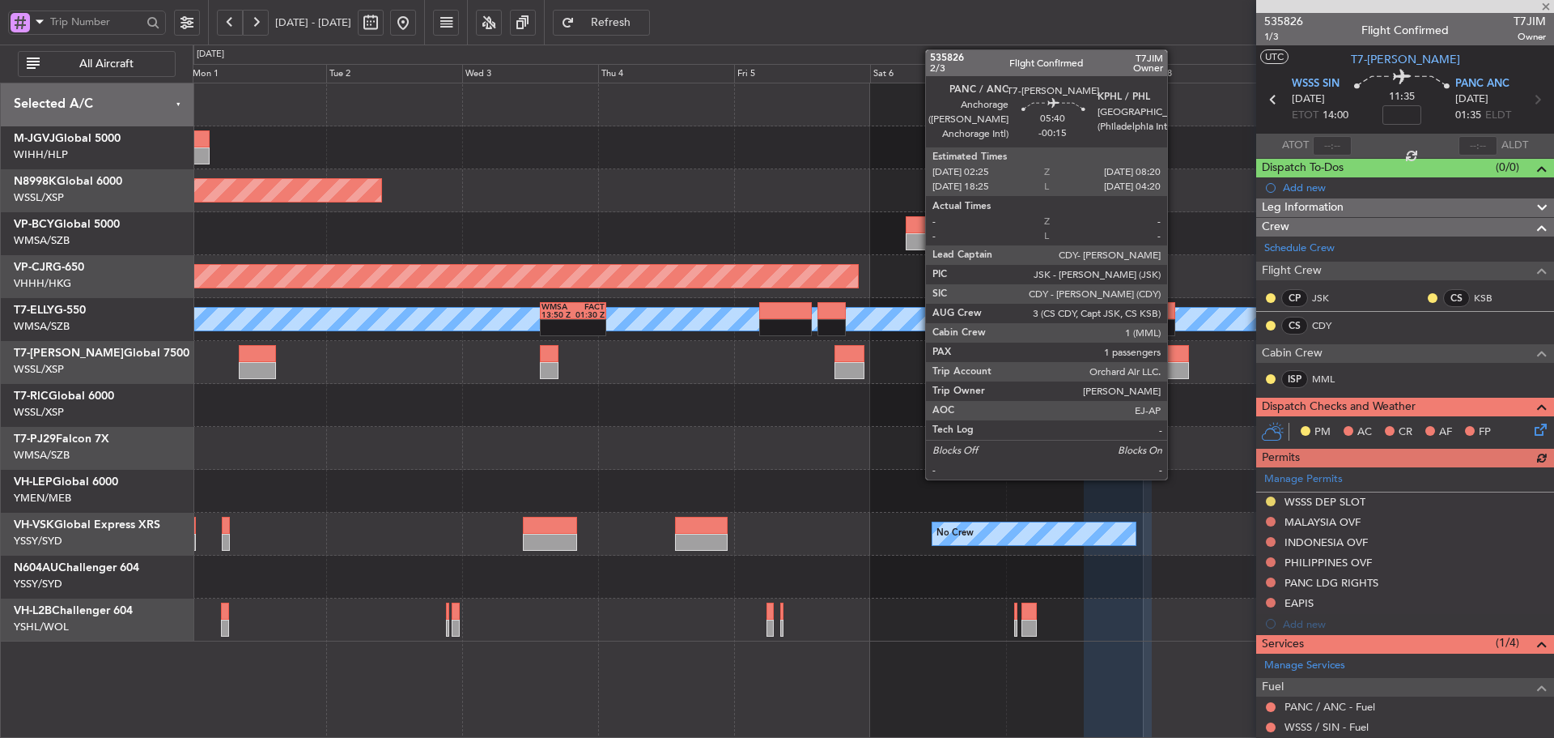
click at [1175, 360] on div at bounding box center [1172, 353] width 34 height 17
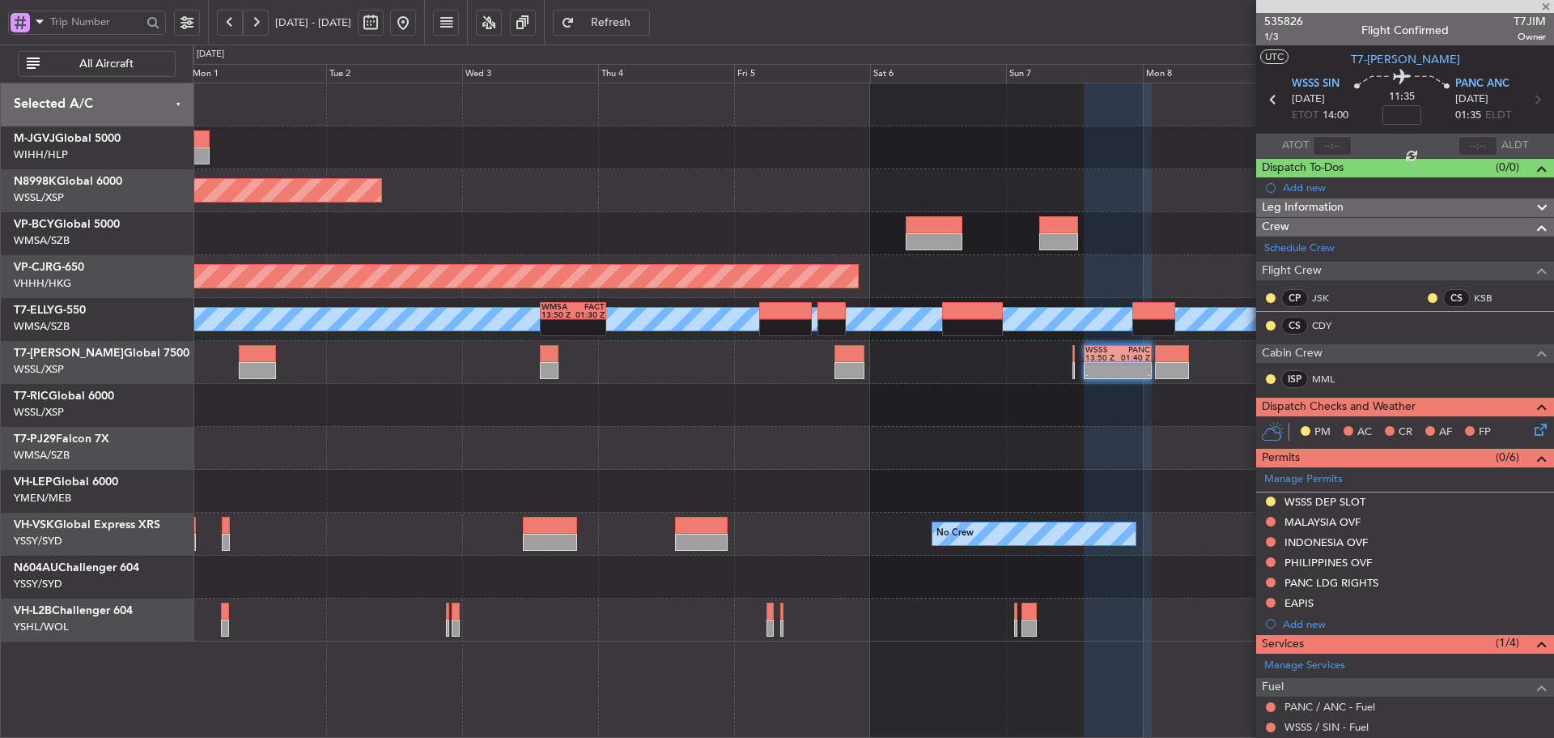
type input "-00:15"
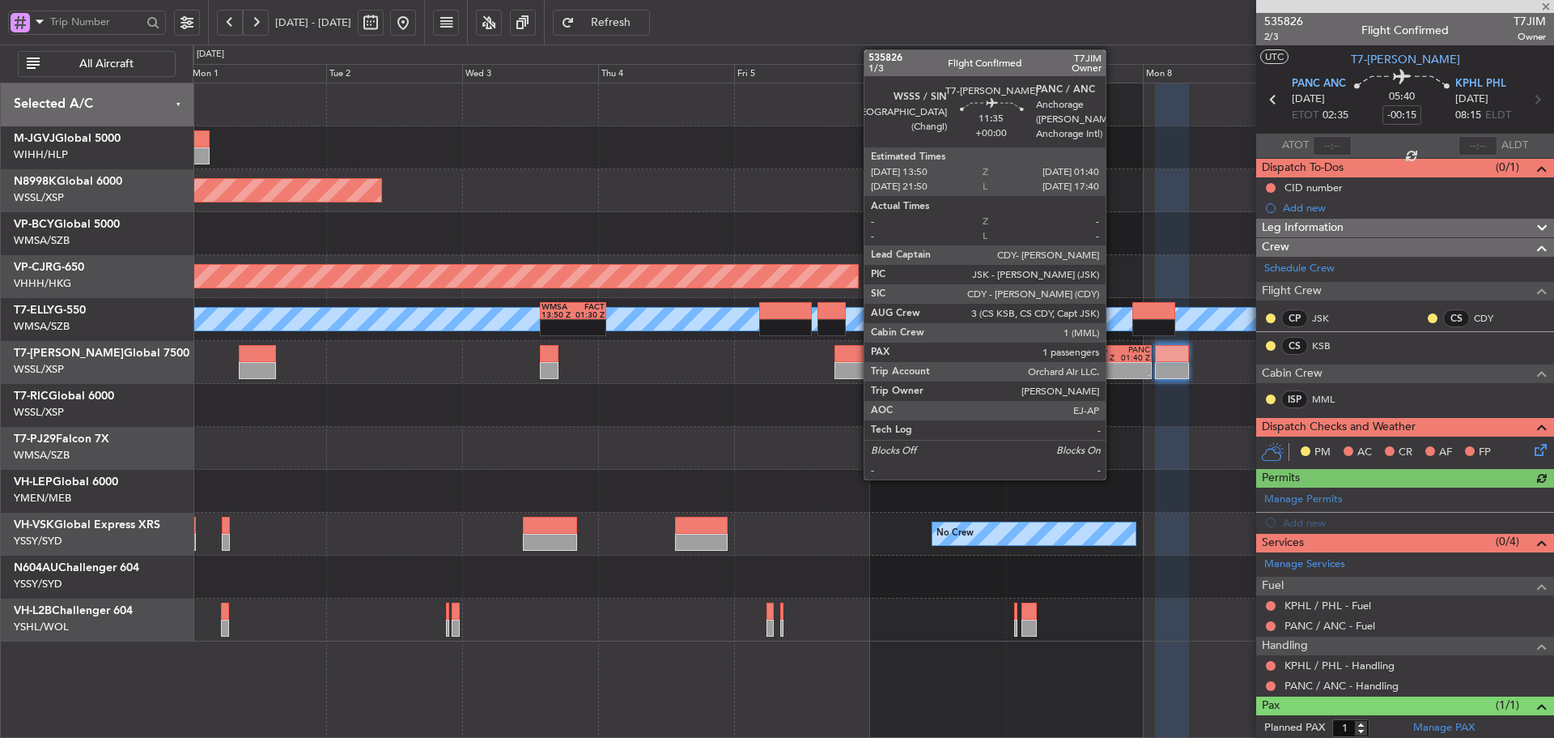
click at [1113, 365] on div at bounding box center [1102, 367] width 32 height 8
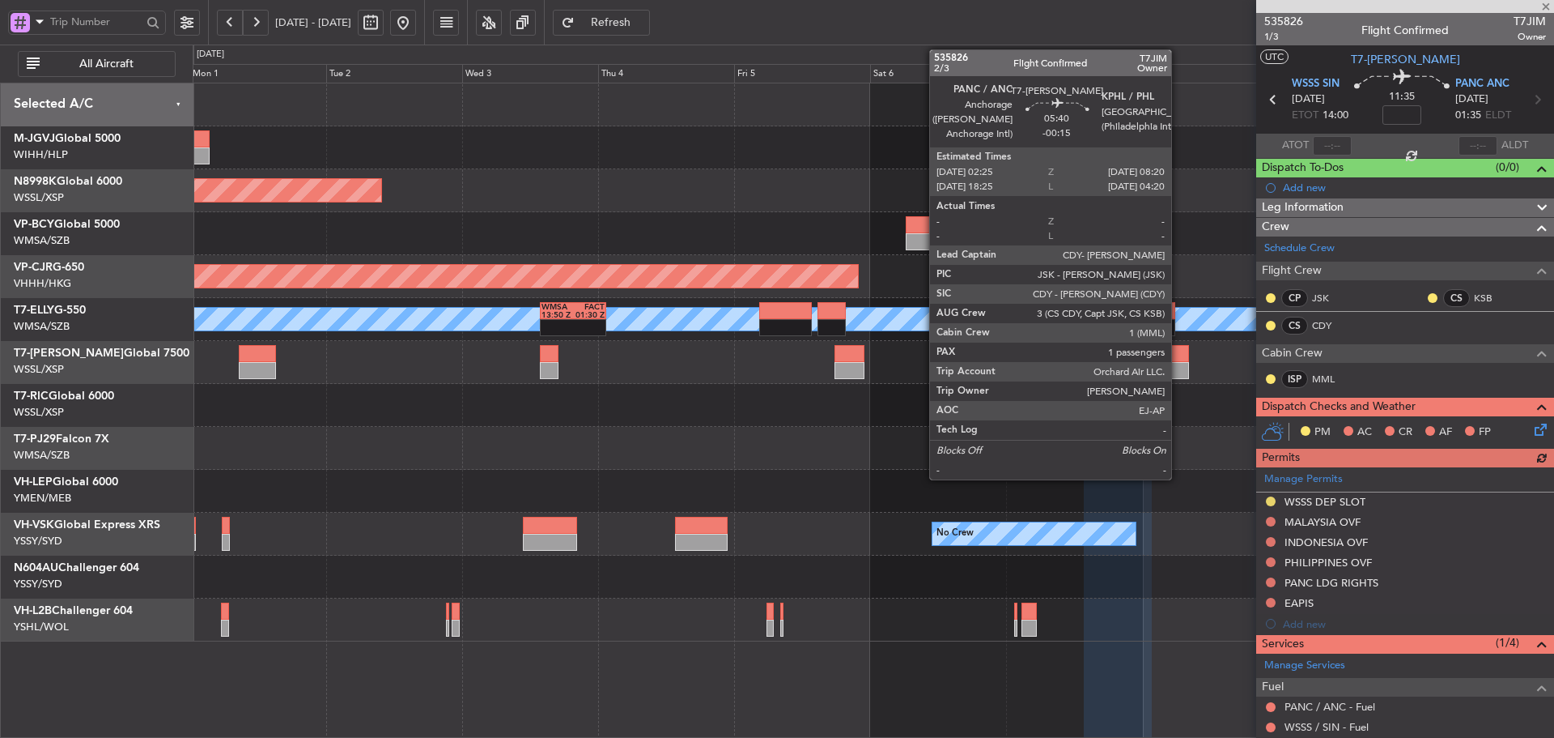
click at [1179, 368] on div at bounding box center [1172, 370] width 34 height 17
type input "-00:15"
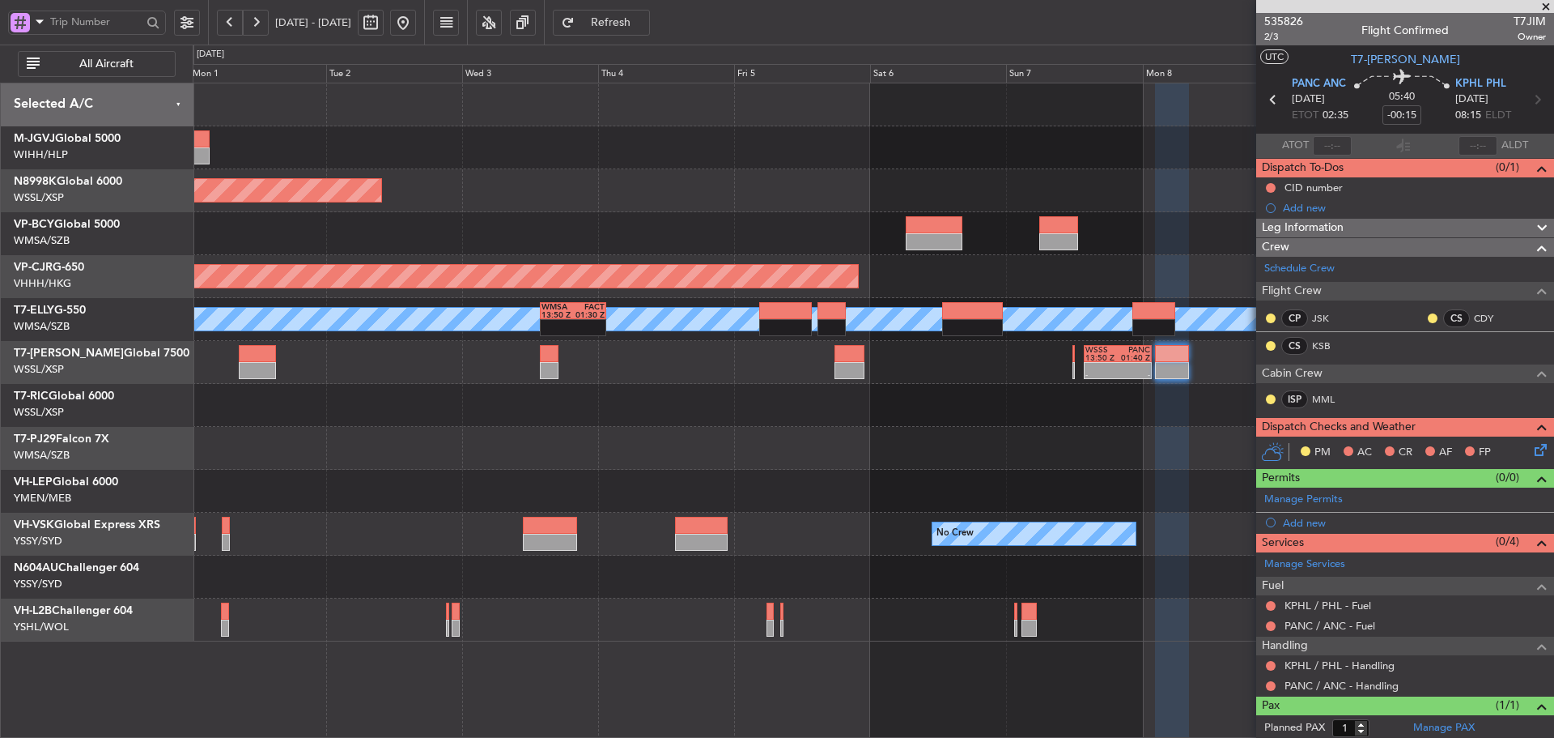
scroll to position [40, 0]
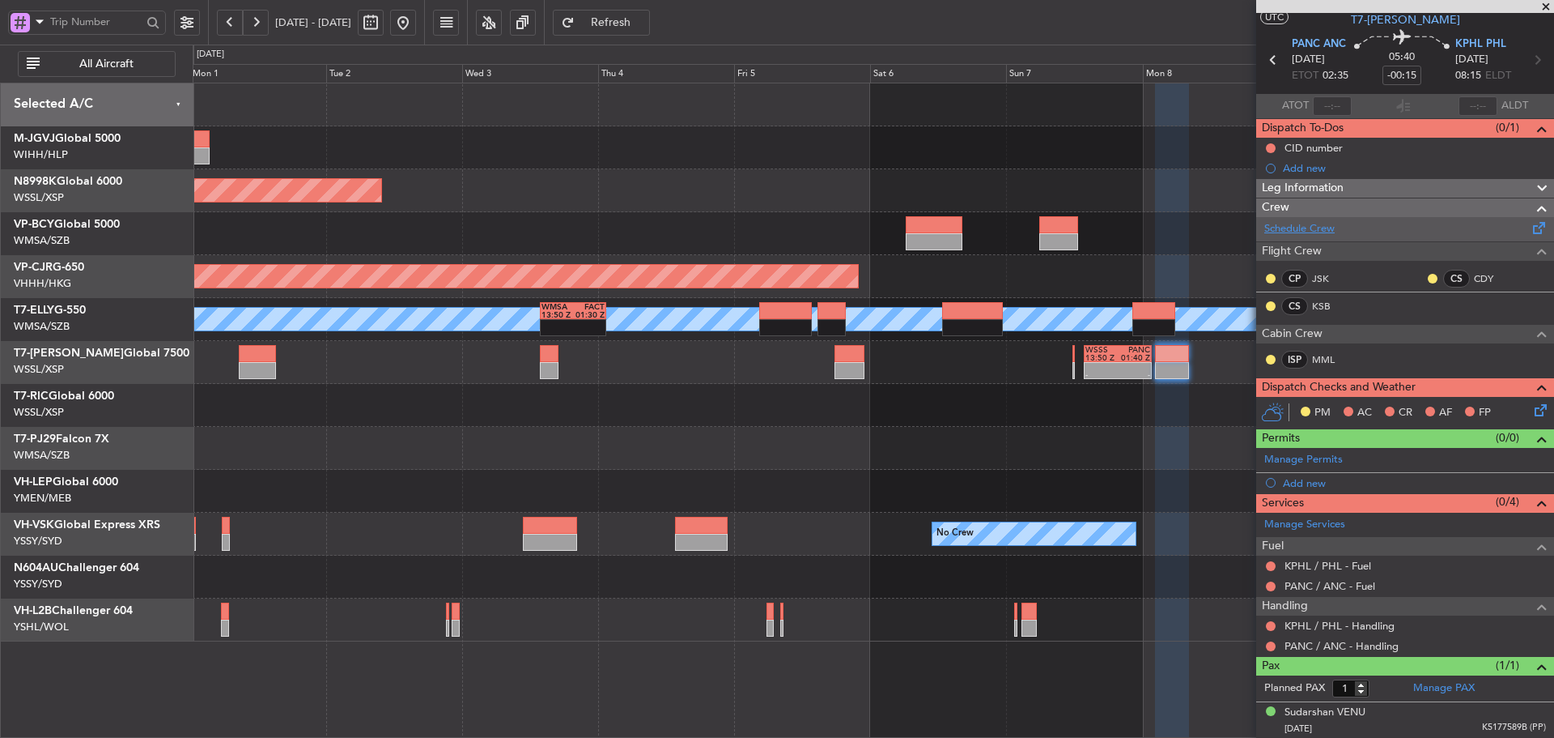
click at [1303, 231] on link "Schedule Crew" at bounding box center [1300, 229] width 70 height 16
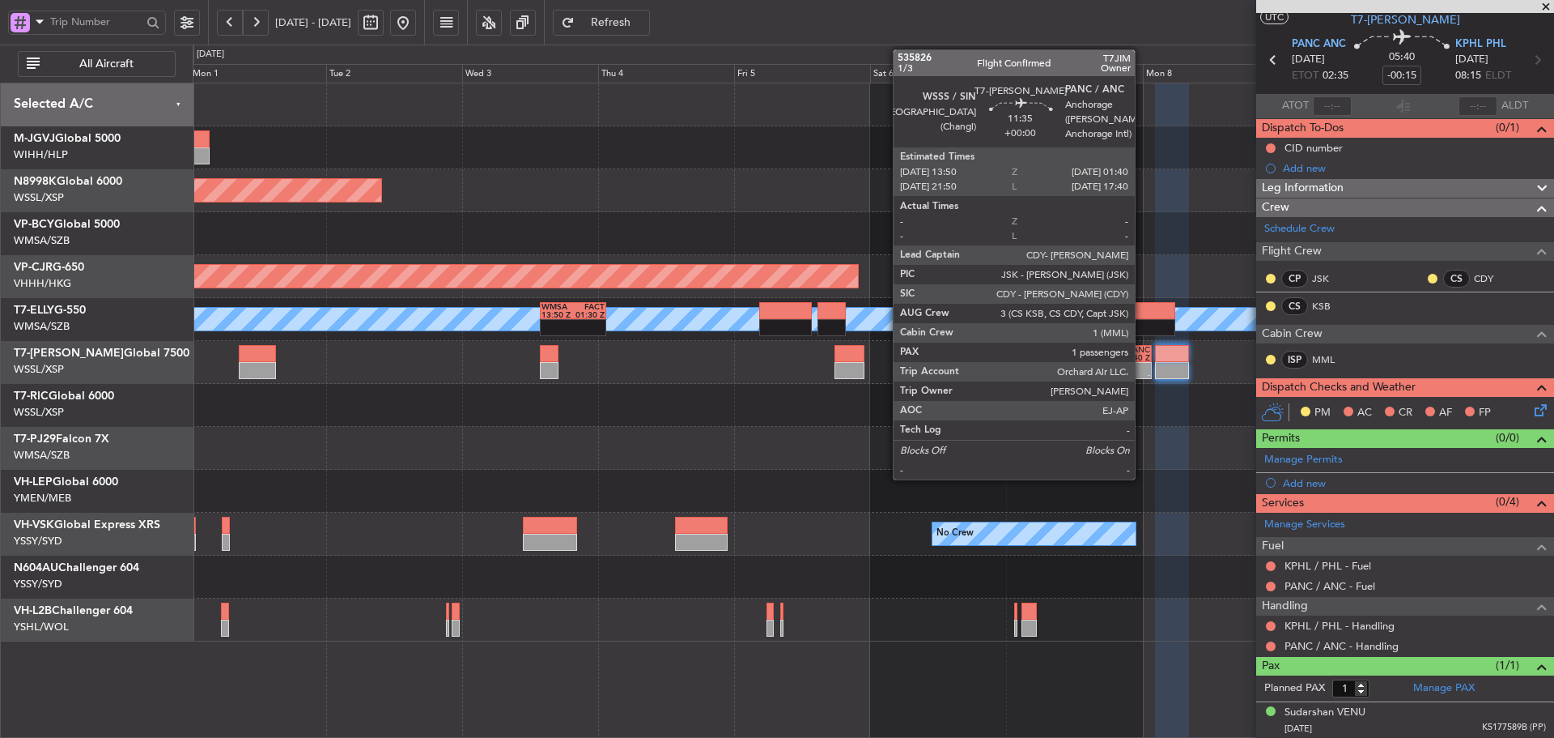
click at [1142, 363] on div at bounding box center [1134, 367] width 32 height 8
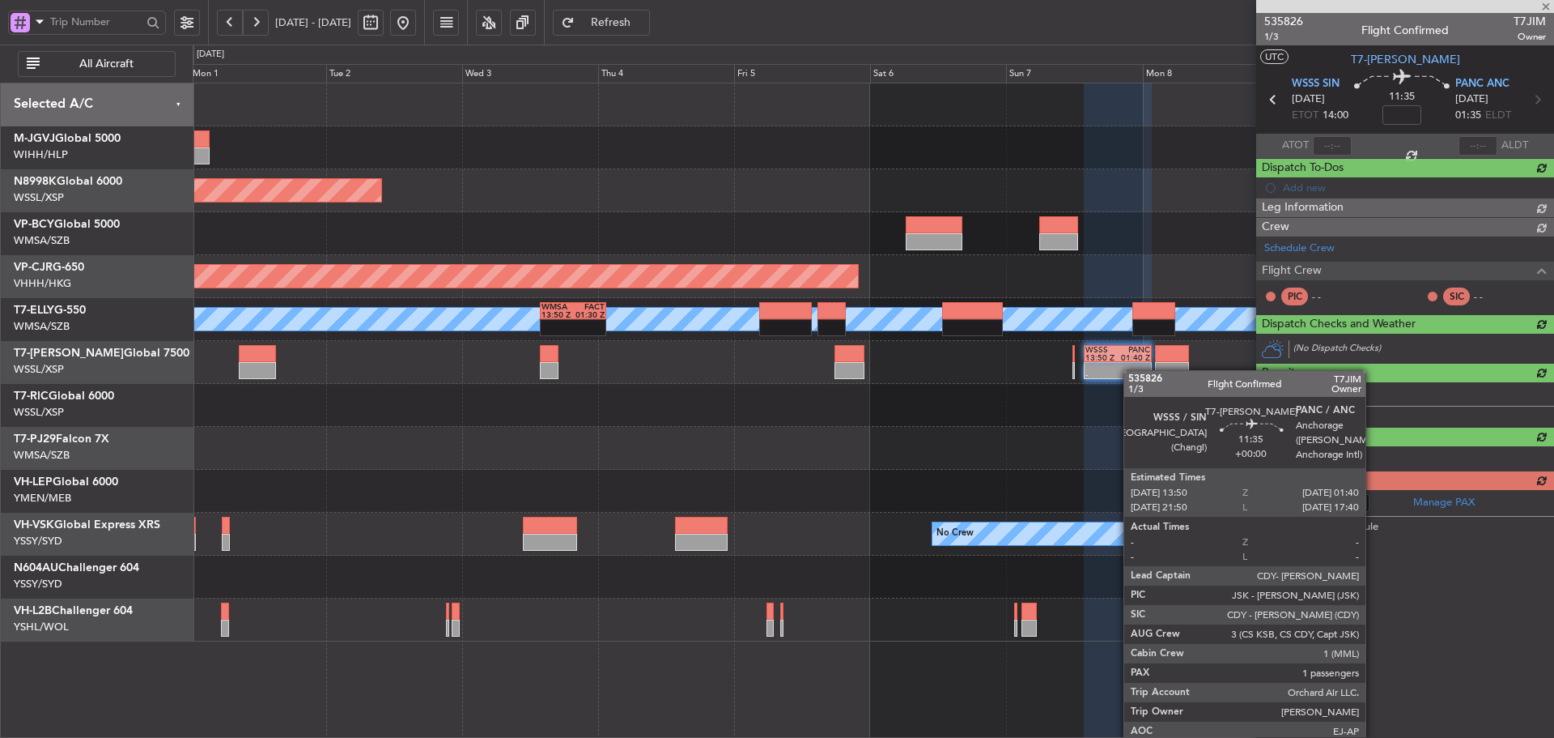
scroll to position [0, 0]
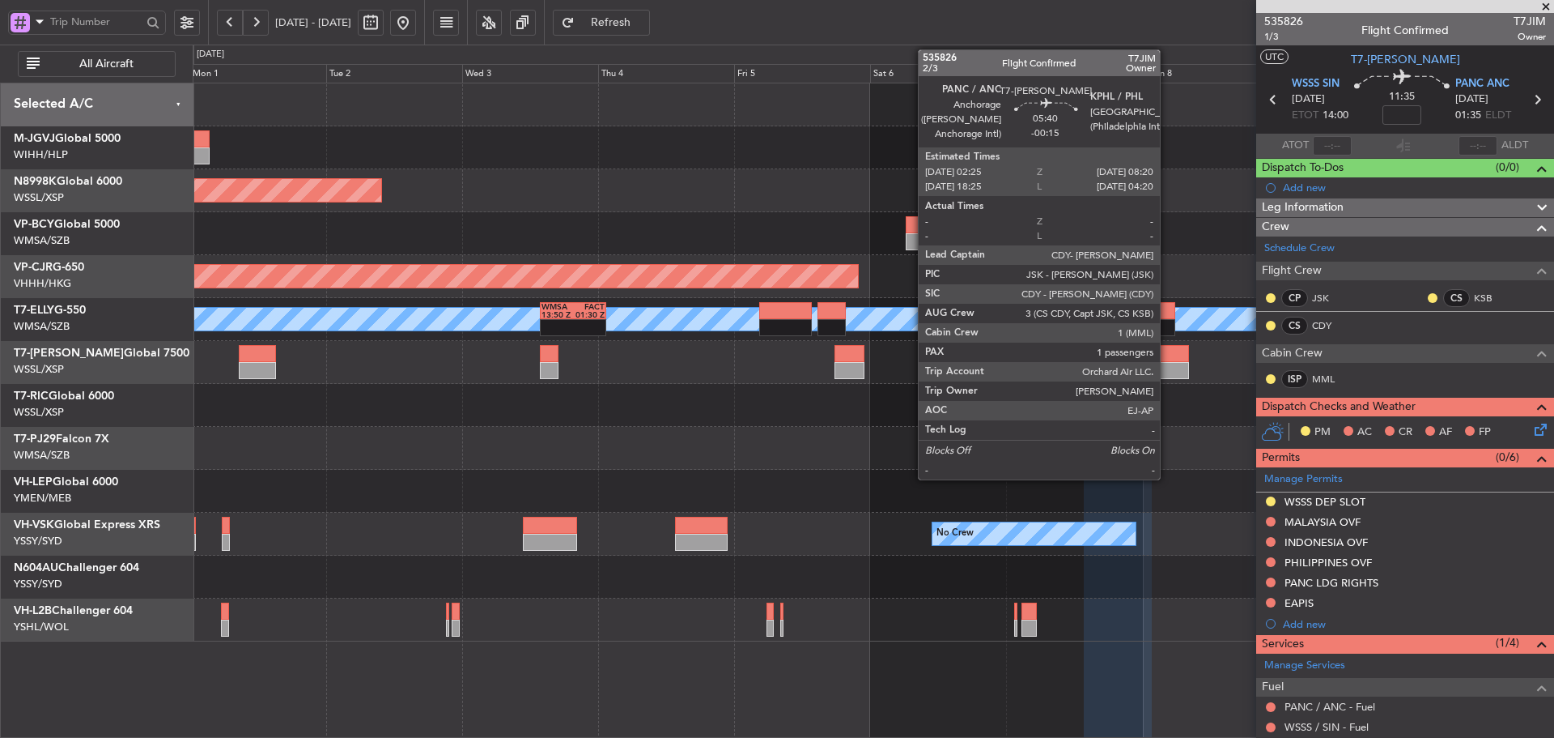
click at [1167, 375] on div at bounding box center [1172, 370] width 34 height 17
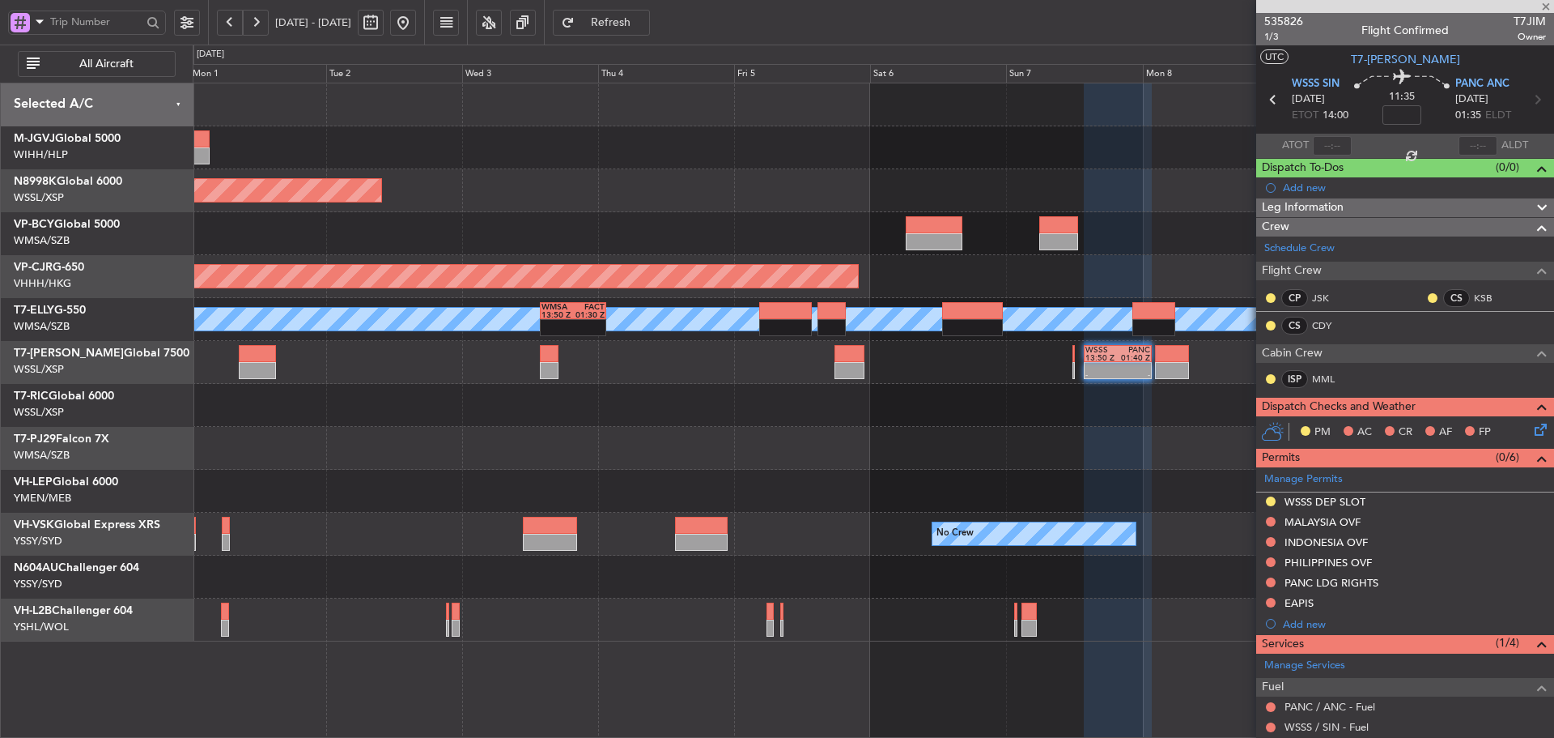
type input "-00:15"
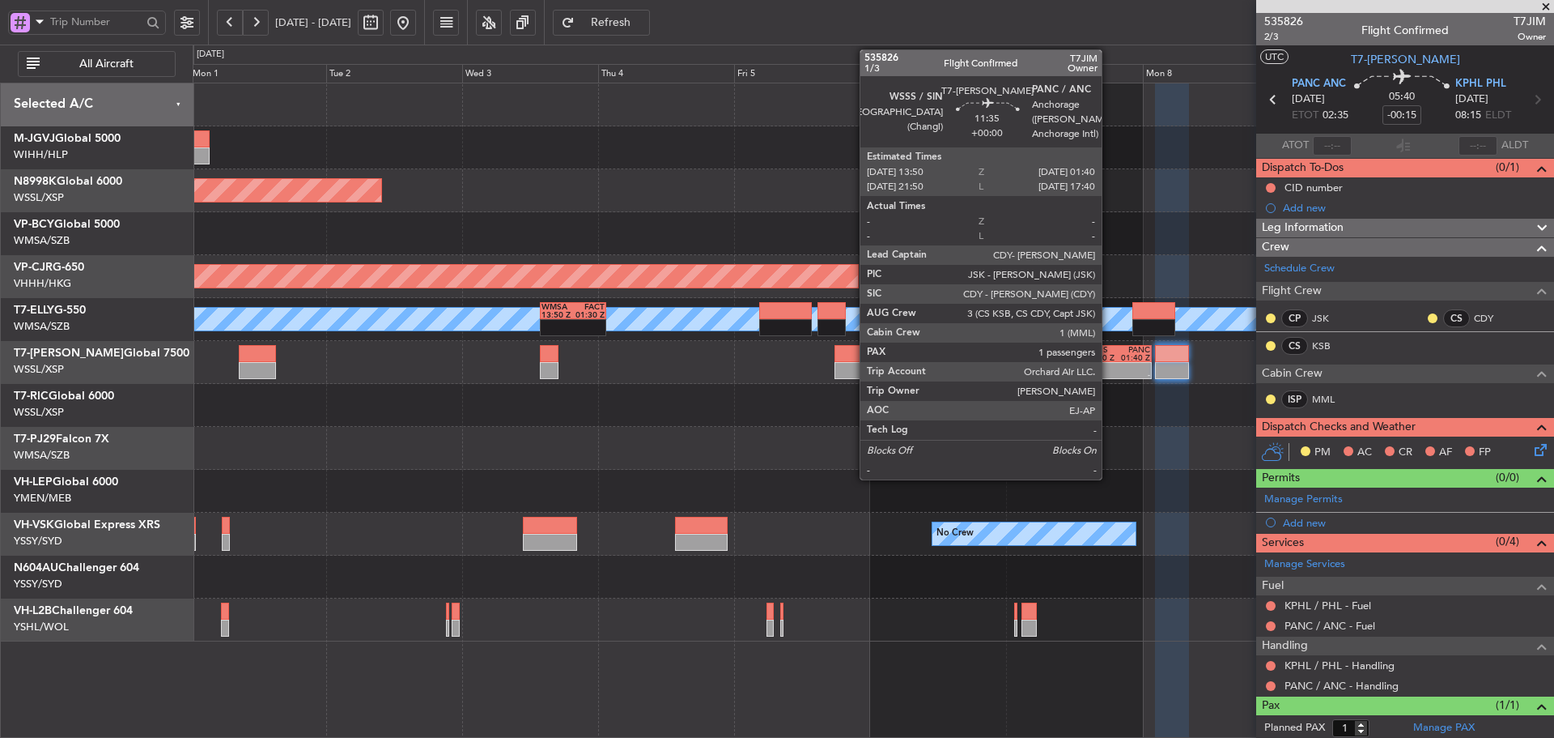
click at [1109, 376] on div "-" at bounding box center [1102, 375] width 32 height 8
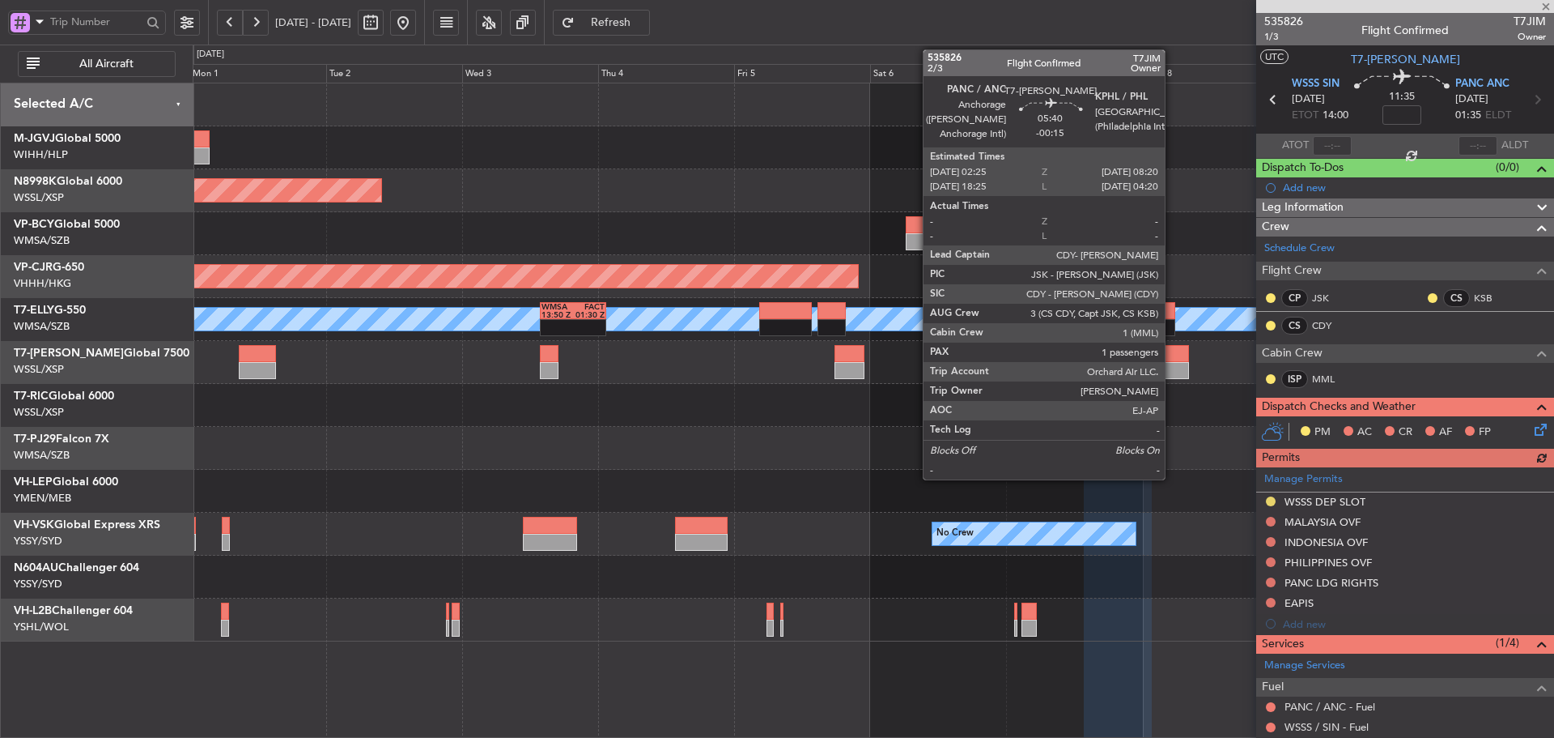
click at [1172, 361] on div at bounding box center [1172, 353] width 34 height 17
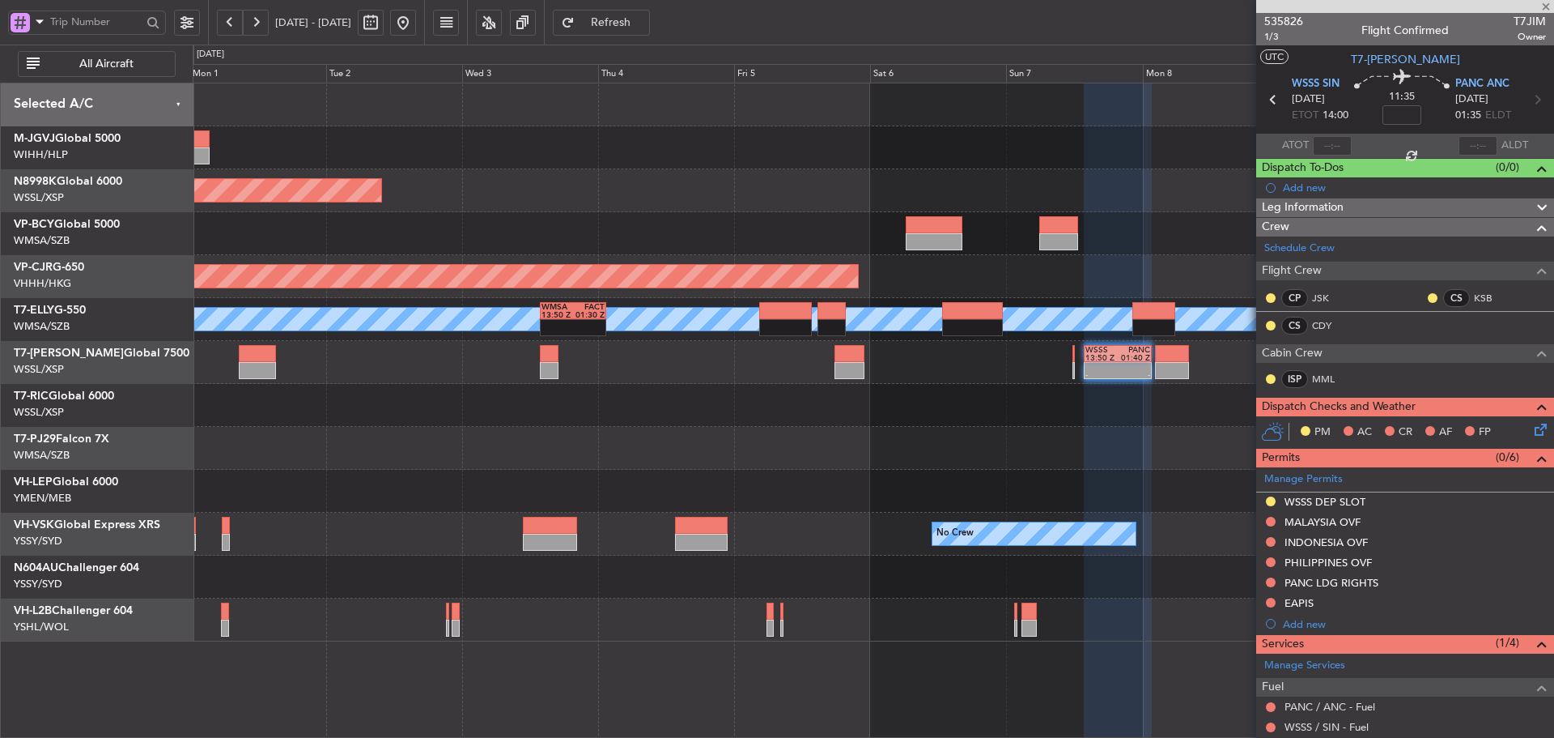
type input "-00:15"
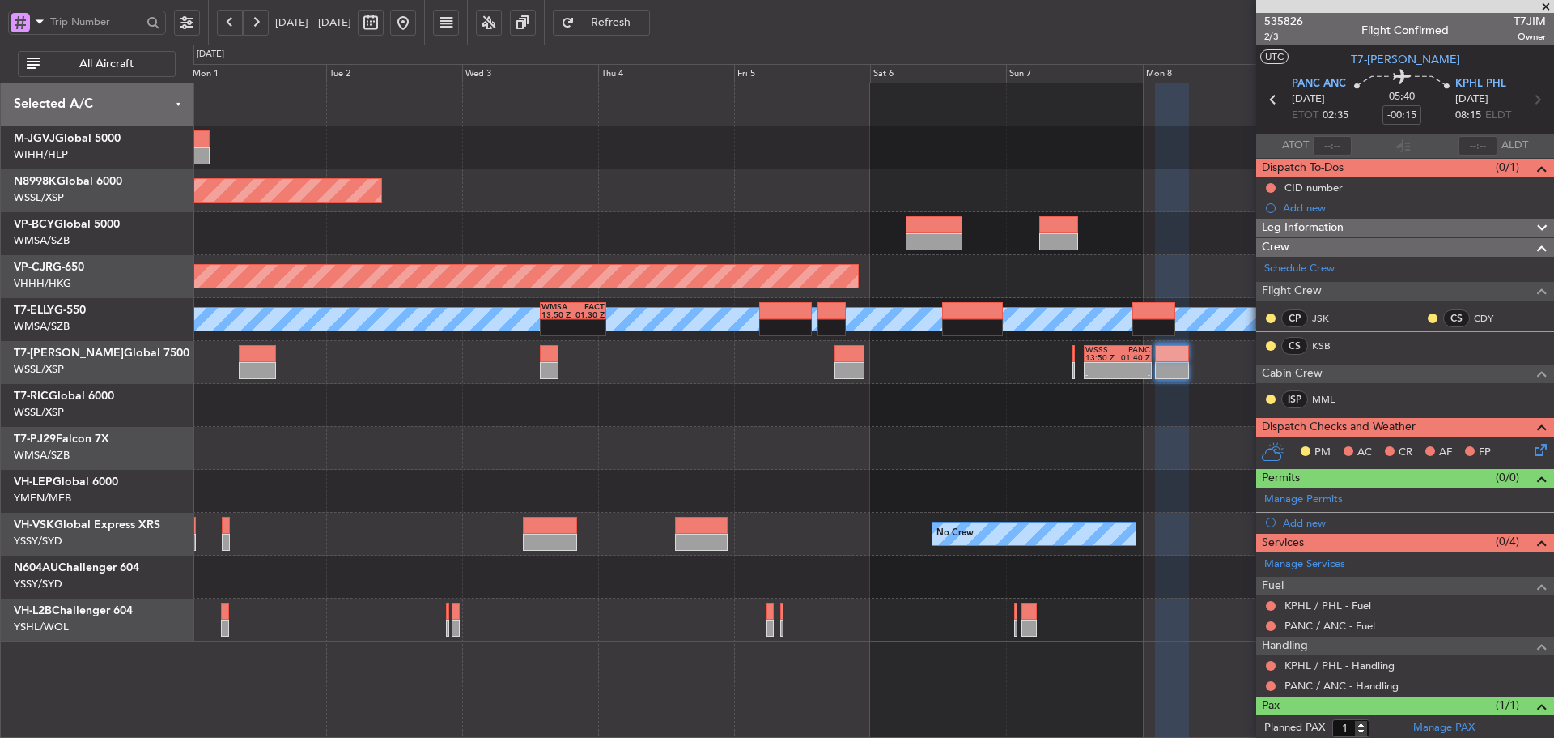
click at [1549, 8] on span at bounding box center [1546, 7] width 16 height 15
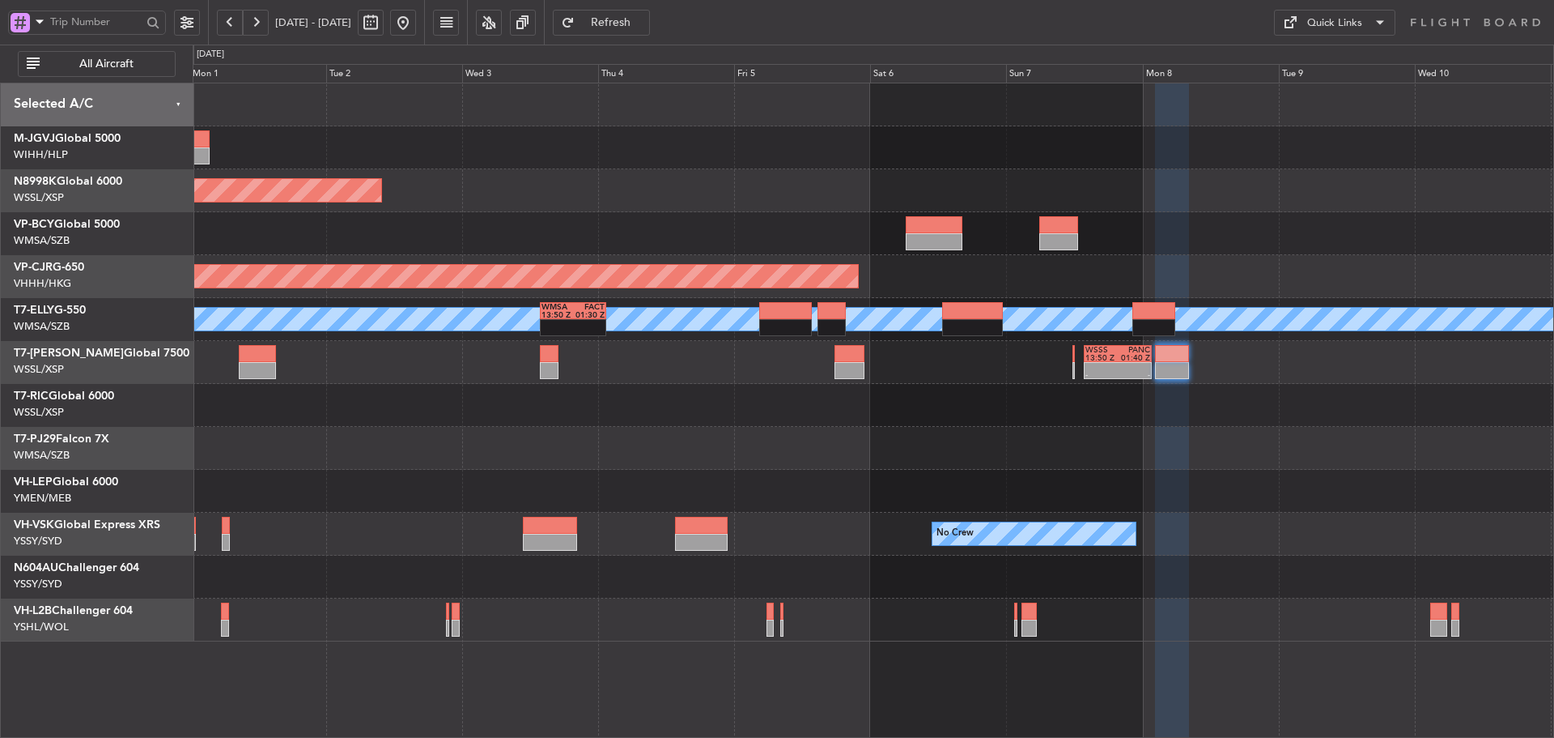
type input "0"
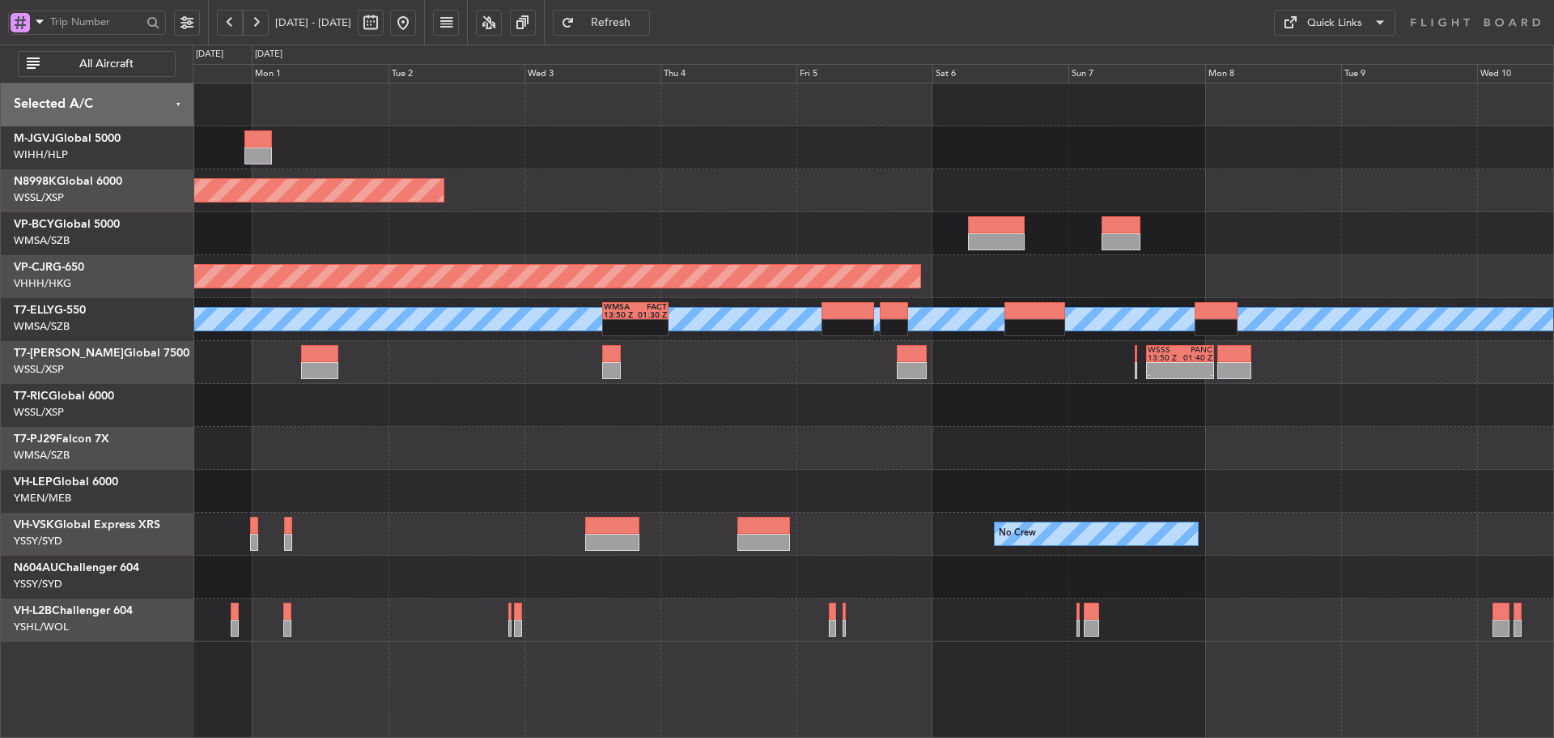
click at [962, 452] on div at bounding box center [873, 448] width 1361 height 43
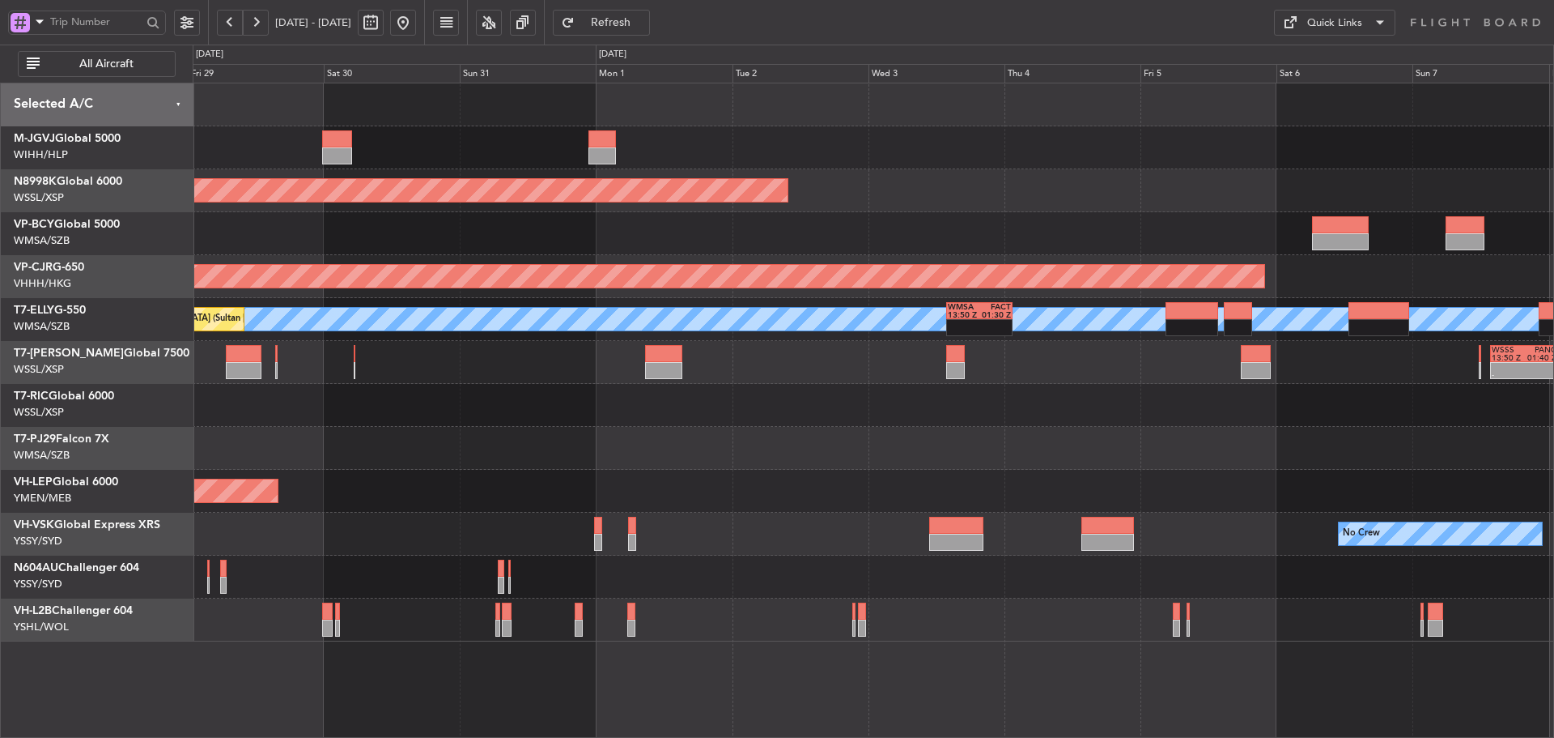
click at [927, 498] on div "Planned Maint [GEOGRAPHIC_DATA] (Seletar) Planned Maint [GEOGRAPHIC_DATA] (Vanc…" at bounding box center [873, 362] width 1361 height 558
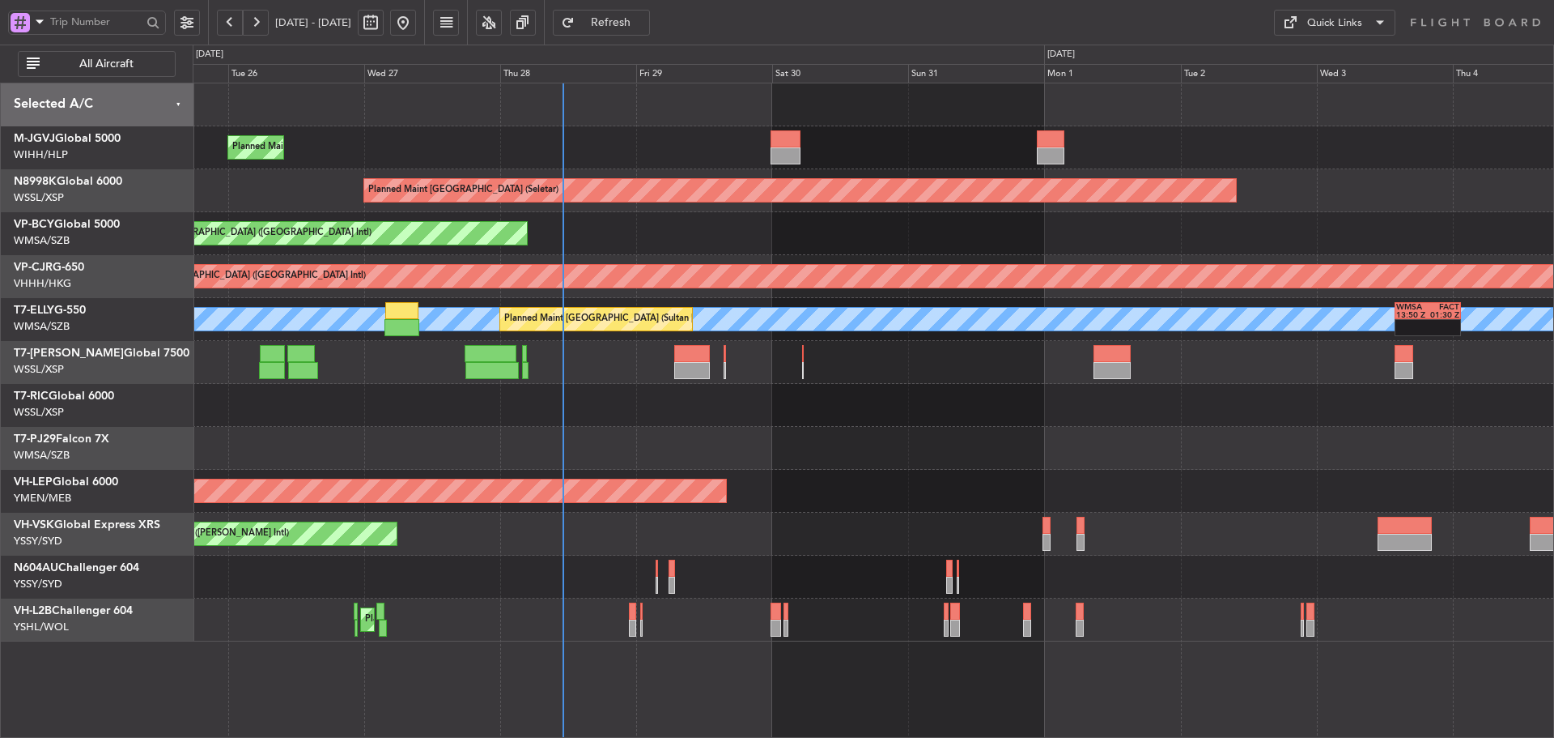
click at [593, 360] on div at bounding box center [873, 362] width 1361 height 43
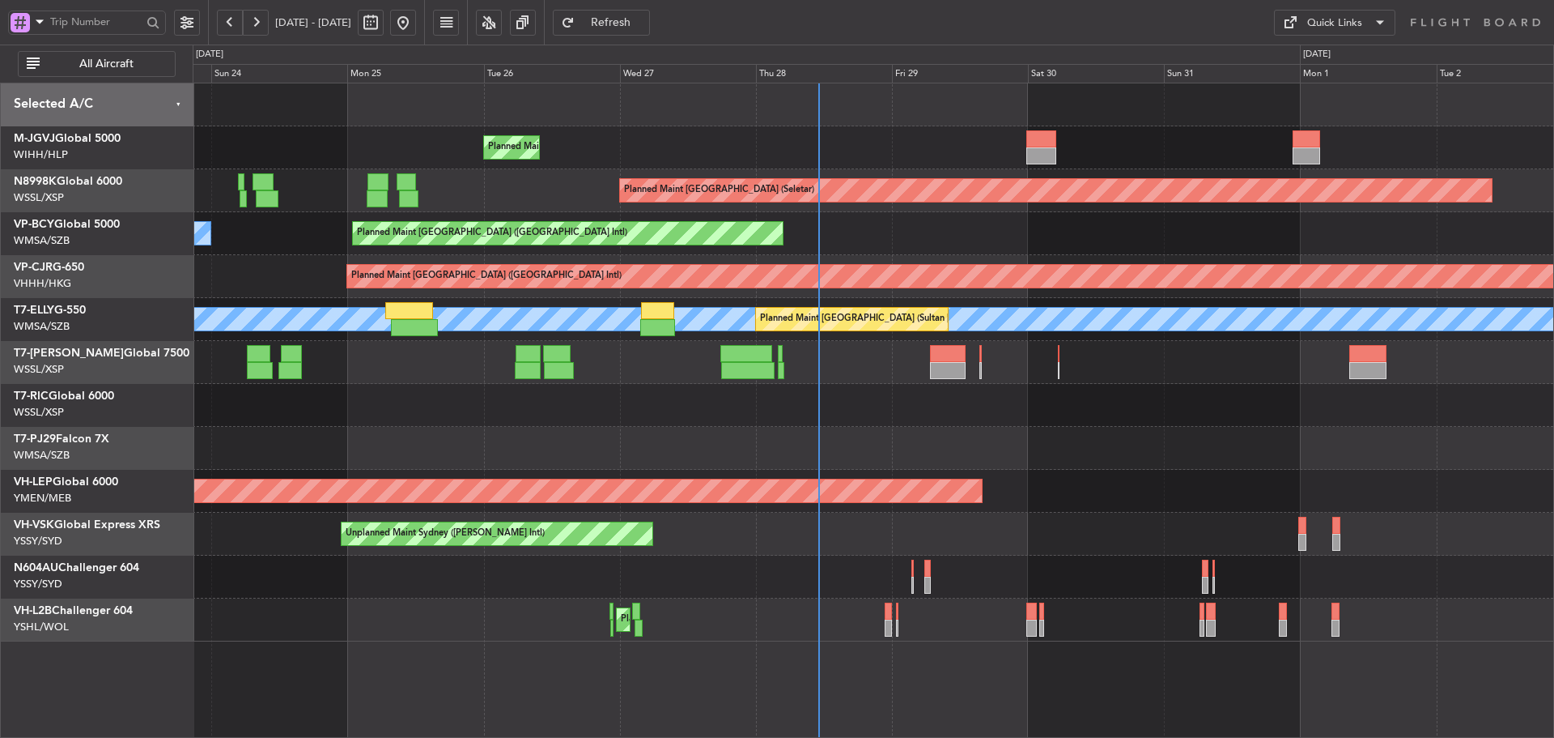
click at [738, 405] on div at bounding box center [873, 405] width 1361 height 43
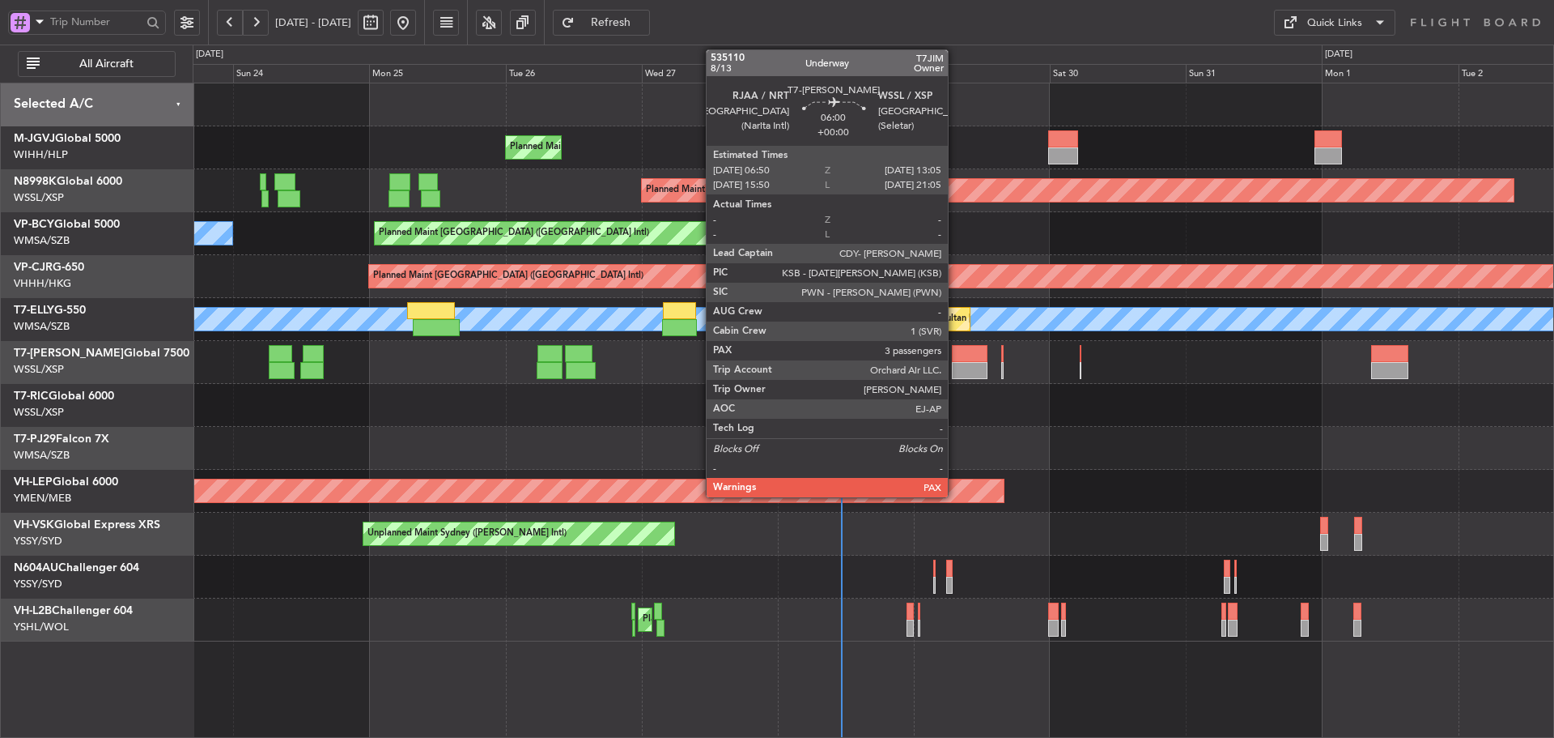
click at [955, 346] on div at bounding box center [970, 353] width 36 height 17
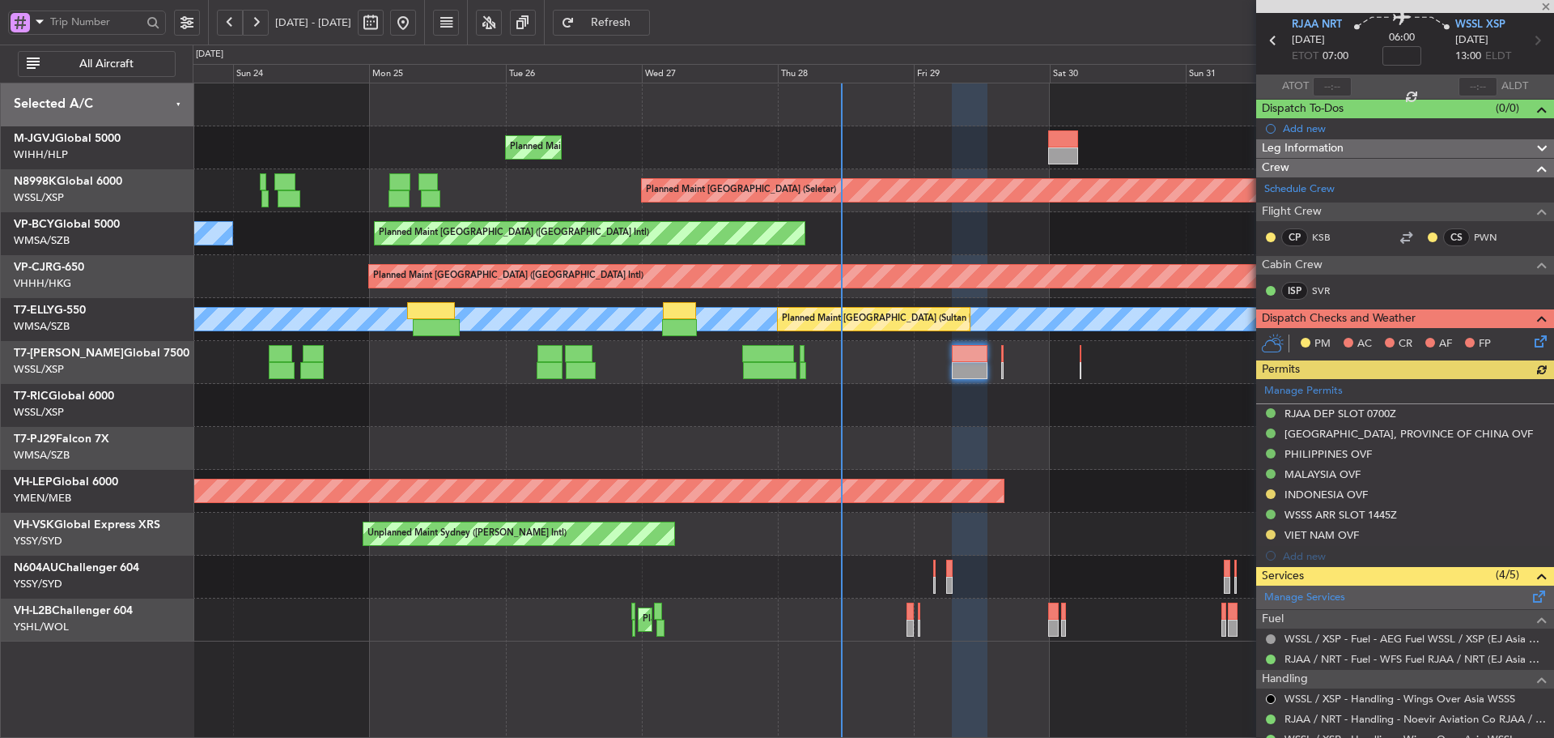
scroll to position [304, 0]
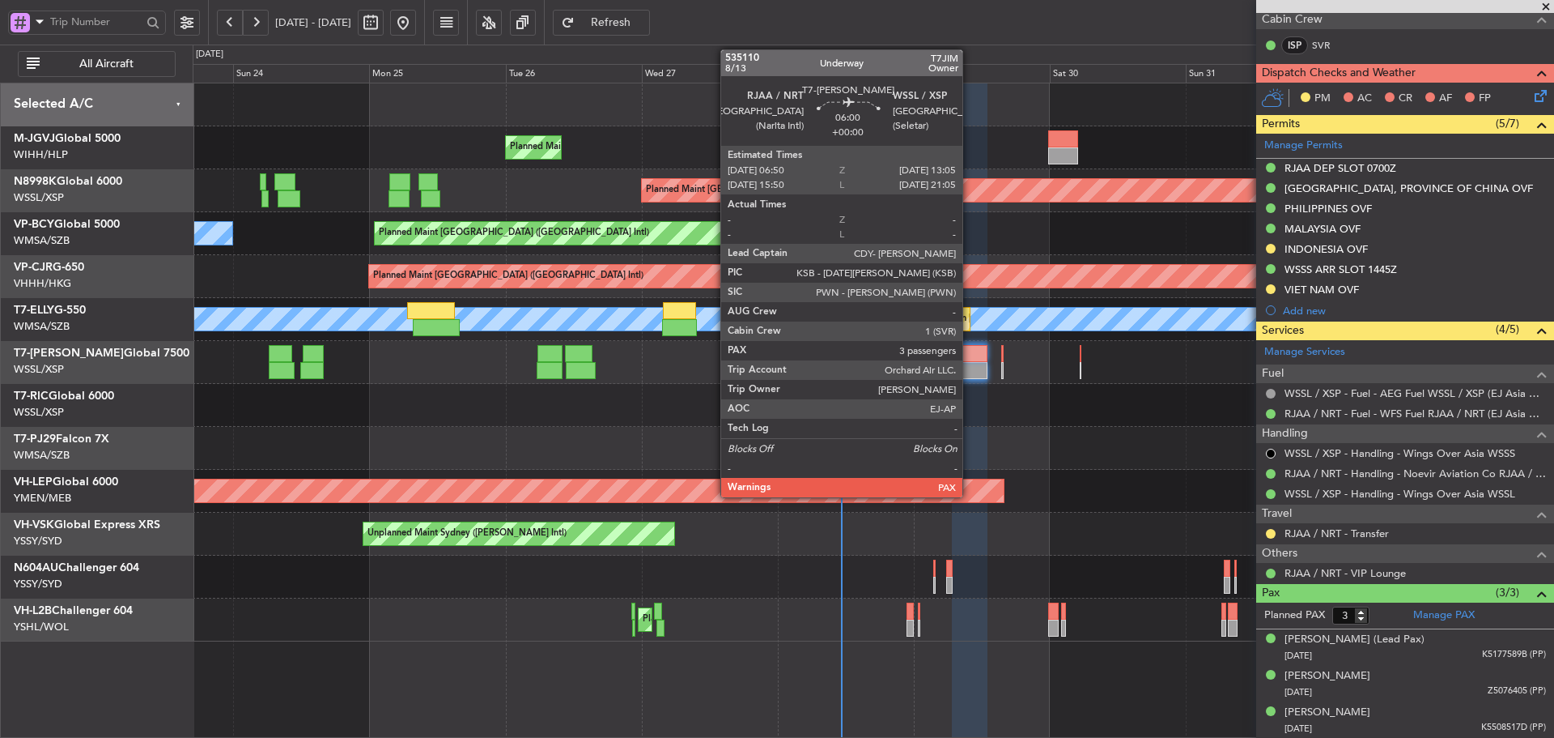
click at [970, 357] on div at bounding box center [970, 353] width 36 height 17
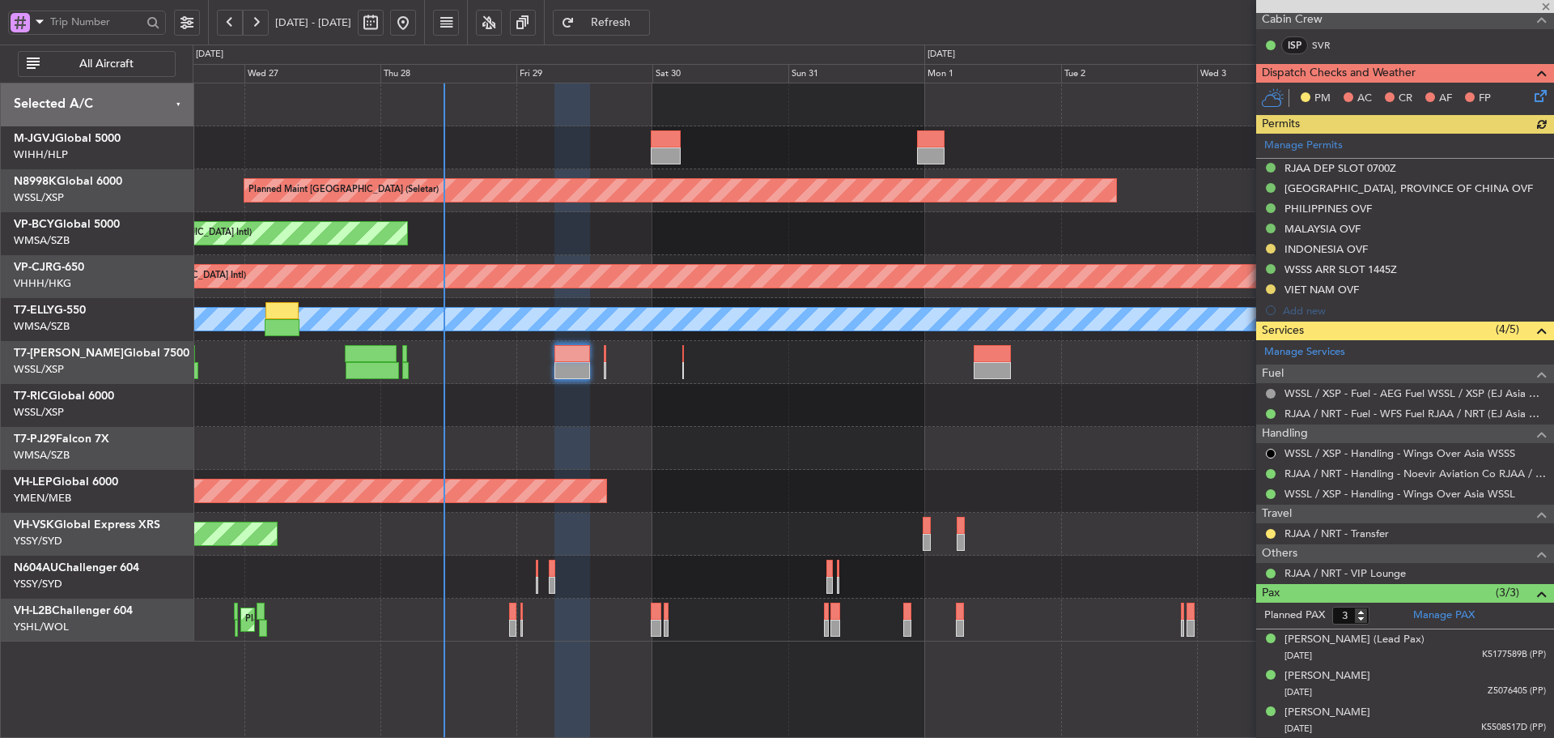
click at [716, 491] on div "Planned Maint [GEOGRAPHIC_DATA] (Halim Intl) Planned Maint [GEOGRAPHIC_DATA] (S…" at bounding box center [873, 362] width 1361 height 558
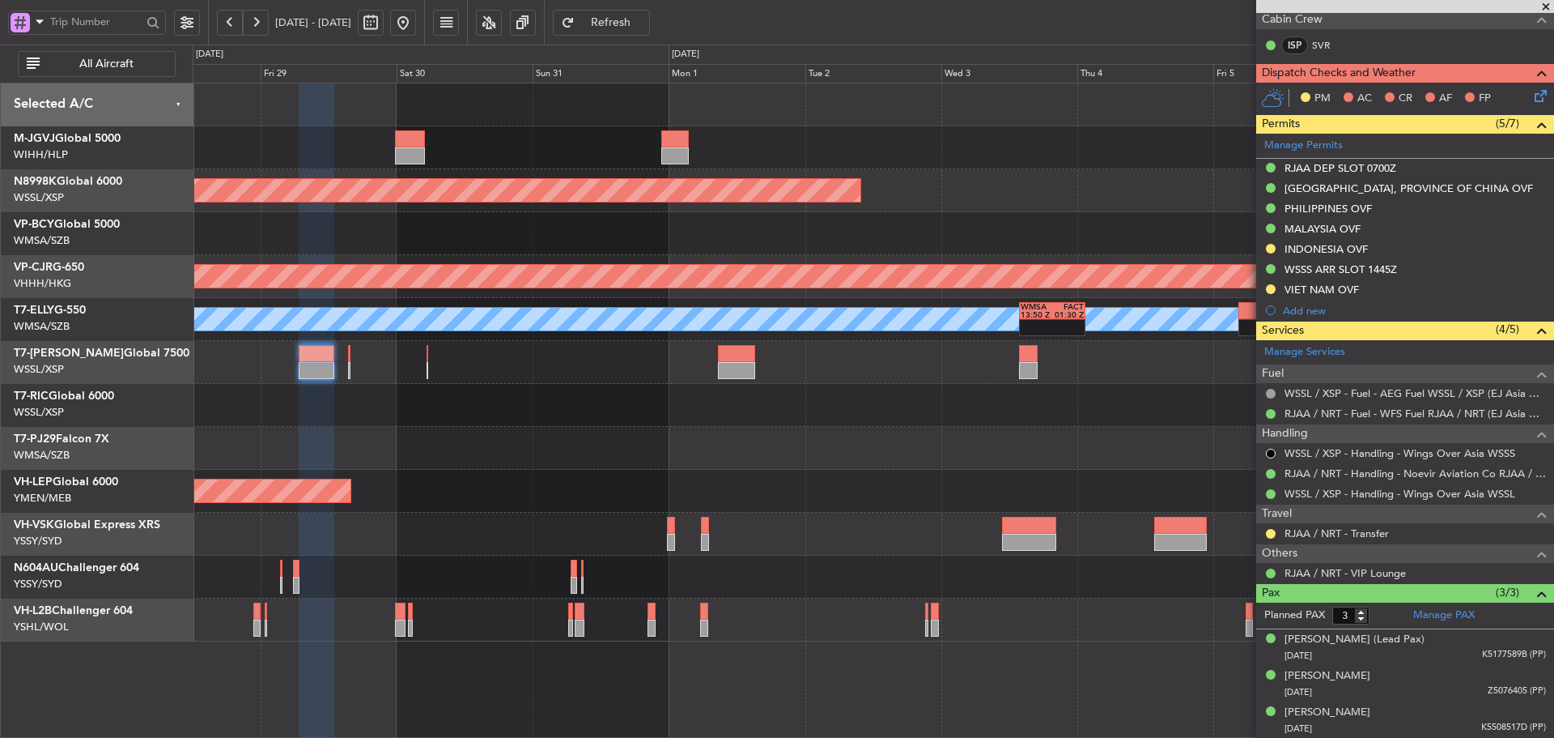
click at [735, 524] on div "No Crew Unplanned Maint Sydney ([PERSON_NAME] Intl)" at bounding box center [873, 533] width 1361 height 43
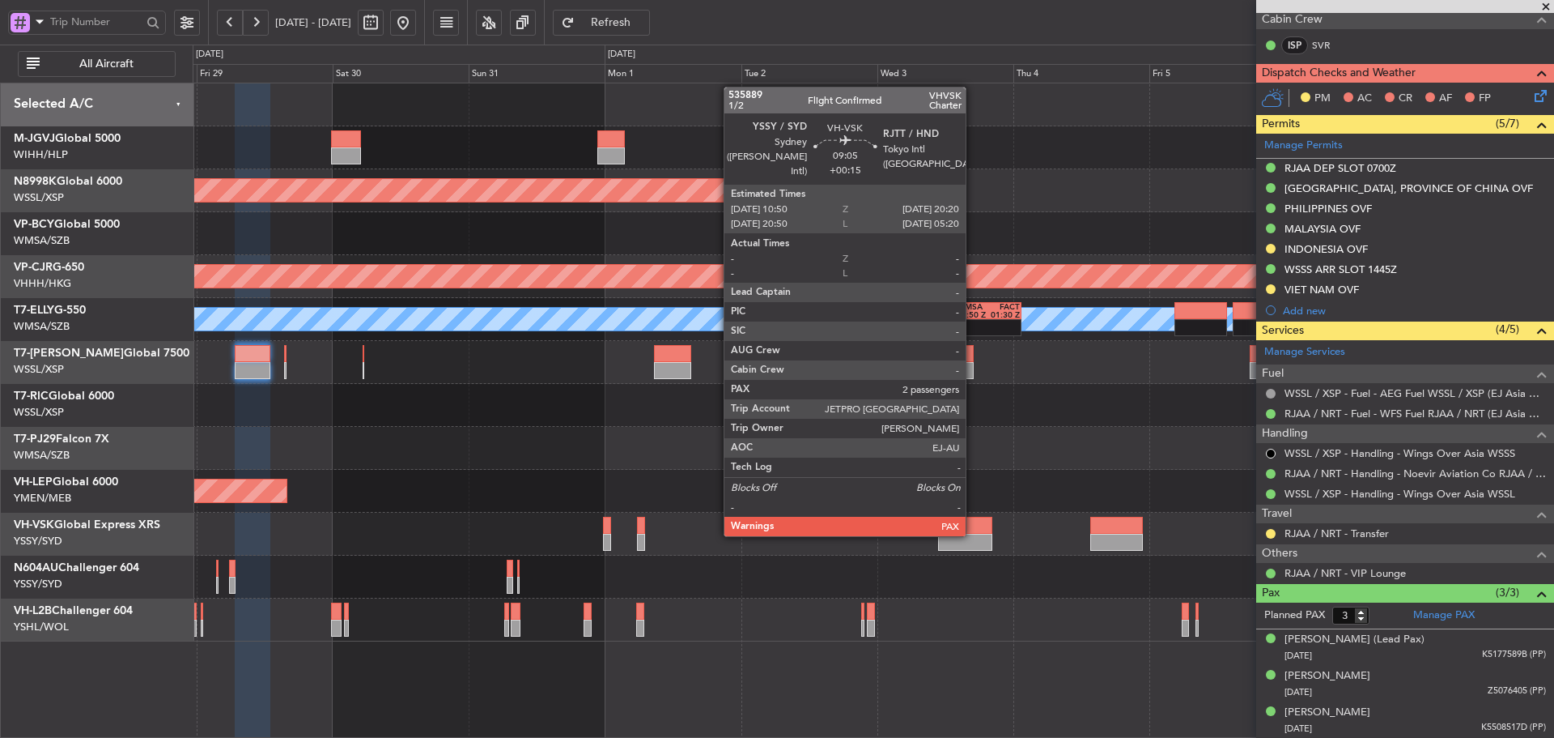
click at [973, 534] on div at bounding box center [965, 542] width 54 height 17
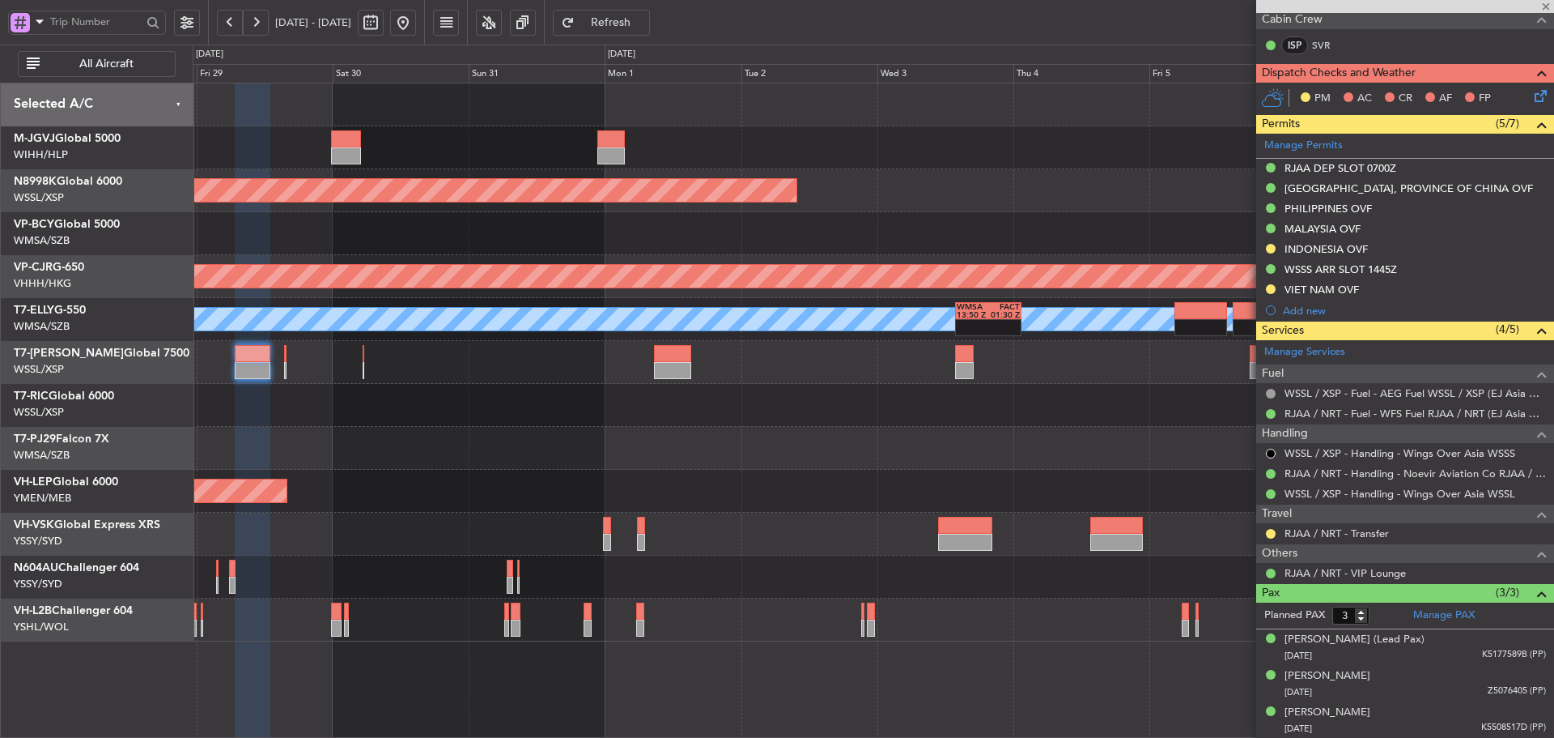
type input "+00:15"
type input "2"
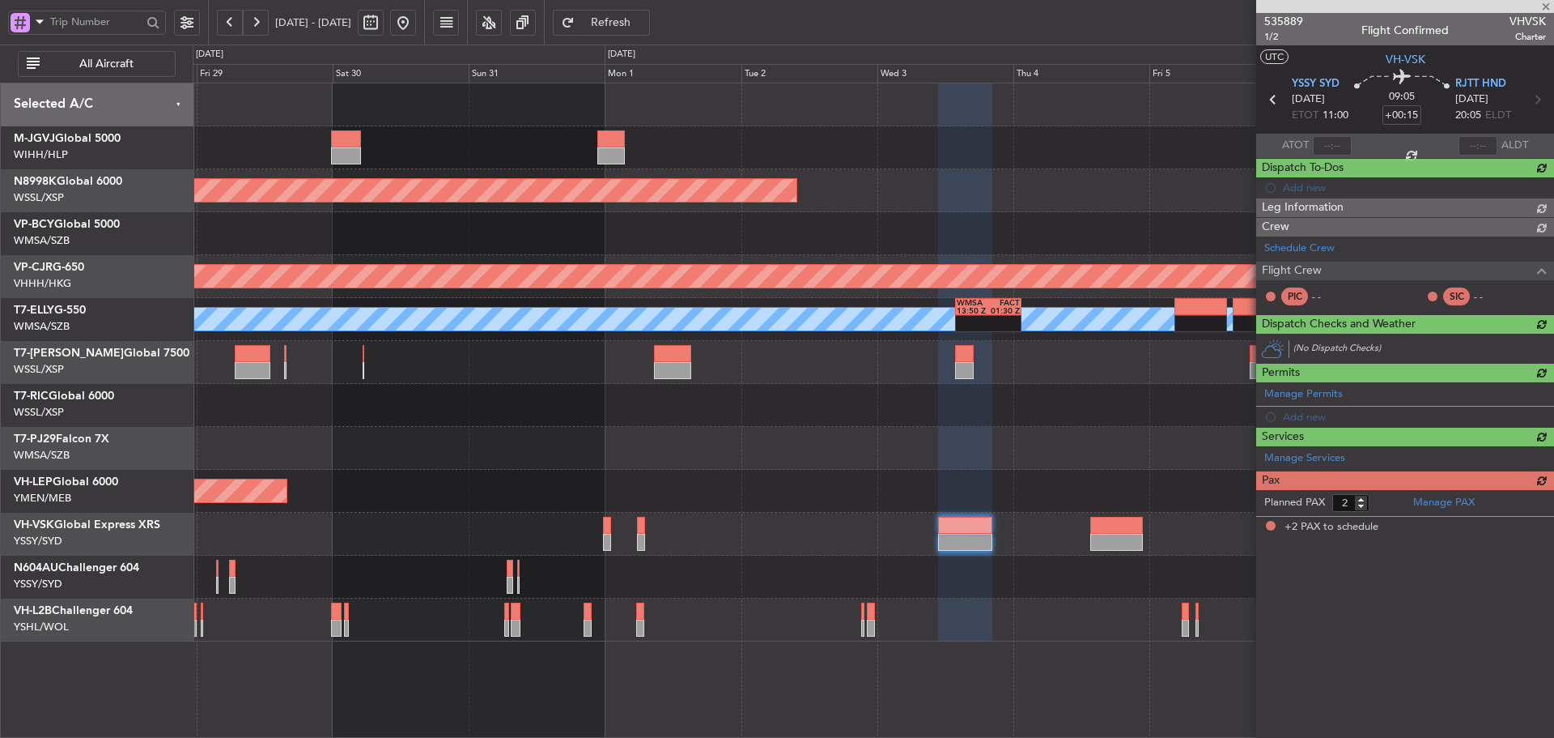
scroll to position [0, 0]
